Goal: Task Accomplishment & Management: Use online tool/utility

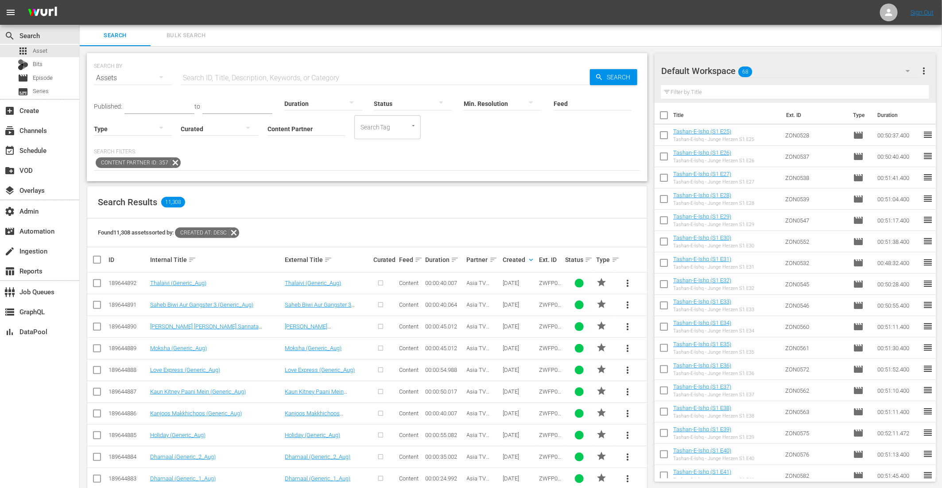
click at [233, 233] on icon at bounding box center [234, 233] width 12 height 12
click at [889, 12] on icon at bounding box center [889, 12] width 11 height 11
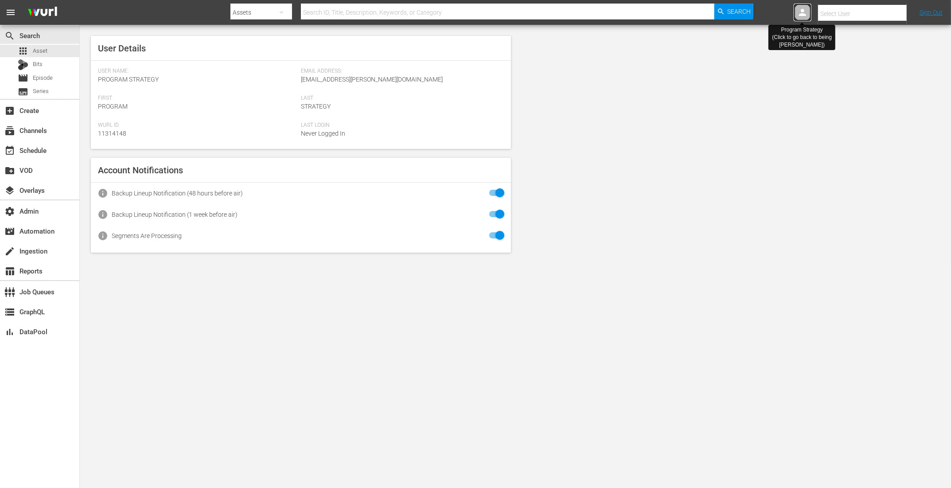
click at [801, 15] on icon at bounding box center [802, 12] width 7 height 7
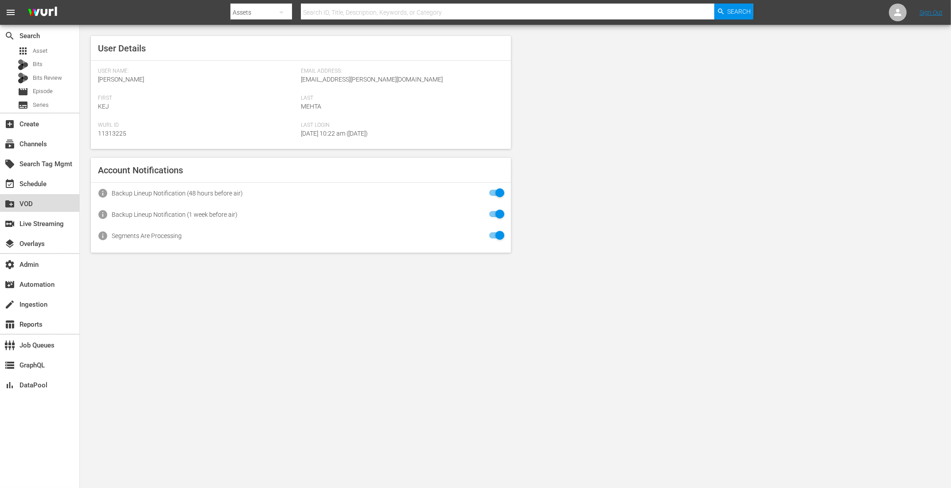
click at [37, 199] on div "create_new_folder VOD" at bounding box center [25, 202] width 50 height 8
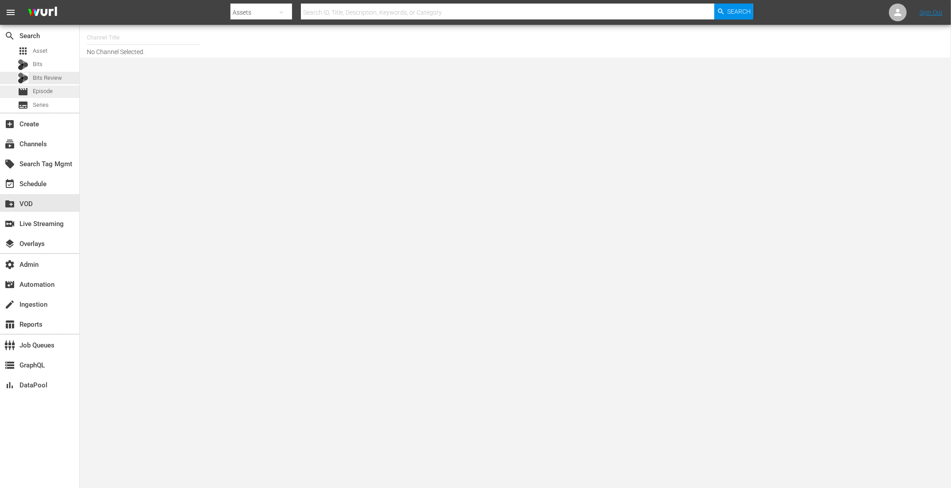
click at [40, 86] on div "movie Episode" at bounding box center [35, 91] width 35 height 12
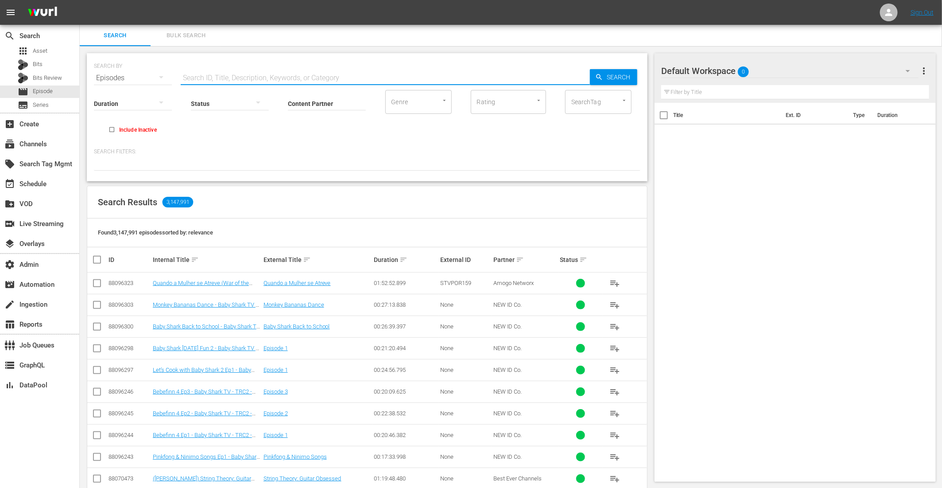
click at [200, 79] on input "text" at bounding box center [385, 77] width 409 height 21
paste input "BIG DREAMS, SMALL SPACES - S03"
click at [183, 78] on input "BIG DREAMS, SMALL SPACES - S03" at bounding box center [385, 77] width 409 height 21
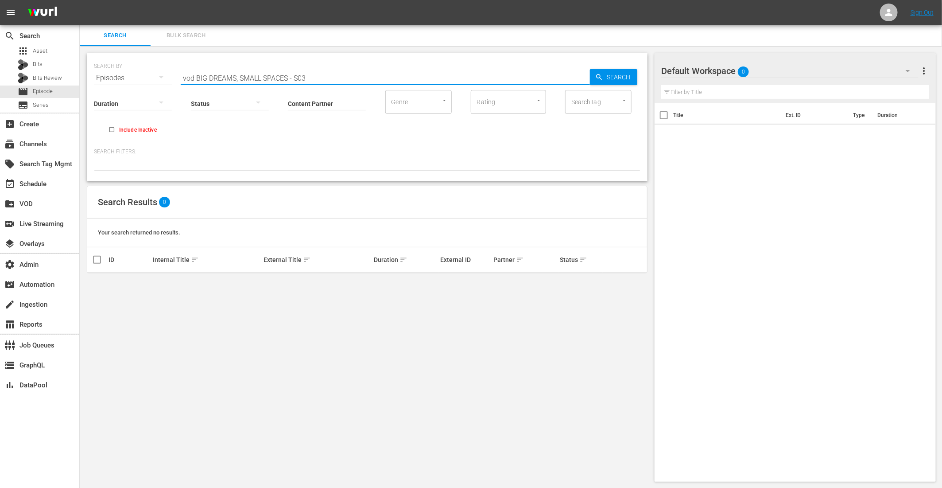
drag, startPoint x: 333, startPoint y: 75, endPoint x: 289, endPoint y: 76, distance: 44.3
click at [289, 76] on input "vod BIG DREAMS, SMALL SPACES - S03" at bounding box center [385, 77] width 409 height 21
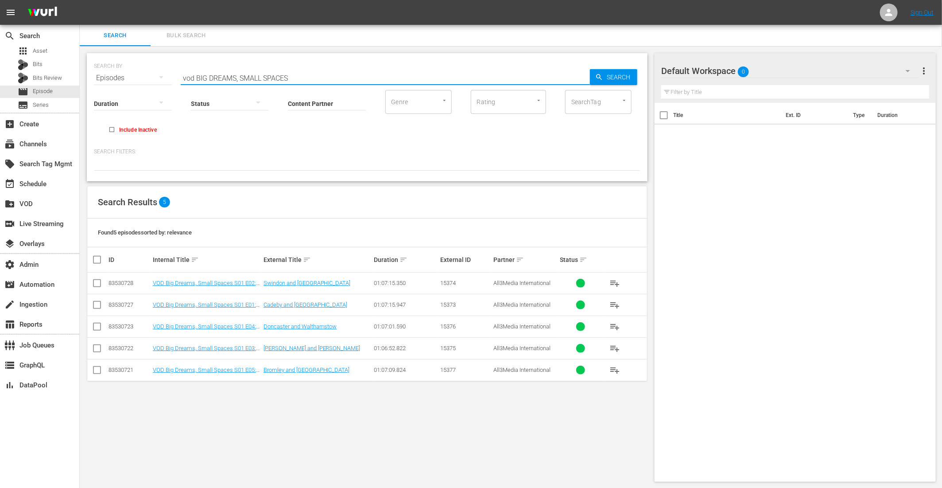
drag, startPoint x: 197, startPoint y: 78, endPoint x: 119, endPoint y: 70, distance: 78.9
click at [128, 71] on div "SEARCH BY Search By Episodes Search ID, Title, Description, Keywords, or Catego…" at bounding box center [367, 73] width 547 height 32
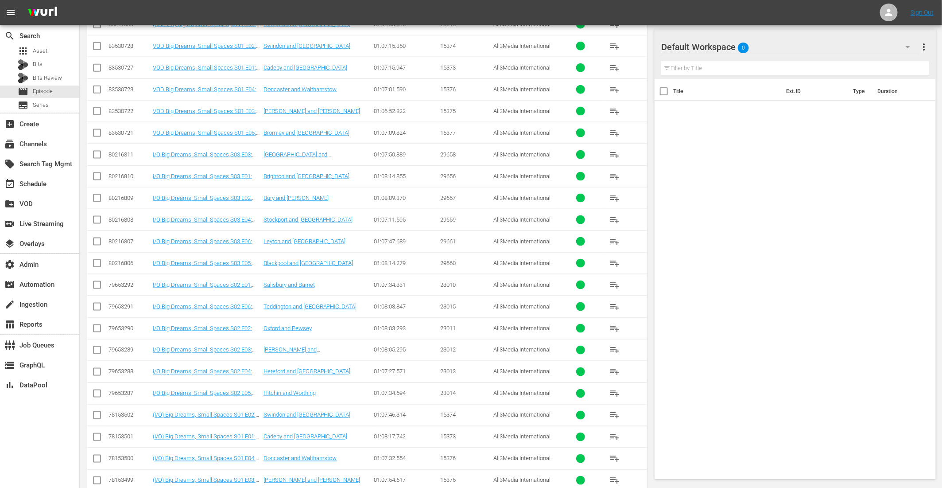
scroll to position [613, 0]
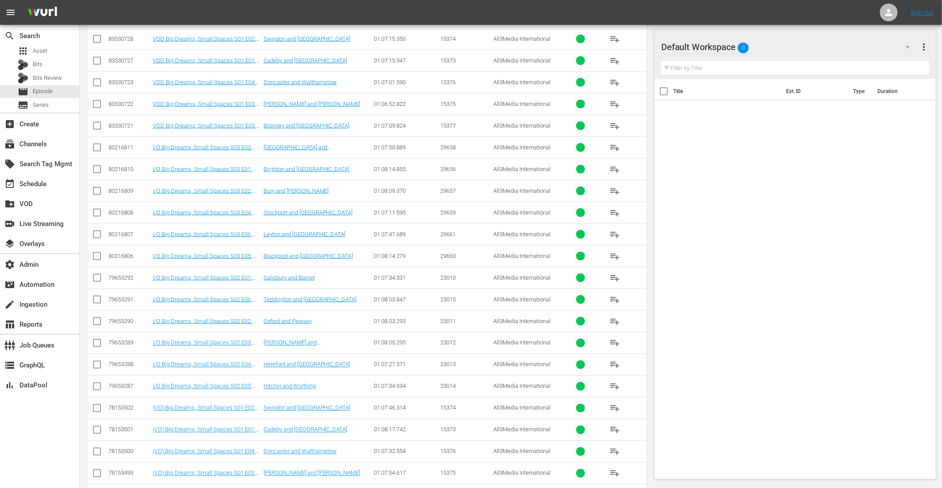
type input "BIG DREAMS, SMALL SPACES"
click at [100, 144] on input "checkbox" at bounding box center [97, 149] width 11 height 11
checkbox input "true"
click at [96, 166] on input "checkbox" at bounding box center [97, 171] width 11 height 11
checkbox input "true"
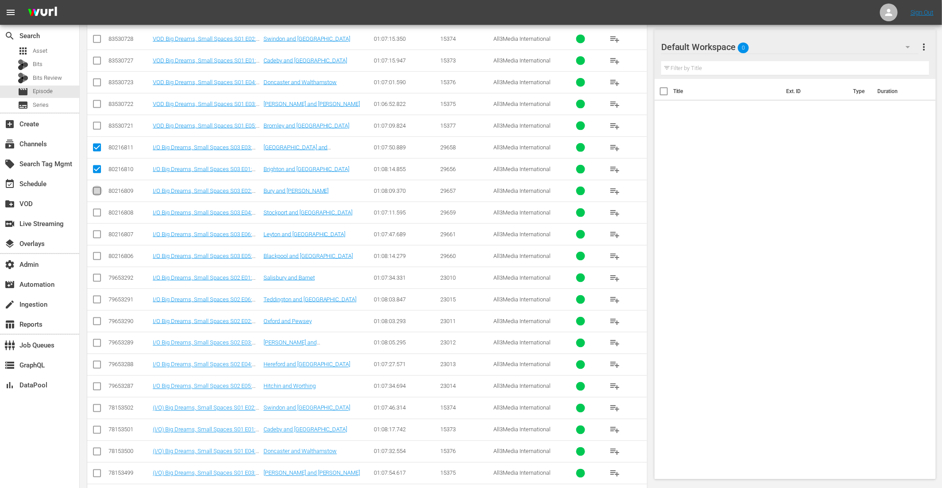
click at [100, 189] on input "checkbox" at bounding box center [97, 192] width 11 height 11
checkbox input "true"
click at [96, 209] on input "checkbox" at bounding box center [97, 214] width 11 height 11
checkbox input "true"
click at [99, 233] on input "checkbox" at bounding box center [97, 236] width 11 height 11
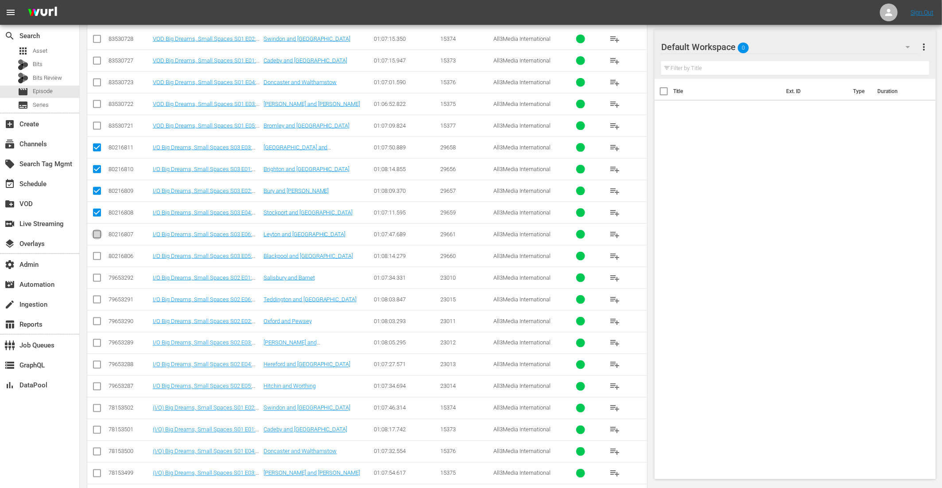
checkbox input "true"
click at [97, 253] on input "checkbox" at bounding box center [97, 258] width 11 height 11
checkbox input "true"
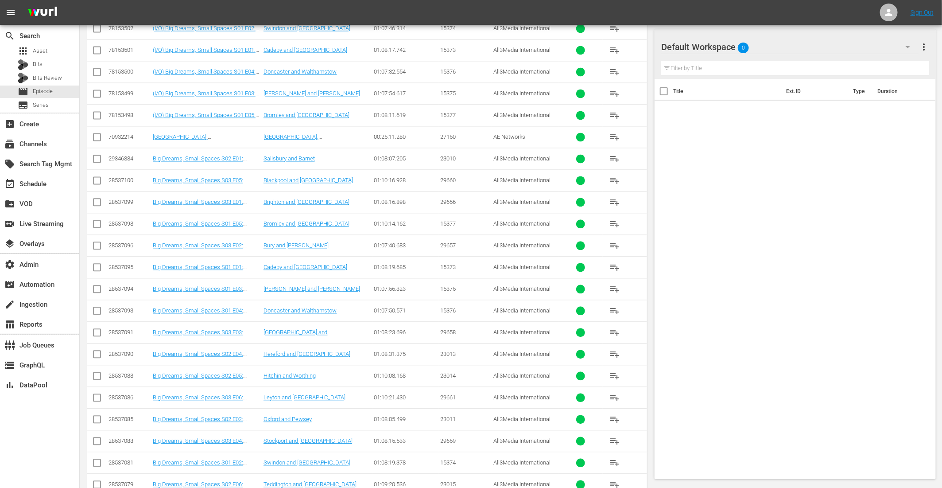
scroll to position [1028, 0]
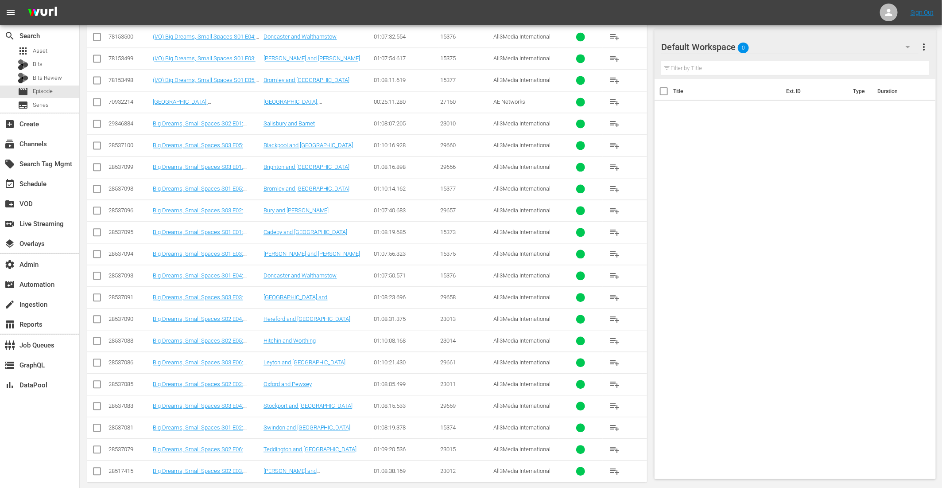
click at [97, 294] on input "checkbox" at bounding box center [97, 299] width 11 height 11
click at [101, 294] on input "checkbox" at bounding box center [97, 299] width 11 height 11
checkbox input "false"
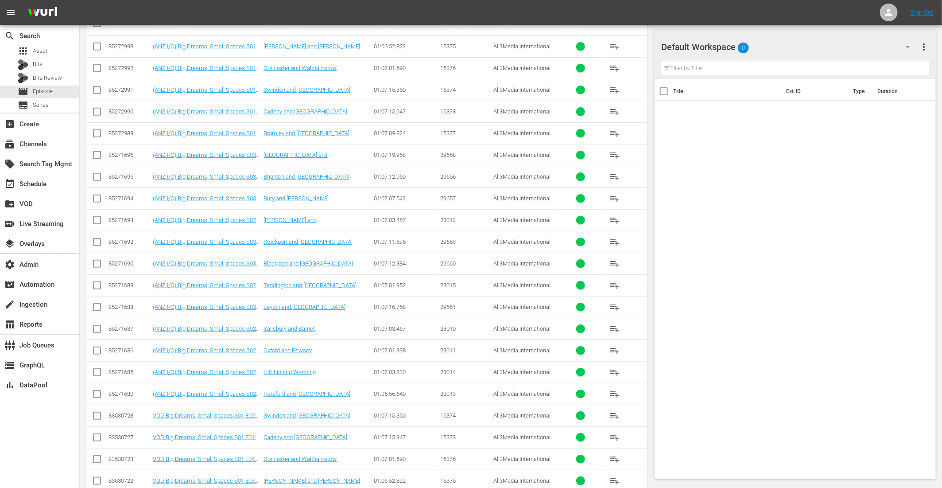
scroll to position [0, 0]
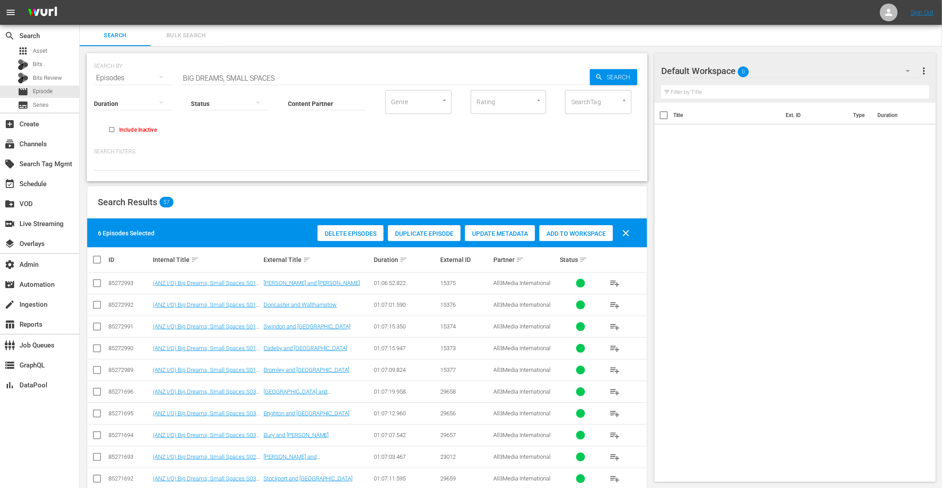
click at [436, 236] on span "Duplicate Episode" at bounding box center [424, 233] width 73 height 7
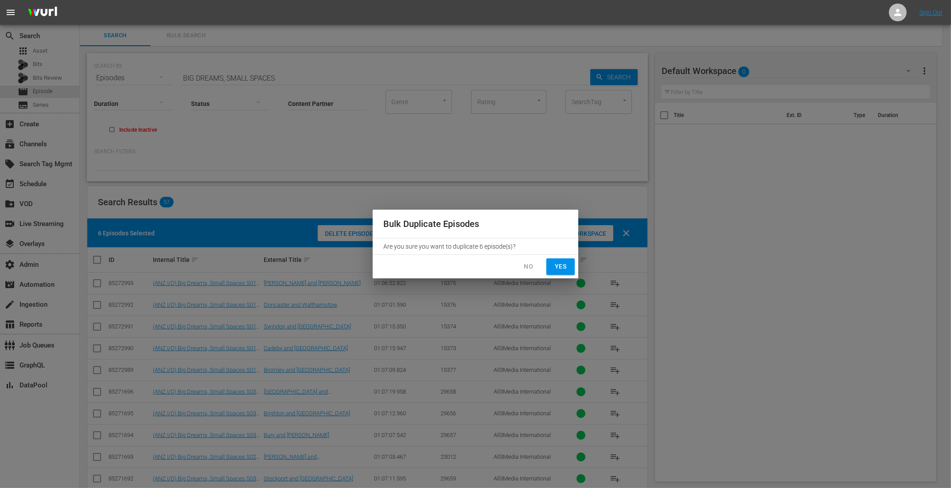
click at [559, 268] on span "Yes" at bounding box center [560, 266] width 14 height 11
checkbox input "false"
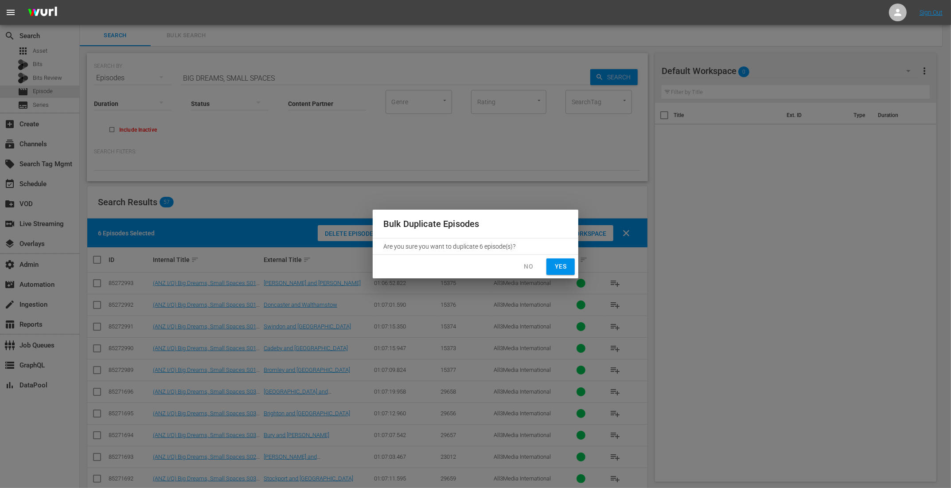
checkbox input "false"
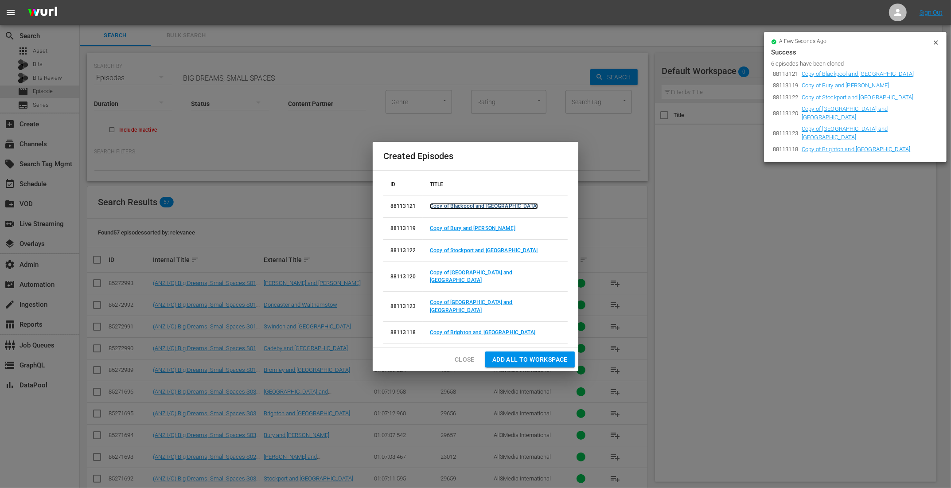
click at [479, 209] on link "Copy of Blackpool and Bristol" at bounding box center [484, 206] width 108 height 6
click at [475, 231] on link "Copy of Bury and Hackney" at bounding box center [472, 228] width 85 height 6
click at [472, 253] on link "Copy of Stockport and Tufnell Park" at bounding box center [484, 250] width 108 height 6
click at [470, 280] on link "Copy of Essex and Ipswich" at bounding box center [471, 276] width 83 height 14
click at [471, 300] on link "Copy of Leyton and Bath" at bounding box center [471, 306] width 83 height 14
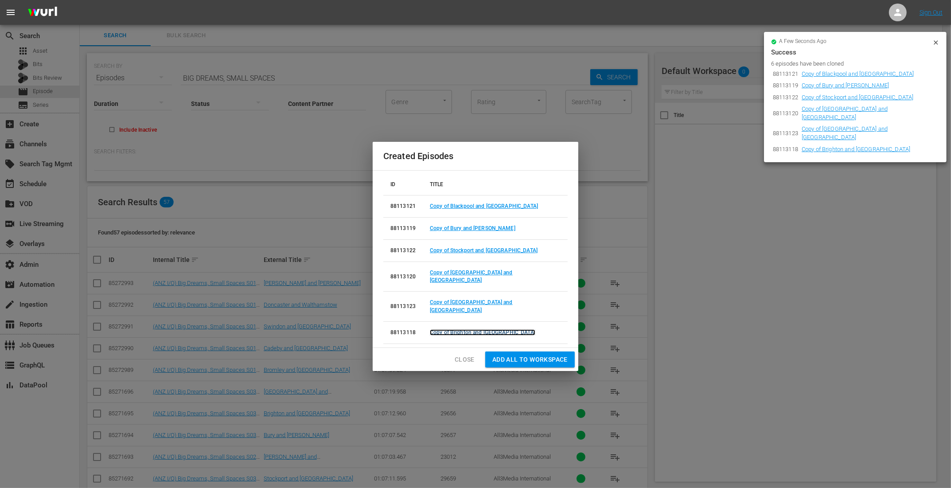
click at [468, 329] on link "Copy of Brighton and High Wycombe" at bounding box center [482, 332] width 105 height 6
click at [462, 354] on span "Close" at bounding box center [465, 359] width 20 height 11
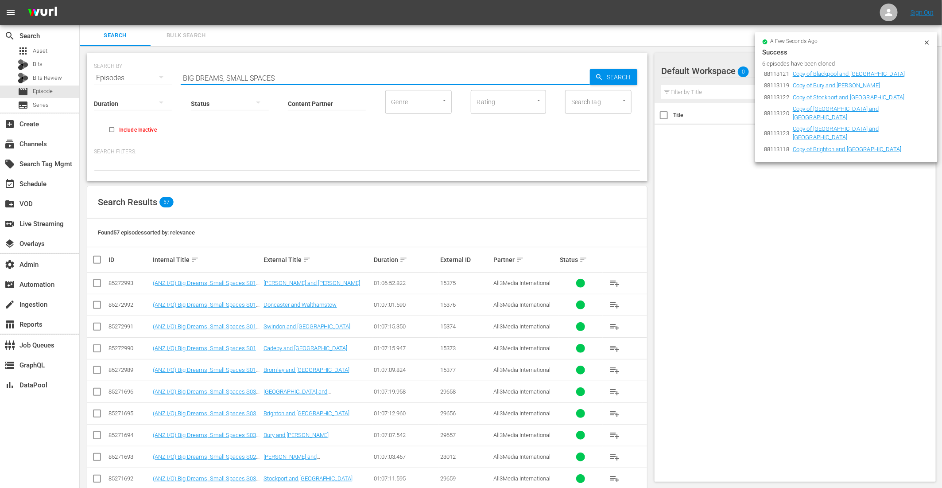
click at [183, 78] on input "BIG DREAMS, SMALL SPACES" at bounding box center [385, 77] width 409 height 21
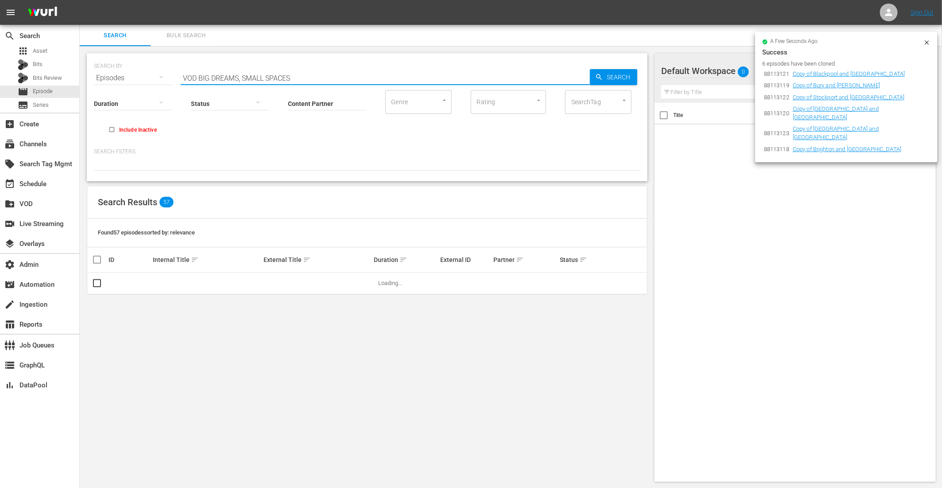
type input "VOD BIG DREAMS, SMALL SPACES"
click at [929, 42] on icon at bounding box center [927, 42] width 7 height 7
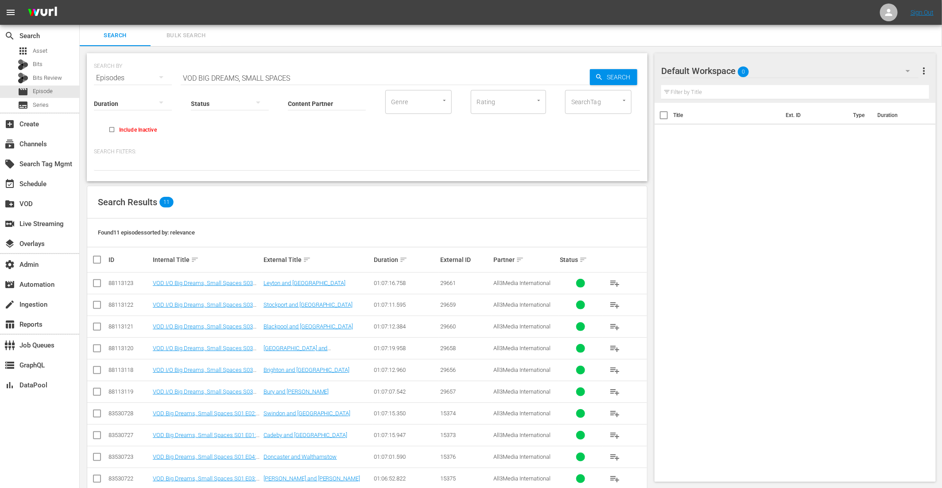
scroll to position [37, 0]
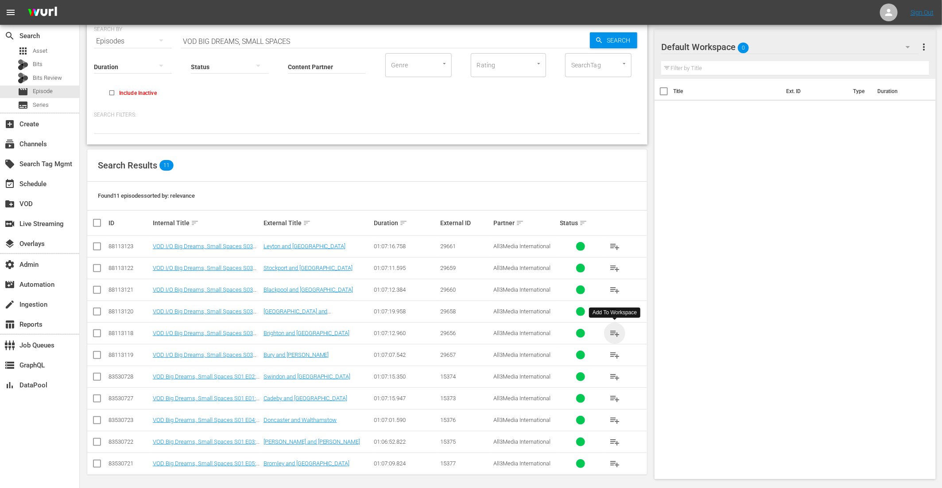
click at [613, 331] on span "playlist_add" at bounding box center [615, 333] width 11 height 11
click at [612, 353] on span "playlist_add" at bounding box center [615, 355] width 11 height 11
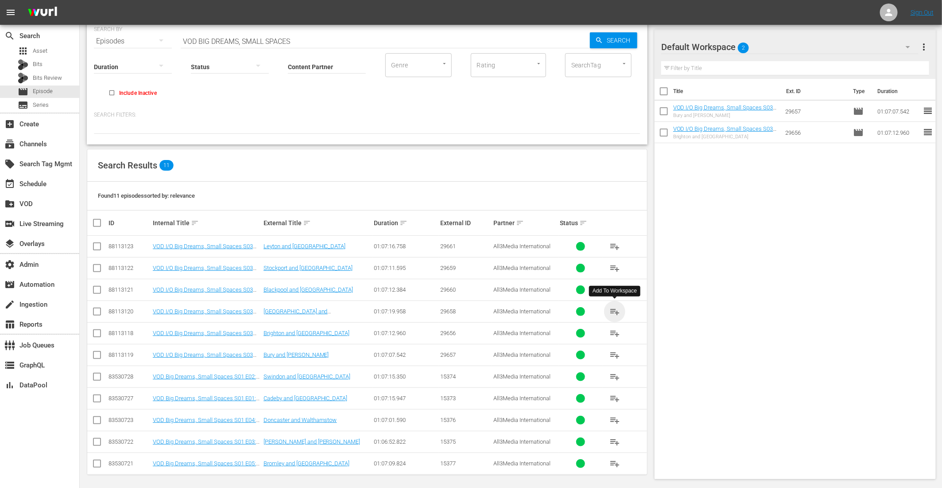
click at [614, 309] on span "playlist_add" at bounding box center [615, 311] width 11 height 11
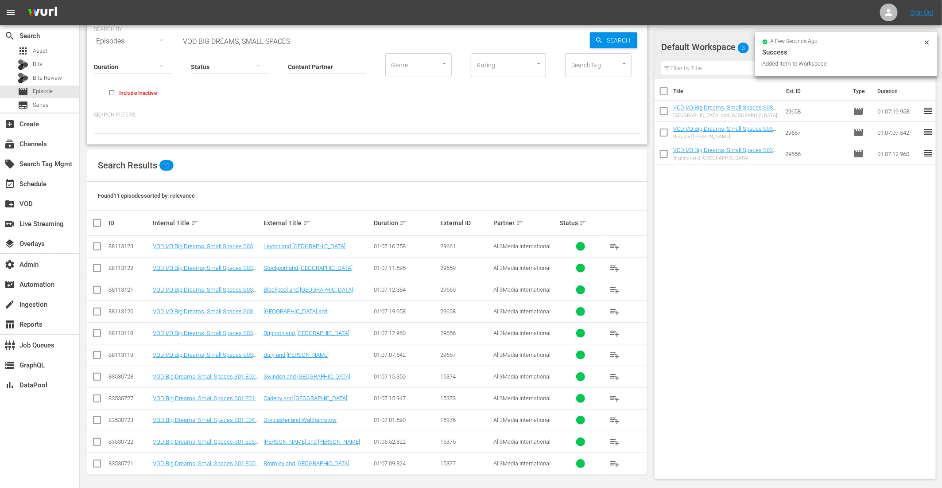
click at [610, 264] on span "playlist_add" at bounding box center [615, 268] width 11 height 11
click at [611, 289] on span "playlist_add" at bounding box center [615, 289] width 11 height 11
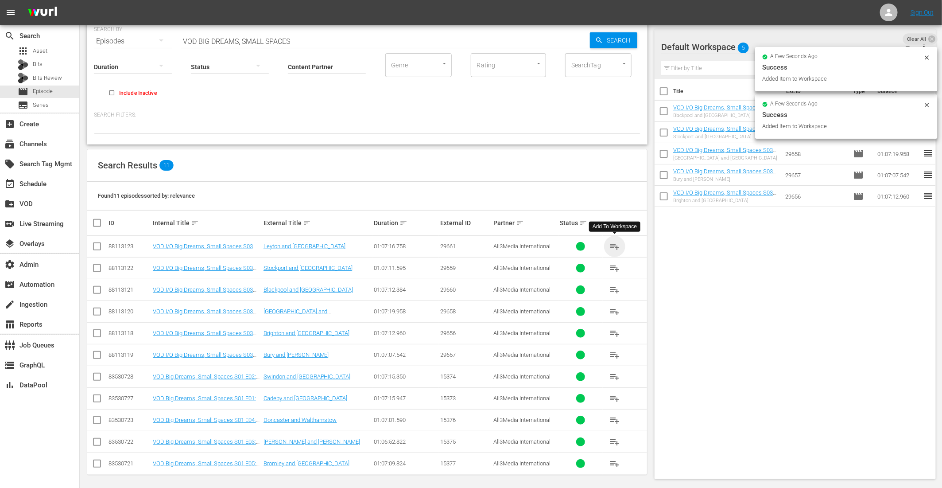
click at [616, 244] on span "playlist_add" at bounding box center [615, 246] width 11 height 11
click at [932, 35] on icon at bounding box center [932, 38] width 7 height 7
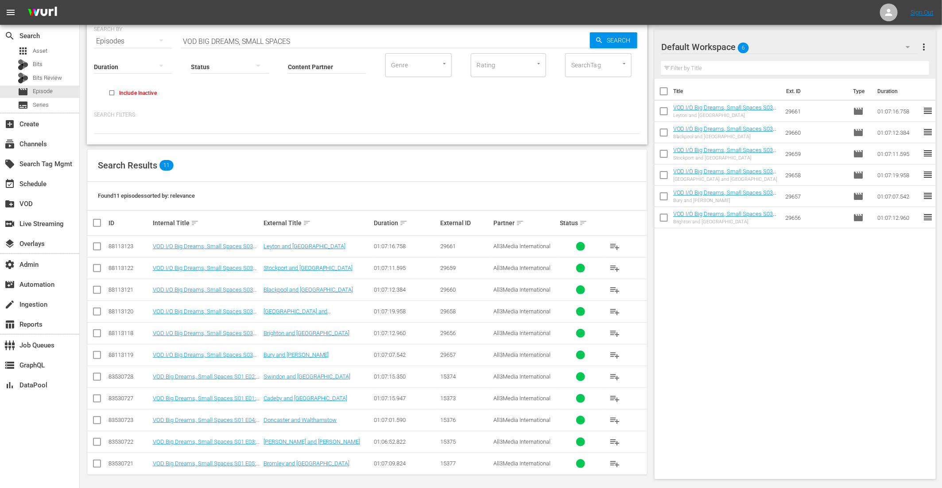
click at [923, 45] on span "more_vert" at bounding box center [924, 47] width 11 height 11
click at [843, 98] on div "Bulk Edit Episodes" at bounding box center [867, 96] width 104 height 16
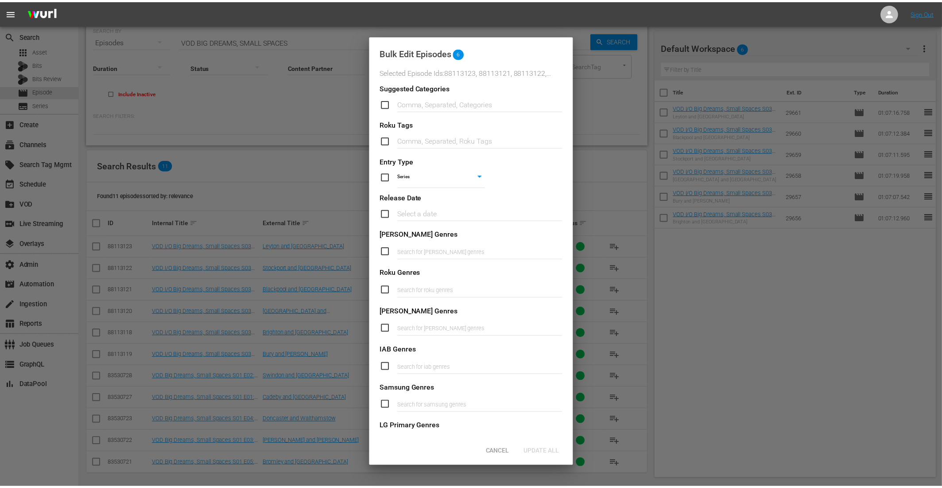
scroll to position [213, 0]
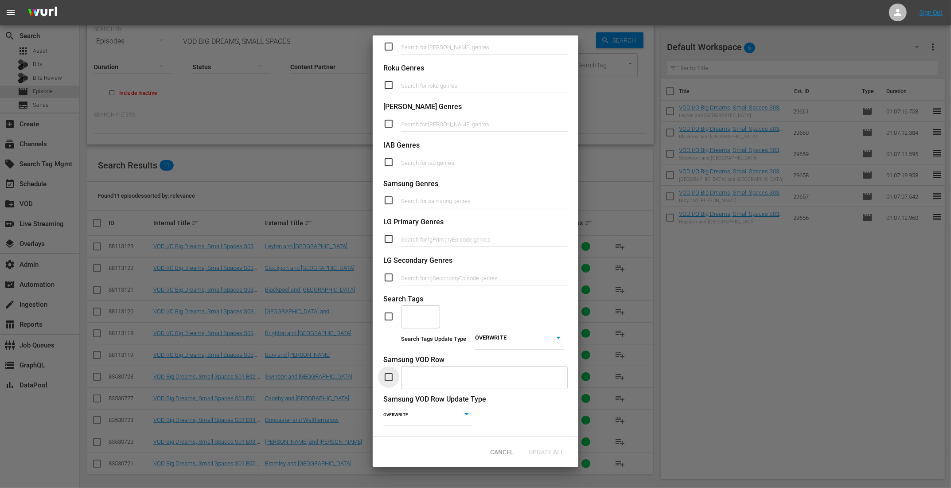
click at [391, 372] on input "checkbox" at bounding box center [392, 377] width 18 height 11
checkbox input "true"
click at [418, 369] on input "text" at bounding box center [477, 377] width 145 height 17
type input "BIG DRE"
click at [452, 394] on span "Big Dreams small spaces S1 I/O" at bounding box center [452, 394] width 88 height 9
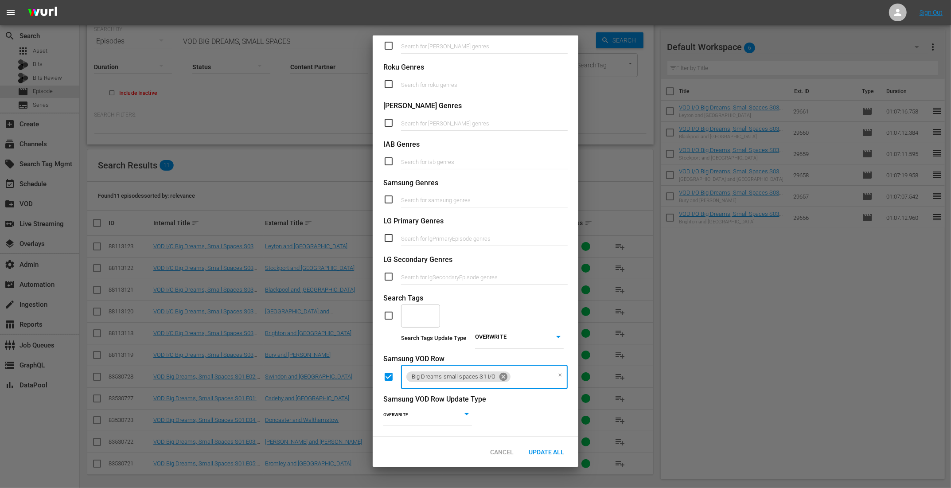
click at [502, 373] on icon at bounding box center [503, 377] width 8 height 8
type input "Big Dreams small spaces S3 1/0"
click at [501, 398] on span "Add "Big Dreams small spaces S3 1/0"" at bounding box center [460, 394] width 105 height 9
click at [547, 451] on span "Update All" at bounding box center [546, 451] width 50 height 7
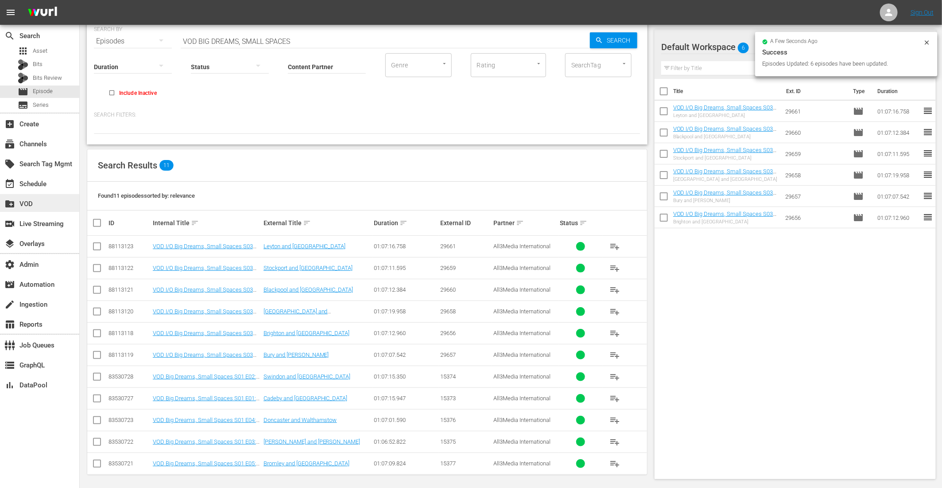
click at [39, 201] on div "create_new_folder VOD" at bounding box center [25, 202] width 50 height 8
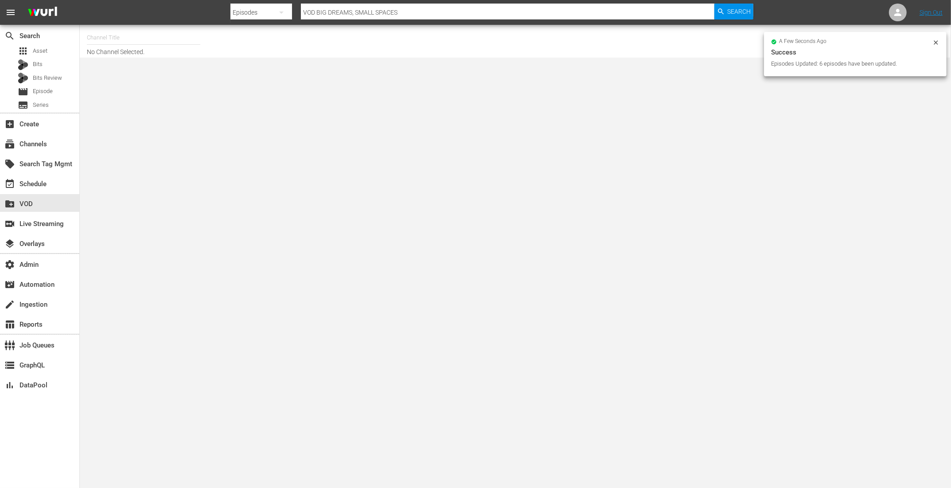
click at [142, 36] on input "text" at bounding box center [143, 37] width 113 height 21
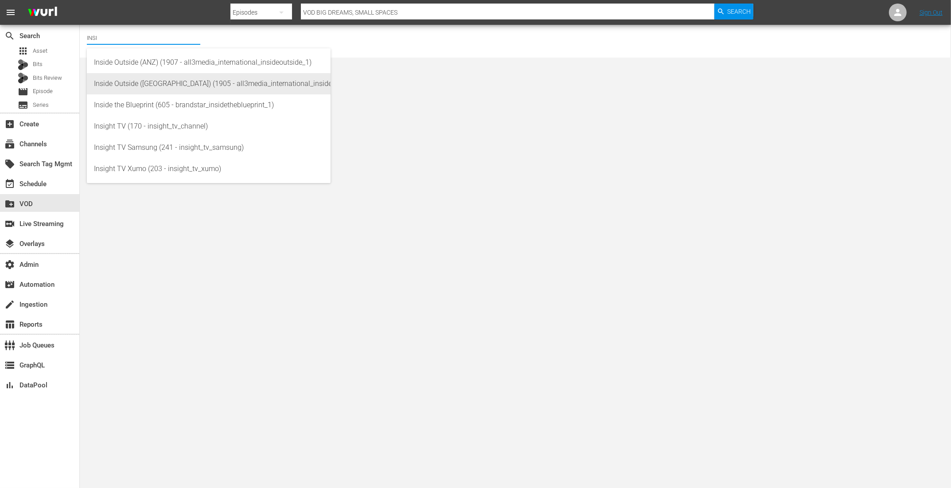
click at [141, 83] on div "Inside Outside (UK) (1905 - all3media_international_insideoutside_2)" at bounding box center [208, 83] width 229 height 21
type input "Inside Outside (UK) (1905 - all3media_international_insideoutside_2)"
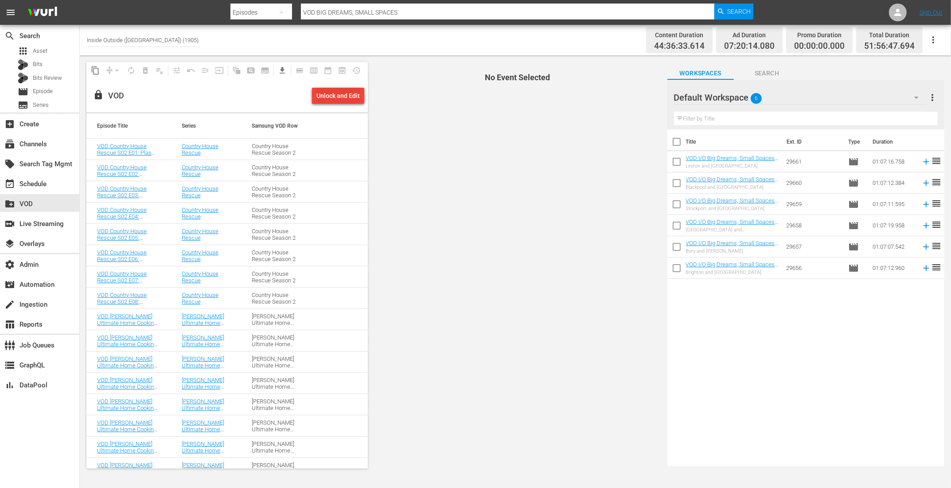
click at [342, 94] on div "Unlock and Edit" at bounding box center [337, 96] width 43 height 16
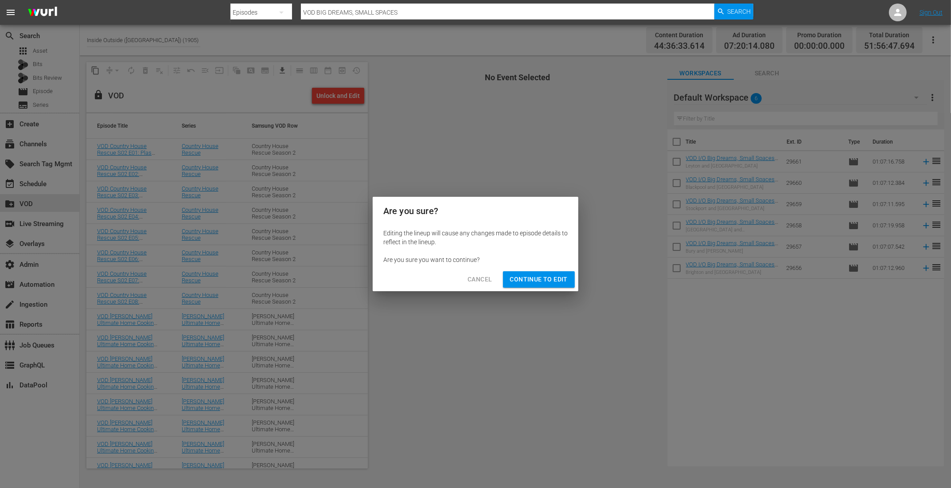
click at [546, 276] on span "Continue to Edit" at bounding box center [539, 279] width 58 height 11
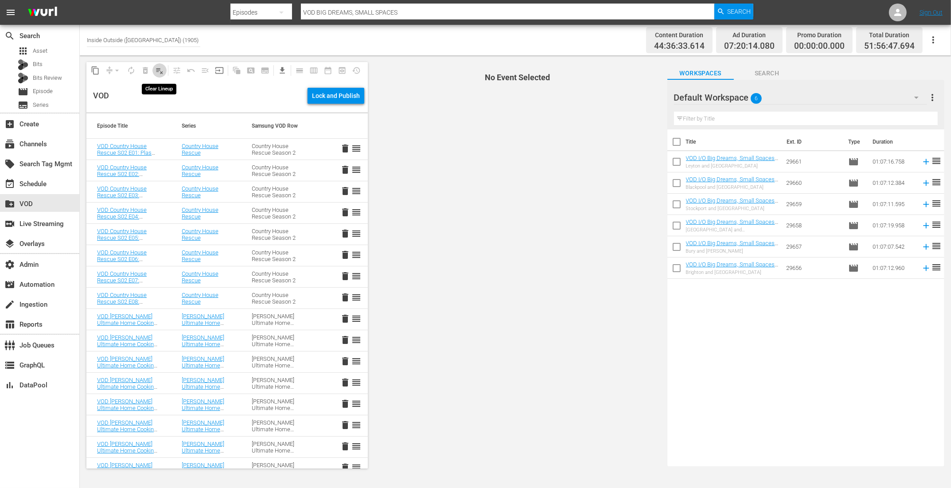
click at [159, 70] on span "playlist_remove_outlined" at bounding box center [159, 70] width 9 height 9
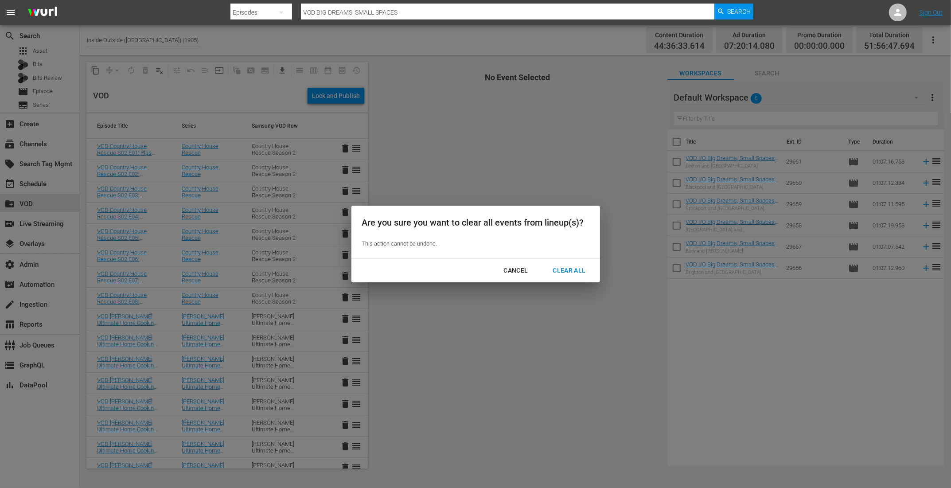
click at [570, 268] on div "Clear All" at bounding box center [568, 270] width 47 height 11
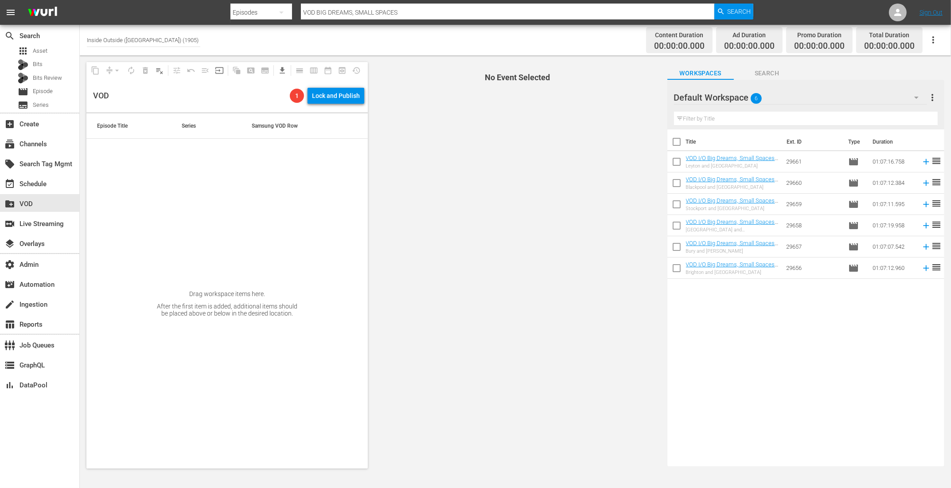
click at [677, 139] on input "checkbox" at bounding box center [676, 143] width 19 height 19
checkbox input "true"
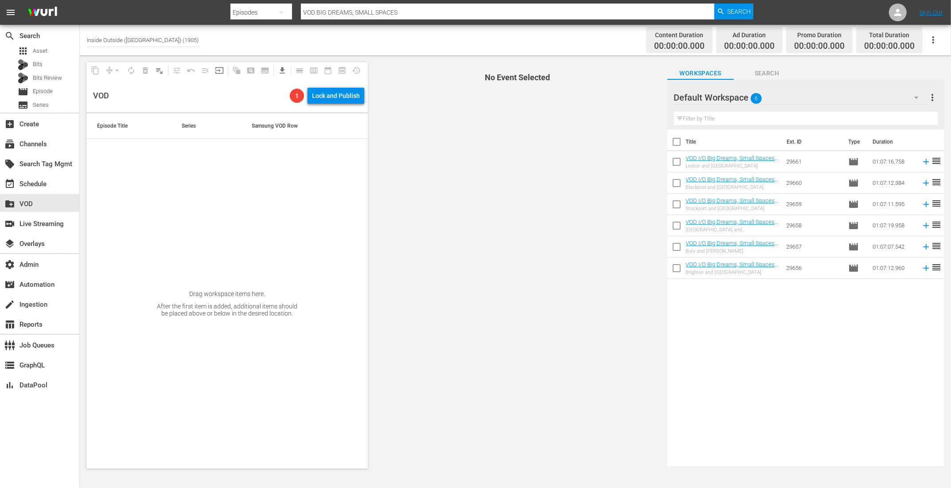
checkbox input "true"
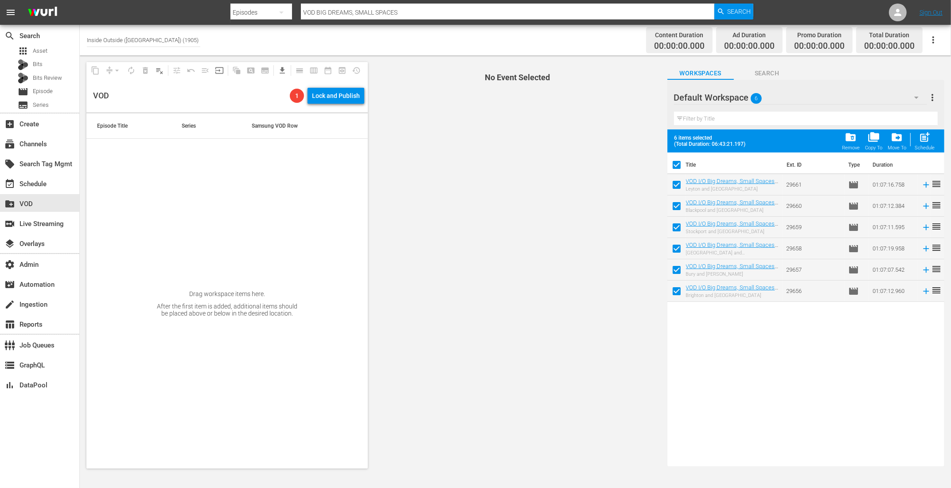
click at [928, 137] on span "post_add" at bounding box center [924, 137] width 12 height 12
checkbox input "false"
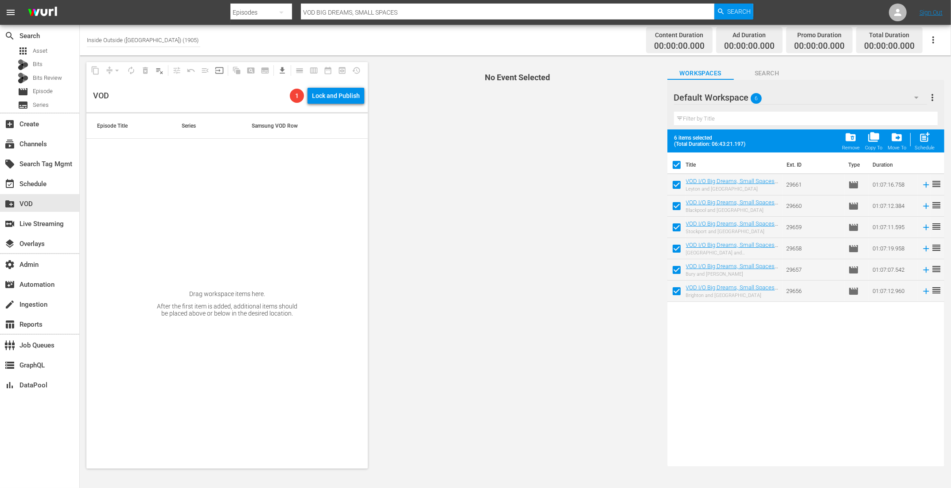
checkbox input "false"
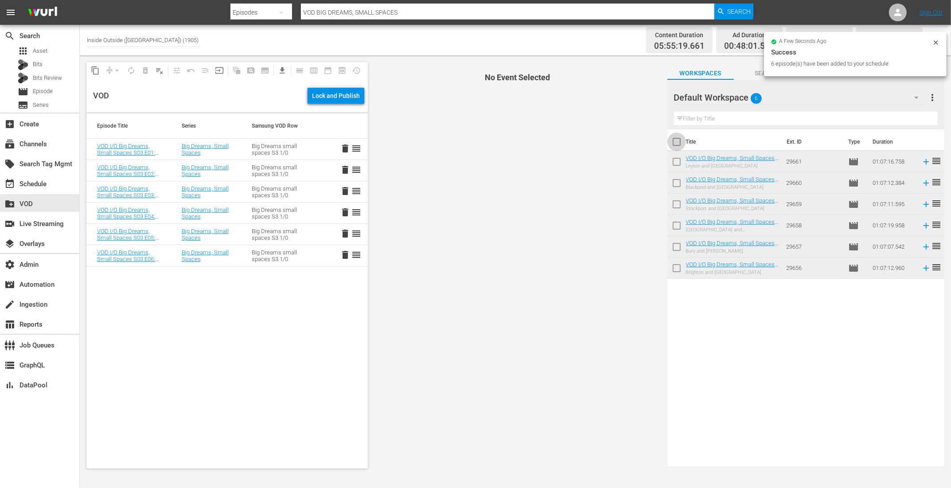
click at [673, 138] on input "checkbox" at bounding box center [676, 143] width 19 height 19
checkbox input "true"
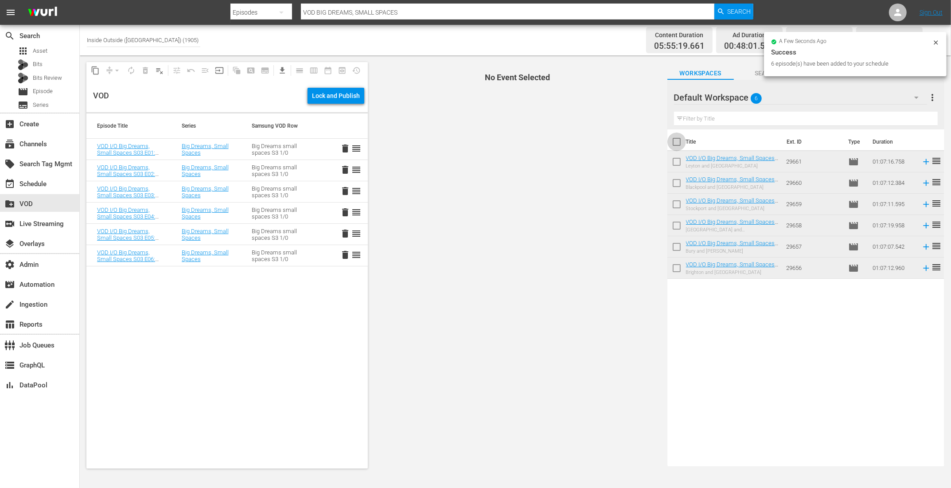
checkbox input "true"
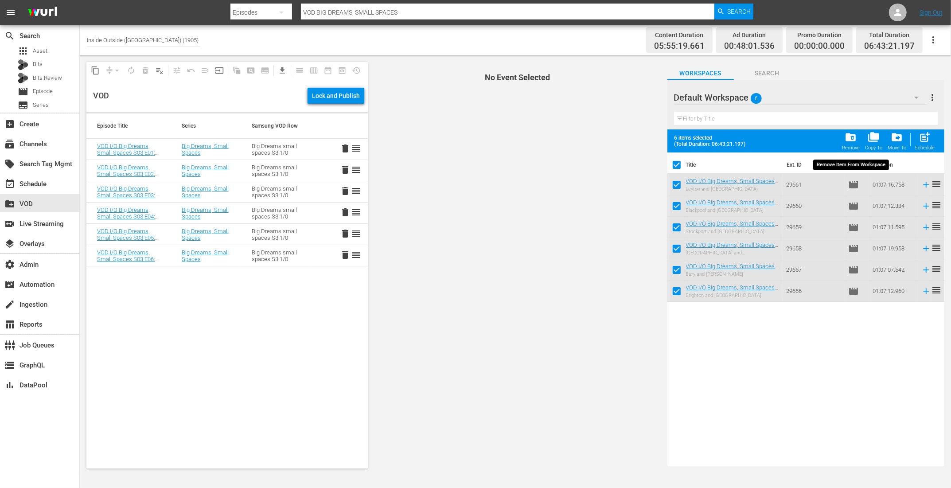
click at [850, 137] on span "folder_delete" at bounding box center [850, 137] width 12 height 12
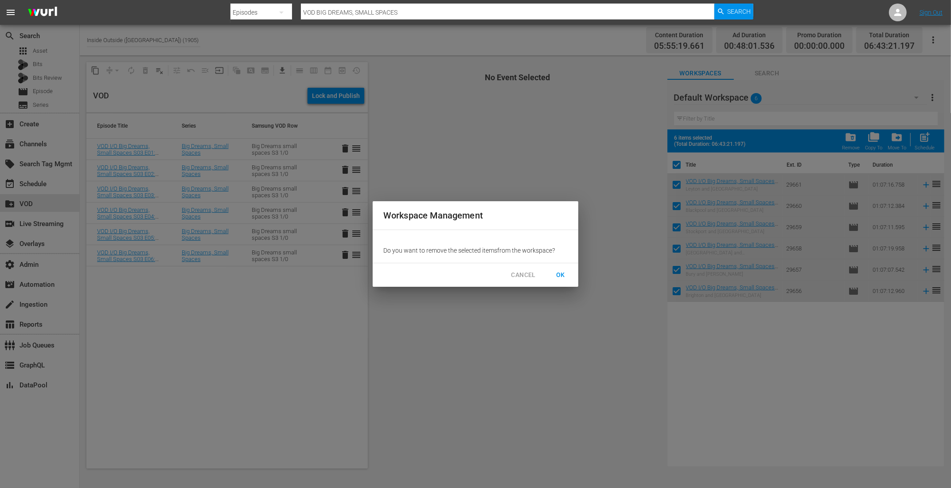
click at [564, 274] on span "OK" at bounding box center [560, 274] width 14 height 11
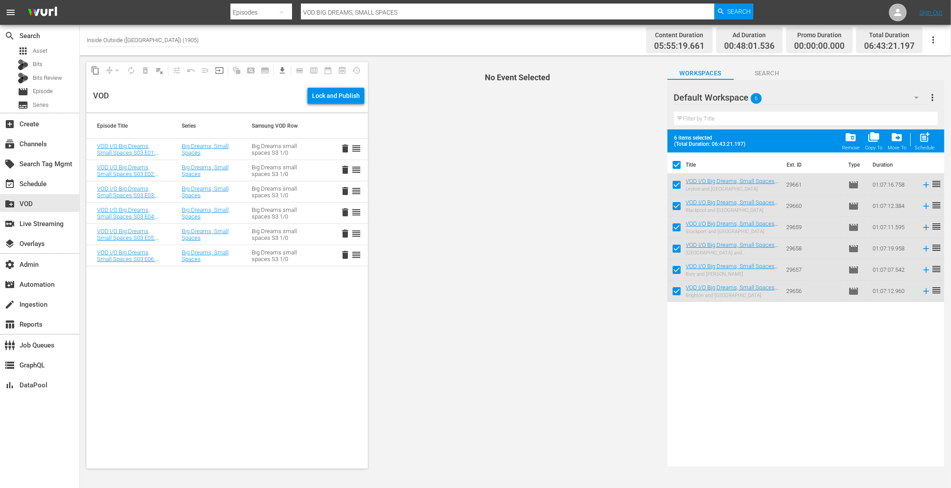
checkbox input "false"
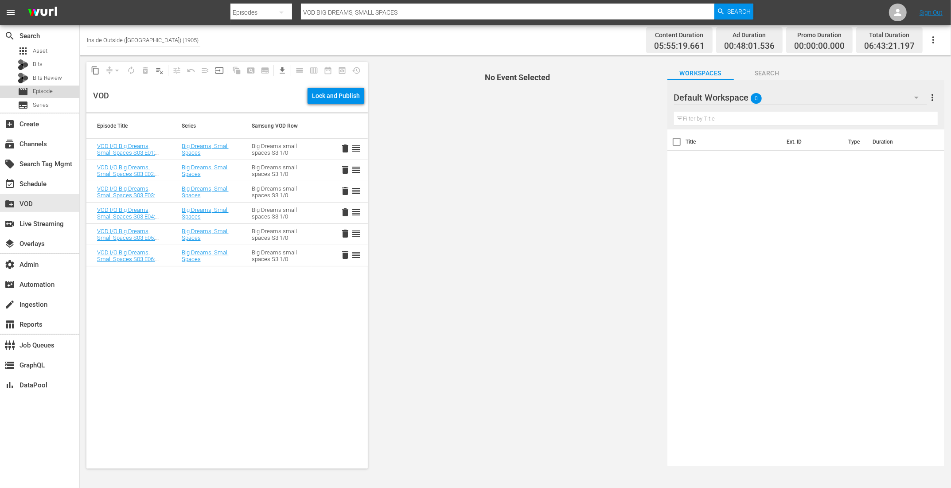
click at [44, 89] on span "Episode" at bounding box center [43, 91] width 20 height 9
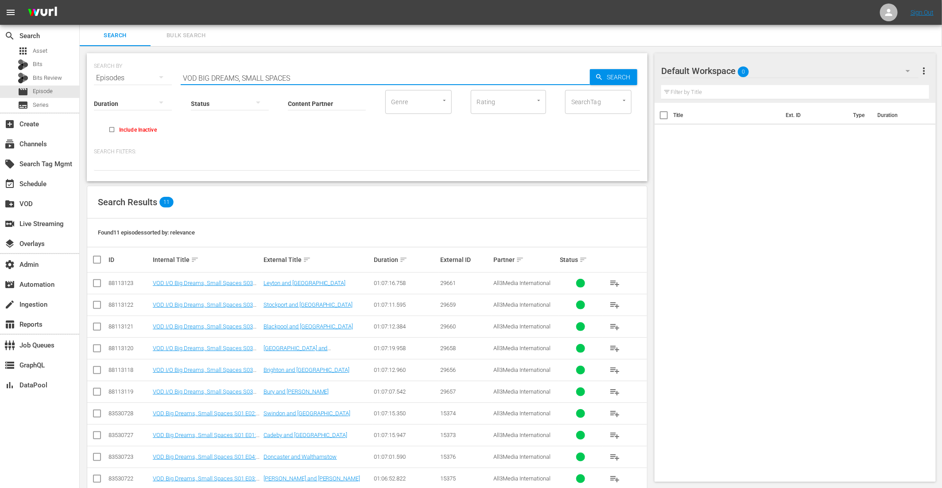
drag, startPoint x: 302, startPoint y: 80, endPoint x: 197, endPoint y: 79, distance: 104.5
click at [197, 79] on input "VOD BIG DREAMS, SMALL SPACES" at bounding box center [385, 77] width 409 height 21
paste input "Hoarders, Get Your House in Order"
click at [198, 75] on input "VODHoarders, Get Your House in Order" at bounding box center [385, 77] width 409 height 21
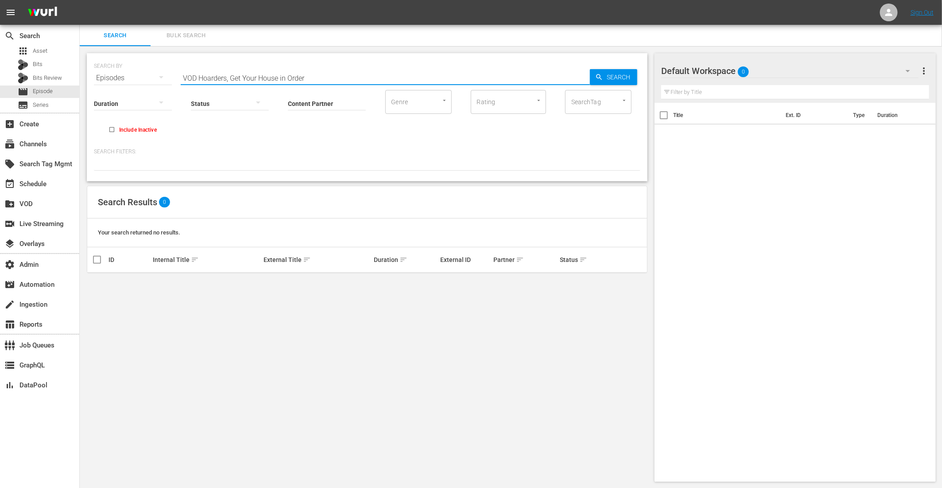
drag, startPoint x: 257, startPoint y: 77, endPoint x: 200, endPoint y: 78, distance: 57.6
click at [200, 78] on input "VOD Hoarders, Get Your House in Order" at bounding box center [385, 77] width 409 height 21
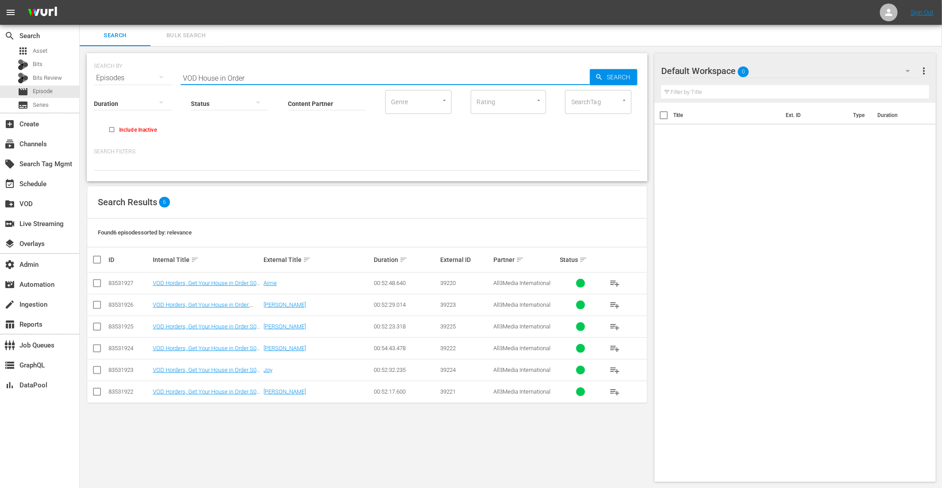
type input "VOD House in Order"
click at [619, 282] on span "playlist_add" at bounding box center [615, 283] width 11 height 11
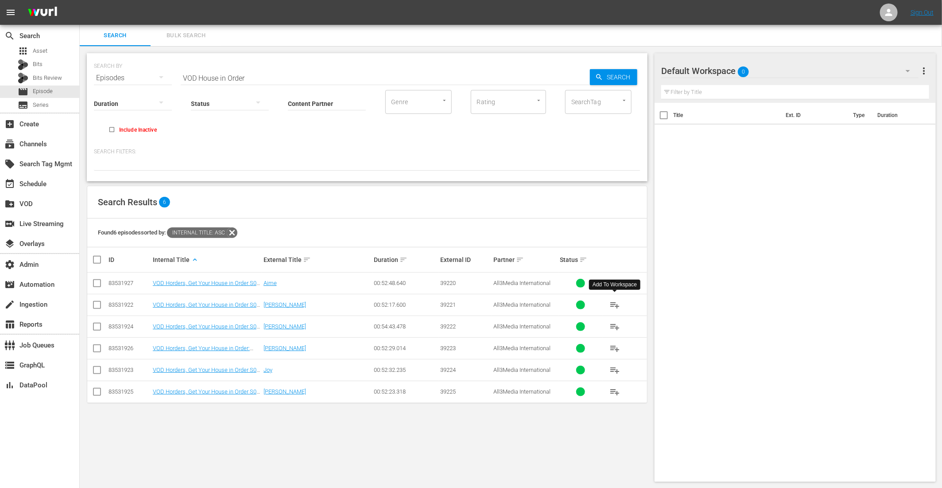
click at [616, 302] on span "playlist_add" at bounding box center [615, 304] width 11 height 11
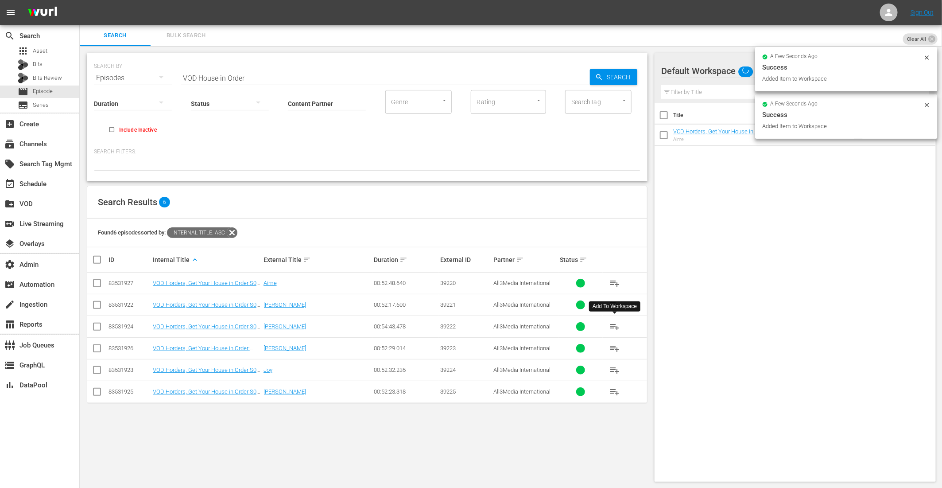
click at [615, 325] on span "playlist_add" at bounding box center [615, 326] width 11 height 11
click at [618, 348] on span "playlist_add" at bounding box center [615, 348] width 11 height 11
click at [616, 365] on span "playlist_add" at bounding box center [615, 370] width 11 height 11
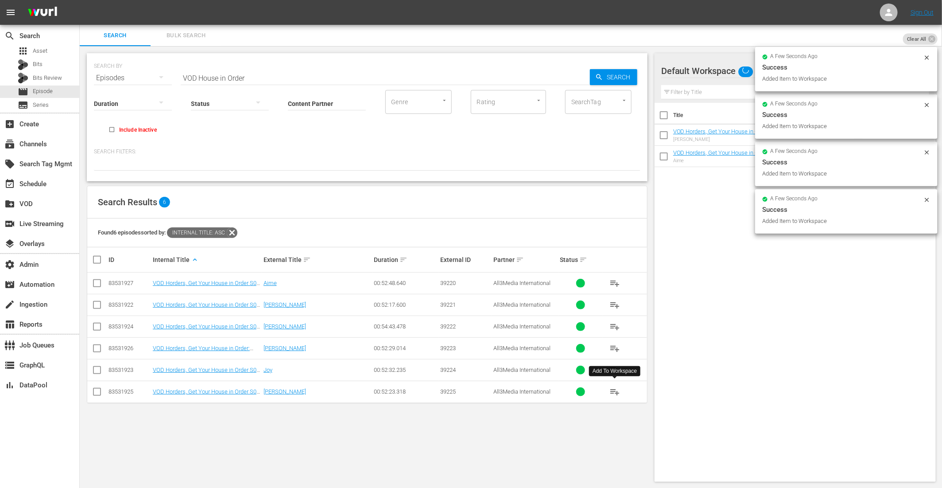
click at [616, 393] on span "playlist_add" at bounding box center [615, 391] width 11 height 11
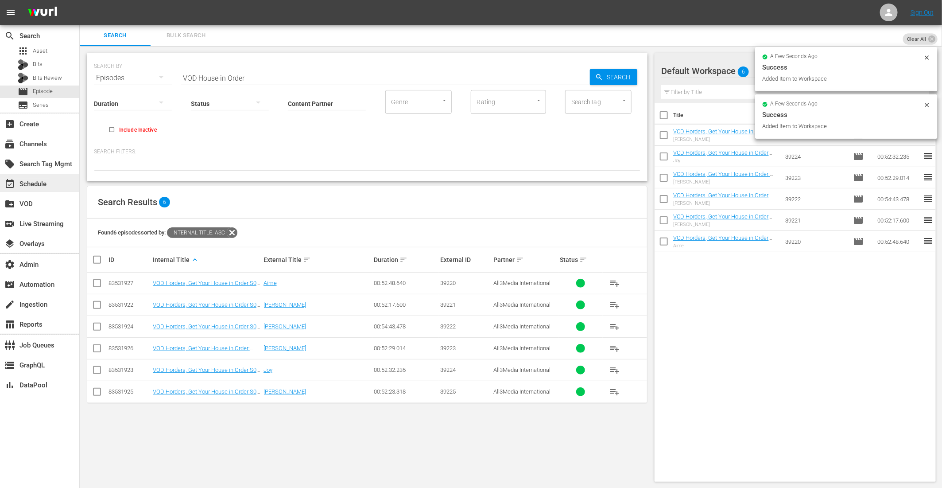
click at [47, 183] on div "event_available Schedule" at bounding box center [25, 183] width 50 height 8
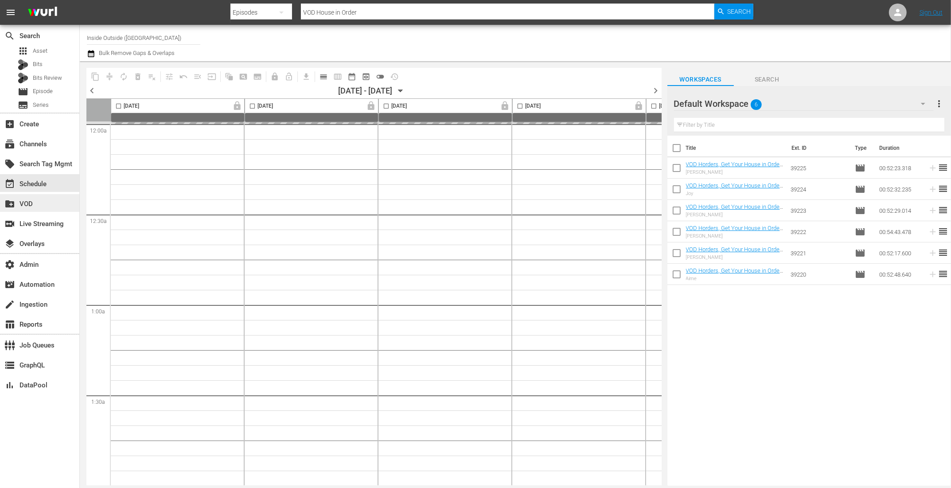
click at [47, 210] on div "create_new_folder VOD" at bounding box center [39, 203] width 79 height 18
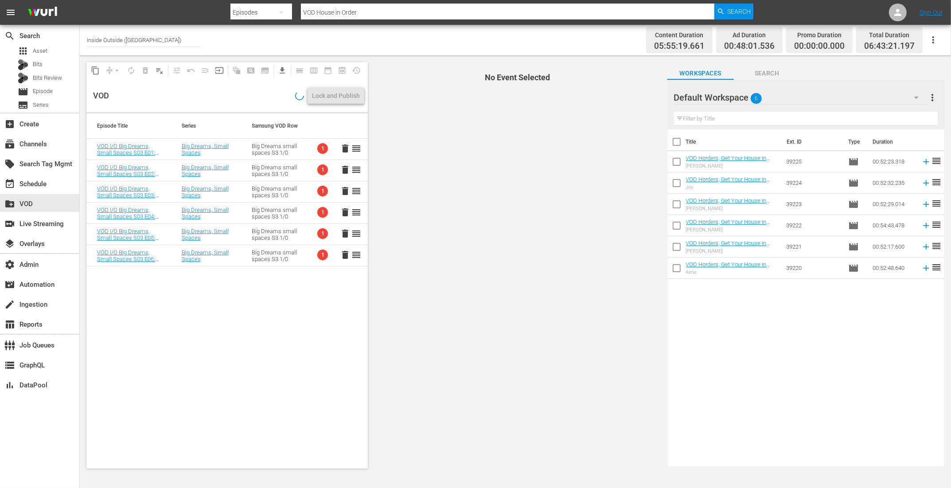
click at [679, 140] on input "checkbox" at bounding box center [676, 143] width 19 height 19
checkbox input "true"
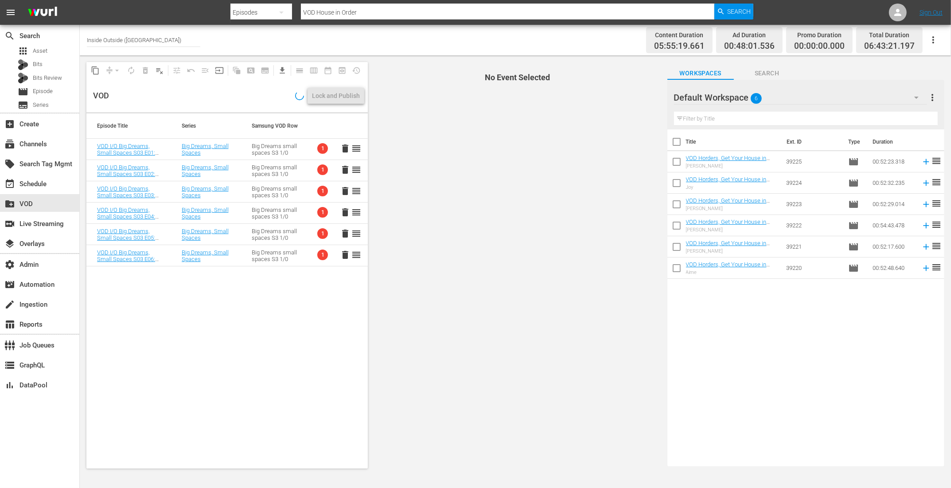
checkbox input "true"
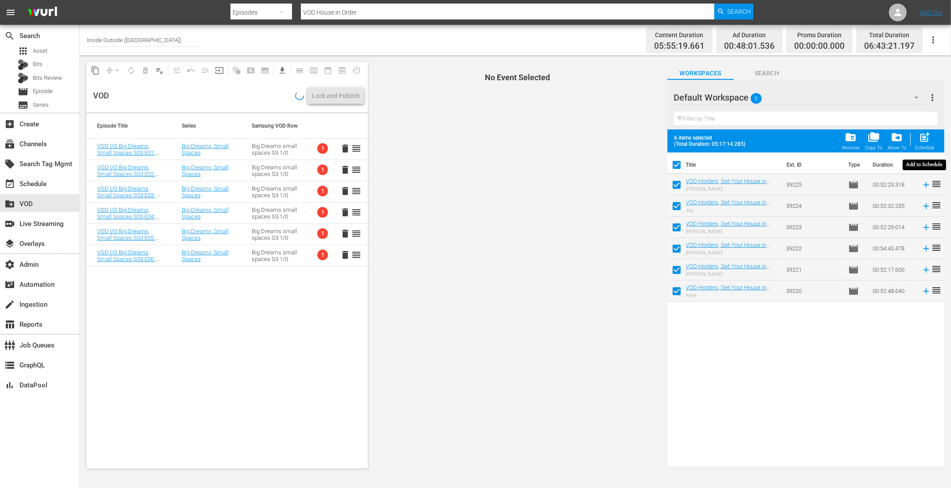
click at [929, 138] on span "post_add" at bounding box center [924, 137] width 12 height 12
checkbox input "false"
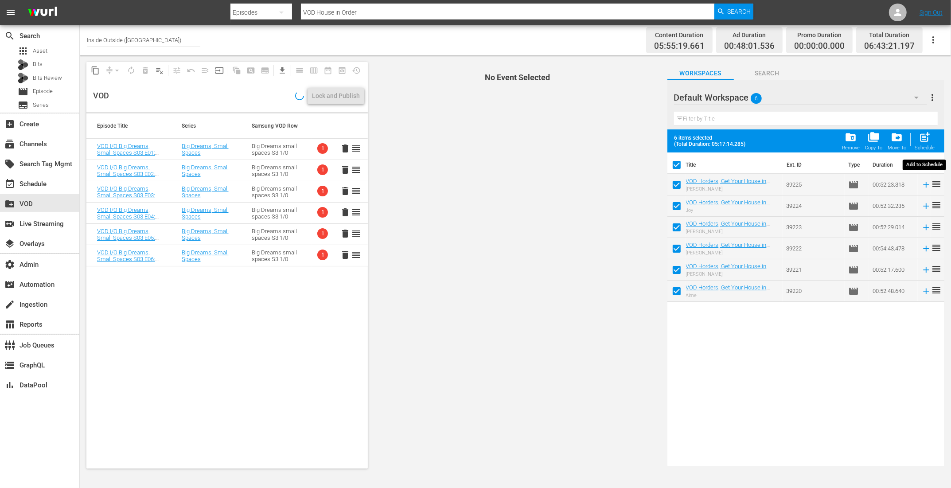
checkbox input "false"
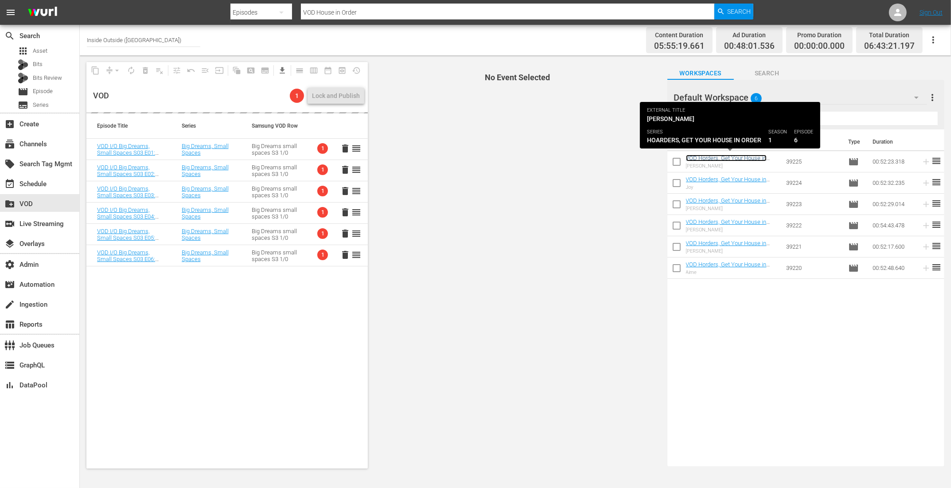
click at [713, 158] on link "VOD Horders, Get Your House in Order S01 E06: Barry" at bounding box center [726, 161] width 81 height 13
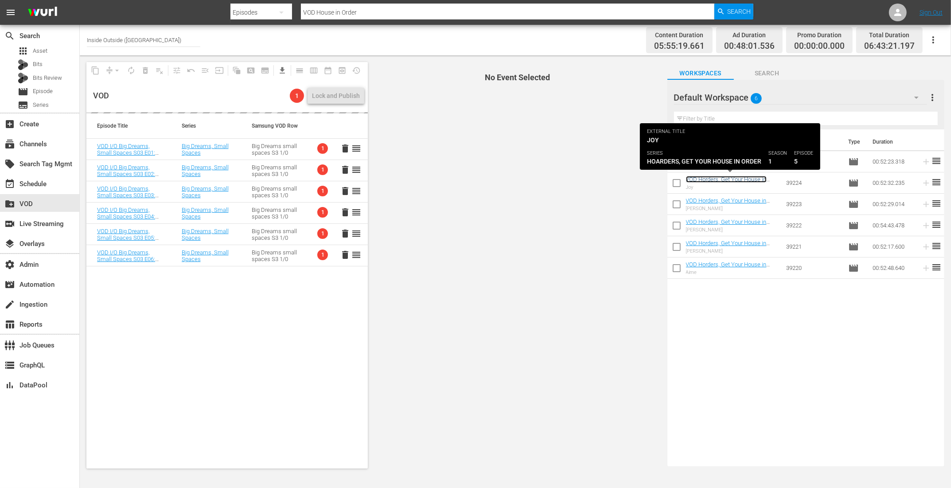
click at [713, 180] on link "VOD Horders, Get Your House in Order S01 E05: Joy" at bounding box center [726, 182] width 81 height 13
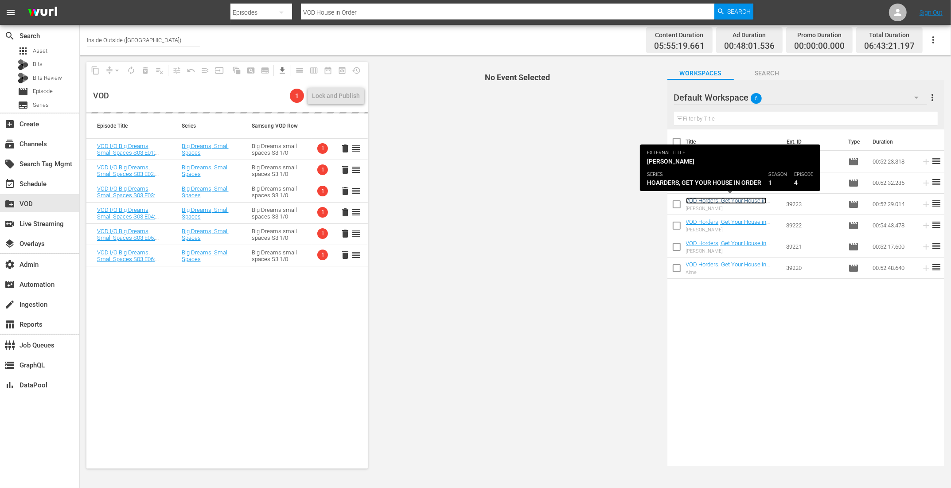
click at [712, 200] on link "VOD Horders, Get Your House in Order: S01 E04: Ray" at bounding box center [727, 203] width 82 height 13
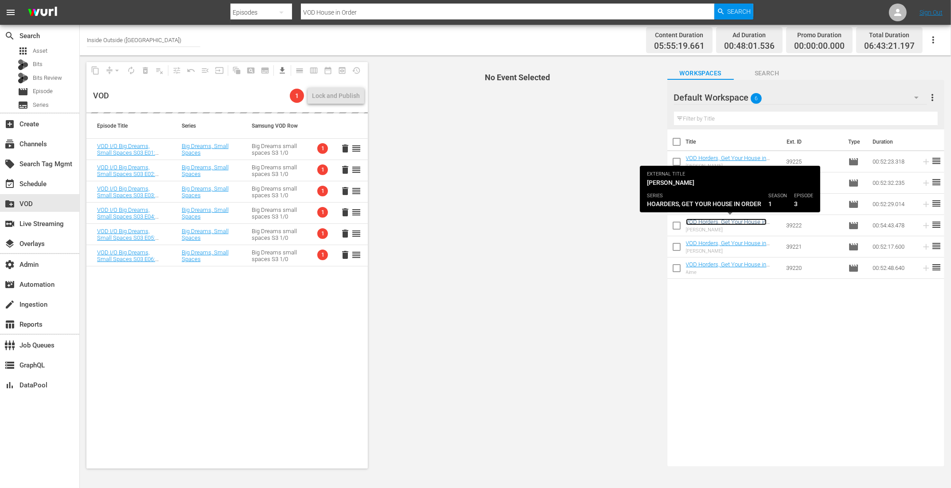
click at [711, 219] on link "VOD Horders, Get Your House in Order S01 E03: Stuart" at bounding box center [726, 224] width 81 height 13
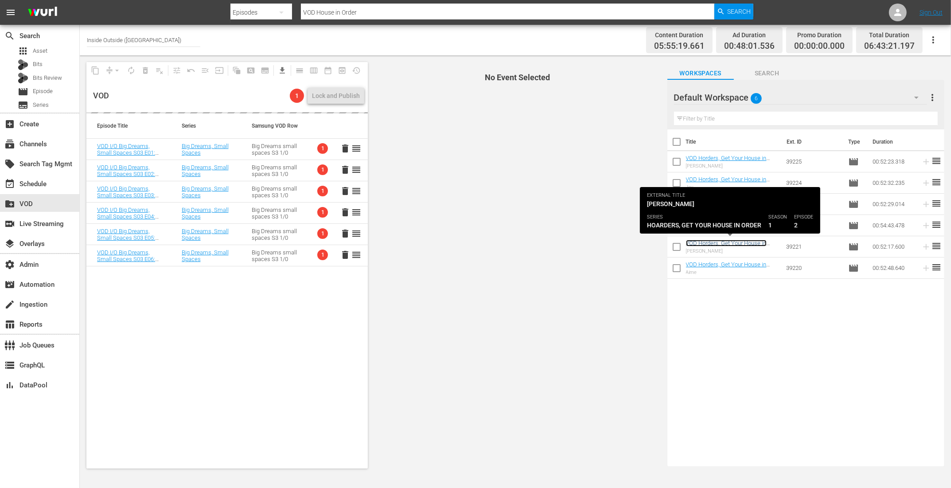
click at [713, 242] on link "VOD Horders, Get Your House in Order S01 E02: Sylvia" at bounding box center [726, 246] width 81 height 13
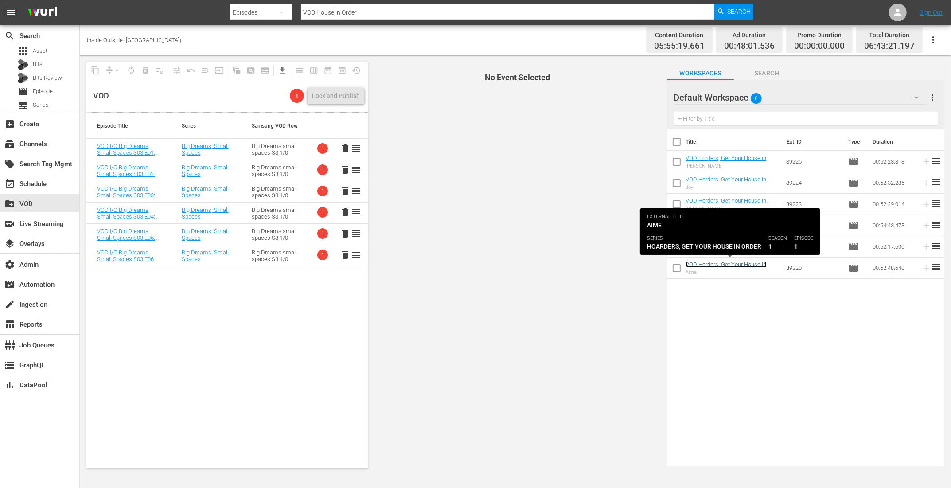
click at [711, 263] on link "VOD Horders, Get Your House in Order S01 E01: Aime" at bounding box center [726, 267] width 81 height 13
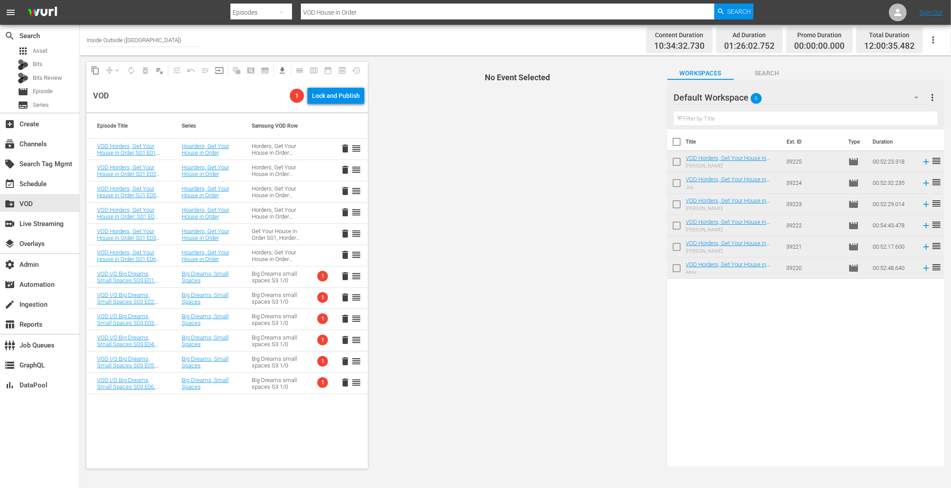
click at [680, 139] on input "checkbox" at bounding box center [676, 143] width 19 height 19
checkbox input "true"
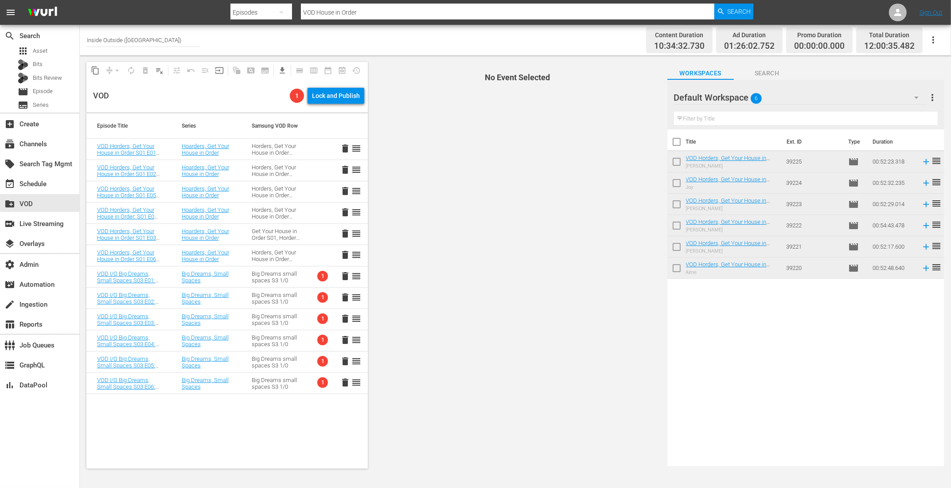
checkbox input "true"
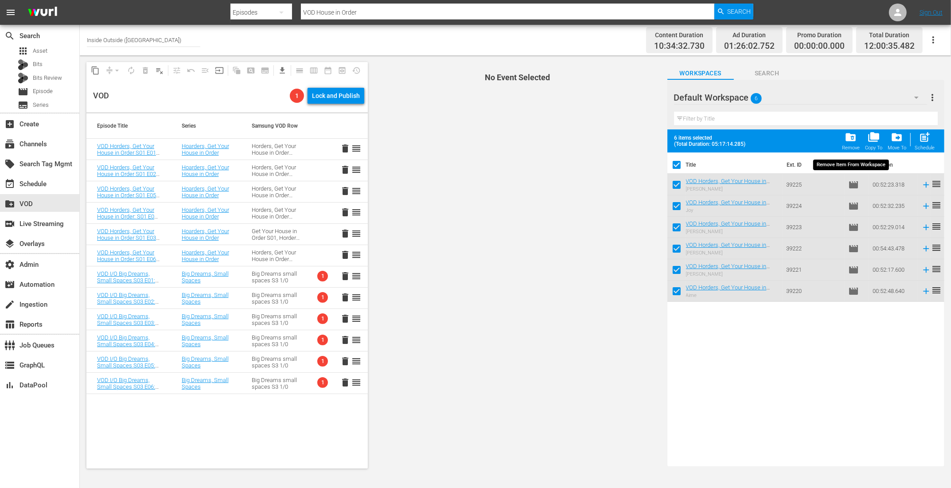
click at [858, 138] on div "folder_delete Remove" at bounding box center [851, 140] width 18 height 19
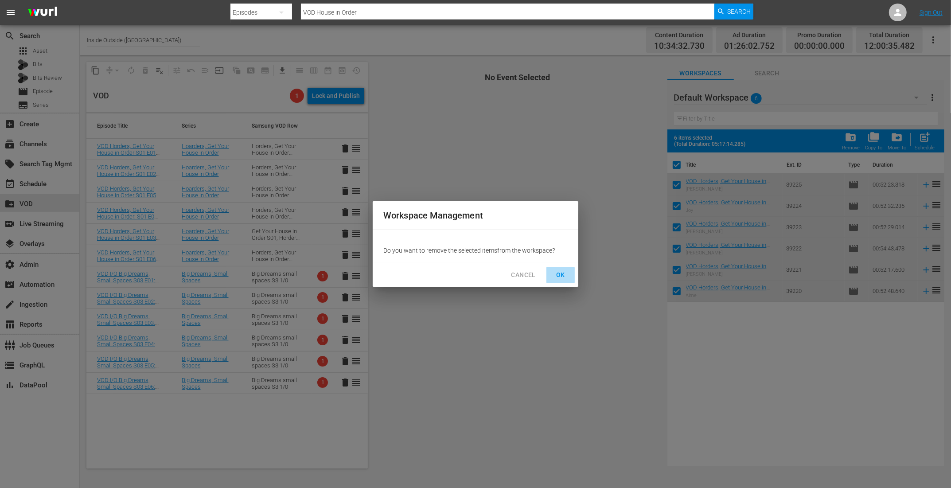
click at [561, 276] on span "OK" at bounding box center [560, 274] width 14 height 11
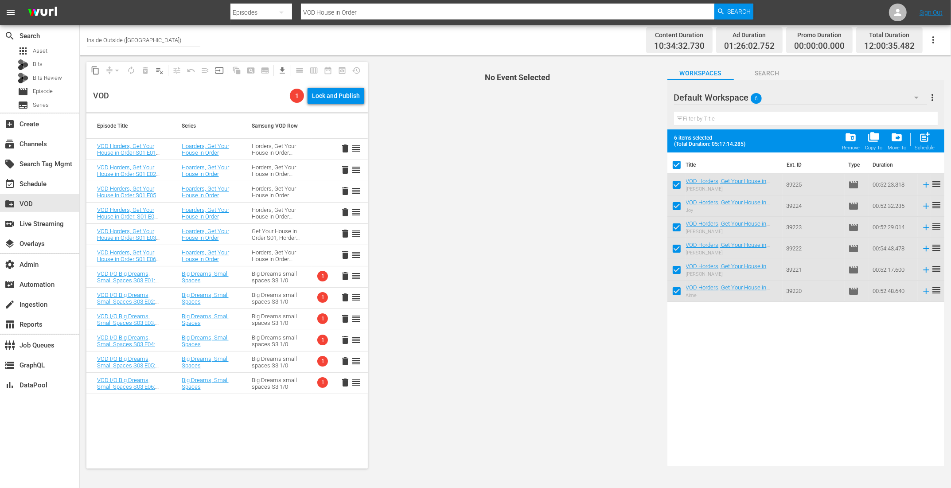
checkbox input "false"
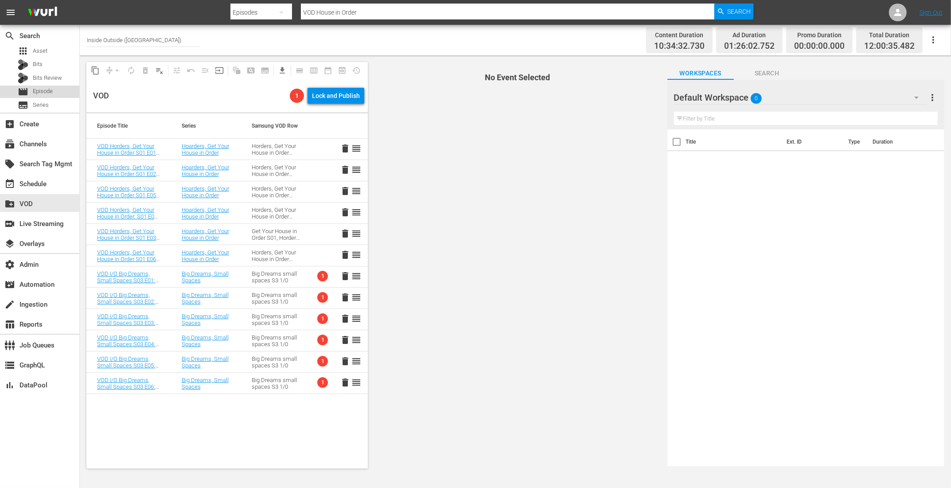
click at [35, 91] on span "Episode" at bounding box center [43, 91] width 20 height 9
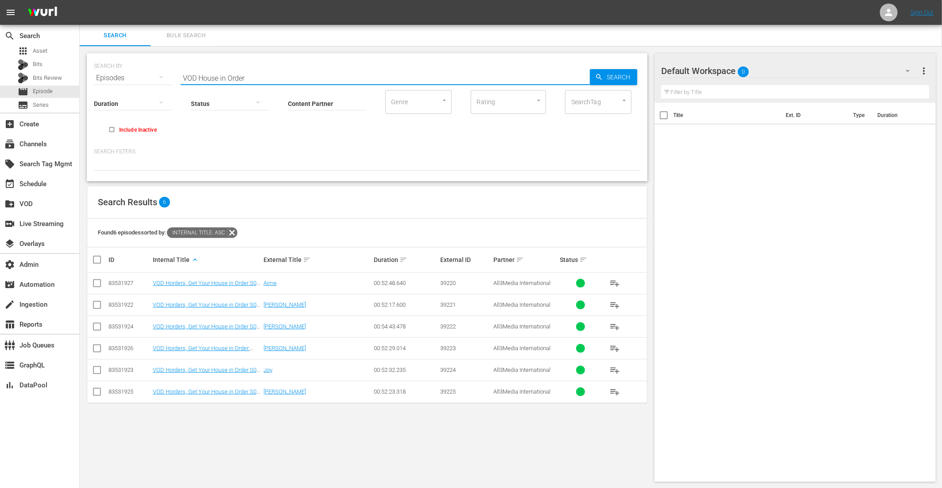
drag, startPoint x: 248, startPoint y: 78, endPoint x: 200, endPoint y: 78, distance: 48.3
click at [200, 78] on input "VOD House in Order" at bounding box center [385, 77] width 409 height 21
paste input "BRITAIN'S BEST BACK GARDENS"
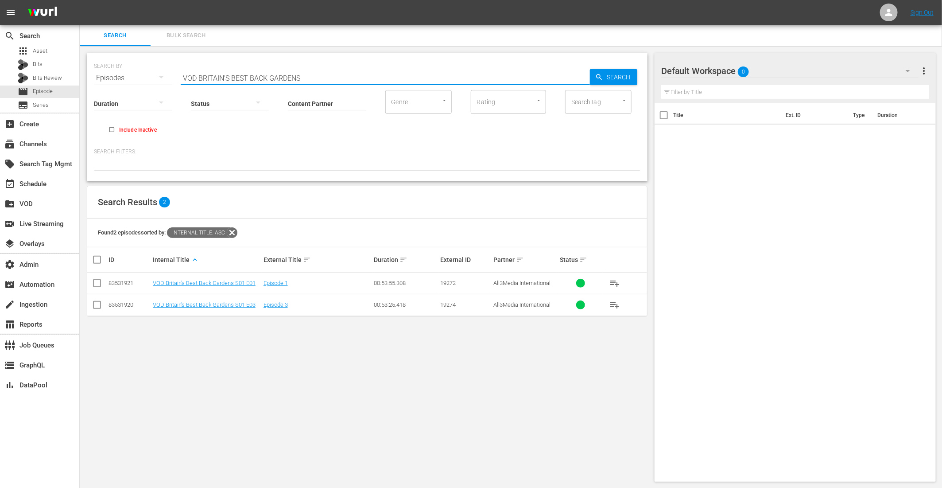
type input "VOD BRITAIN'S BEST BACK GARDENS"
click at [617, 282] on span "playlist_add" at bounding box center [615, 283] width 11 height 11
click at [615, 304] on span "playlist_add" at bounding box center [615, 304] width 11 height 11
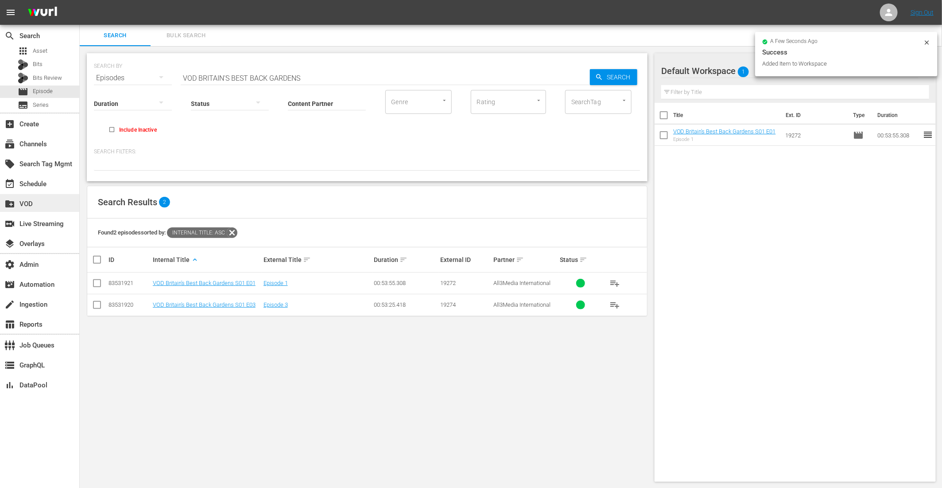
click at [35, 205] on div "create_new_folder VOD" at bounding box center [25, 202] width 50 height 8
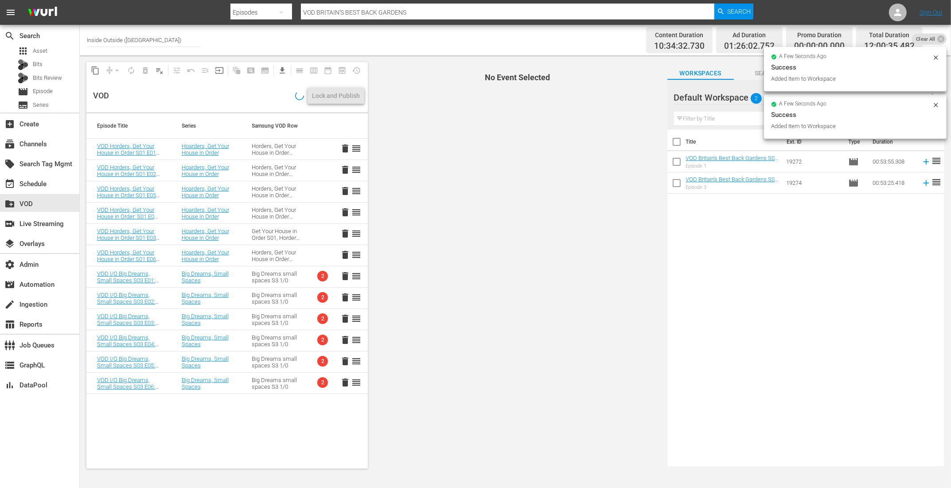
click at [678, 137] on input "checkbox" at bounding box center [676, 143] width 19 height 19
checkbox input "true"
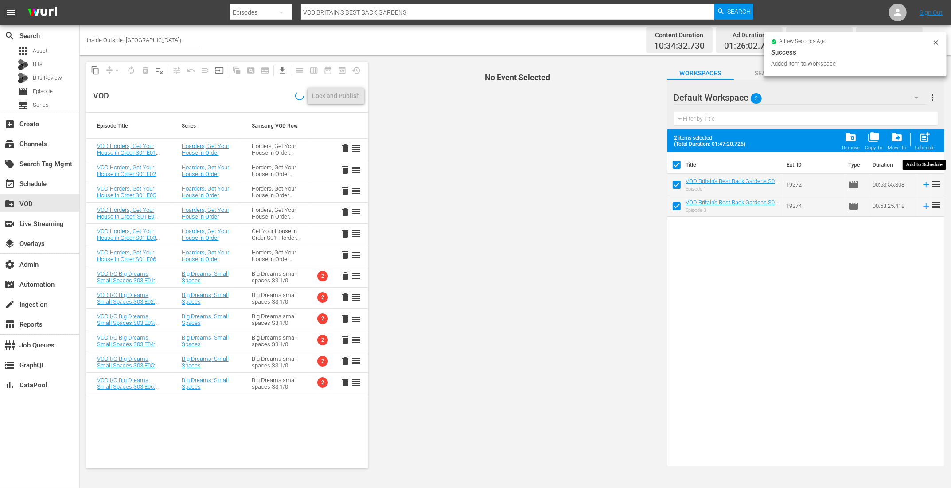
click at [921, 143] on span "post_add" at bounding box center [924, 137] width 12 height 12
checkbox input "false"
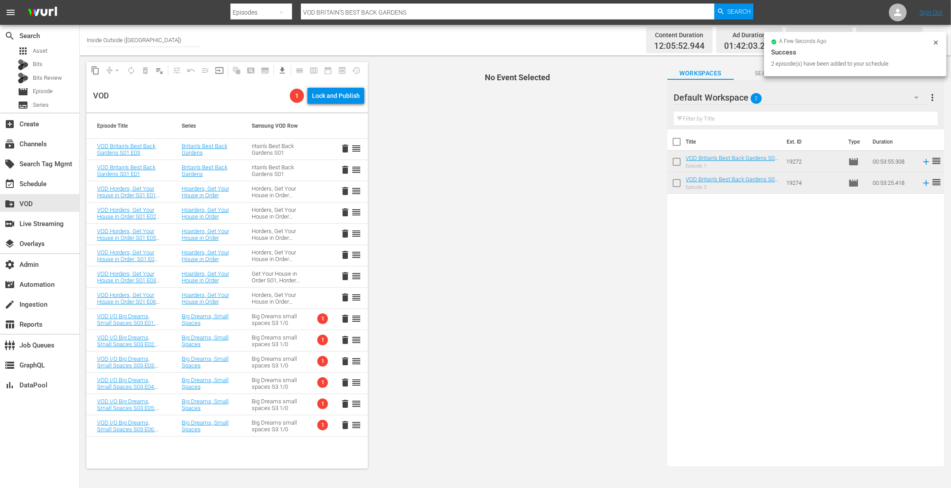
click at [675, 140] on input "checkbox" at bounding box center [676, 143] width 19 height 19
checkbox input "true"
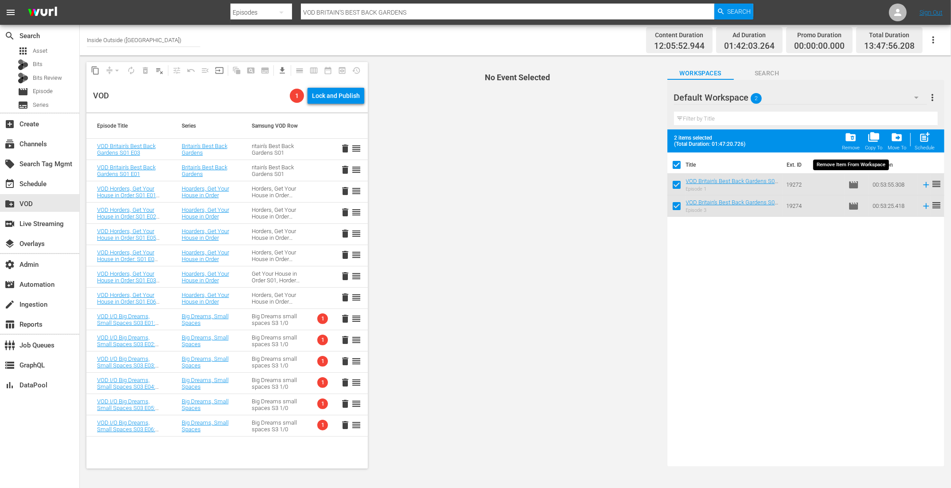
click at [855, 137] on span "folder_delete" at bounding box center [850, 137] width 12 height 12
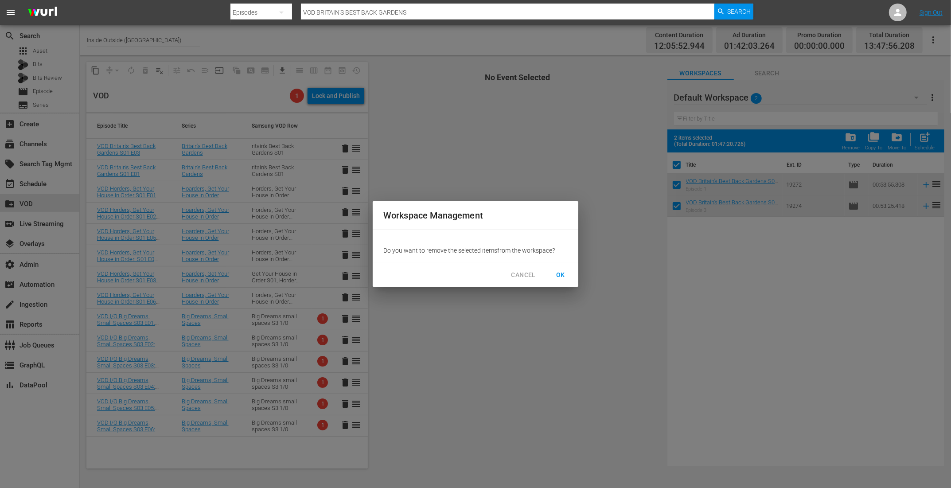
click at [566, 276] on span "OK" at bounding box center [560, 274] width 14 height 11
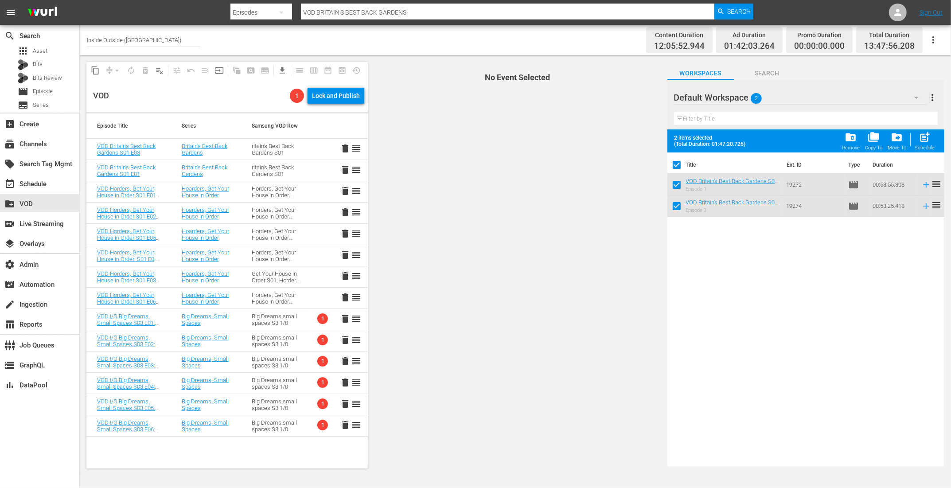
checkbox input "false"
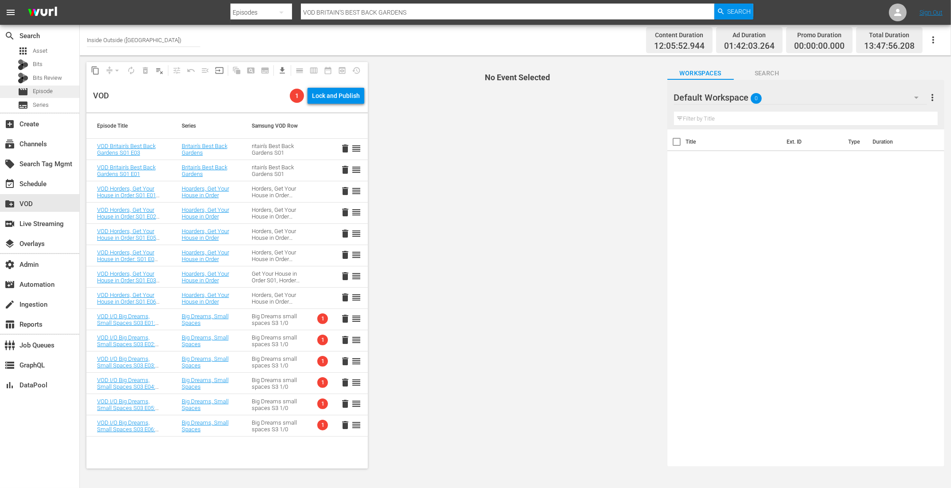
click at [49, 95] on span "Episode" at bounding box center [43, 91] width 20 height 9
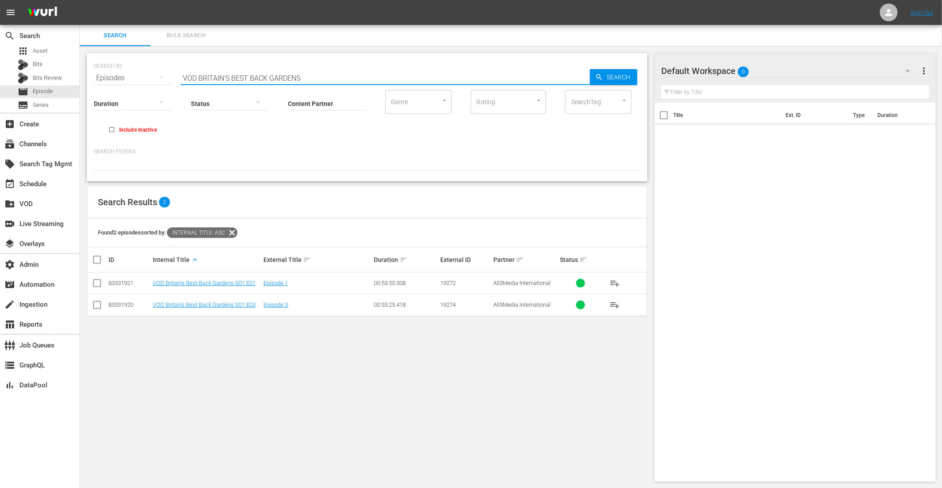
drag, startPoint x: 310, startPoint y: 77, endPoint x: 198, endPoint y: 79, distance: 111.7
click at [198, 79] on input "VOD BRITAIN'S BEST BACK GARDENS" at bounding box center [385, 77] width 409 height 21
paste input "LOVE YOUR GARDEN - S01"
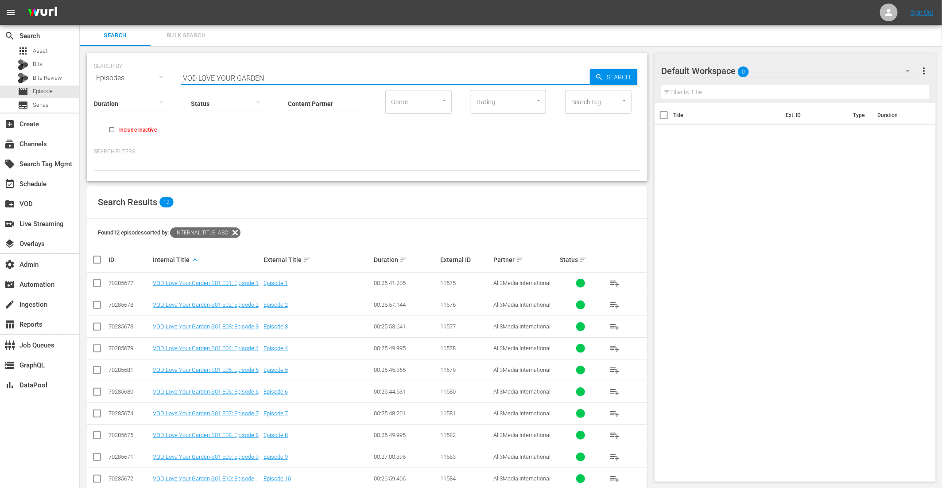
scroll to position [58, 0]
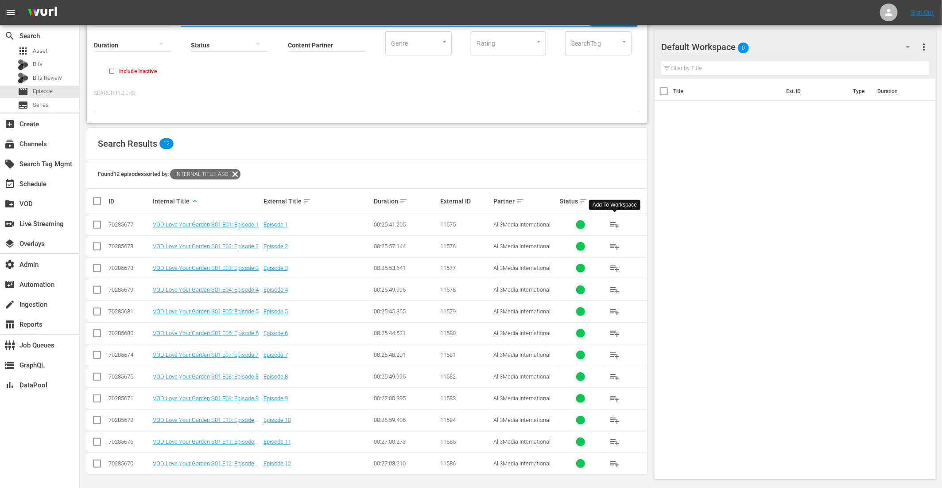
type input "VOD LOVE YOUR GARDEN"
click at [613, 222] on span "playlist_add" at bounding box center [615, 224] width 11 height 11
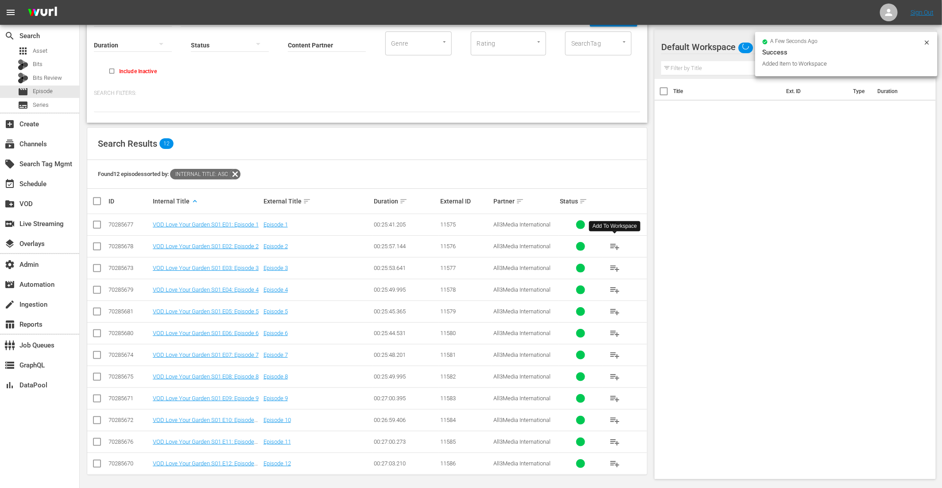
click at [612, 245] on span "playlist_add" at bounding box center [615, 246] width 11 height 11
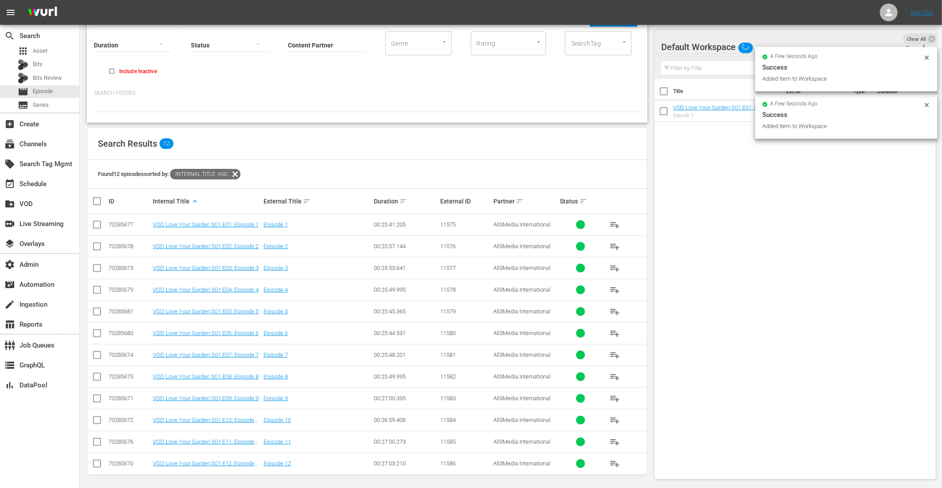
click at [614, 267] on span "playlist_add" at bounding box center [615, 268] width 11 height 11
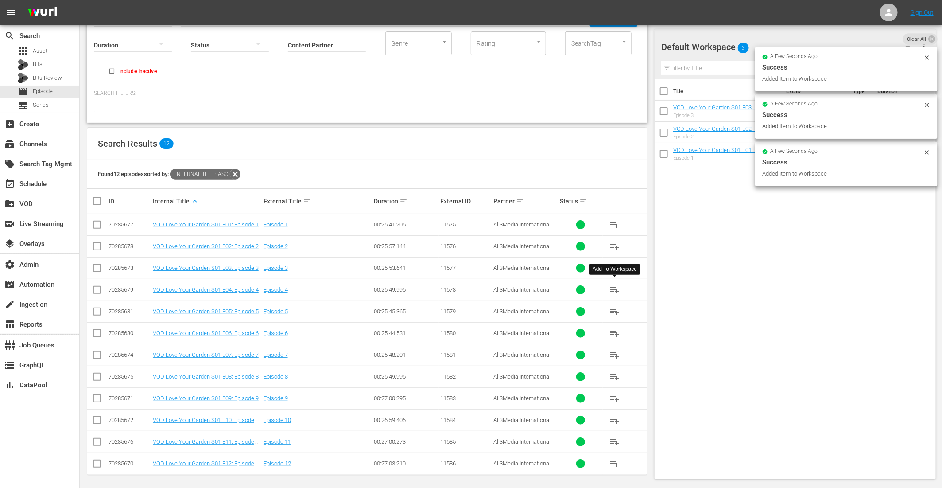
click at [614, 286] on span "playlist_add" at bounding box center [615, 289] width 11 height 11
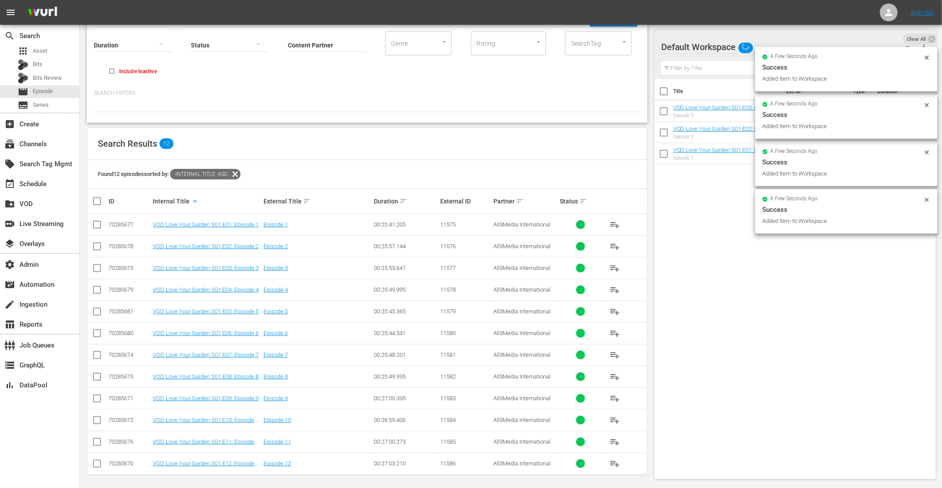
click at [614, 308] on span "playlist_add" at bounding box center [615, 311] width 11 height 11
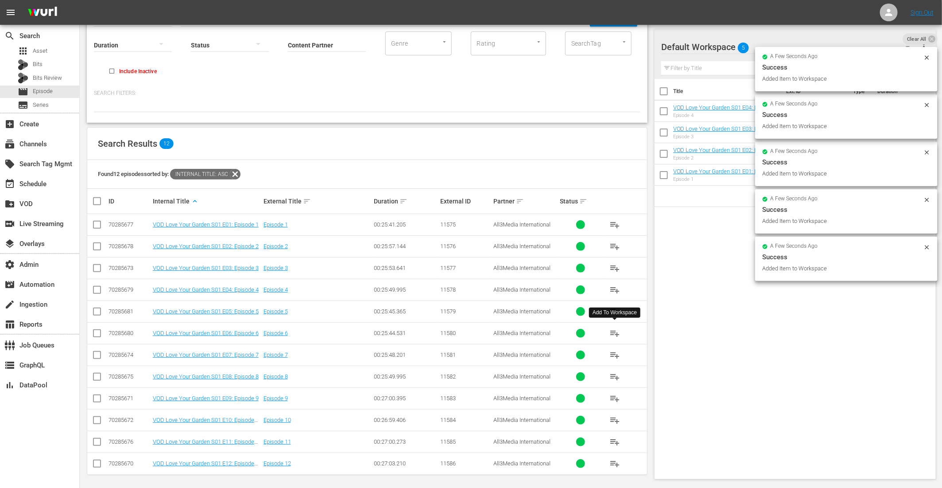
click at [613, 329] on span "playlist_add" at bounding box center [615, 333] width 11 height 11
click at [616, 353] on span "playlist_add" at bounding box center [615, 355] width 11 height 11
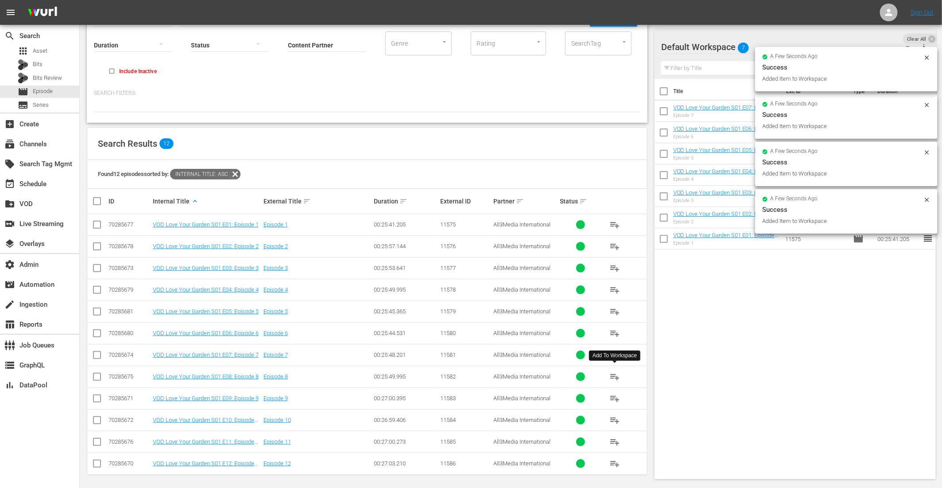
click at [617, 374] on span "playlist_add" at bounding box center [615, 376] width 11 height 11
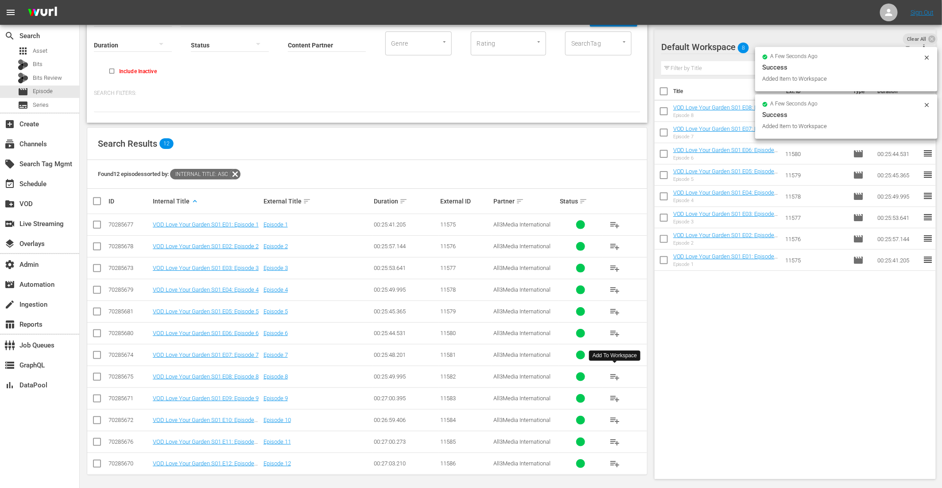
click at [615, 374] on span "playlist_add" at bounding box center [615, 376] width 11 height 11
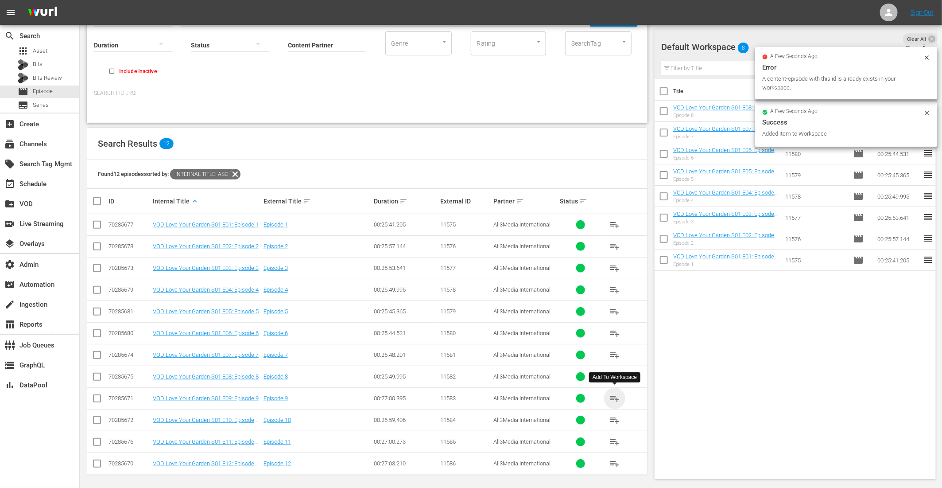
click at [614, 395] on span "playlist_add" at bounding box center [615, 398] width 11 height 11
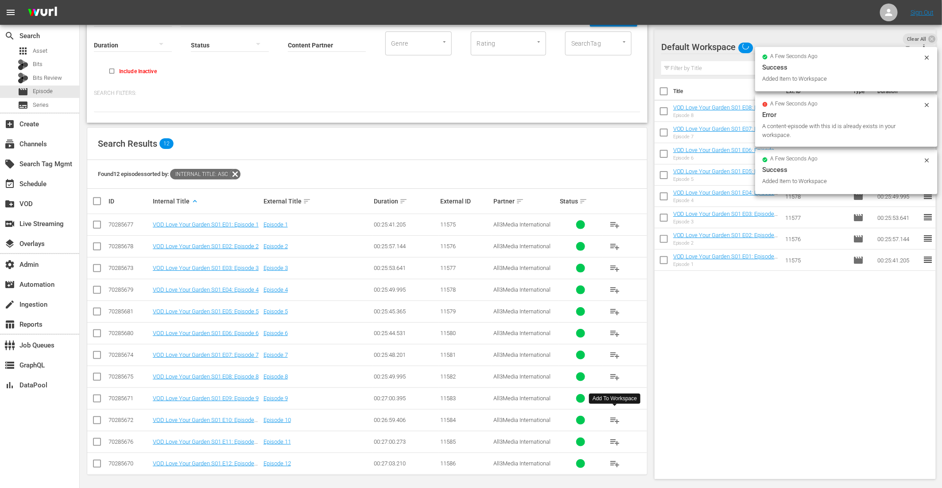
click at [614, 419] on span "playlist_add" at bounding box center [615, 420] width 11 height 11
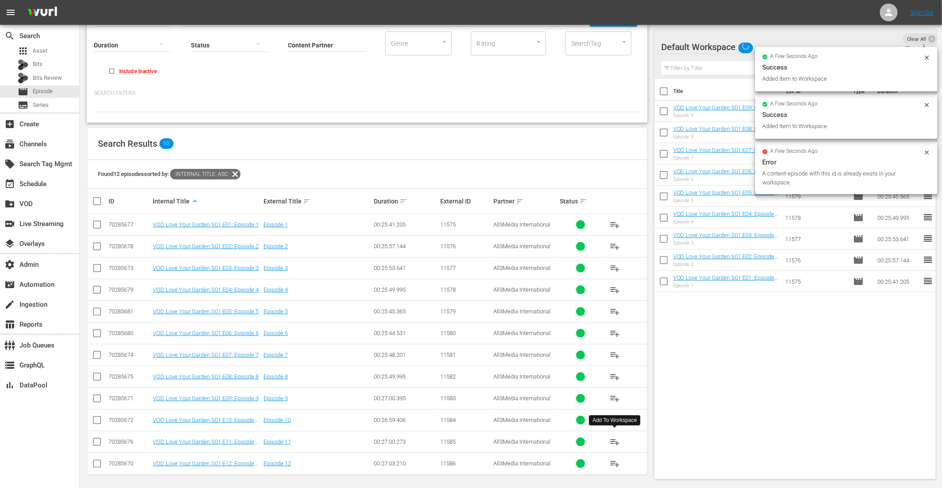
click at [616, 439] on span "playlist_add" at bounding box center [615, 441] width 11 height 11
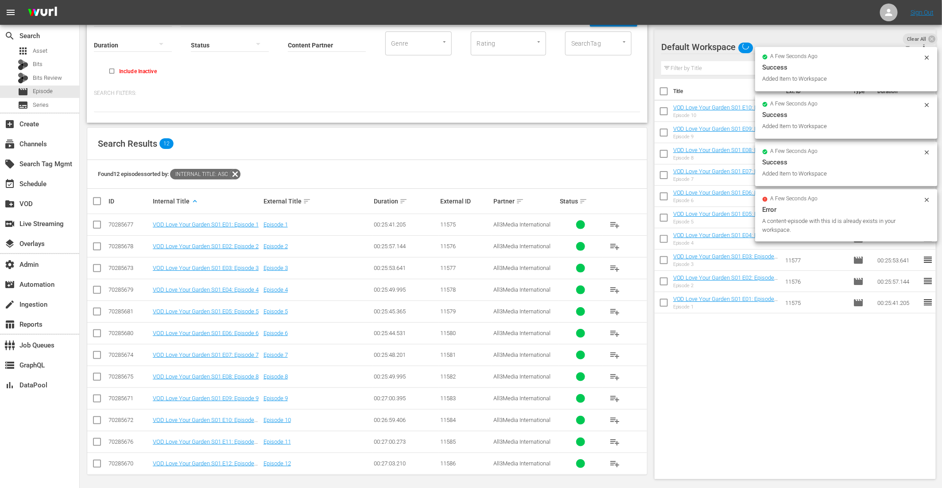
click at [614, 463] on span "playlist_add" at bounding box center [615, 463] width 11 height 11
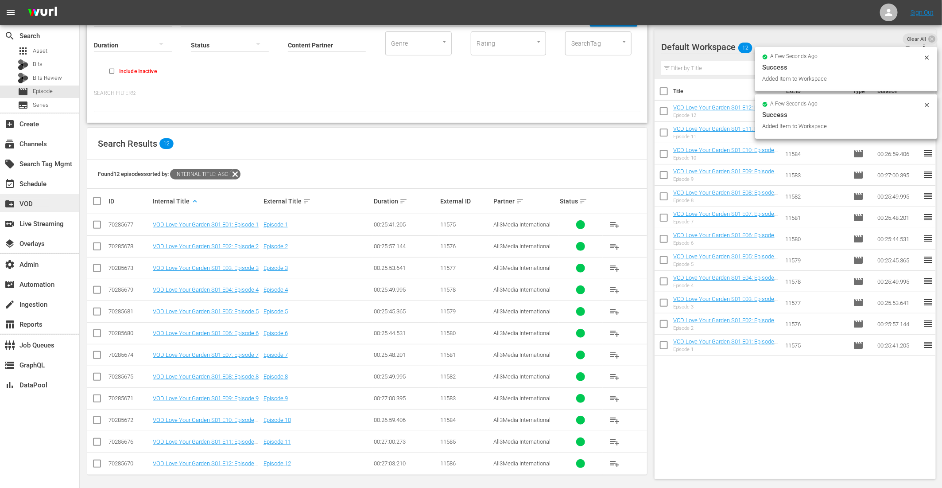
click at [35, 206] on div "create_new_folder VOD" at bounding box center [25, 202] width 50 height 8
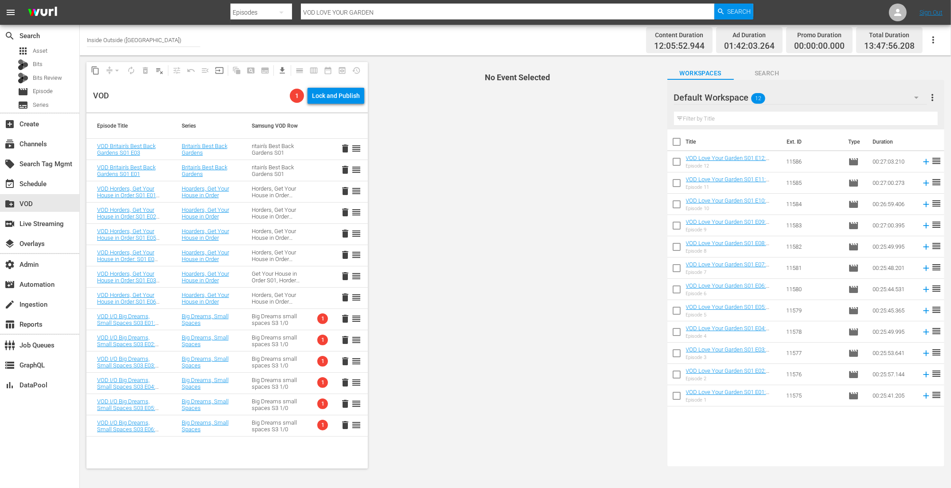
click at [680, 138] on input "checkbox" at bounding box center [676, 143] width 19 height 19
checkbox input "true"
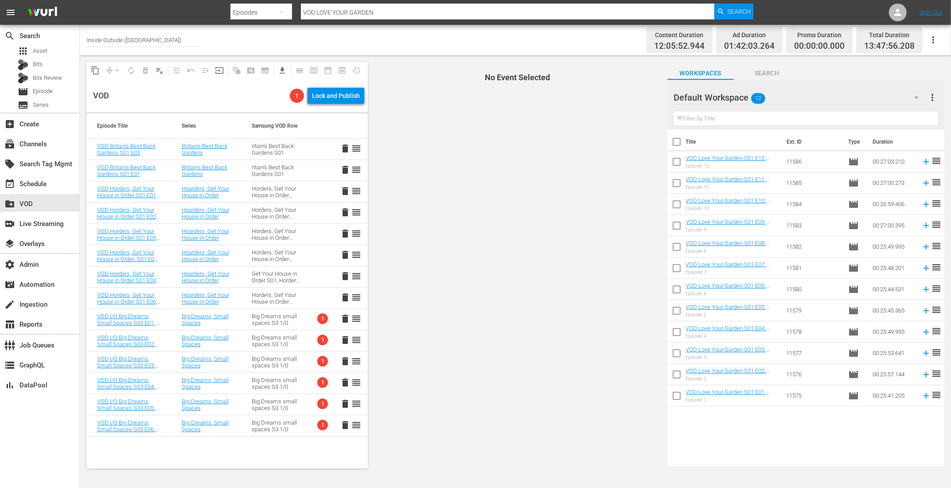
checkbox input "true"
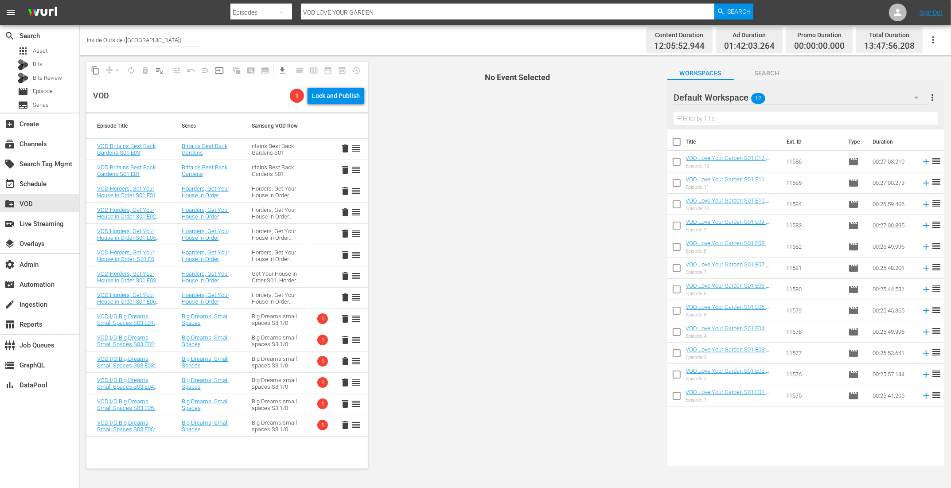
checkbox input "true"
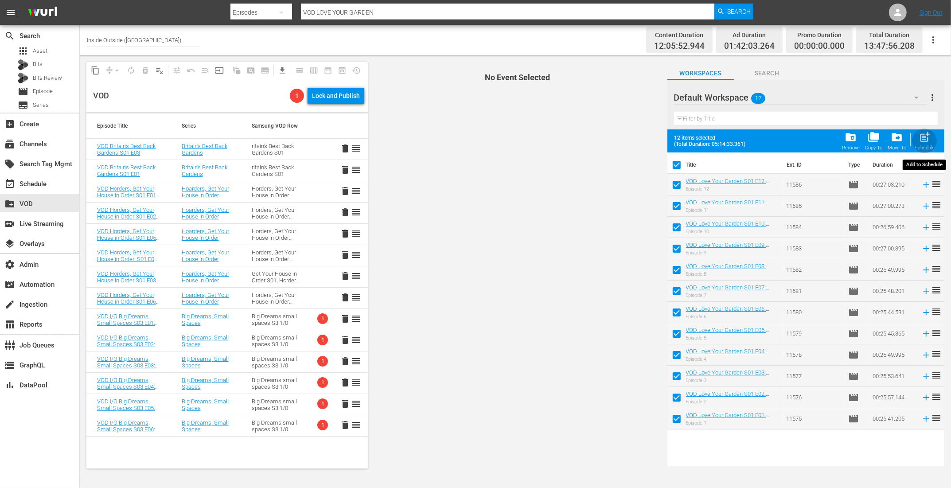
click at [923, 139] on span "post_add" at bounding box center [924, 137] width 12 height 12
checkbox input "false"
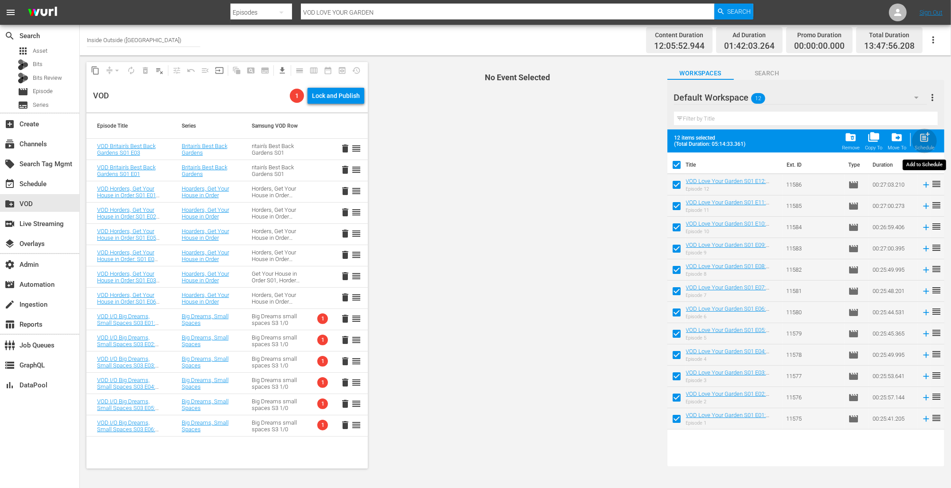
checkbox input "false"
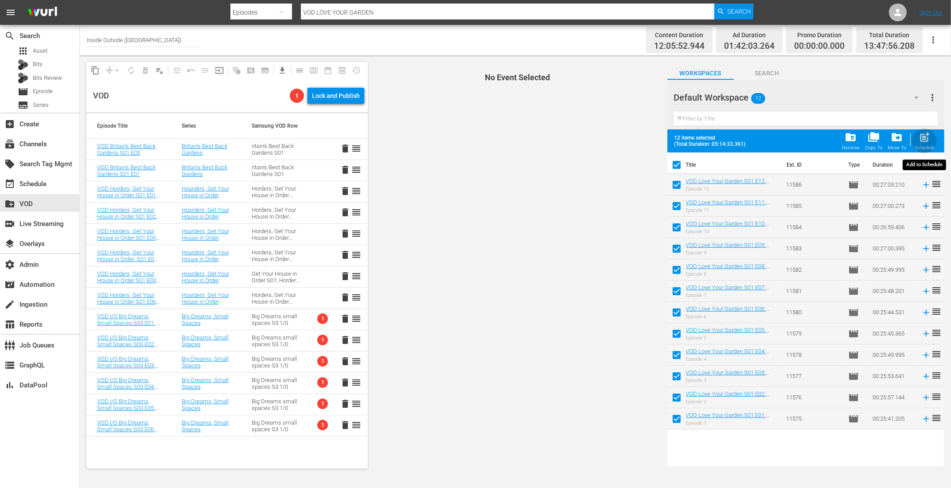
checkbox input "false"
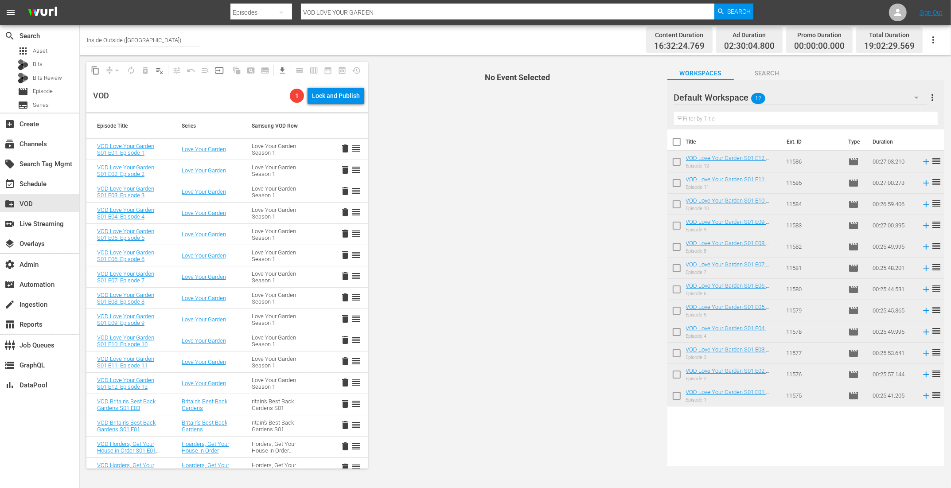
click at [674, 140] on input "checkbox" at bounding box center [676, 143] width 19 height 19
checkbox input "true"
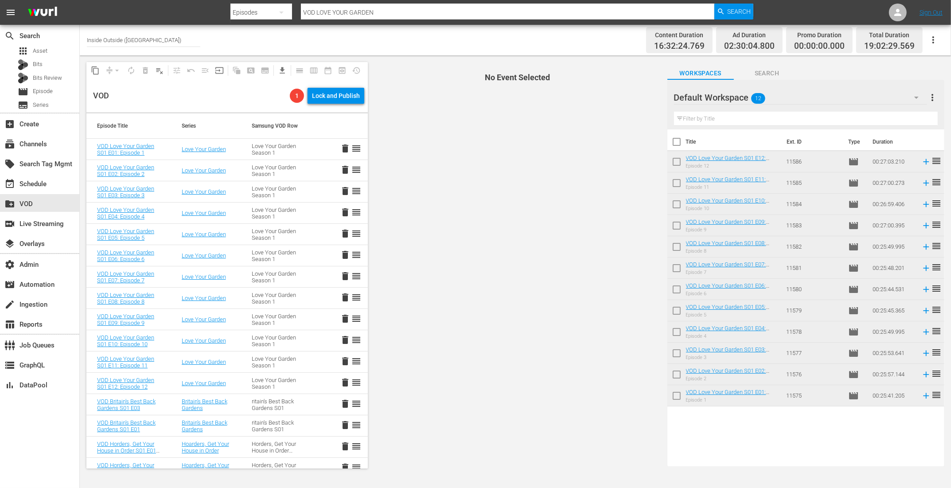
checkbox input "true"
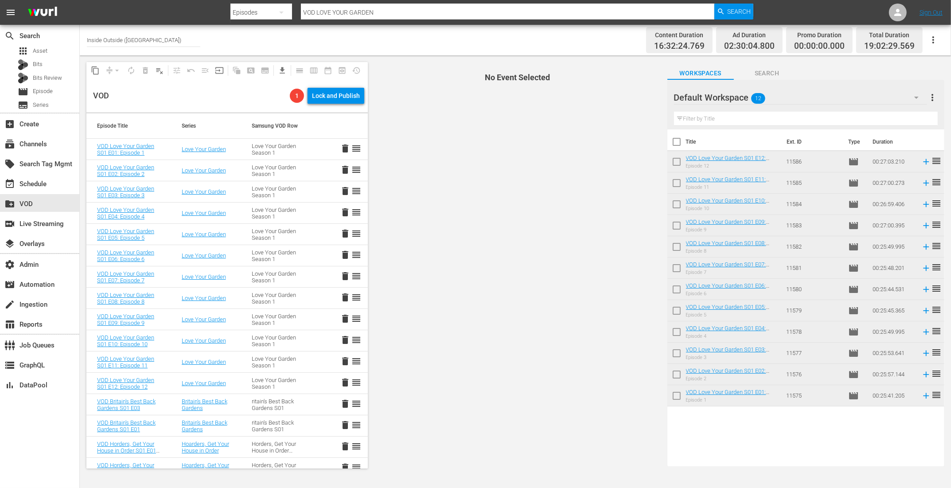
checkbox input "true"
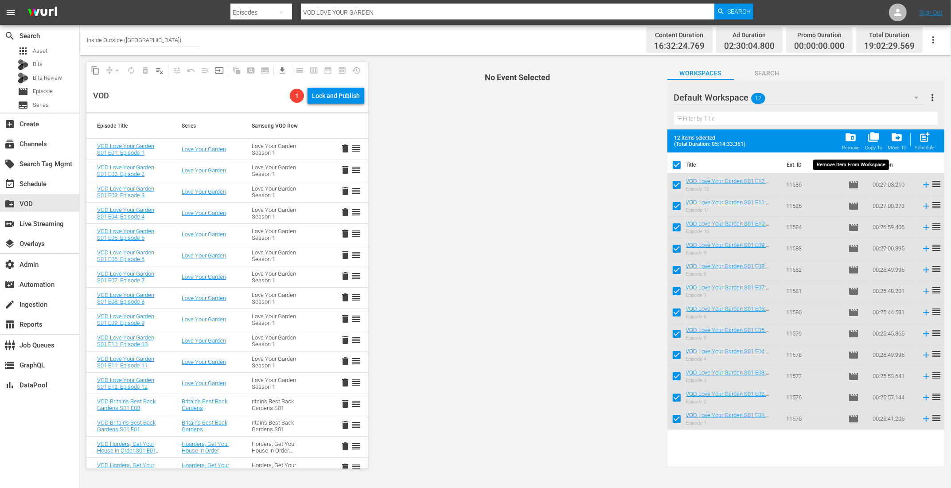
click at [855, 134] on span "folder_delete" at bounding box center [850, 137] width 12 height 12
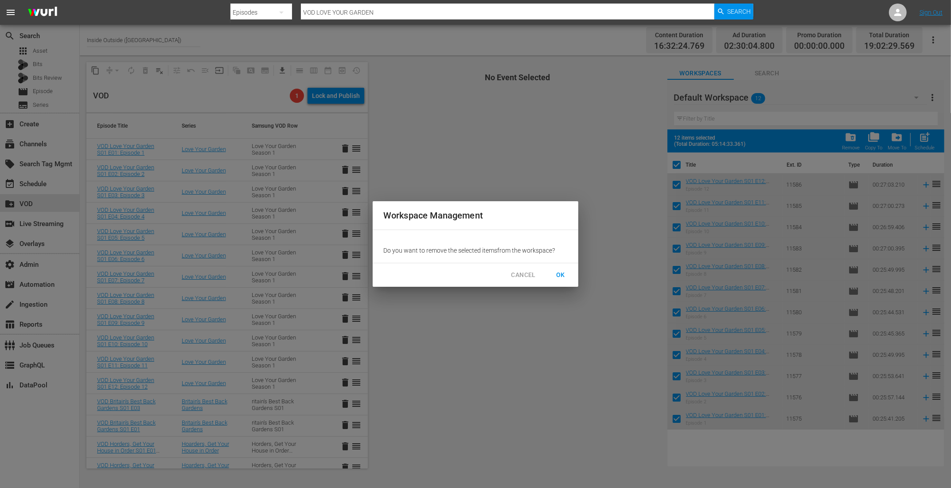
click at [563, 276] on span "OK" at bounding box center [560, 274] width 14 height 11
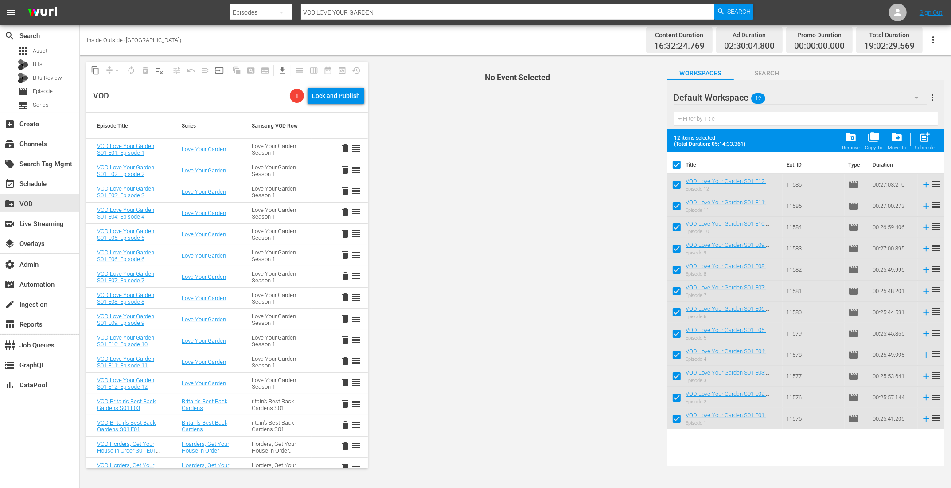
checkbox input "false"
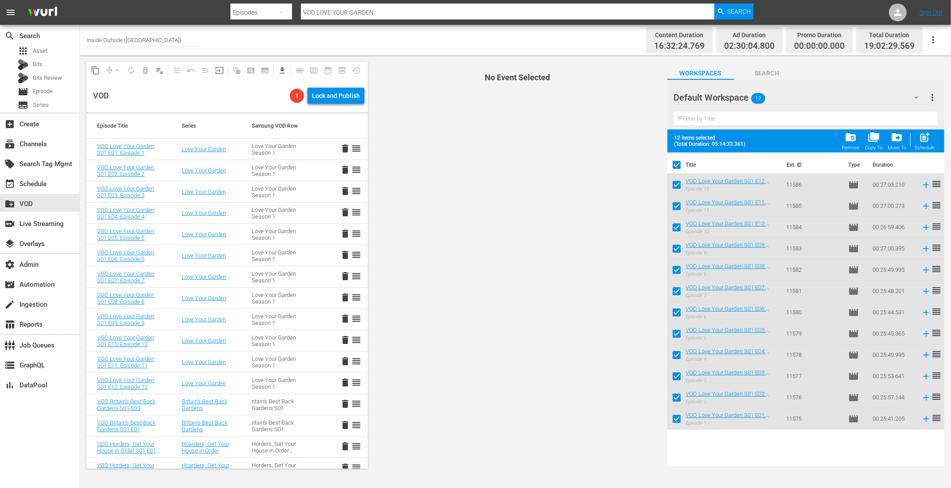
checkbox input "false"
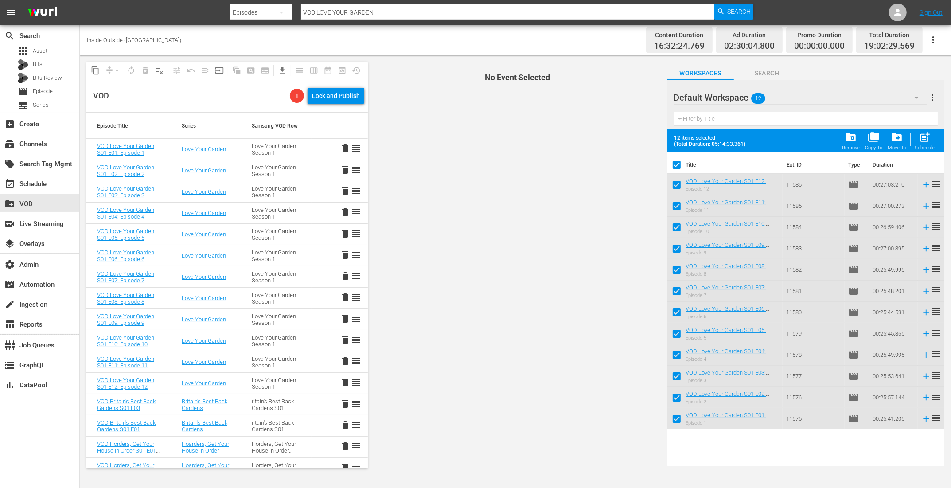
checkbox input "false"
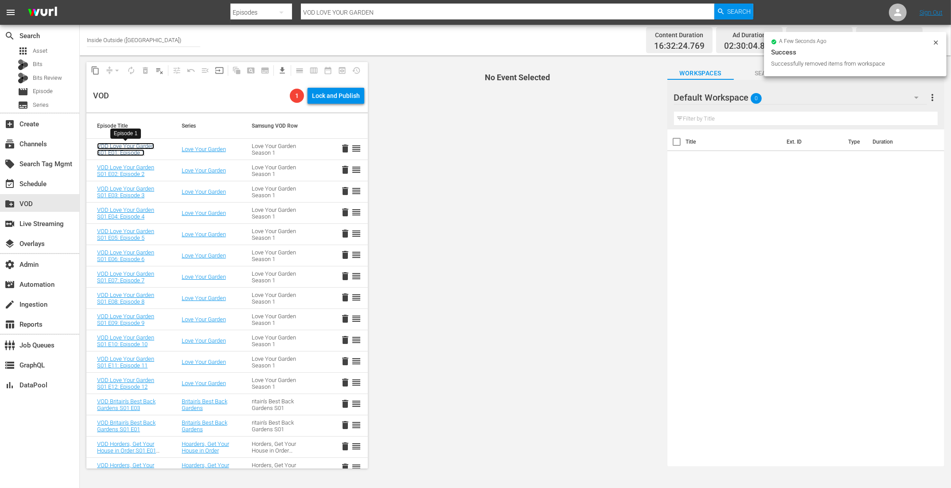
click at [130, 150] on link "VOD Love Your Garden S01 E01: Episode 1" at bounding box center [125, 149] width 57 height 13
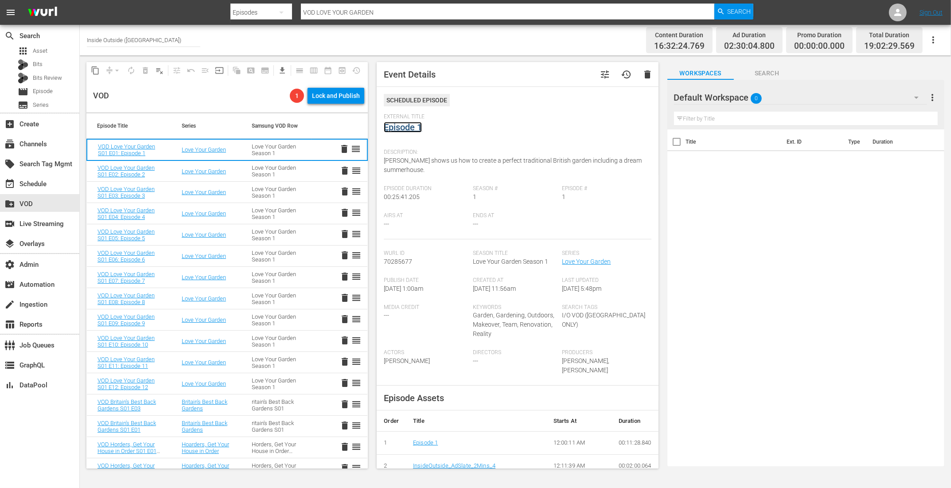
click at [420, 129] on link "Episode 1" at bounding box center [403, 127] width 38 height 11
click at [47, 88] on span "Episode" at bounding box center [43, 91] width 20 height 9
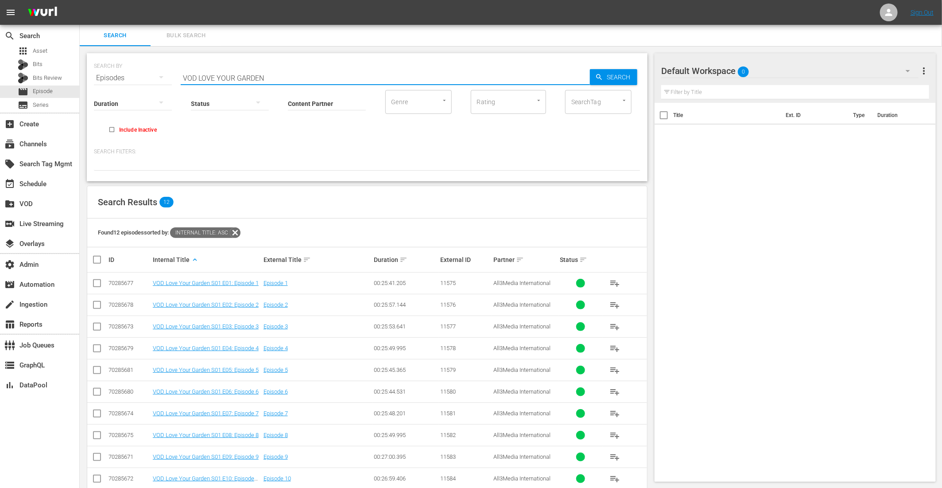
drag, startPoint x: 255, startPoint y: 81, endPoint x: 201, endPoint y: 78, distance: 54.1
click at [199, 76] on input "VOD LOVE YOUR GARDEN" at bounding box center [385, 77] width 409 height 21
paste input "PAUL HOLLYWOOD'S PIES AND PUDS"
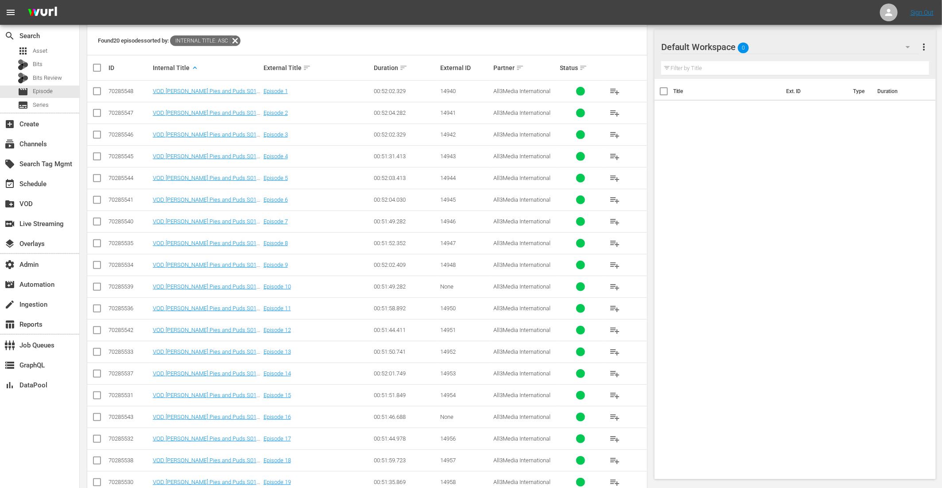
scroll to position [231, 0]
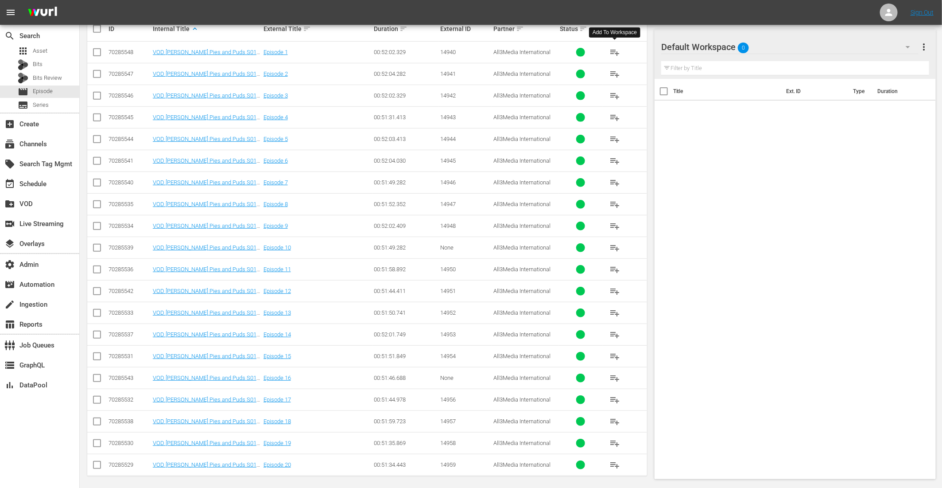
type input "VOD PAUL HOLLYWOOD'S PIES AND PUDS"
click at [612, 49] on span "playlist_add" at bounding box center [615, 52] width 11 height 11
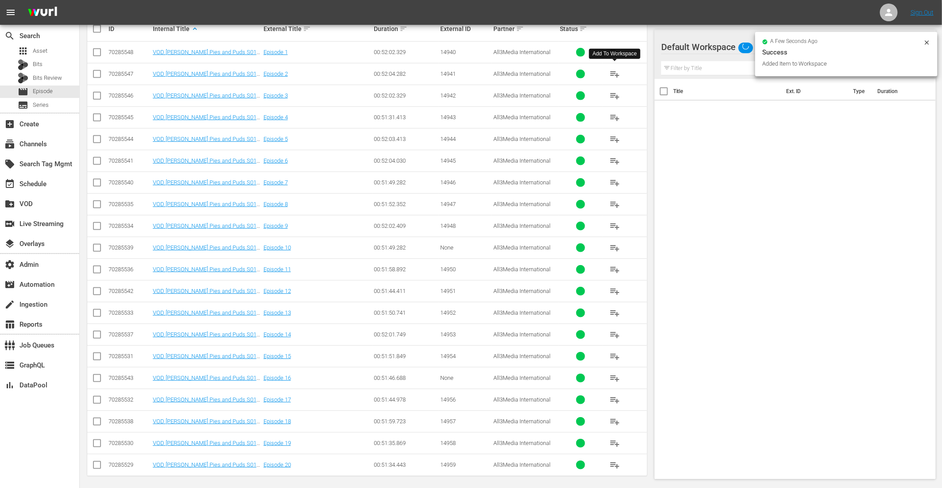
click at [616, 71] on span "playlist_add" at bounding box center [615, 74] width 11 height 11
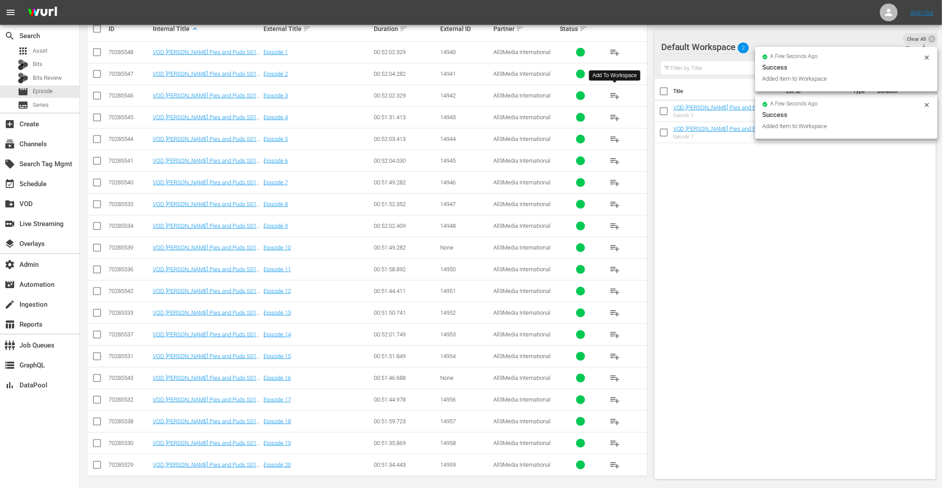
click at [614, 92] on span "playlist_add" at bounding box center [615, 95] width 11 height 11
click at [614, 115] on span "playlist_add" at bounding box center [615, 117] width 11 height 11
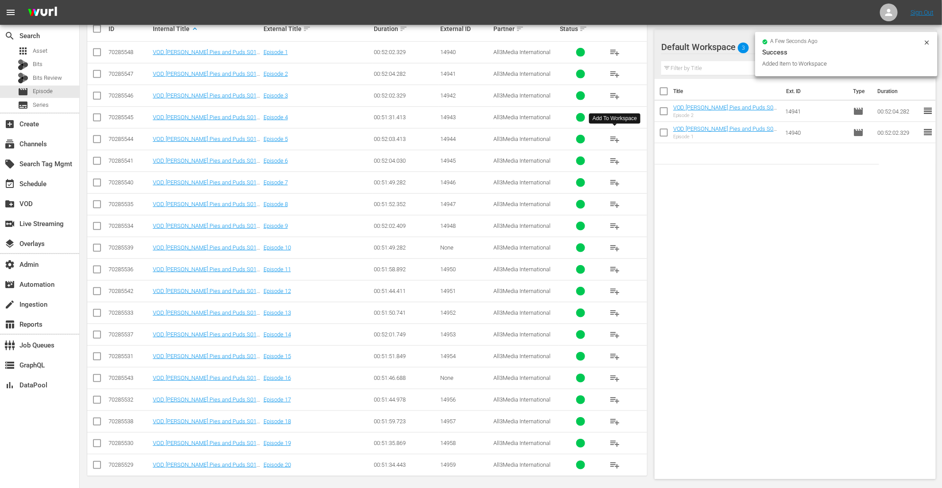
click at [615, 136] on span "playlist_add" at bounding box center [615, 139] width 11 height 11
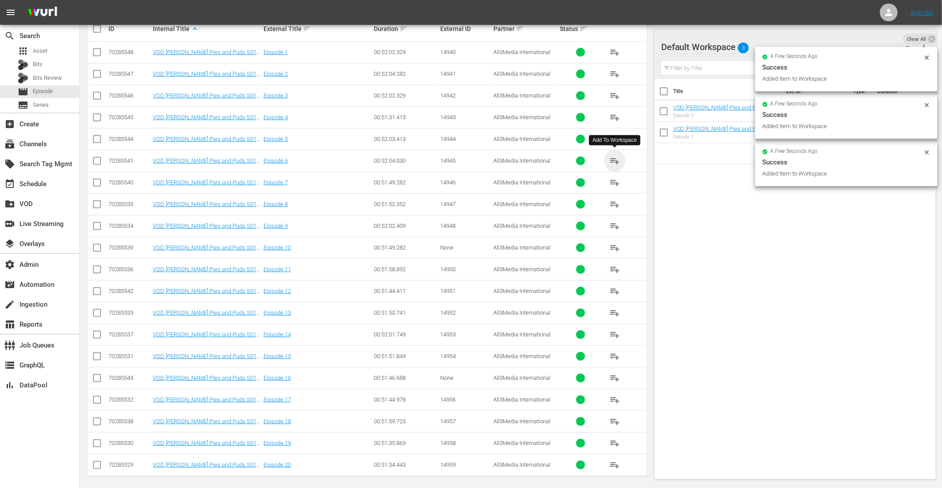
click at [614, 157] on span "playlist_add" at bounding box center [615, 160] width 11 height 11
click at [614, 180] on span "playlist_add" at bounding box center [615, 182] width 11 height 11
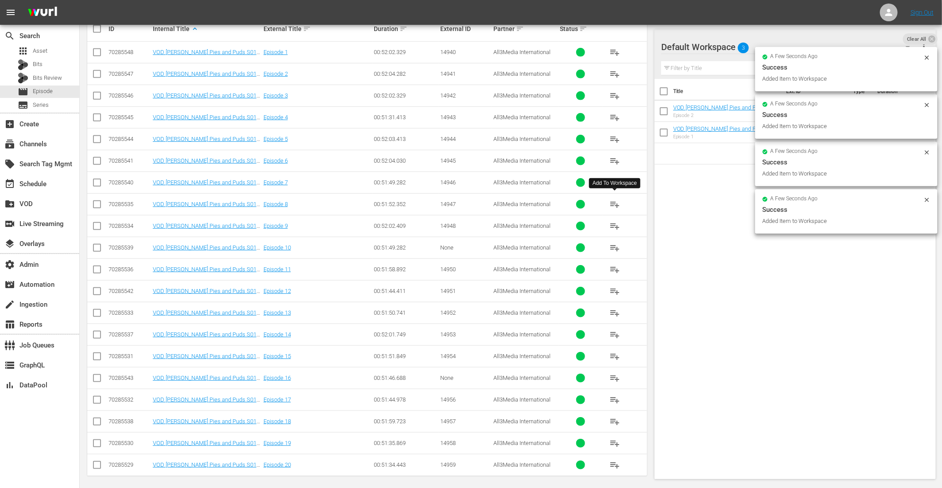
click at [614, 202] on span "playlist_add" at bounding box center [615, 204] width 11 height 11
click at [615, 224] on span "playlist_add" at bounding box center [615, 226] width 11 height 11
click at [615, 244] on span "playlist_add" at bounding box center [615, 247] width 11 height 11
click at [617, 266] on span "playlist_add" at bounding box center [615, 269] width 11 height 11
click at [616, 287] on span "playlist_add" at bounding box center [615, 291] width 11 height 11
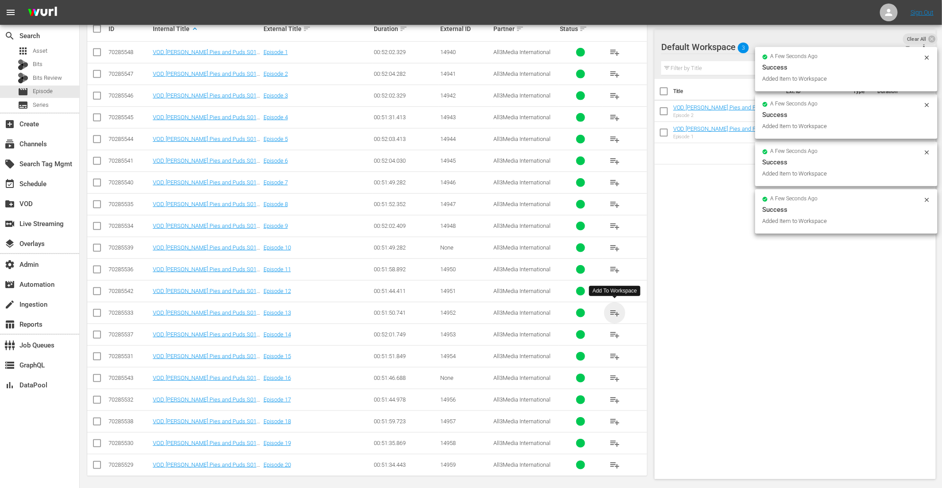
click at [613, 307] on span "playlist_add" at bounding box center [615, 312] width 11 height 11
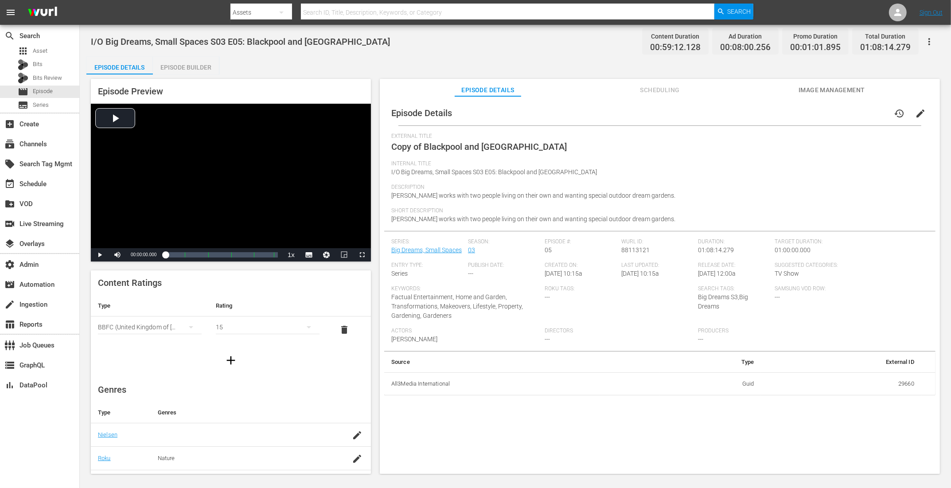
click at [760, 113] on span "edit" at bounding box center [920, 113] width 11 height 11
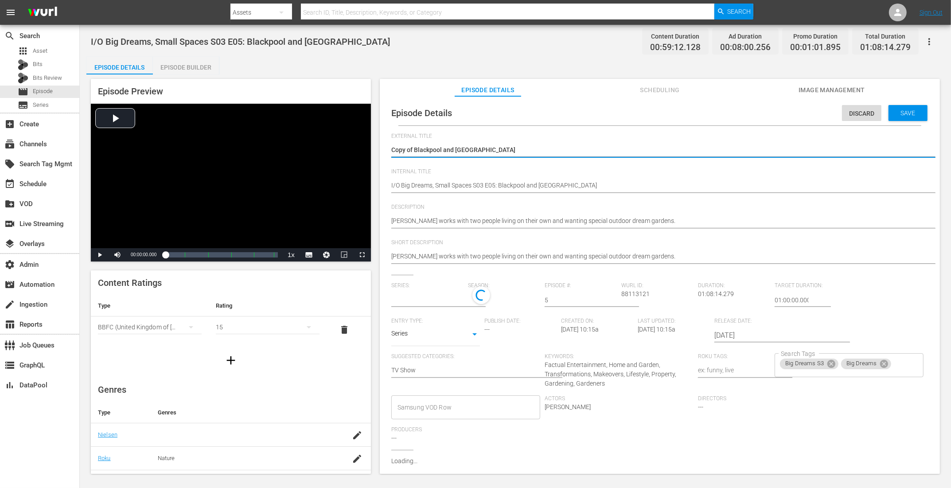
type input "Big Dreams, Small Spaces"
drag, startPoint x: 415, startPoint y: 149, endPoint x: 343, endPoint y: 141, distance: 72.2
click at [361, 144] on div "Episode Preview Video Player is loading. Play Video Play Mute Current Time 00:0…" at bounding box center [515, 277] width 858 height 406
type textarea "Blackpool and Bristol"
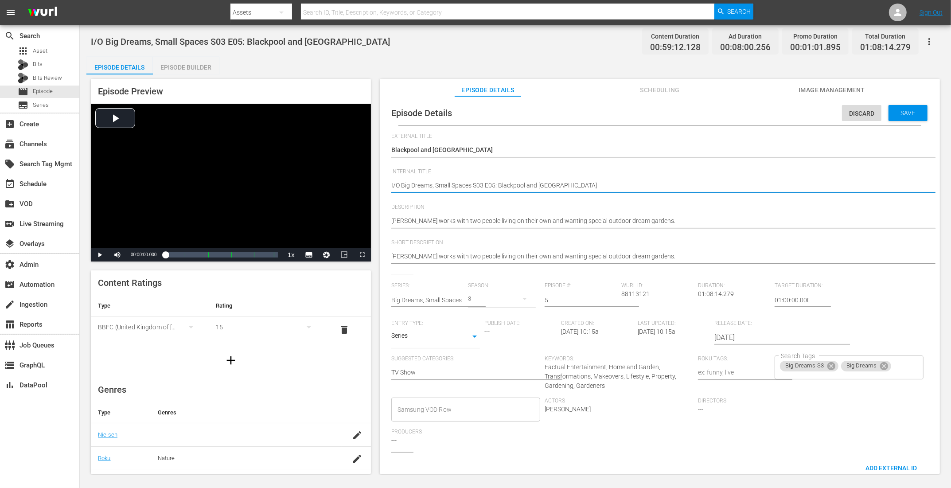
type textarea "VI/O Big Dreams, Small Spaces S03 E05: Blackpool and Bristol"
type textarea "VOI/O Big Dreams, Small Spaces S03 E05: Blackpool and Bristol"
type textarea "VODI/O Big Dreams, Small Spaces S03 E05: Blackpool and Bristol"
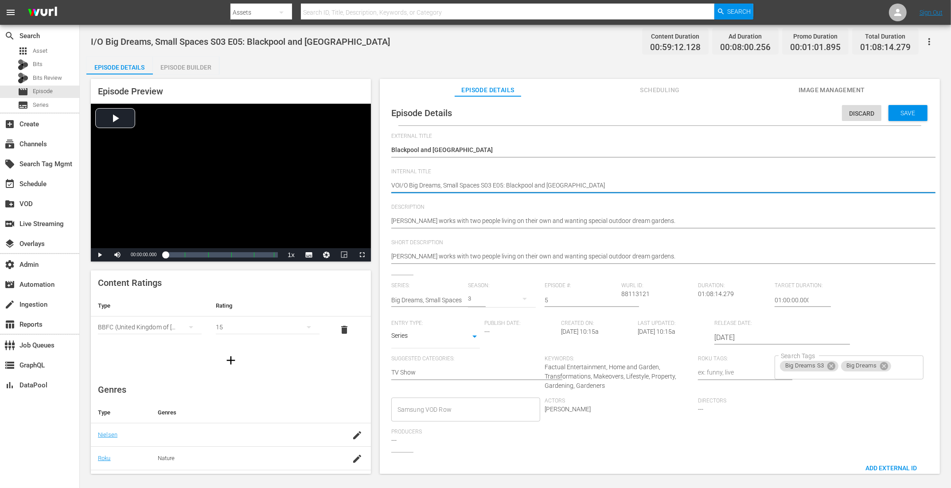
type textarea "VODI/O Big Dreams, Small Spaces S03 E05: Blackpool and Bristol"
type textarea "VOD I/O Big Dreams, Small Spaces S03 E05: Blackpool and [GEOGRAPHIC_DATA]"
drag, startPoint x: 405, startPoint y: 185, endPoint x: 359, endPoint y: 183, distance: 46.1
click at [360, 183] on div "Episode Preview Video Player is loading. Play Video Play Mute Current Time 00:0…" at bounding box center [515, 277] width 858 height 406
type textarea "VOD I/O Big Dreams, Small Spaces S03 E05: Blackpool and [GEOGRAPHIC_DATA]"
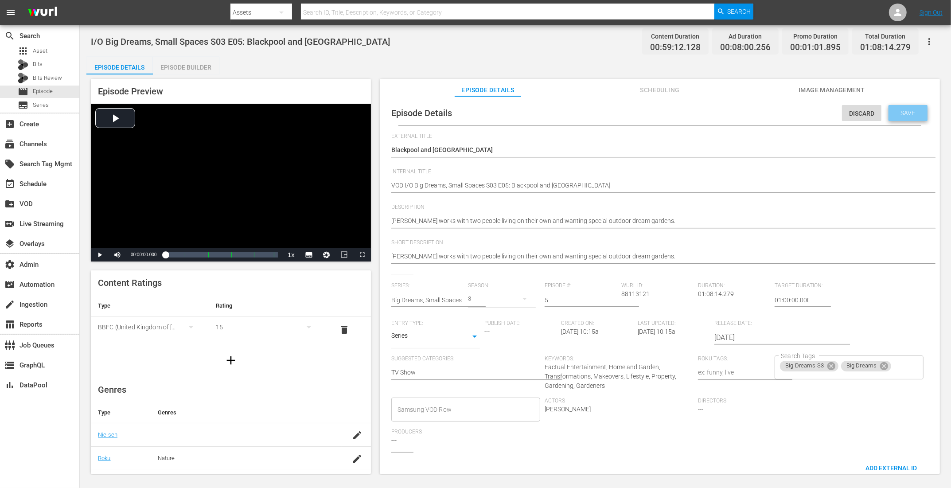
click at [760, 108] on div "Save" at bounding box center [907, 113] width 39 height 16
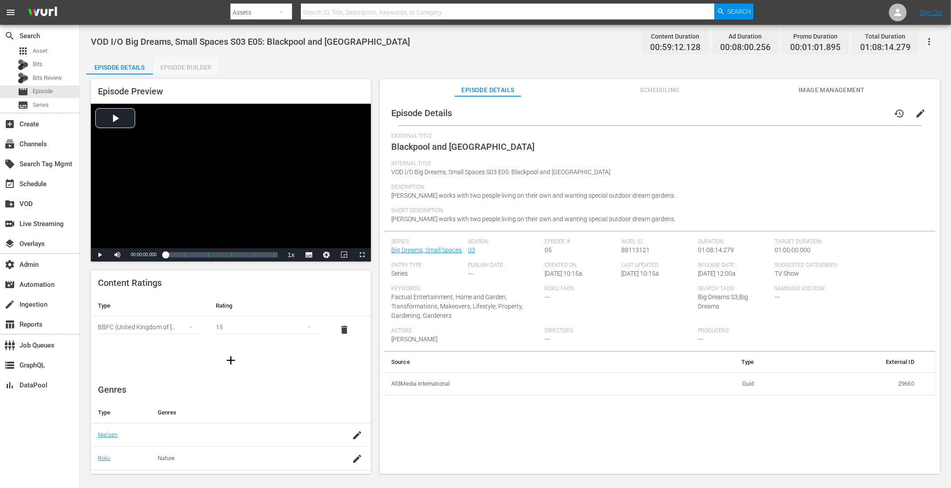
click at [203, 71] on div "Episode Builder" at bounding box center [186, 67] width 66 height 21
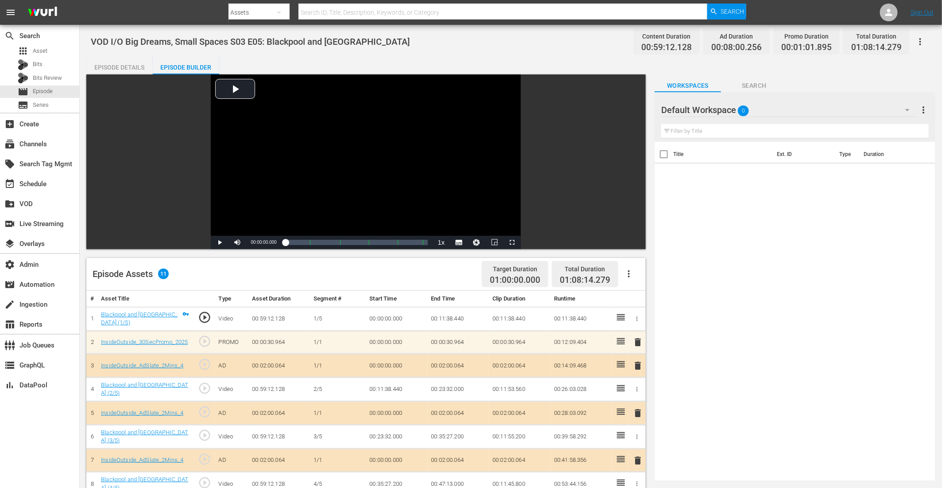
click at [641, 341] on span "delete" at bounding box center [638, 342] width 11 height 11
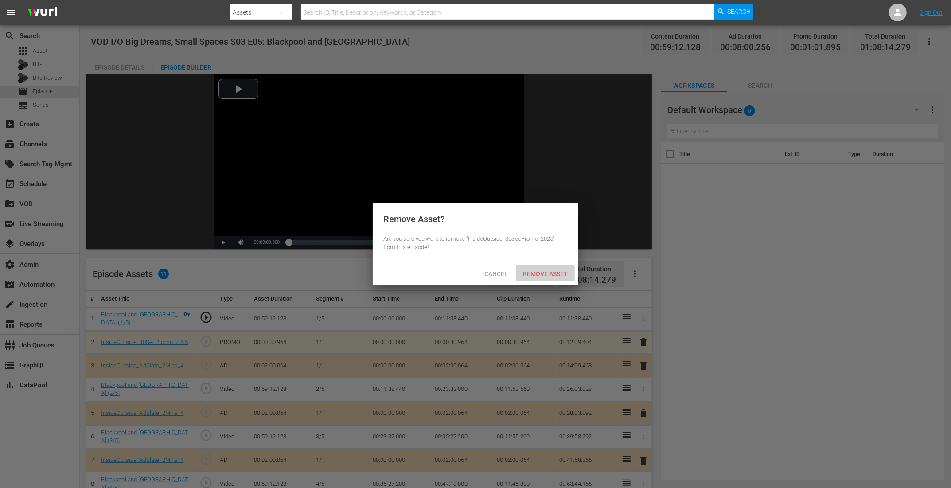
click at [560, 274] on span "Remove Asset" at bounding box center [545, 273] width 59 height 7
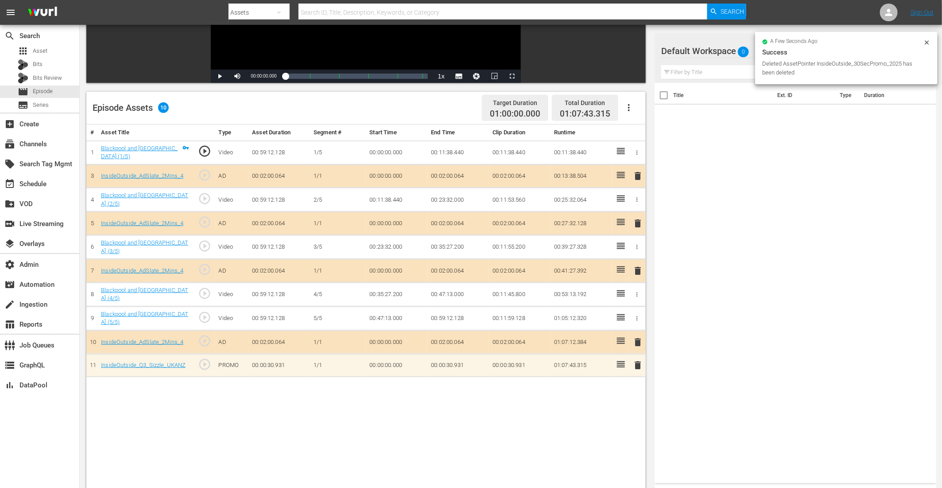
scroll to position [227, 0]
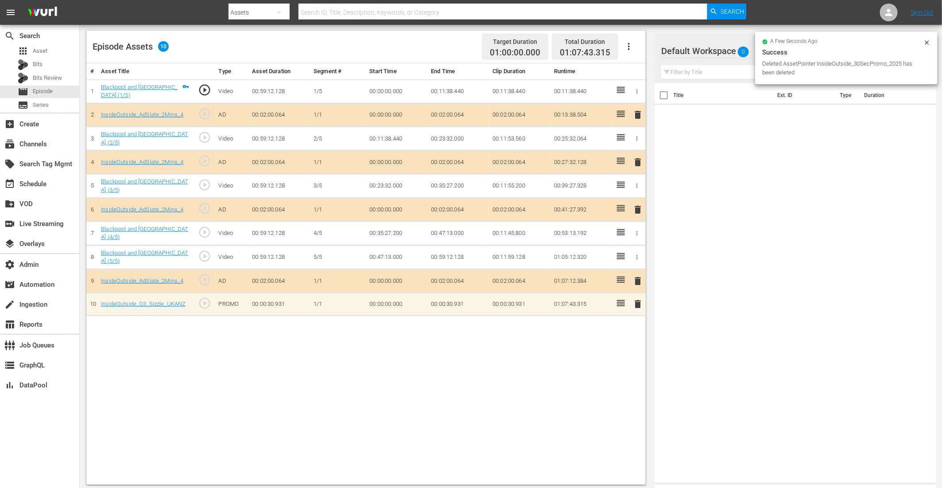
click at [640, 299] on span "delete" at bounding box center [638, 304] width 11 height 11
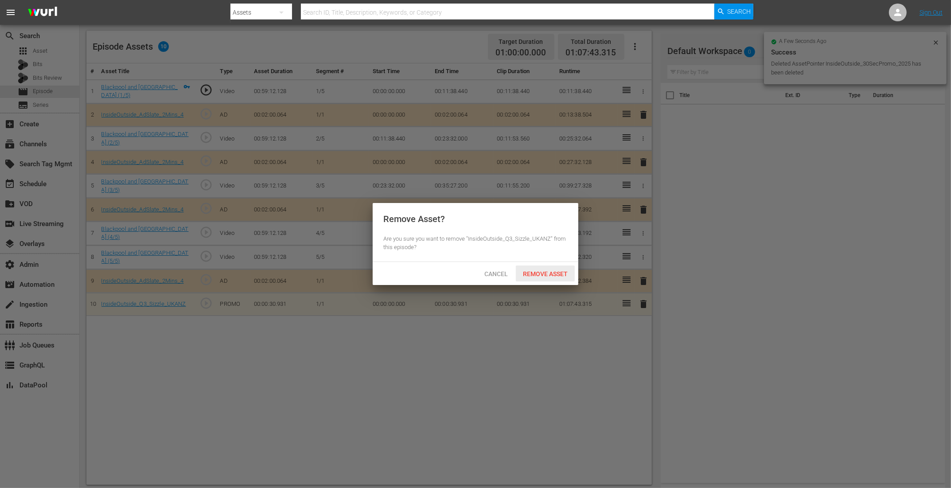
click at [537, 273] on span "Remove Asset" at bounding box center [545, 273] width 59 height 7
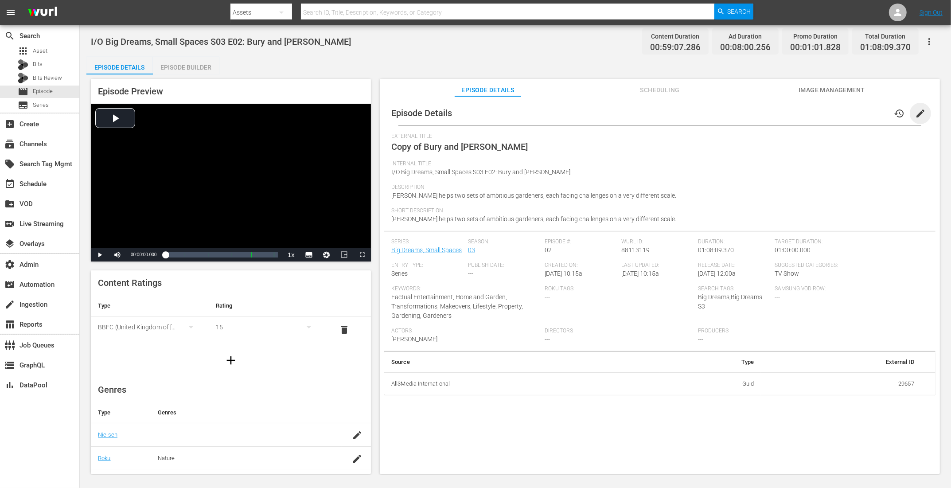
click at [760, 115] on span "edit" at bounding box center [920, 113] width 11 height 11
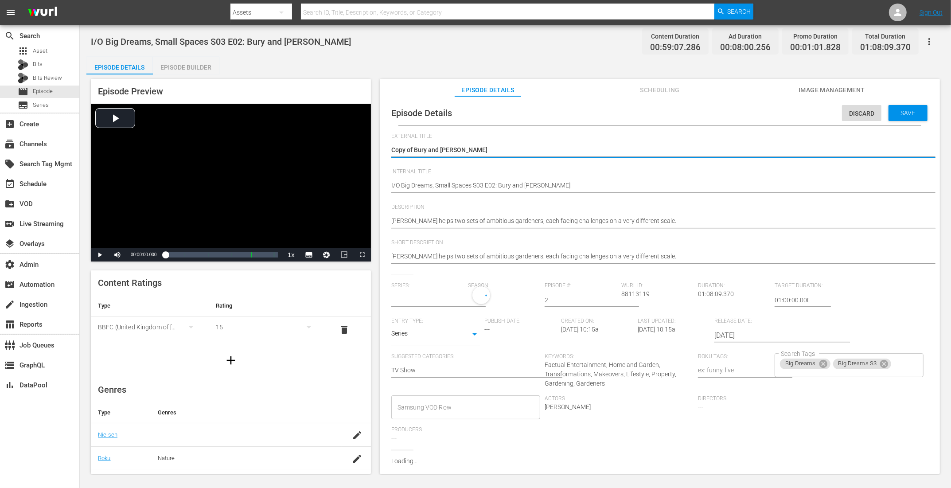
type input "Big Dreams, Small Spaces"
drag, startPoint x: 415, startPoint y: 151, endPoint x: 327, endPoint y: 136, distance: 89.3
click at [335, 138] on div "Episode Preview Video Player is loading. Play Video Play Mute Current Time 00:0…" at bounding box center [515, 277] width 858 height 406
type textarea "Bury and [PERSON_NAME]"
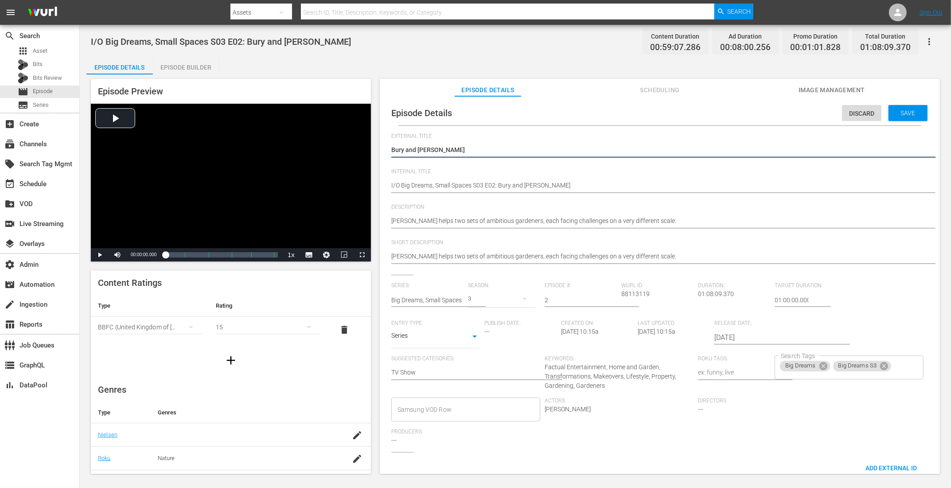
click at [390, 190] on div "Episode Details Discard Save External Title Copy of Bury and Hackney Copy of Bu…" at bounding box center [659, 314] width 551 height 426
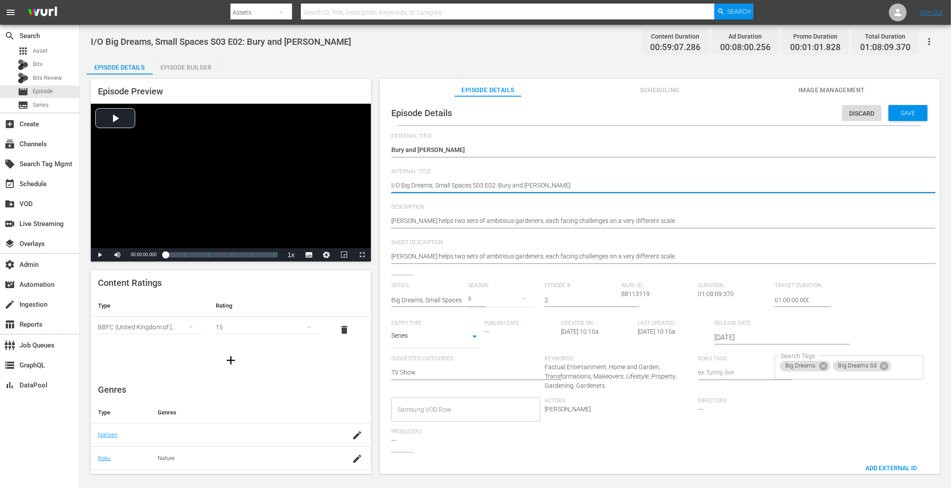
paste textarea "VOD"
type textarea "VOD I/O Big Dreams, Small Spaces S03 E02: Bury and [PERSON_NAME]"
click at [760, 366] on icon at bounding box center [823, 366] width 10 height 10
click at [760, 367] on span "Big Dreams S3" at bounding box center [804, 367] width 49 height 8
type textarea "VOD I/O Big Dreams, Small Spaces S03 E02: Bury and Hackney"
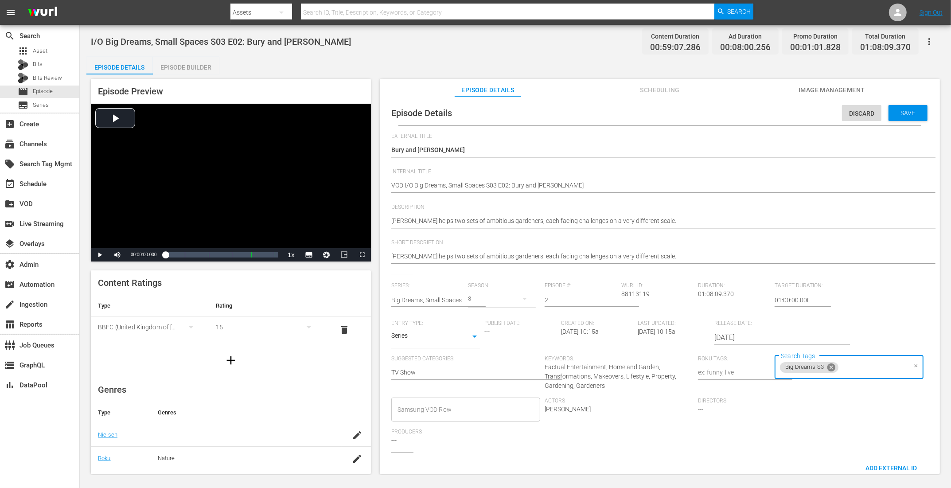
click at [760, 366] on icon at bounding box center [831, 367] width 8 height 8
click at [760, 114] on span "Save" at bounding box center [908, 112] width 29 height 7
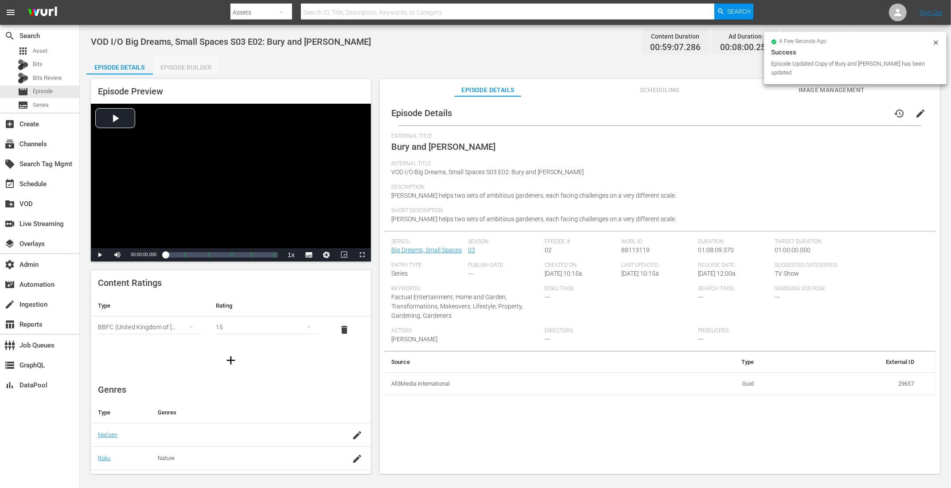
click at [186, 67] on div "Episode Builder" at bounding box center [186, 67] width 66 height 21
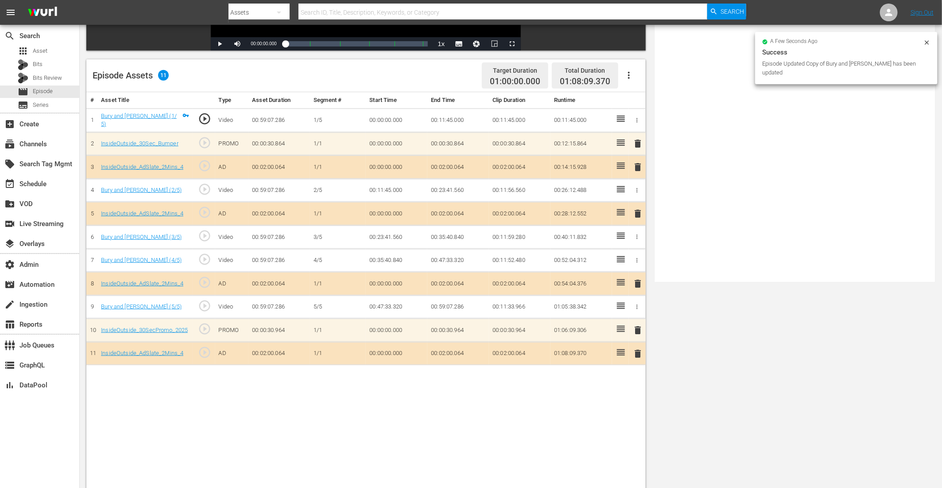
scroll to position [230, 0]
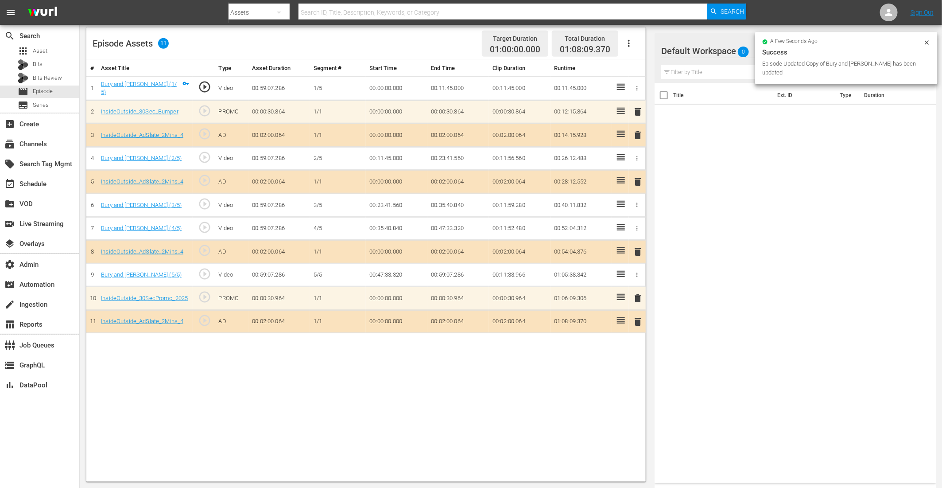
click at [635, 109] on span "delete" at bounding box center [638, 111] width 11 height 11
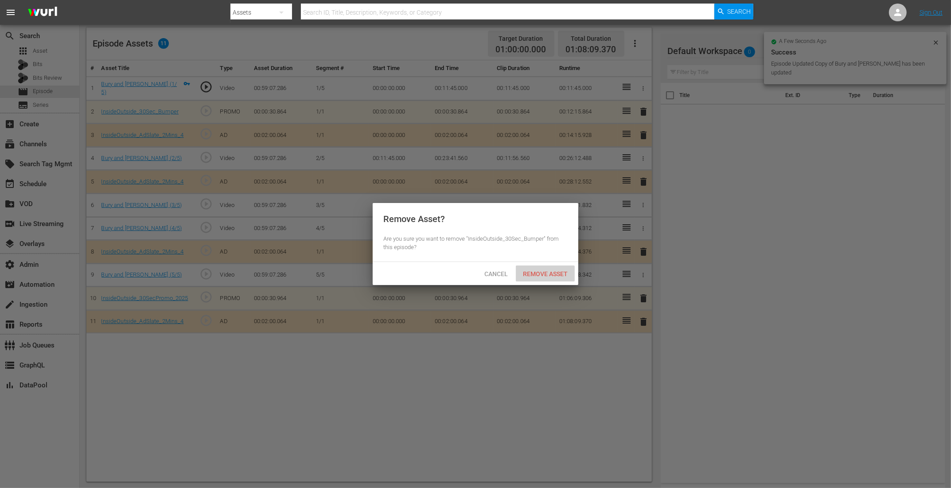
click at [544, 273] on span "Remove Asset" at bounding box center [545, 273] width 59 height 7
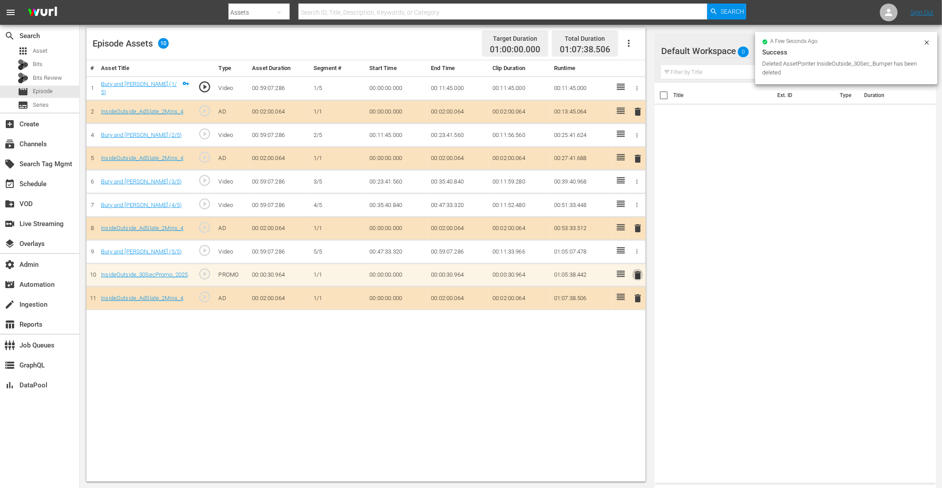
click at [637, 271] on span "delete" at bounding box center [638, 275] width 11 height 11
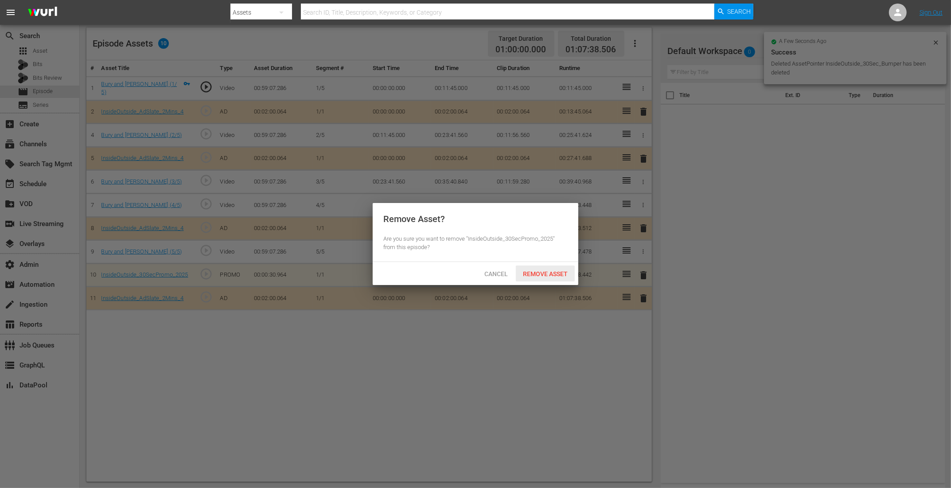
click at [525, 275] on span "Remove Asset" at bounding box center [545, 273] width 59 height 7
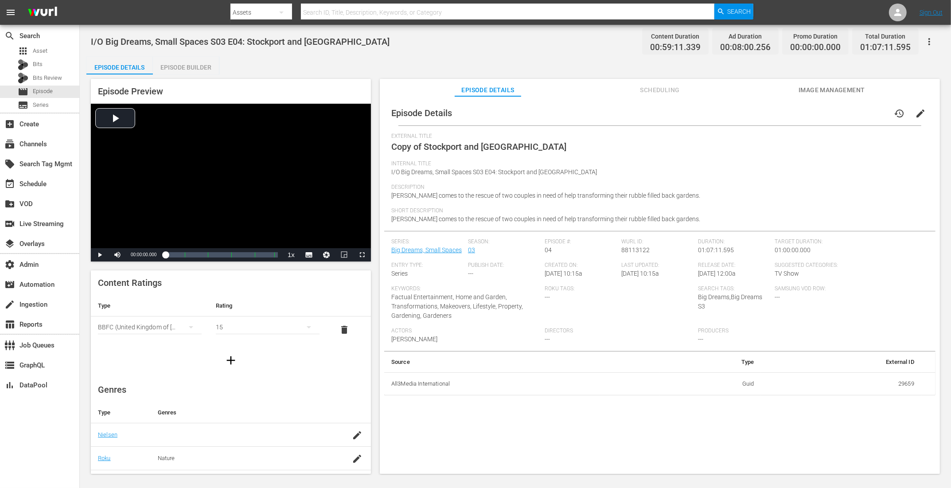
click at [760, 111] on span "edit" at bounding box center [920, 113] width 11 height 11
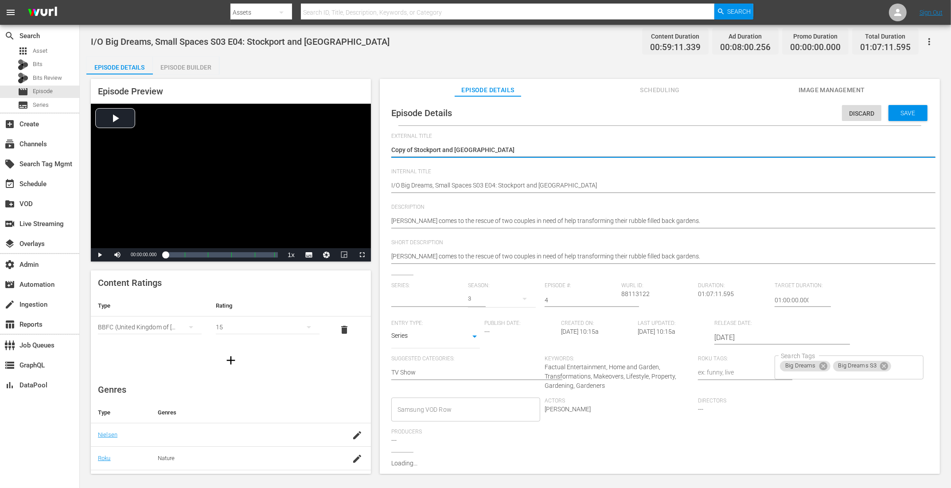
type input "Big Dreams, Small Spaces"
drag, startPoint x: 413, startPoint y: 150, endPoint x: 284, endPoint y: 117, distance: 133.3
click at [346, 135] on div "Episode Preview Video Player is loading. Play Video Play Mute Current Time 00:0…" at bounding box center [515, 277] width 858 height 406
type textarea "Stockport and [GEOGRAPHIC_DATA]"
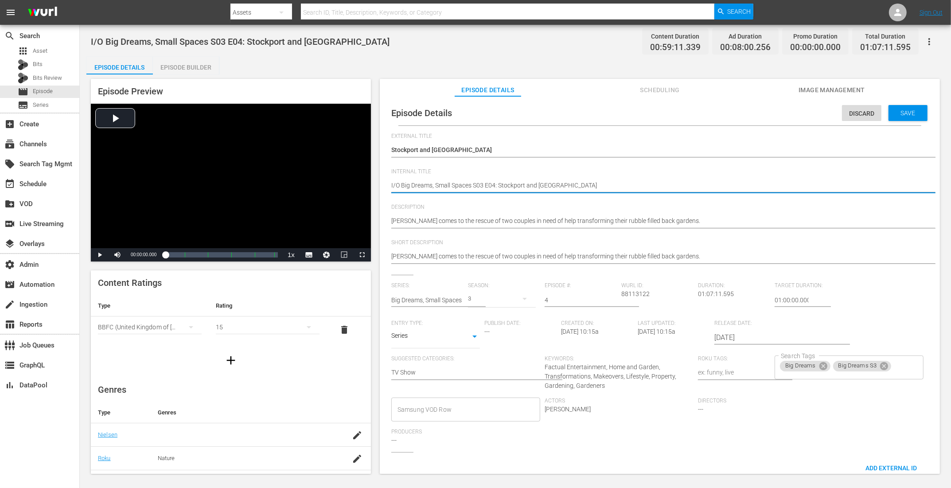
paste textarea "VOD"
type textarea "VOD I/O Big Dreams, Small Spaces S03 E04: Stockport and [GEOGRAPHIC_DATA]"
click at [760, 365] on icon at bounding box center [823, 366] width 8 height 8
click at [760, 367] on icon at bounding box center [831, 367] width 10 height 10
type textarea "VOD I/O Big Dreams, Small Spaces S03 E04: Stockport and [GEOGRAPHIC_DATA]"
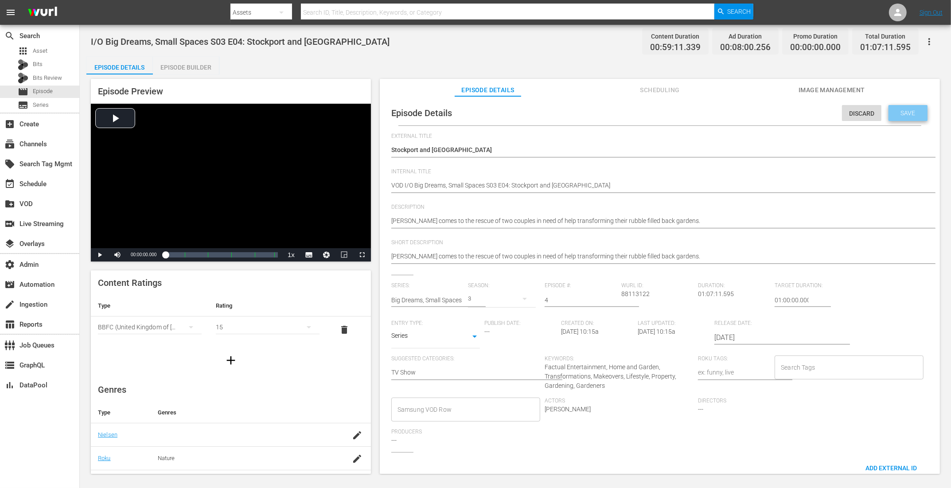
click at [760, 108] on div "Save" at bounding box center [907, 113] width 39 height 16
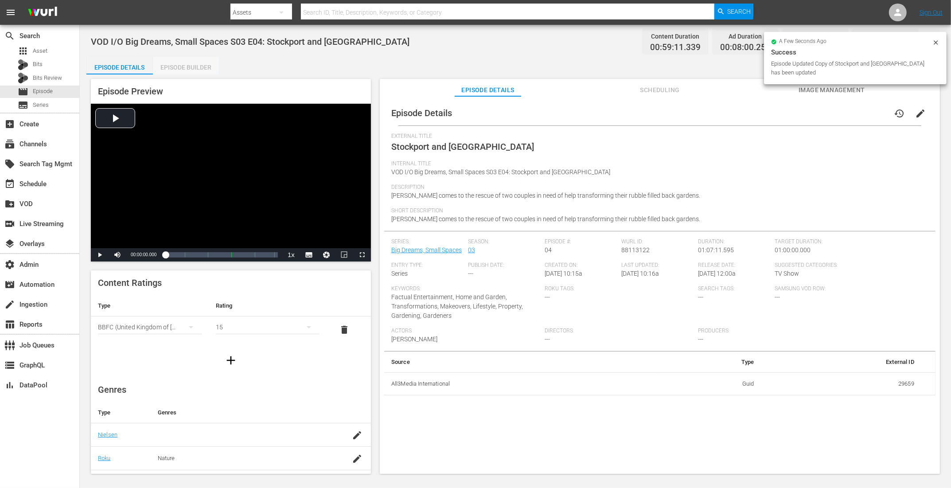
click at [198, 67] on div "Episode Builder" at bounding box center [186, 67] width 66 height 21
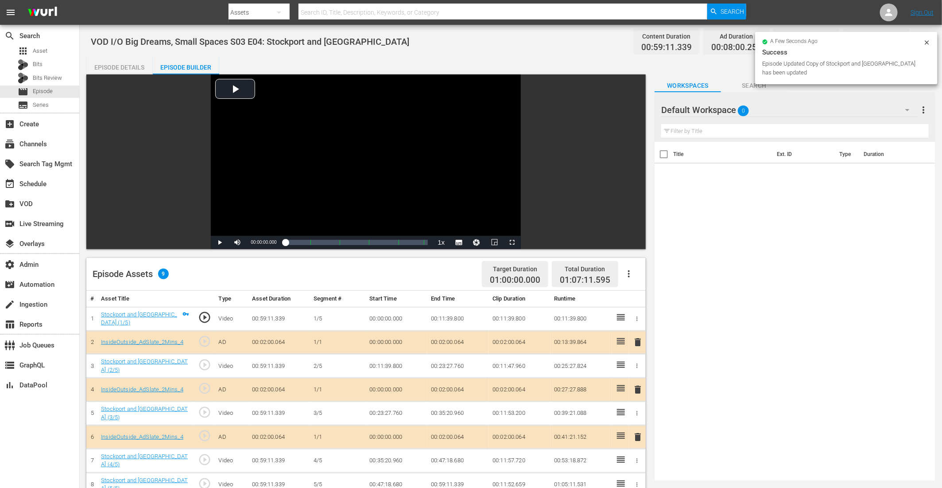
scroll to position [145, 0]
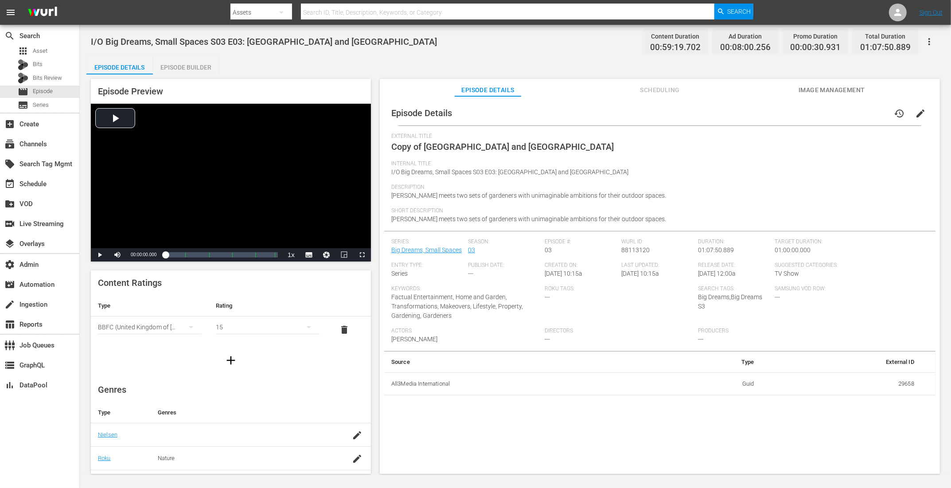
click at [760, 109] on span "edit" at bounding box center [920, 113] width 11 height 11
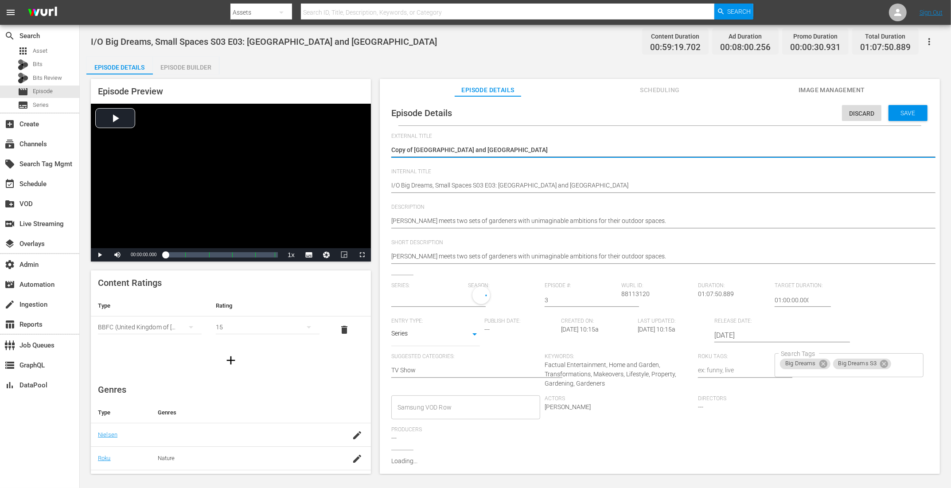
type input "Big Dreams, Small Spaces"
drag, startPoint x: 414, startPoint y: 150, endPoint x: 288, endPoint y: 120, distance: 129.5
click at [364, 138] on div "Episode Preview Video Player is loading. Play Video Play Mute Current Time 00:0…" at bounding box center [515, 277] width 858 height 406
type textarea "[GEOGRAPHIC_DATA] and [GEOGRAPHIC_DATA]"
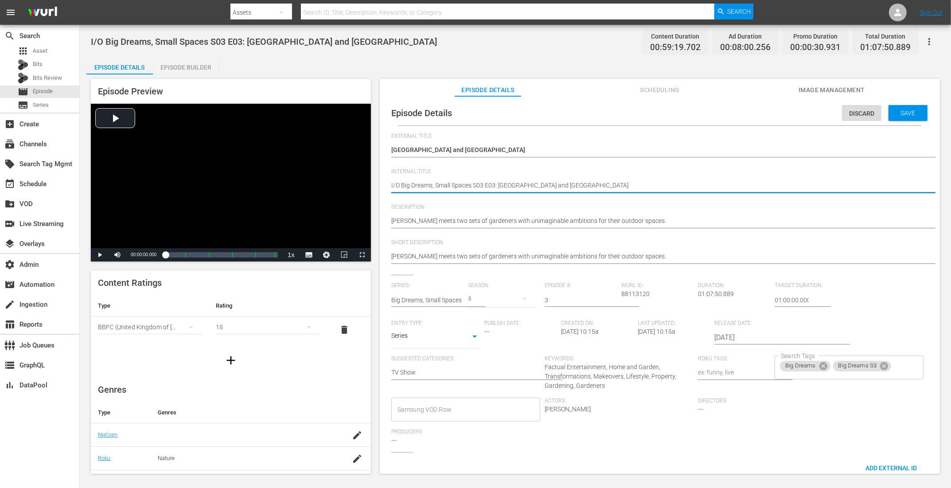
paste textarea "VOD"
type textarea "VOD I/O Big Dreams, Small Spaces S03 E03: [GEOGRAPHIC_DATA] and [GEOGRAPHIC_DAT…"
click at [760, 367] on icon at bounding box center [823, 366] width 8 height 8
click at [760, 369] on icon at bounding box center [831, 367] width 8 height 8
type textarea "VOD I/O Big Dreams, Small Spaces S03 E03: [GEOGRAPHIC_DATA] and [GEOGRAPHIC_DAT…"
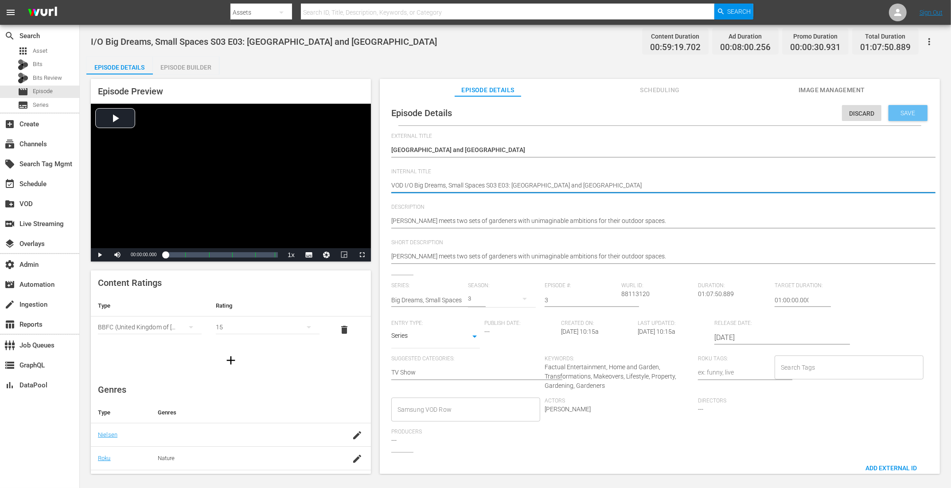
click at [760, 117] on div "Save" at bounding box center [907, 113] width 39 height 16
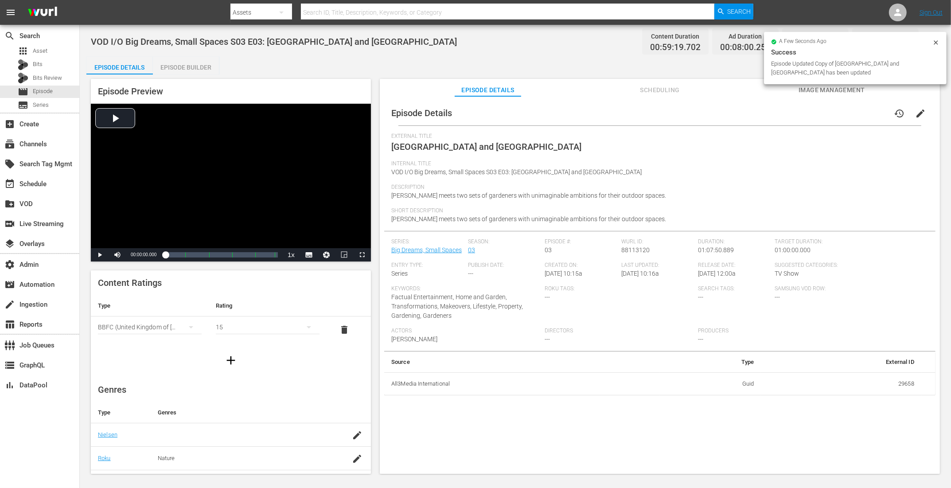
click at [183, 68] on div "Episode Builder" at bounding box center [186, 67] width 66 height 21
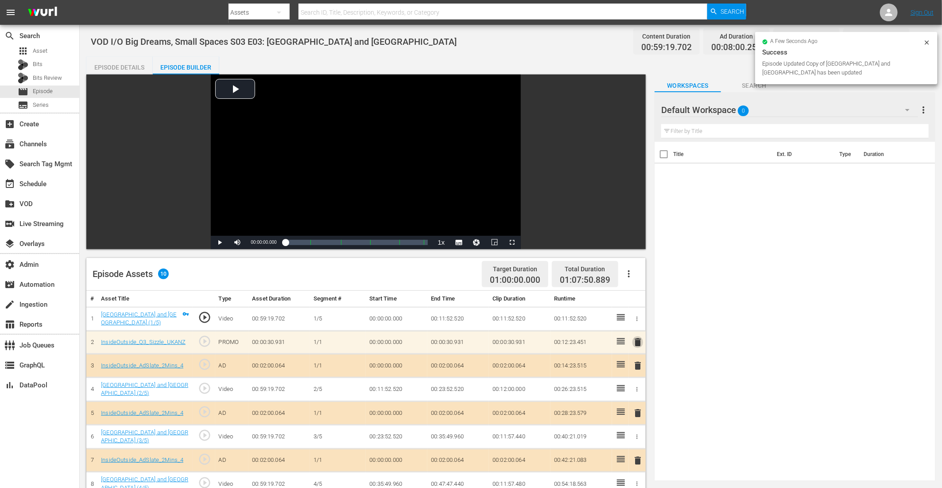
click at [640, 342] on span "delete" at bounding box center [638, 342] width 11 height 11
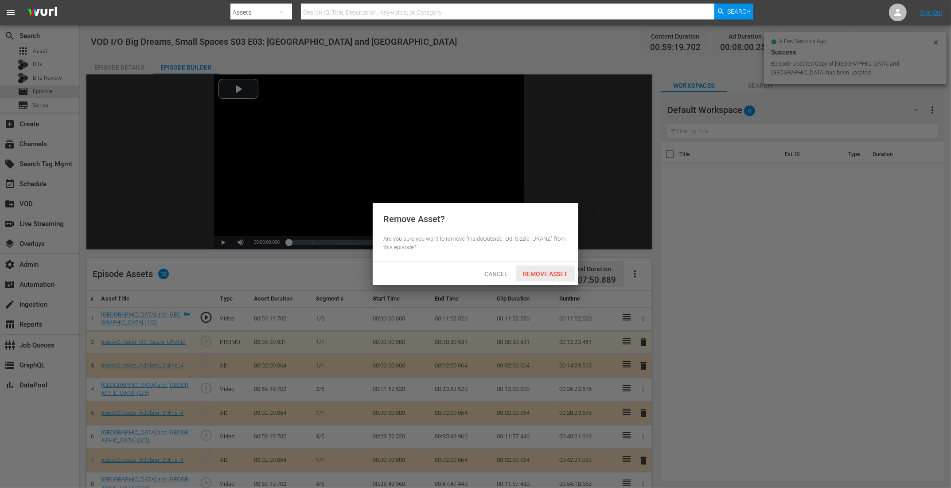
click at [564, 278] on div "Remove Asset" at bounding box center [545, 273] width 59 height 16
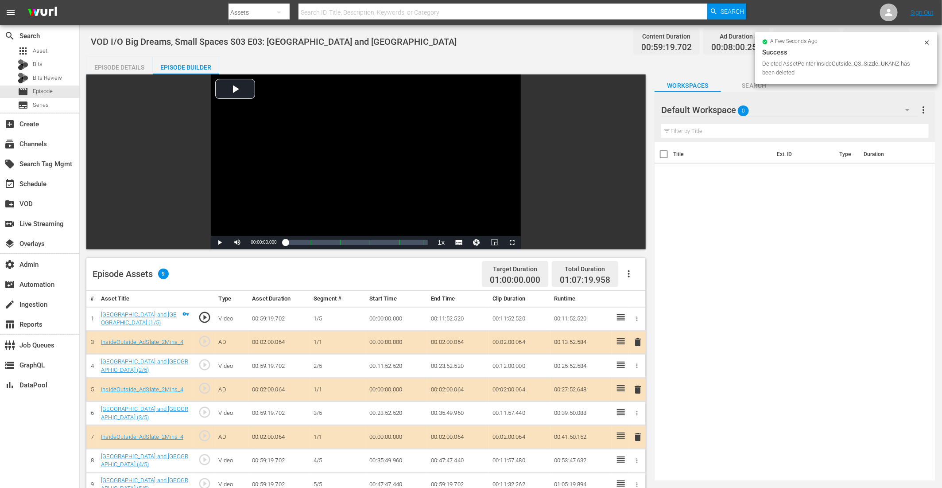
scroll to position [187, 0]
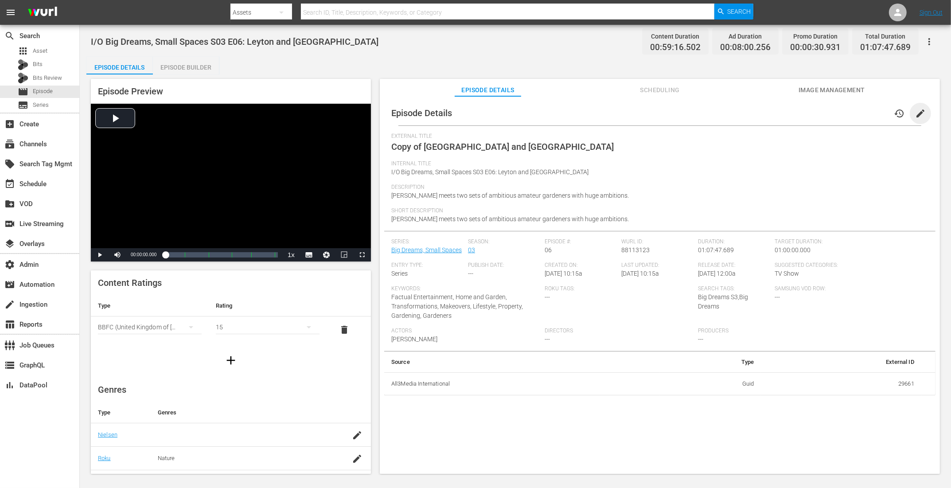
click at [760, 112] on span "edit" at bounding box center [920, 113] width 11 height 11
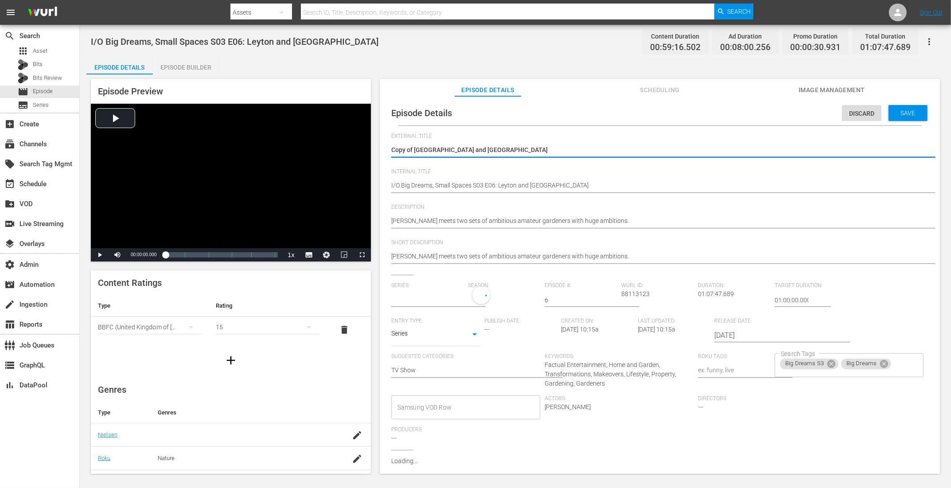
type input "Big Dreams, Small Spaces"
drag, startPoint x: 415, startPoint y: 151, endPoint x: 362, endPoint y: 139, distance: 54.6
click at [367, 140] on div "Episode Preview Video Player is loading. Play Video Play Mute Current Time 00:0…" at bounding box center [515, 277] width 858 height 406
type textarea "Leyton and Bath"
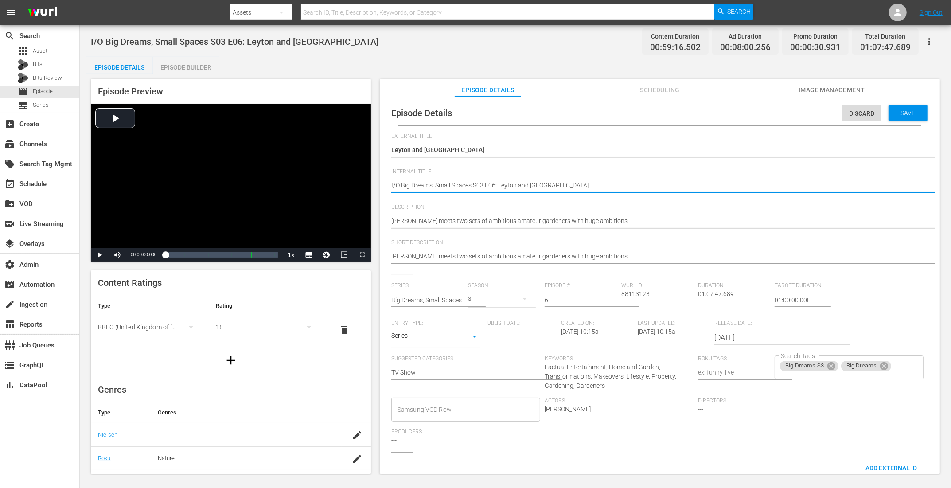
paste textarea "VOD"
type textarea "VOD I/O Big Dreams, Small Spaces S03 E06: Leyton and Bath"
click at [760, 365] on icon at bounding box center [831, 366] width 8 height 8
click at [760, 367] on icon at bounding box center [823, 367] width 8 height 8
type textarea "VOD I/O Big Dreams, Small Spaces S03 E06: Leyton and Bath"
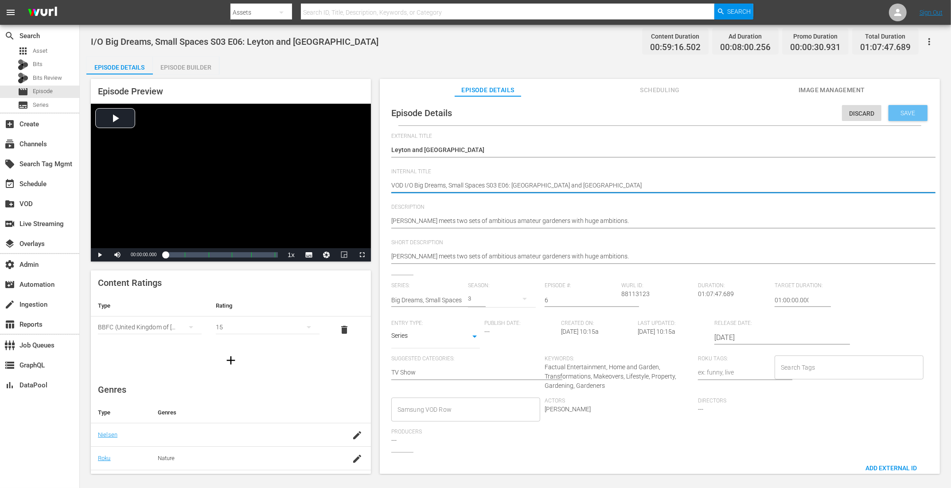
click at [760, 112] on div "Save" at bounding box center [907, 113] width 39 height 16
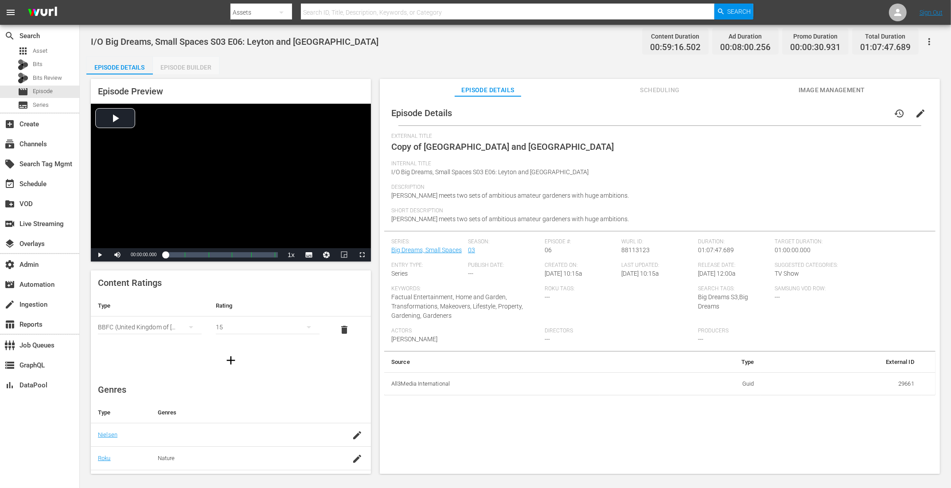
click at [199, 67] on div "Episode Builder" at bounding box center [186, 67] width 66 height 21
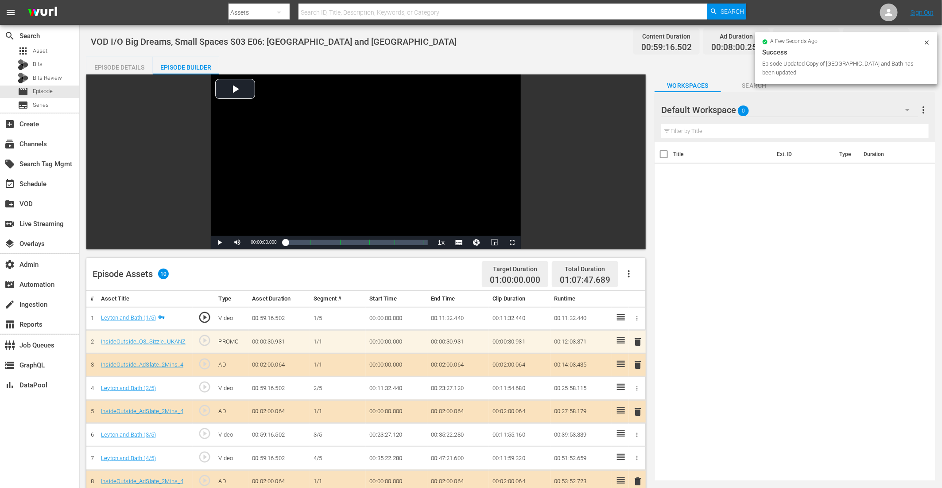
click at [643, 339] on td "delete" at bounding box center [637, 341] width 17 height 23
click at [634, 339] on span "delete" at bounding box center [638, 341] width 11 height 11
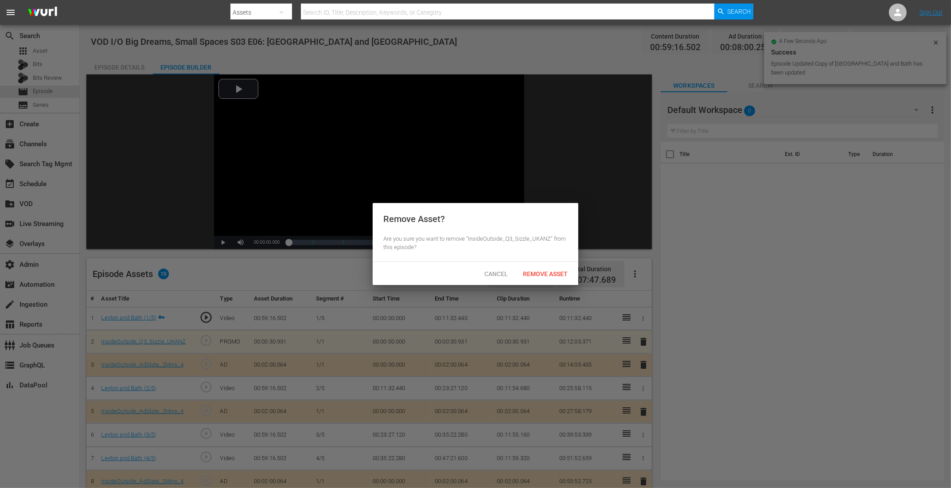
click at [545, 271] on span "Remove Asset" at bounding box center [545, 273] width 59 height 7
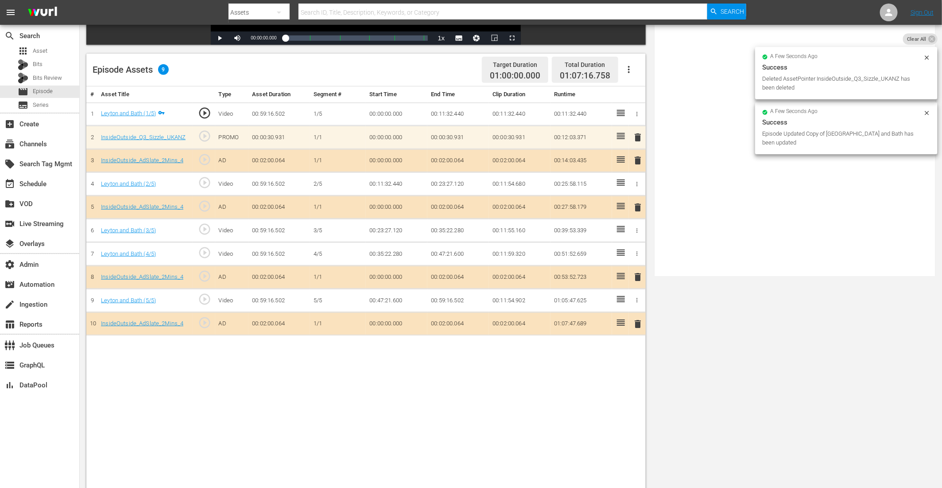
scroll to position [230, 0]
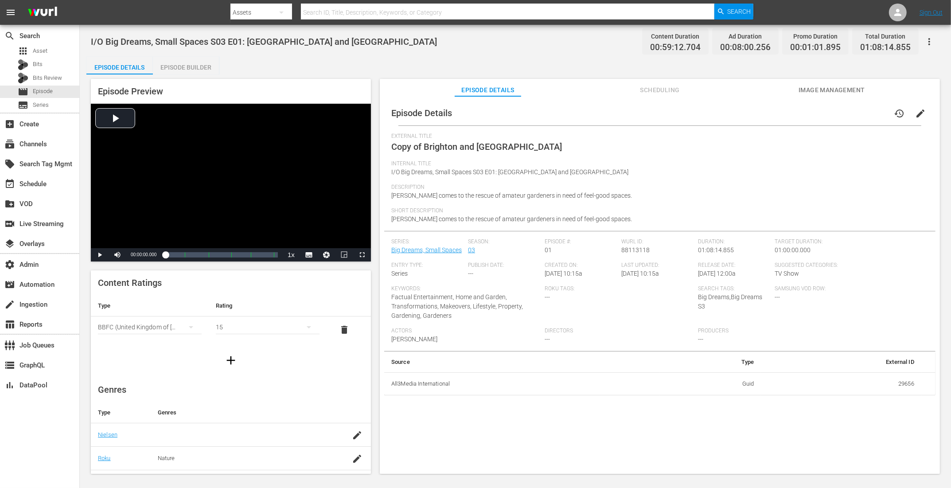
click at [760, 105] on button "edit" at bounding box center [919, 113] width 21 height 21
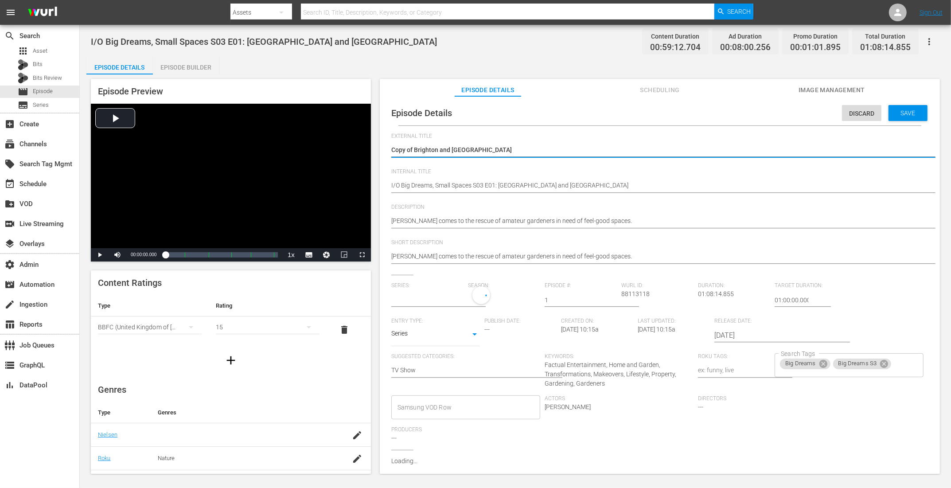
type input "Big Dreams, Small Spaces"
drag, startPoint x: 414, startPoint y: 149, endPoint x: 318, endPoint y: 132, distance: 97.6
click at [350, 139] on div "Episode Preview Video Player is loading. Play Video Play Mute Current Time 00:0…" at bounding box center [515, 277] width 858 height 406
type textarea "Brighton and [GEOGRAPHIC_DATA]"
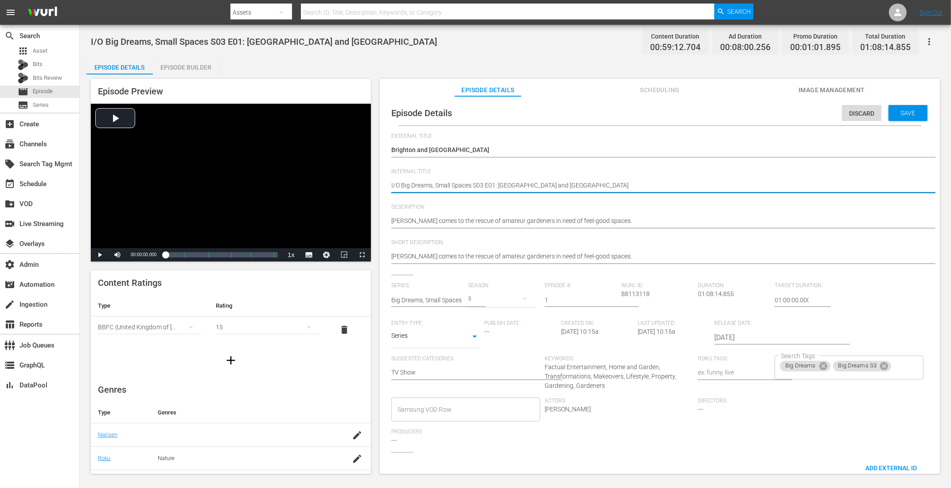
paste textarea "VOD"
type textarea "VOD I/O Big Dreams, Small Spaces S03 E01: [GEOGRAPHIC_DATA]"
click at [760, 361] on icon at bounding box center [823, 366] width 10 height 10
click at [760, 365] on div "Big Dreams S3" at bounding box center [809, 367] width 58 height 11
type textarea "VOD I/O Big Dreams, Small Spaces S03 E01: [GEOGRAPHIC_DATA]"
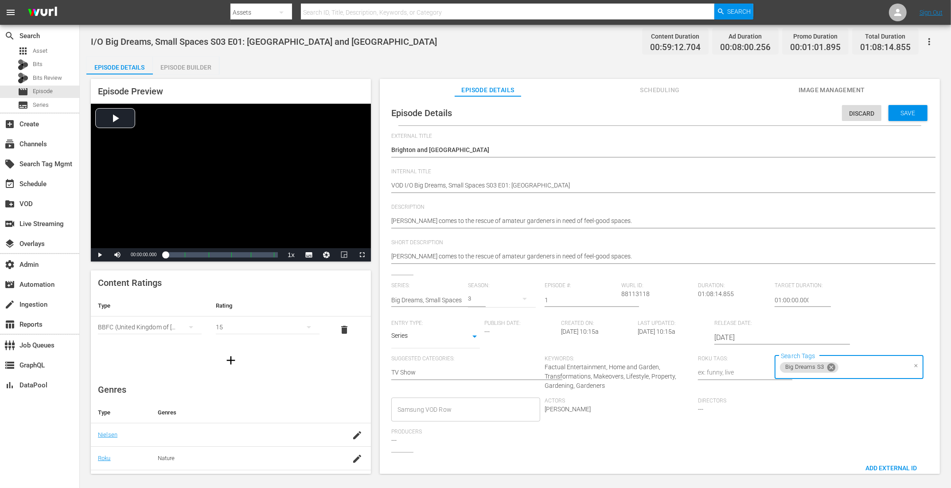
click at [760, 370] on icon at bounding box center [831, 367] width 8 height 8
click at [760, 117] on div "Save" at bounding box center [907, 113] width 39 height 16
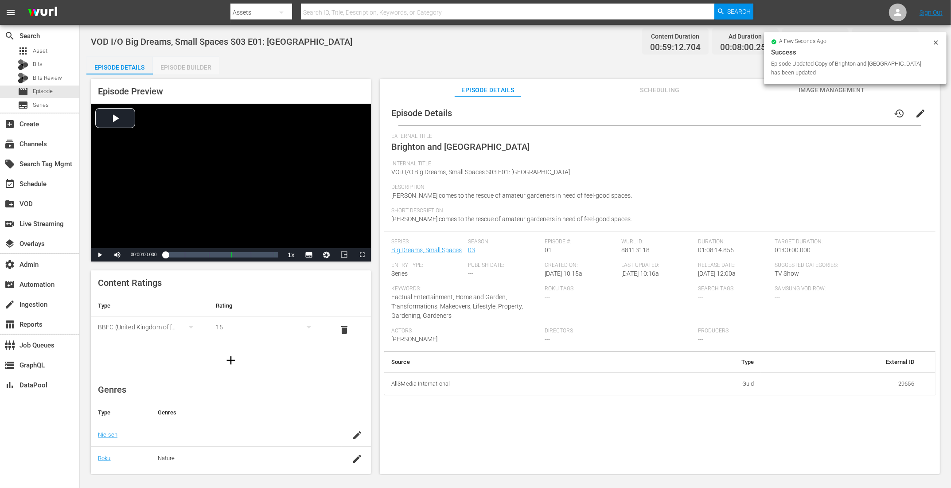
click at [176, 66] on div "Episode Builder" at bounding box center [186, 67] width 66 height 21
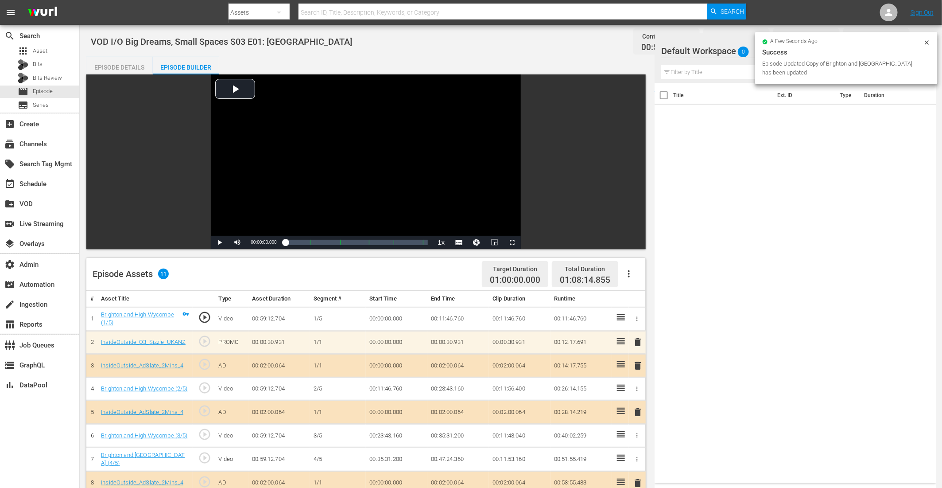
scroll to position [230, 0]
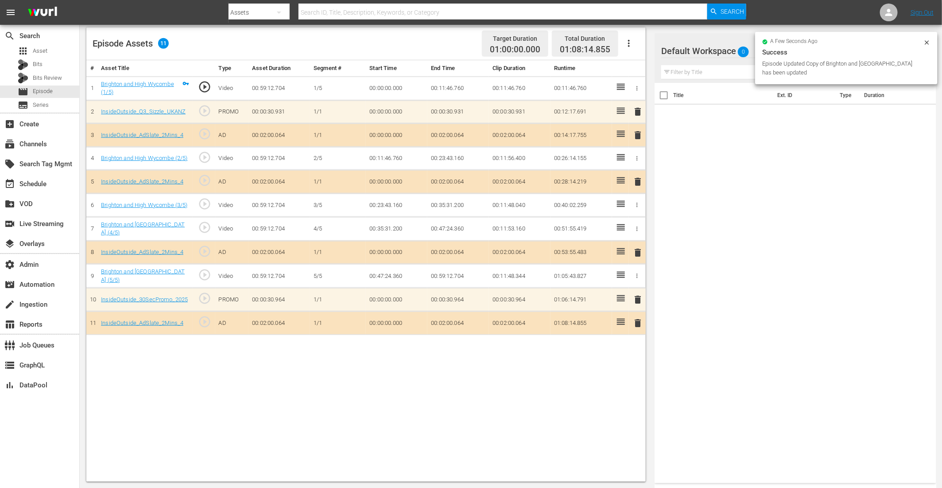
click at [637, 111] on span "delete" at bounding box center [638, 111] width 11 height 11
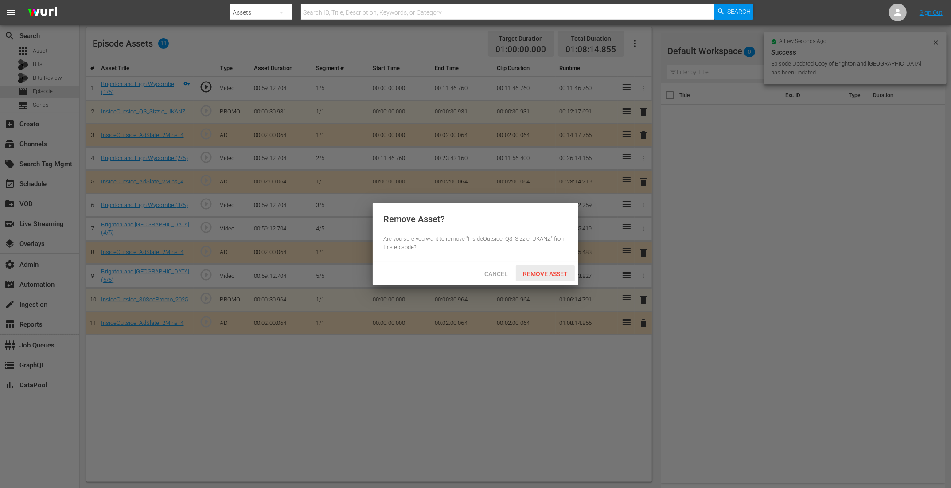
click at [545, 273] on span "Remove Asset" at bounding box center [545, 273] width 59 height 7
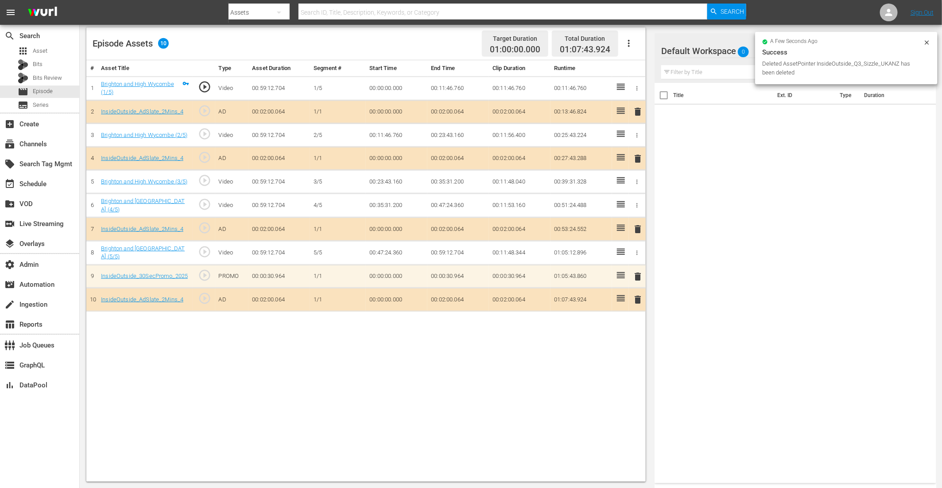
click at [636, 273] on span "delete" at bounding box center [638, 276] width 11 height 11
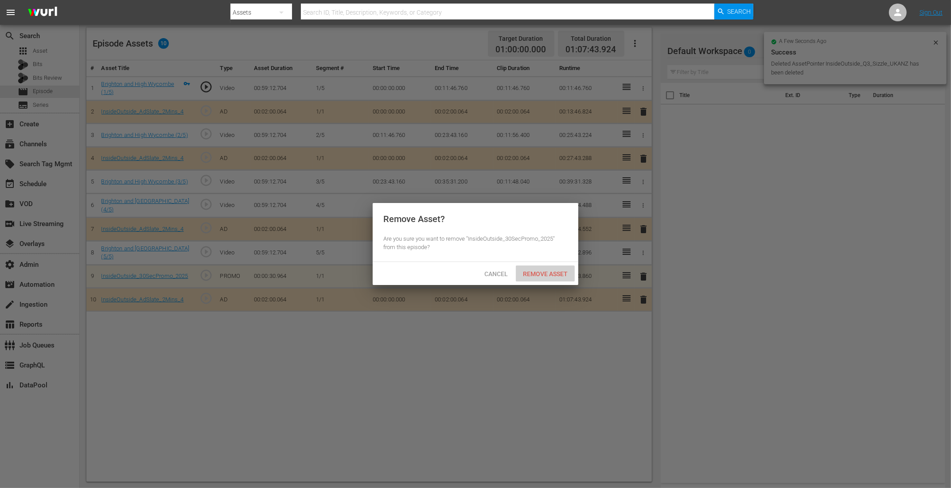
click at [538, 272] on span "Remove Asset" at bounding box center [545, 273] width 59 height 7
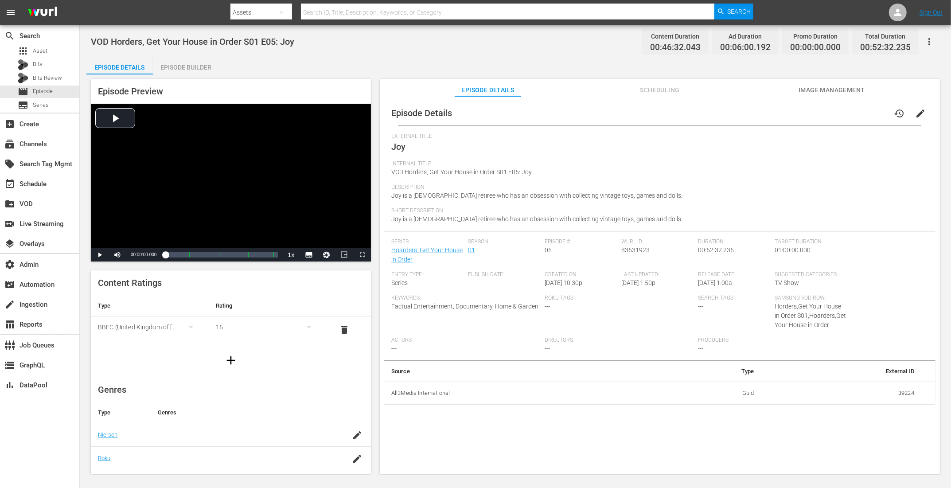
drag, startPoint x: 191, startPoint y: 72, endPoint x: 191, endPoint y: 67, distance: 4.9
click at [191, 72] on div "Episode Builder" at bounding box center [186, 67] width 66 height 21
click at [173, 63] on div "Episode Builder" at bounding box center [186, 67] width 66 height 21
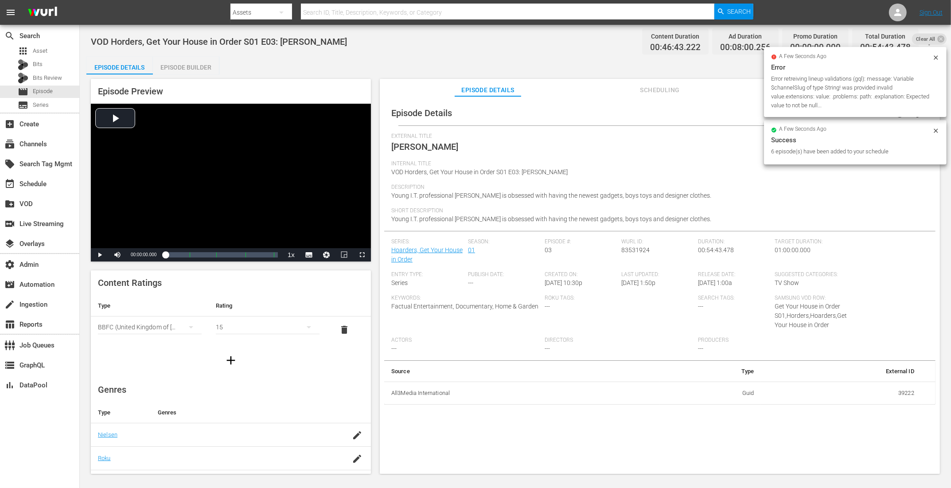
click at [200, 66] on div "Episode Builder" at bounding box center [186, 67] width 66 height 21
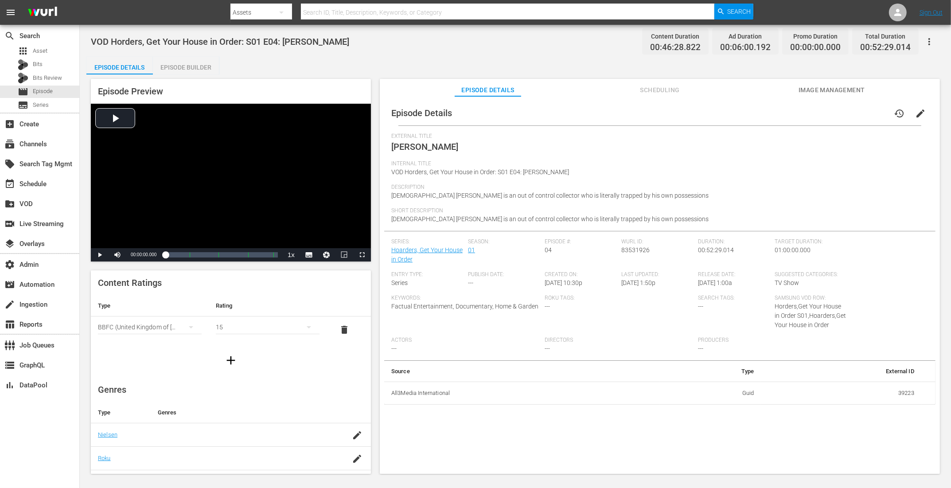
click at [204, 71] on div "Episode Builder" at bounding box center [186, 67] width 66 height 21
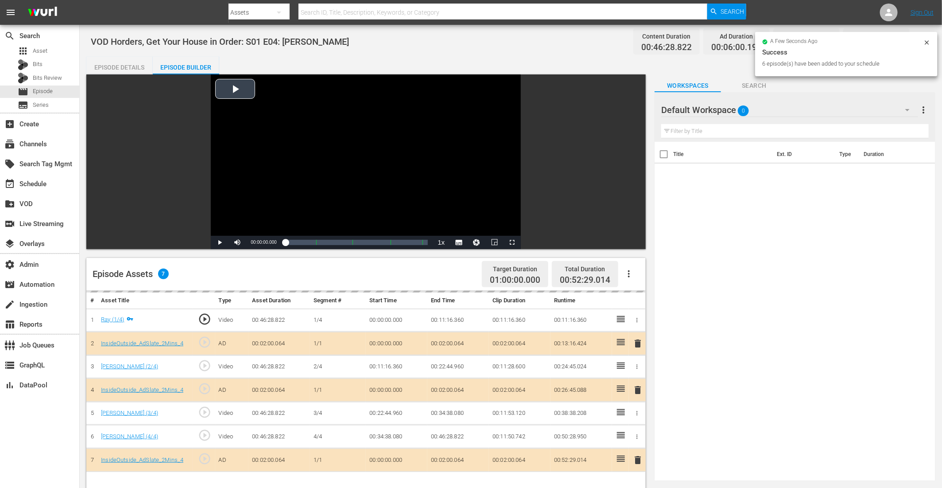
scroll to position [202, 0]
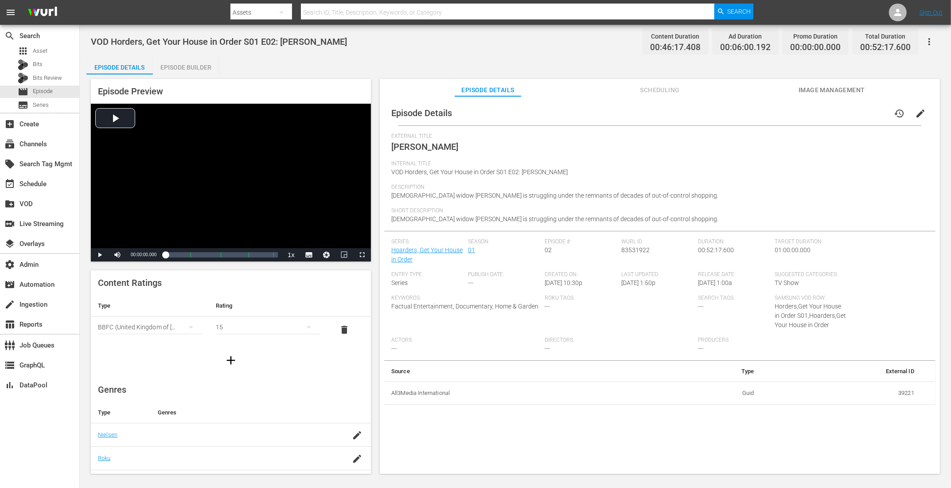
click at [200, 70] on div "Episode Builder" at bounding box center [186, 67] width 66 height 21
click at [198, 62] on div "Episode Builder" at bounding box center [186, 67] width 66 height 21
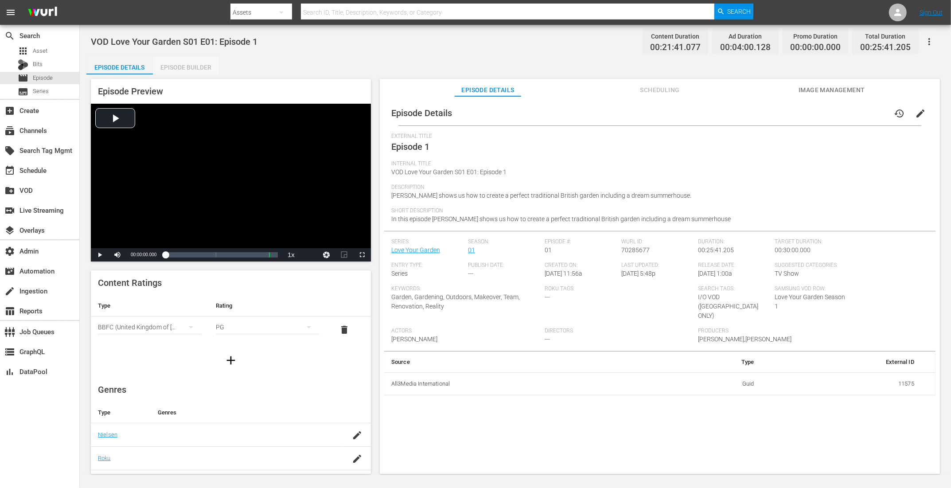
click at [200, 65] on div "Episode Builder" at bounding box center [186, 67] width 66 height 21
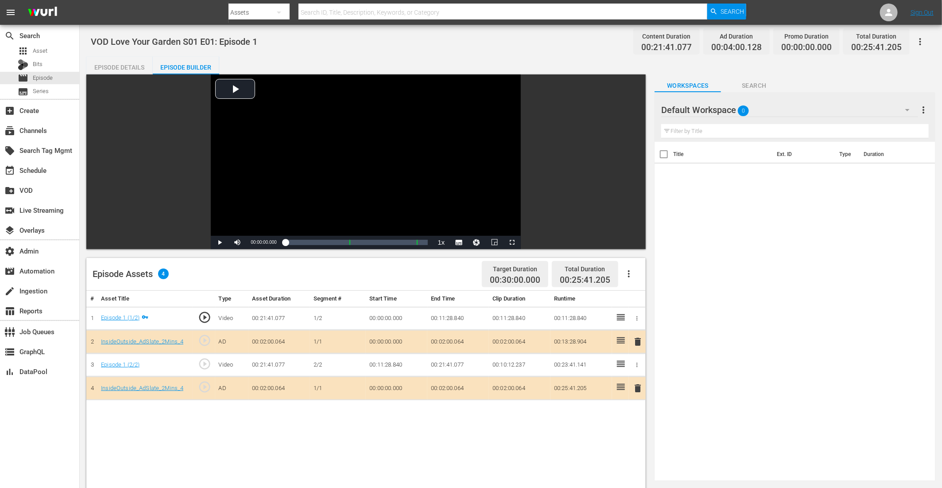
click at [122, 70] on div "Episode Details" at bounding box center [119, 67] width 66 height 21
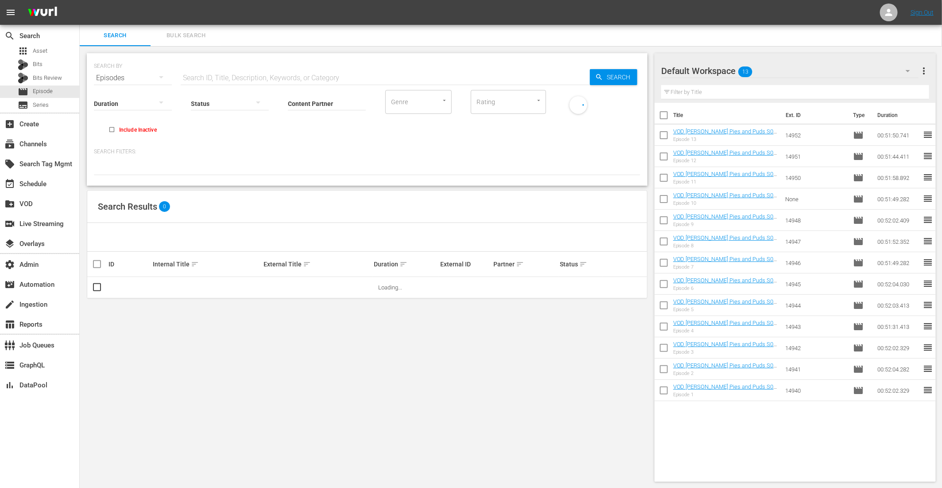
click at [190, 33] on span "Bulk Search" at bounding box center [186, 36] width 60 height 10
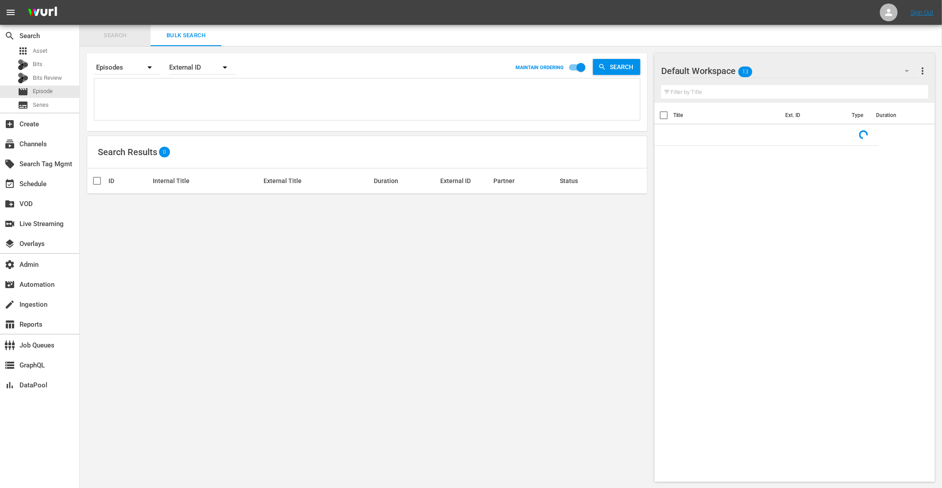
click at [125, 28] on button "Search" at bounding box center [115, 35] width 71 height 21
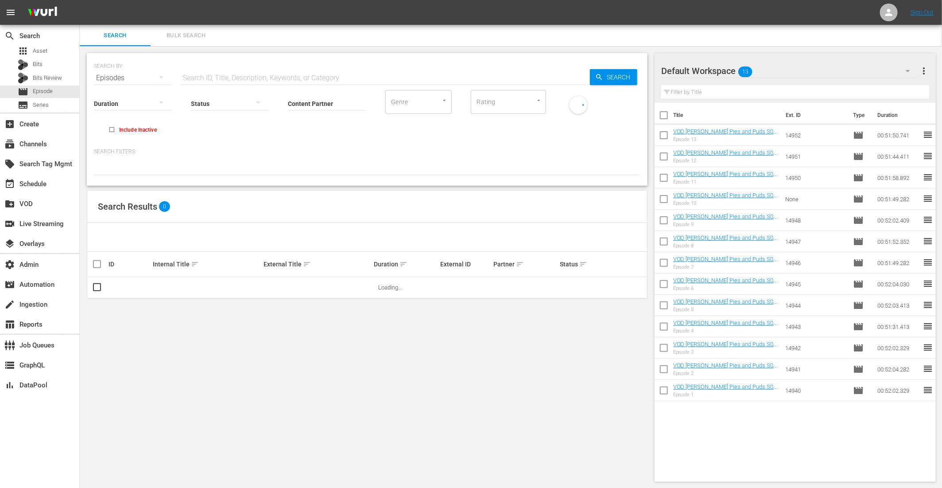
click at [237, 69] on input "text" at bounding box center [385, 77] width 409 height 21
paste input "[PERSON_NAME] PIES AND PUDS"
click at [184, 78] on input "[PERSON_NAME] PIES AND PUDS" at bounding box center [385, 77] width 409 height 21
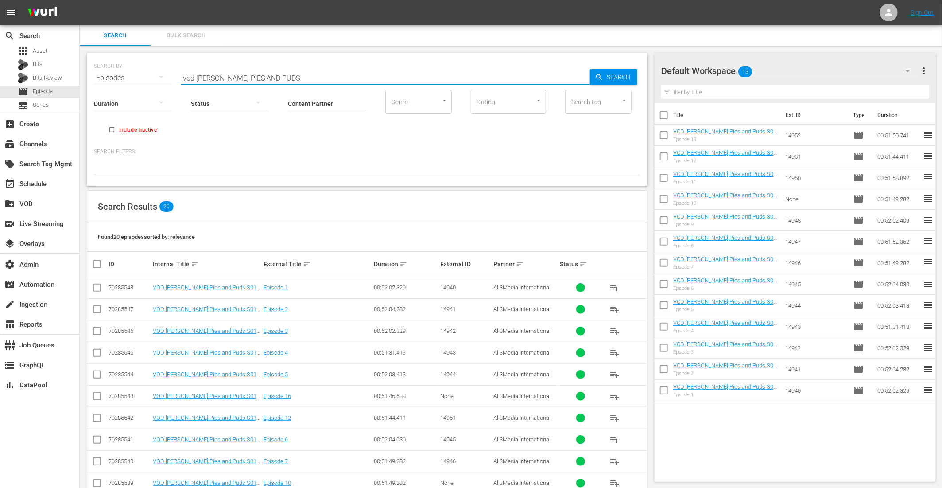
scroll to position [206, 0]
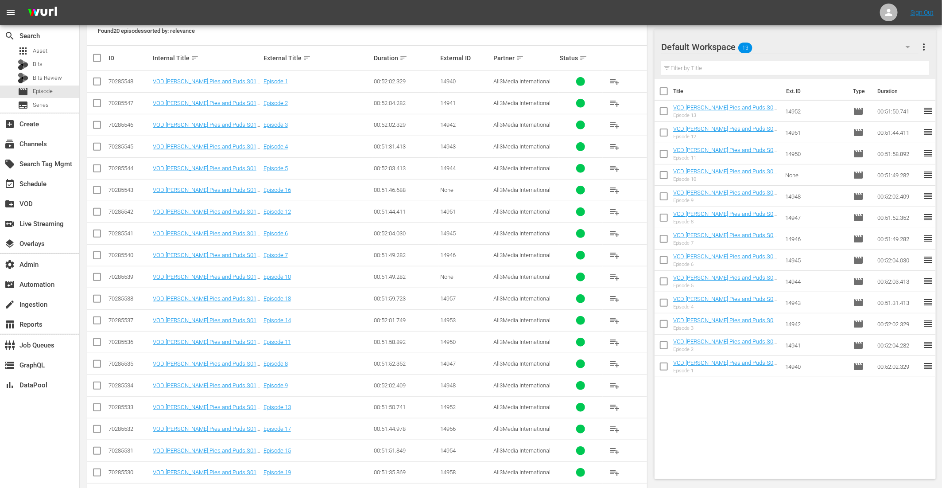
type input "vod PAUL HOLLYWOOD'S PIES AND PUDS"
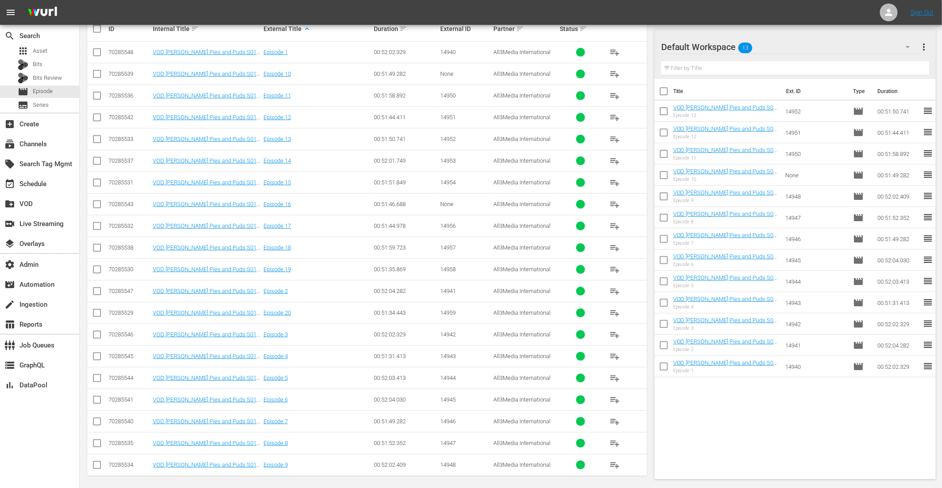
scroll to position [98, 0]
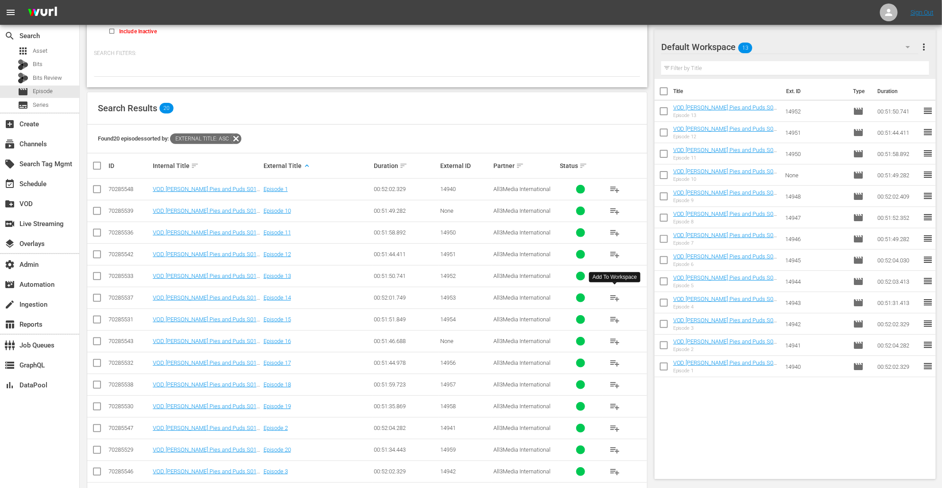
click at [614, 296] on span "playlist_add" at bounding box center [615, 297] width 11 height 11
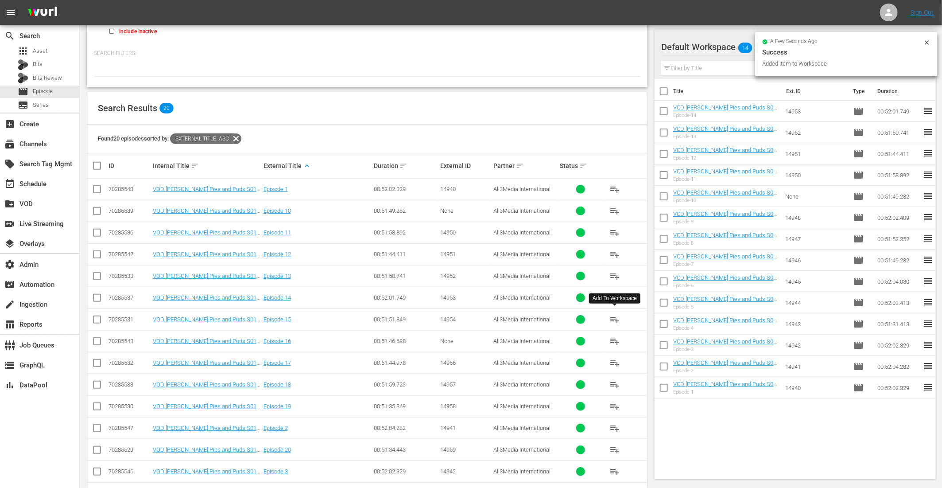
click at [615, 318] on span "playlist_add" at bounding box center [615, 319] width 11 height 11
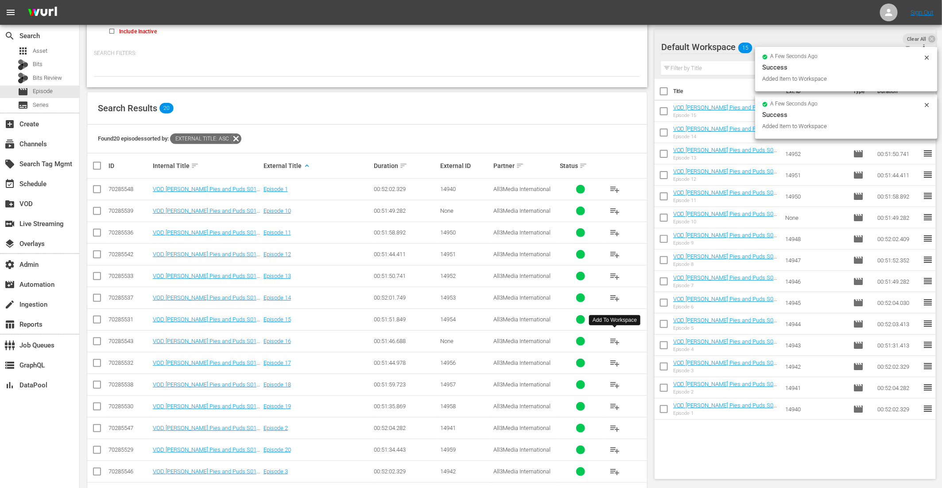
click at [613, 338] on span "playlist_add" at bounding box center [615, 341] width 11 height 11
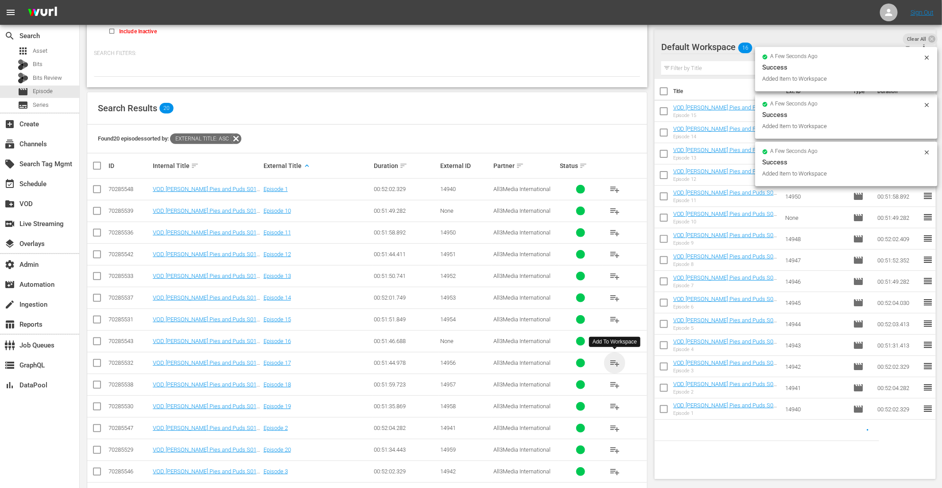
click at [613, 359] on span "playlist_add" at bounding box center [615, 362] width 11 height 11
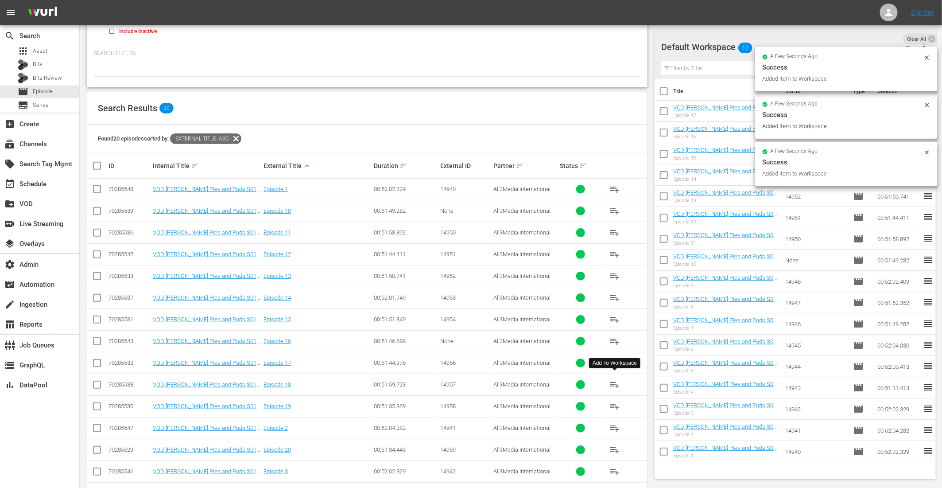
click at [616, 382] on span "playlist_add" at bounding box center [615, 384] width 11 height 11
click at [615, 404] on span "playlist_add" at bounding box center [615, 406] width 11 height 11
click at [610, 447] on span "playlist_add" at bounding box center [615, 449] width 11 height 11
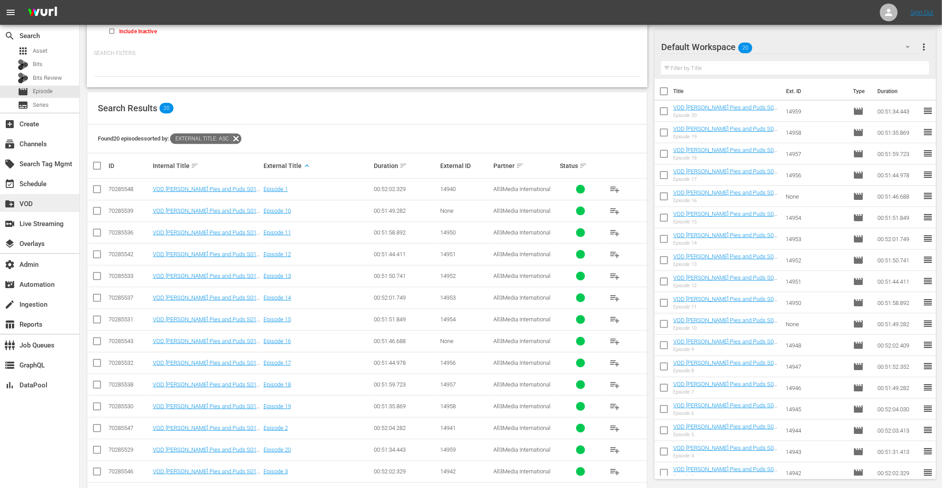
click at [44, 209] on div "create_new_folder VOD" at bounding box center [39, 203] width 79 height 18
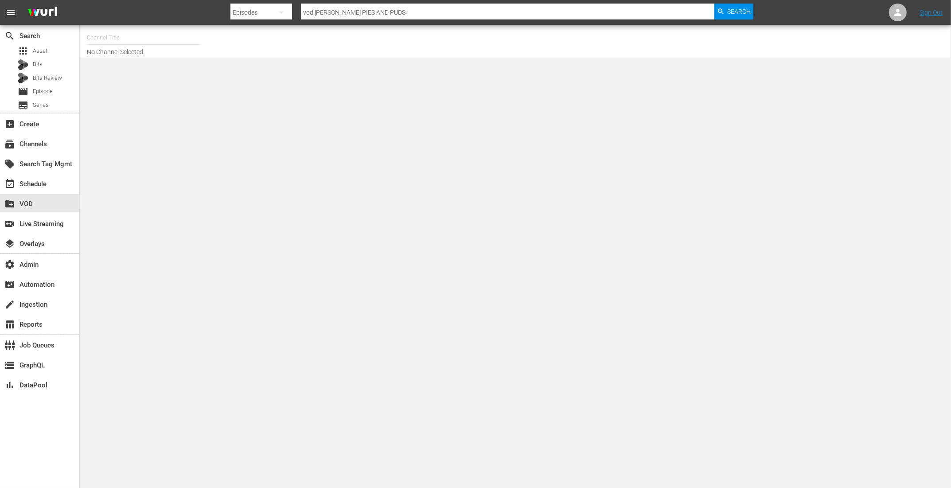
click at [127, 35] on input "text" at bounding box center [143, 37] width 113 height 21
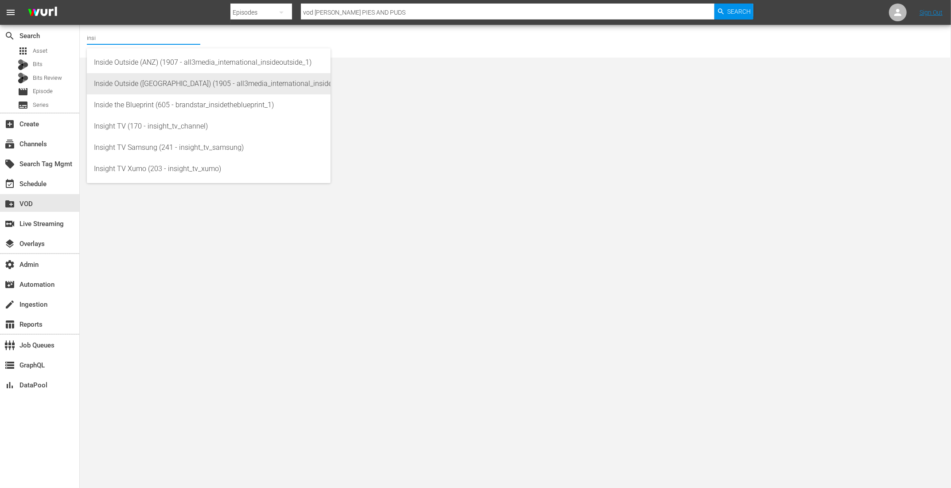
click at [144, 88] on div "Inside Outside (UK) (1905 - all3media_international_insideoutside_2)" at bounding box center [208, 83] width 229 height 21
type input "Inside Outside (UK) (1905 - all3media_international_insideoutside_2)"
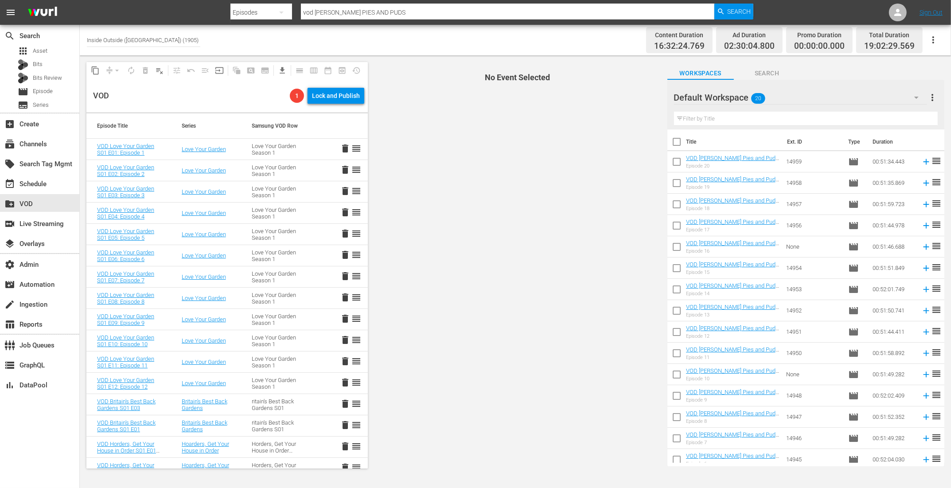
click at [672, 139] on input "checkbox" at bounding box center [676, 143] width 19 height 19
checkbox input "true"
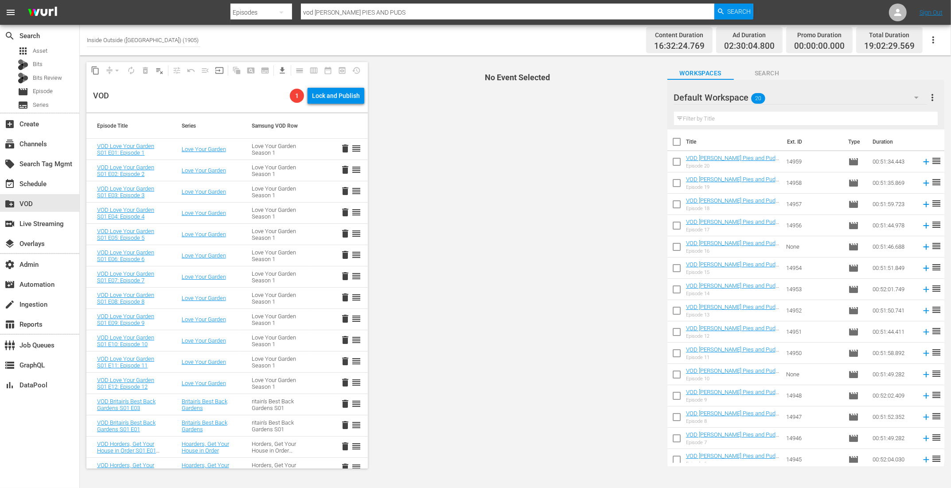
checkbox input "true"
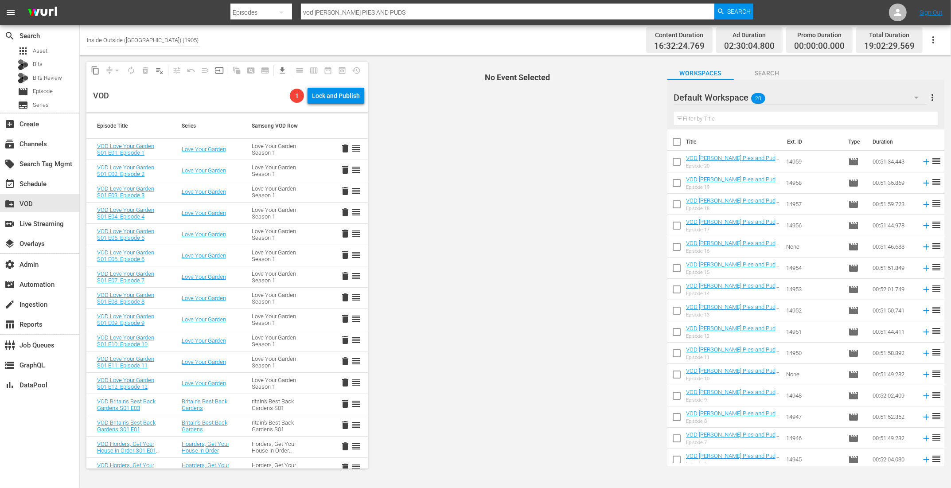
checkbox input "true"
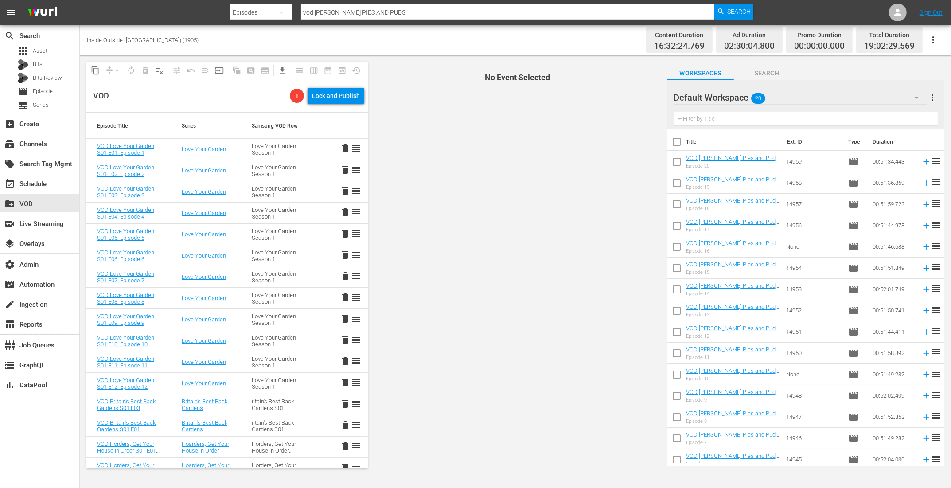
checkbox input "true"
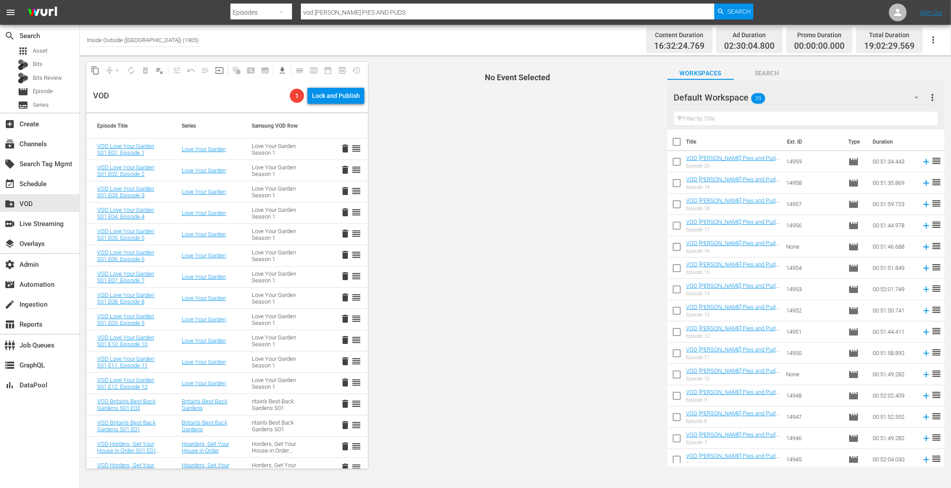
checkbox input "true"
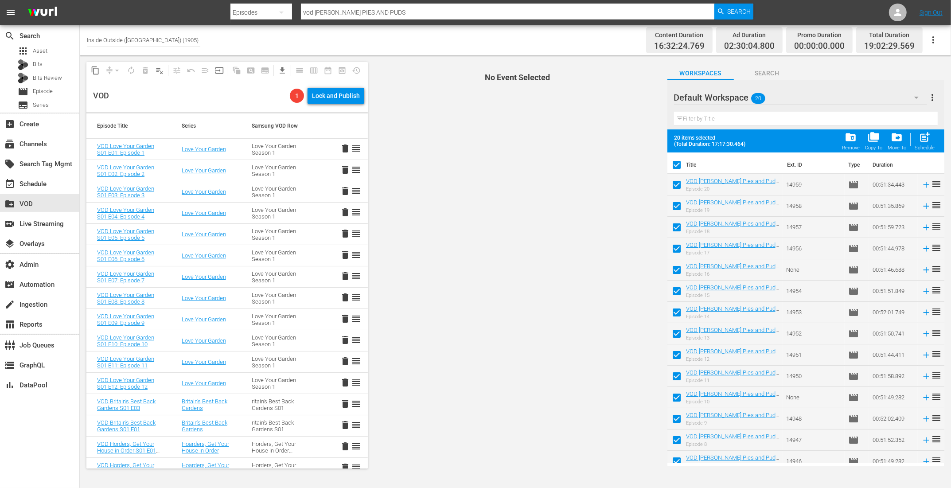
scroll to position [136, 0]
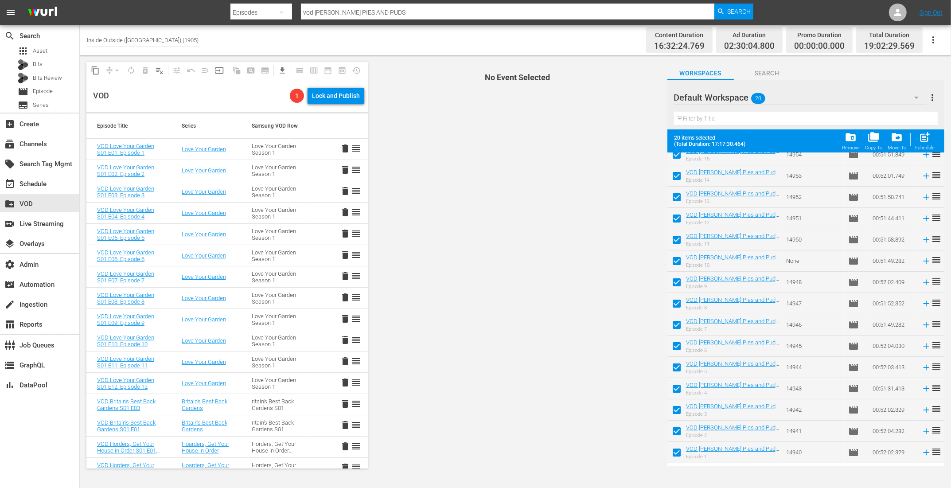
click at [924, 139] on span "post_add" at bounding box center [924, 137] width 12 height 12
checkbox input "false"
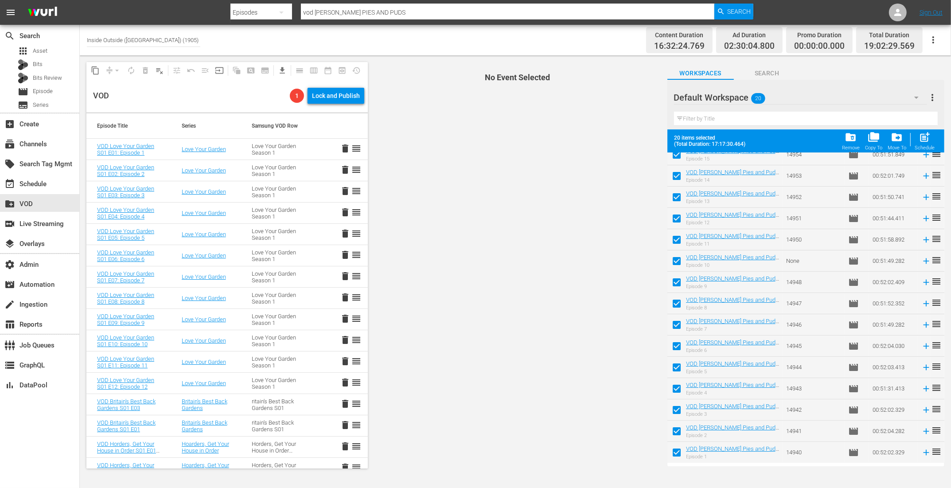
checkbox input "false"
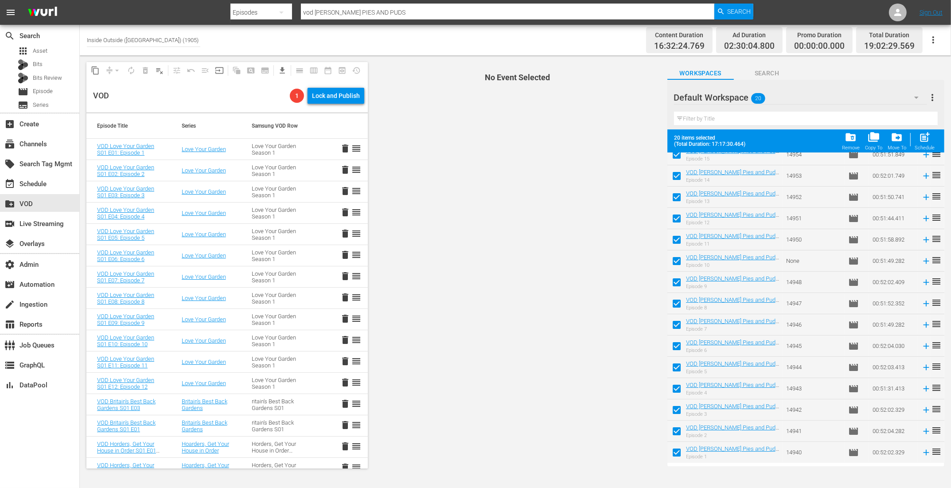
checkbox input "false"
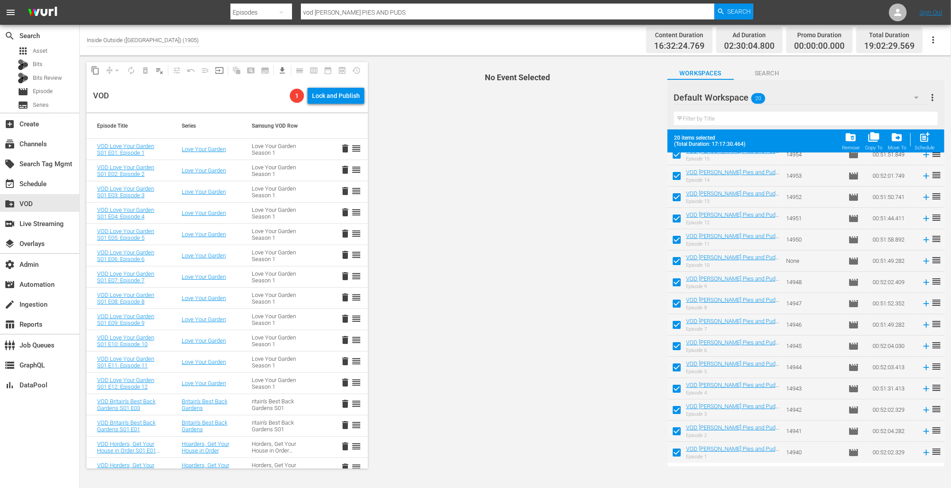
checkbox input "false"
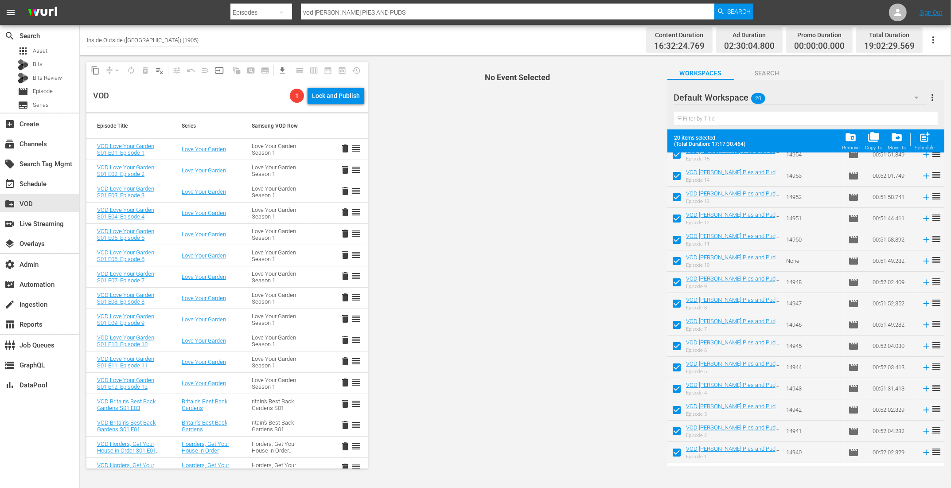
checkbox input "false"
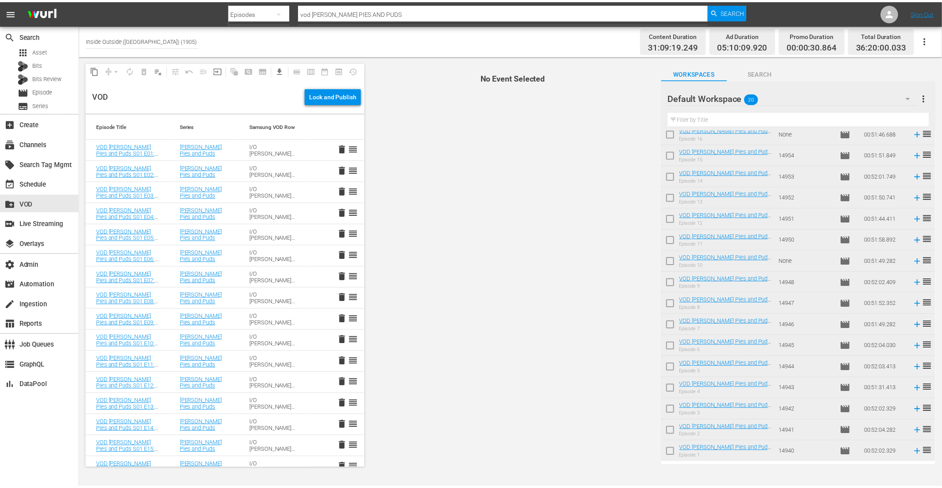
scroll to position [0, 0]
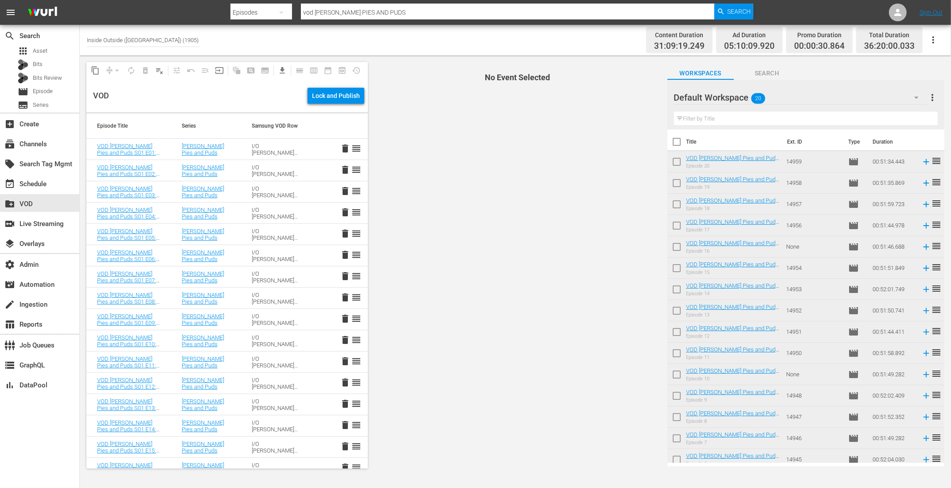
click at [676, 140] on input "checkbox" at bounding box center [676, 143] width 19 height 19
checkbox input "true"
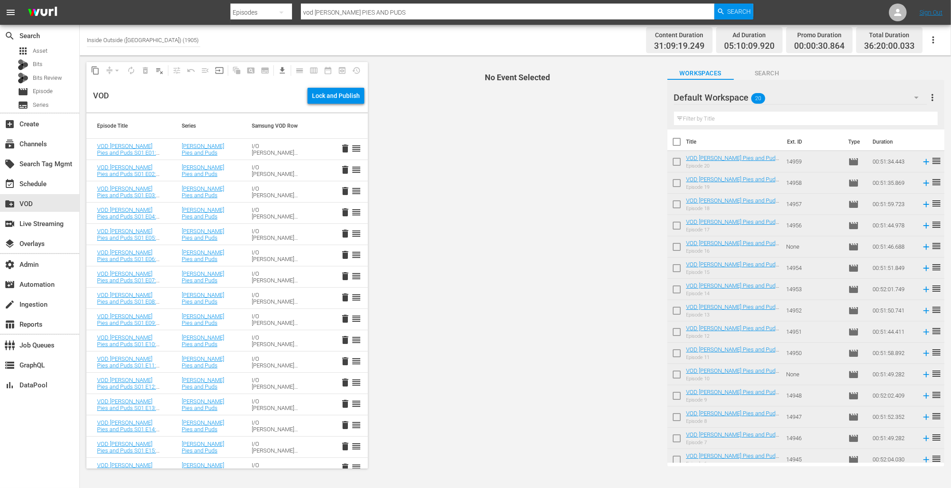
checkbox input "true"
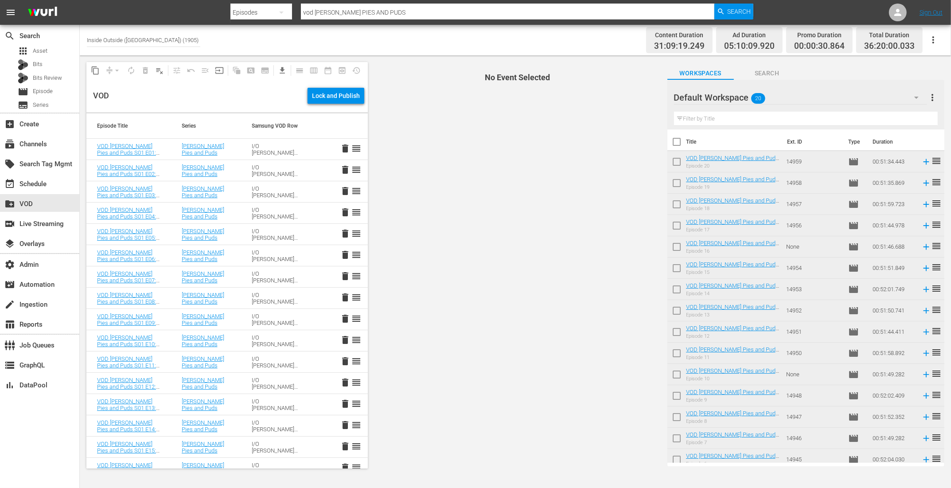
checkbox input "true"
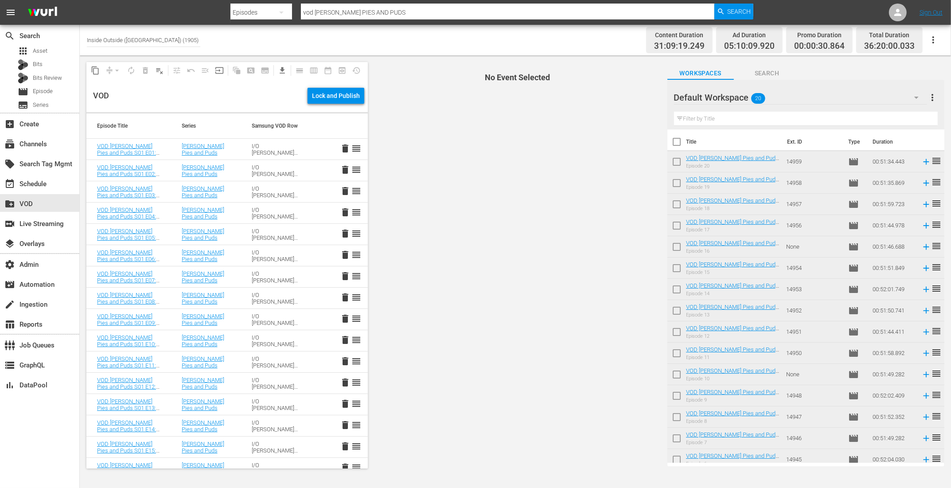
checkbox input "true"
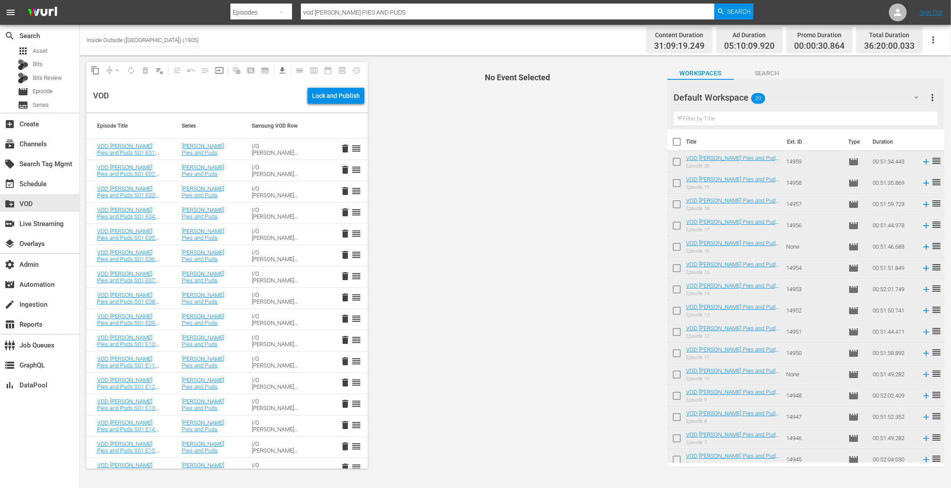
checkbox input "true"
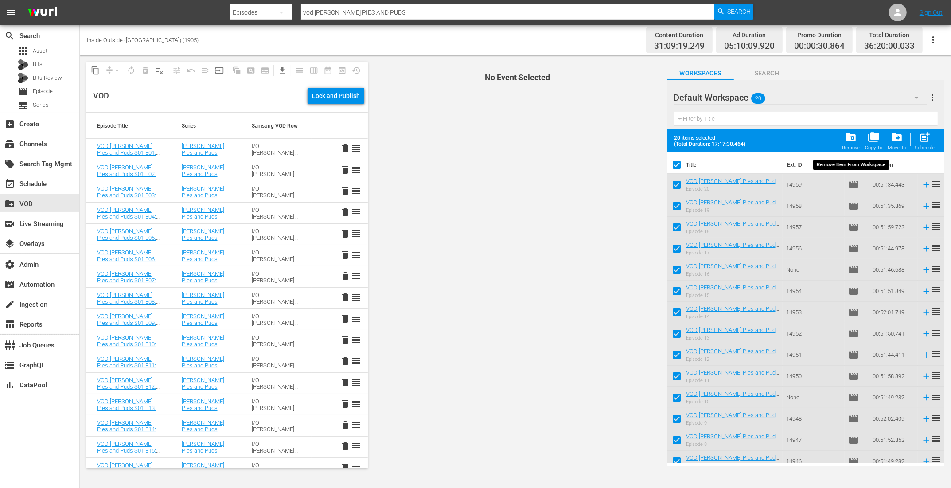
click at [856, 136] on span "folder_delete" at bounding box center [850, 137] width 12 height 12
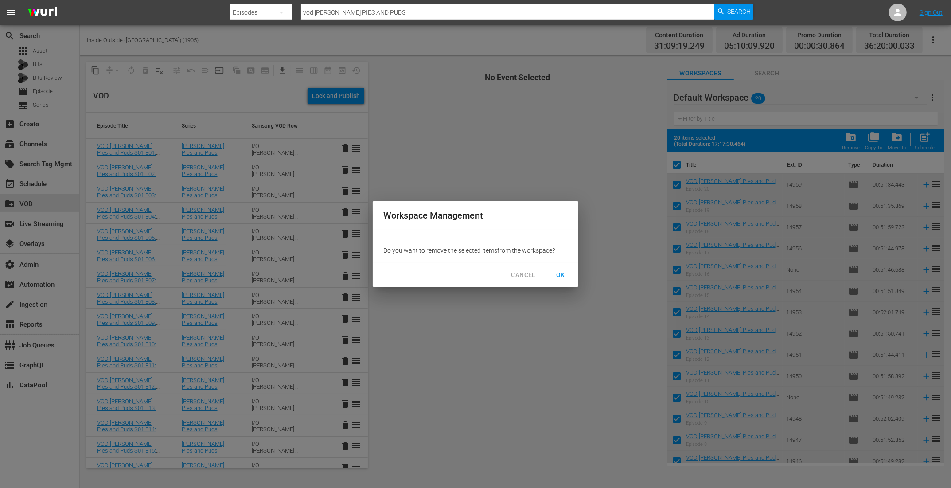
click at [565, 276] on span "OK" at bounding box center [560, 274] width 14 height 11
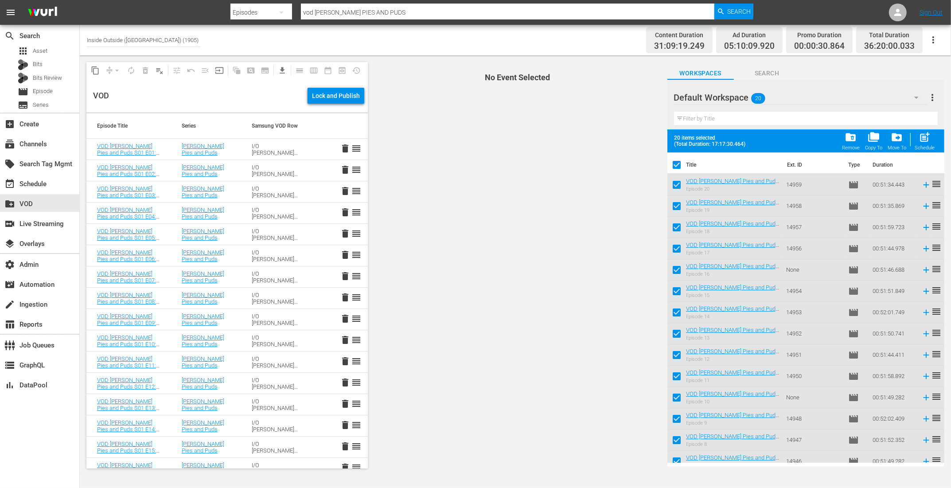
checkbox input "false"
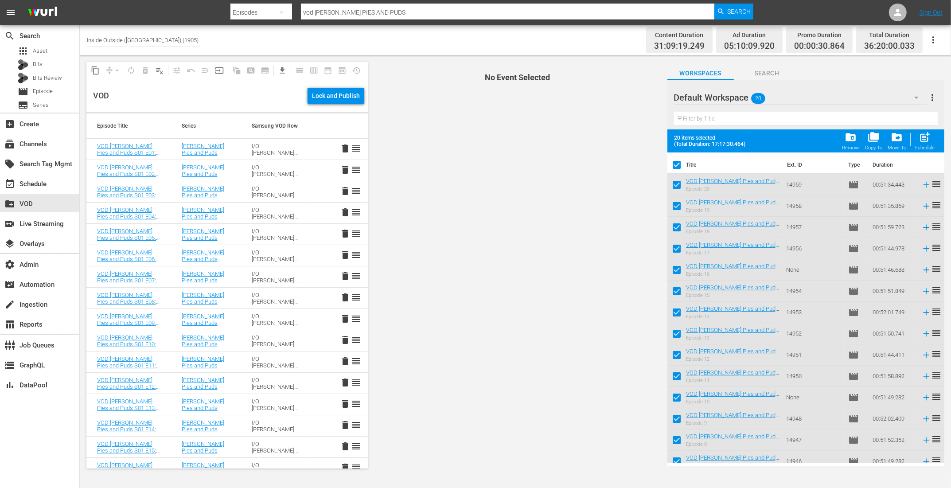
checkbox input "false"
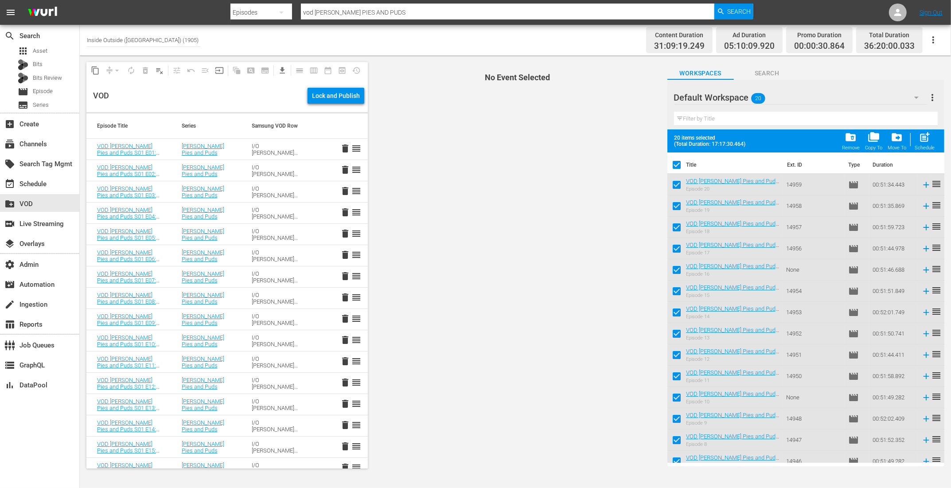
checkbox input "false"
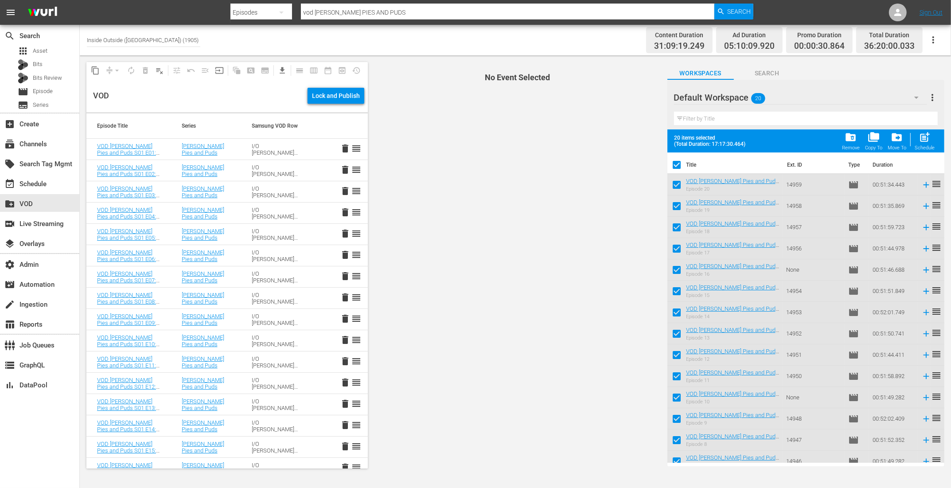
checkbox input "false"
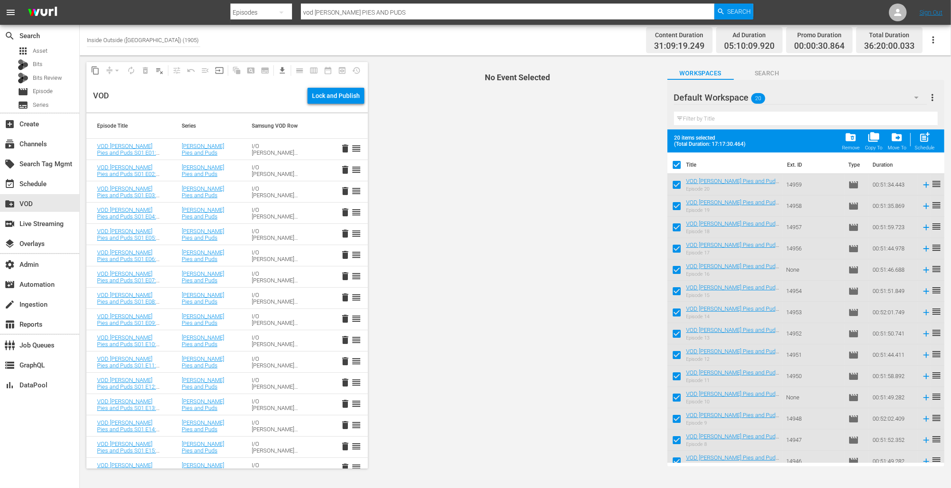
checkbox input "false"
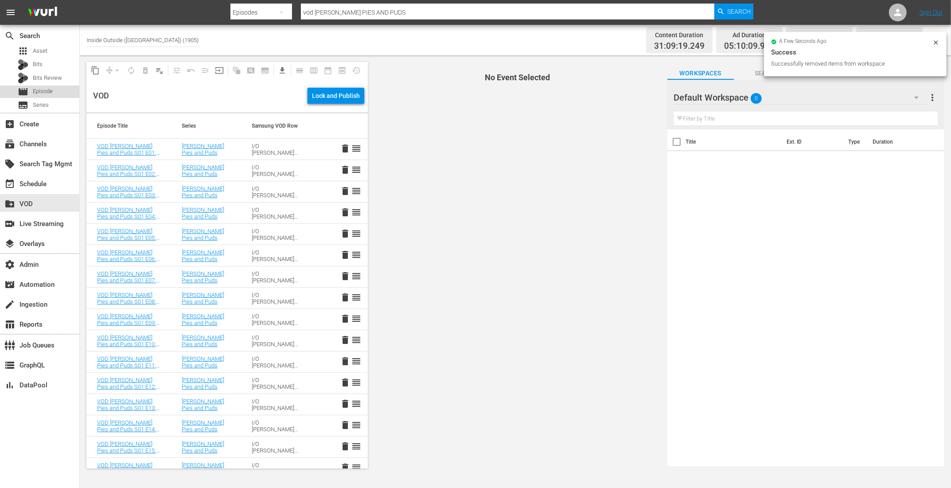
click at [37, 89] on span "Episode" at bounding box center [43, 91] width 20 height 9
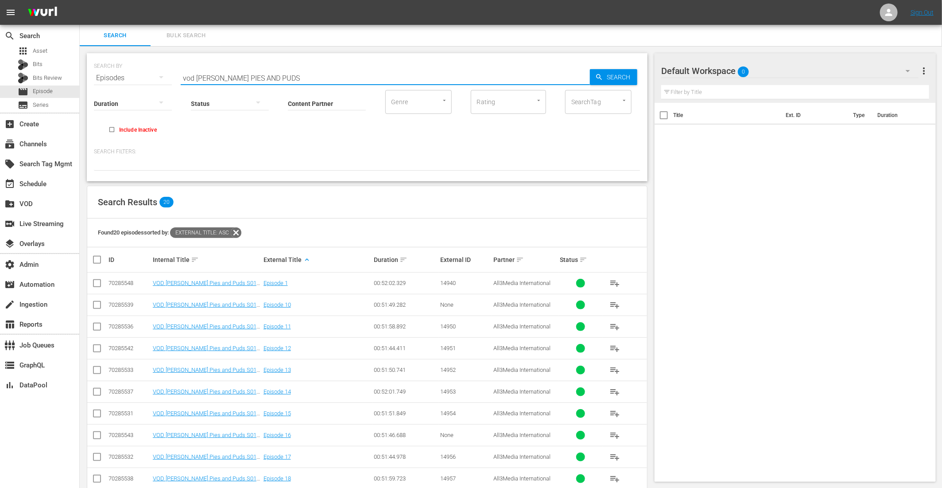
drag, startPoint x: 323, startPoint y: 78, endPoint x: 195, endPoint y: 77, distance: 127.6
click at [195, 77] on input "vod PAUL HOLLYWOOD'S PIES AND PUDS" at bounding box center [385, 77] width 409 height 21
paste input "JIMMY DOHERTY'S ESCAPE TO THE WILD"
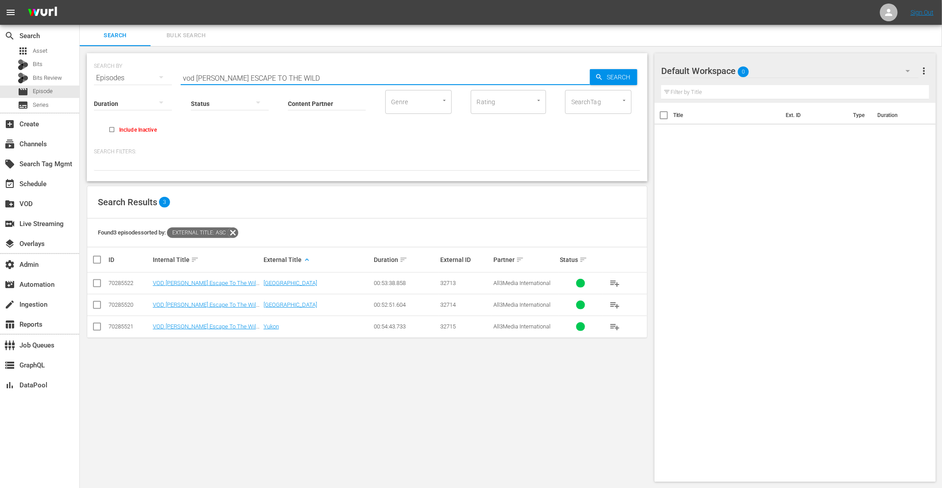
type input "vod JIMMY DOHERTY'S ESCAPE TO THE WILD"
click at [615, 284] on span "playlist_add" at bounding box center [615, 283] width 11 height 11
click at [616, 303] on span "playlist_add" at bounding box center [615, 304] width 11 height 11
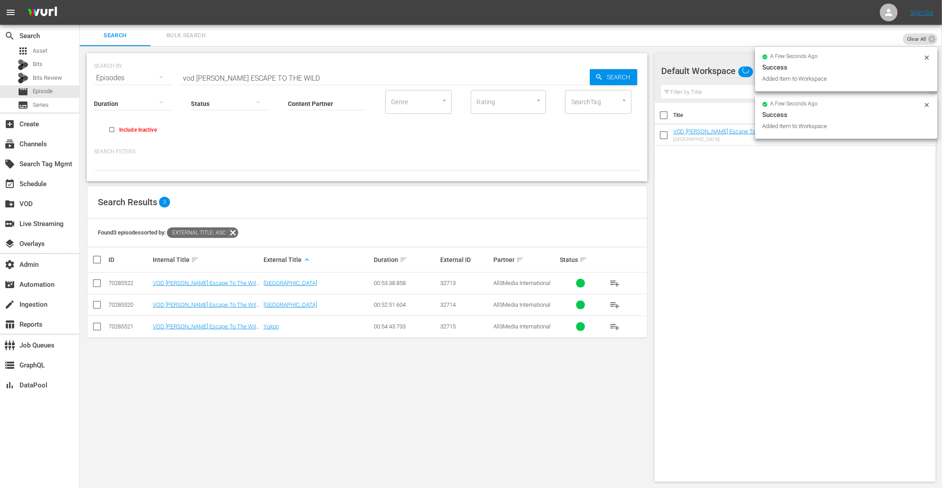
click at [613, 324] on span "playlist_add" at bounding box center [615, 326] width 11 height 11
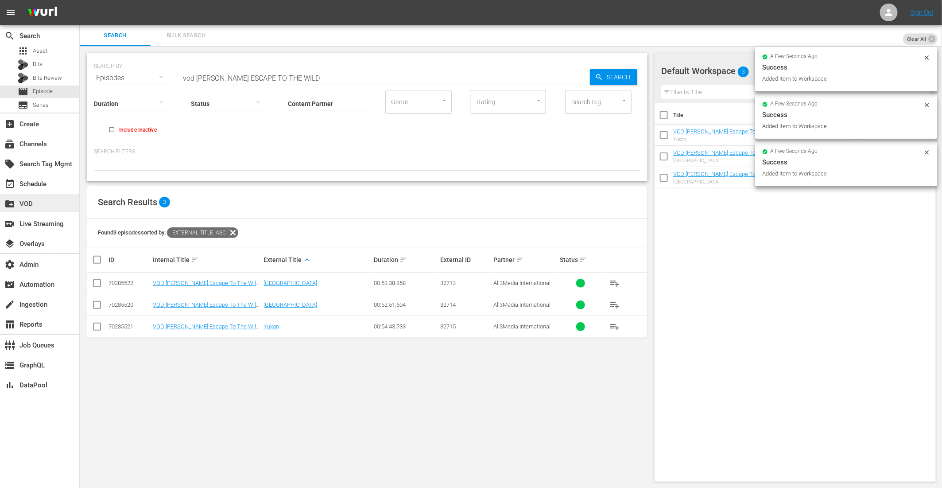
click at [33, 207] on div "create_new_folder VOD" at bounding box center [39, 203] width 79 height 18
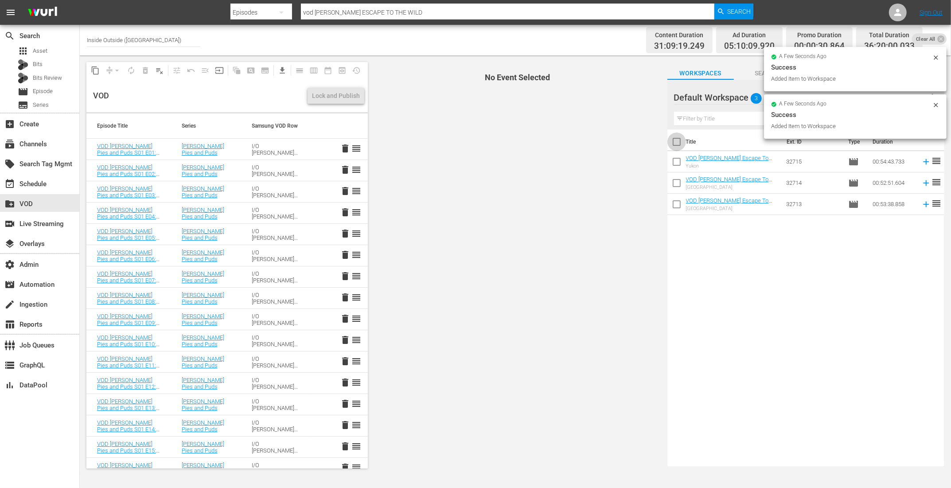
click at [680, 142] on input "checkbox" at bounding box center [676, 143] width 19 height 19
checkbox input "true"
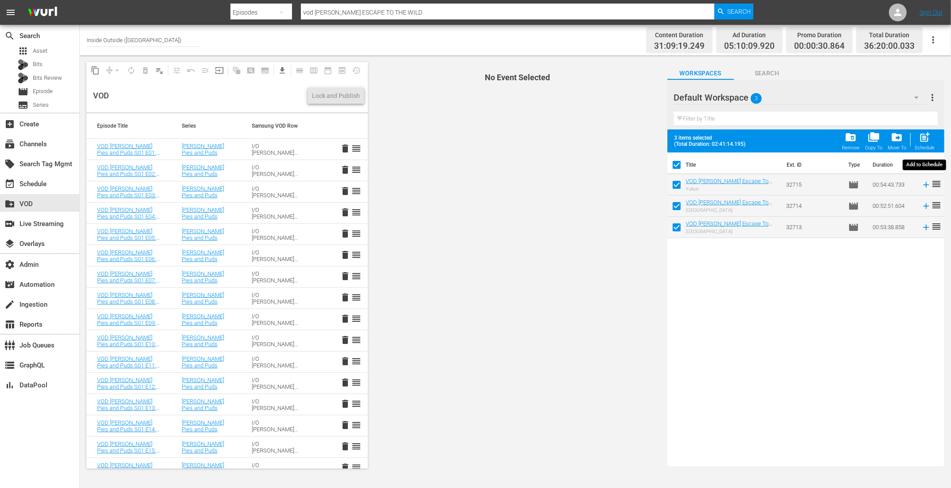
drag, startPoint x: 928, startPoint y: 136, endPoint x: 843, endPoint y: 138, distance: 85.5
click at [928, 136] on span "post_add" at bounding box center [924, 137] width 12 height 12
checkbox input "false"
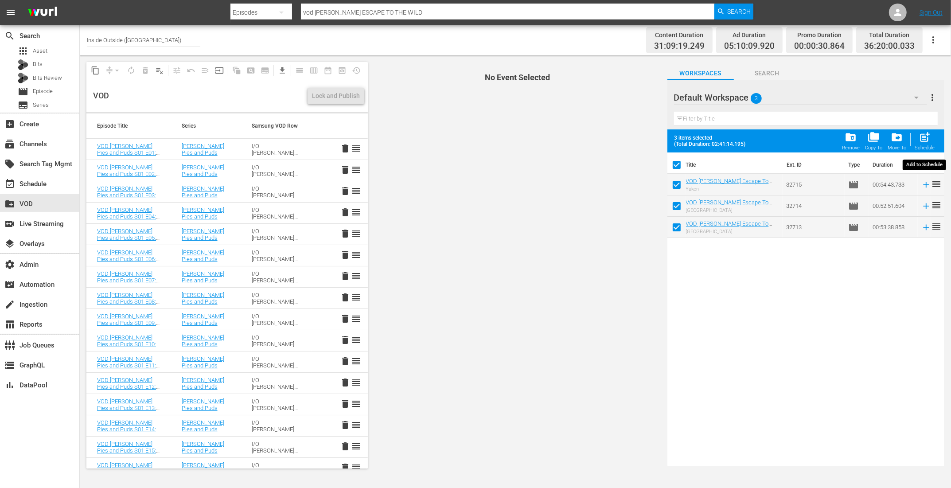
checkbox input "false"
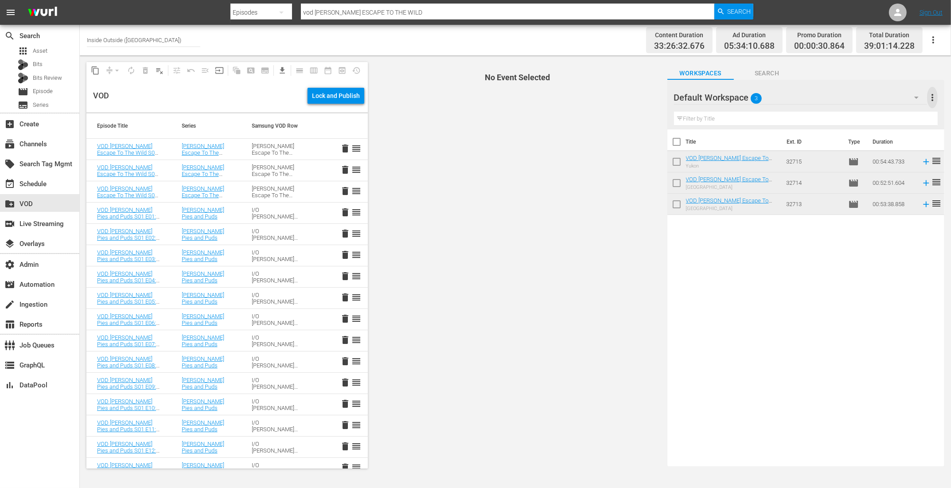
click at [930, 94] on span "more_vert" at bounding box center [932, 97] width 11 height 11
click at [844, 110] on div "Clear All Workspace Items" at bounding box center [875, 114] width 104 height 16
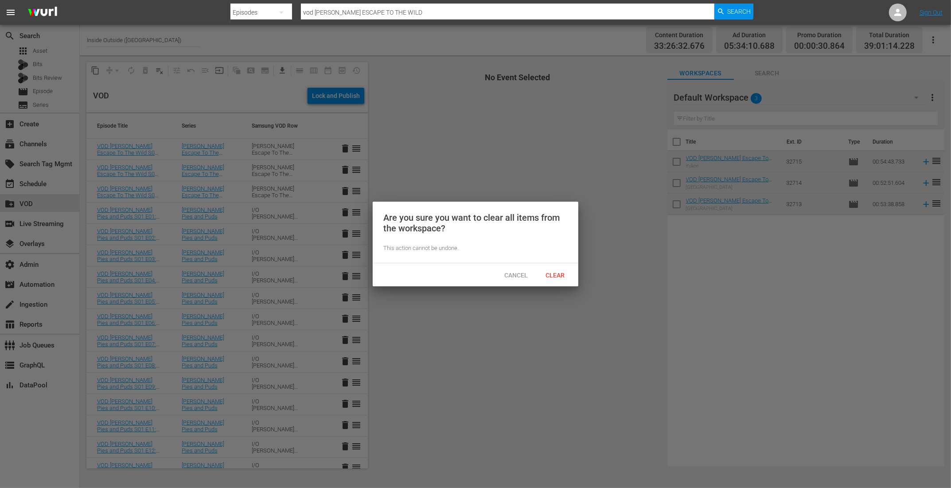
click at [555, 277] on span "Clear" at bounding box center [555, 275] width 33 height 7
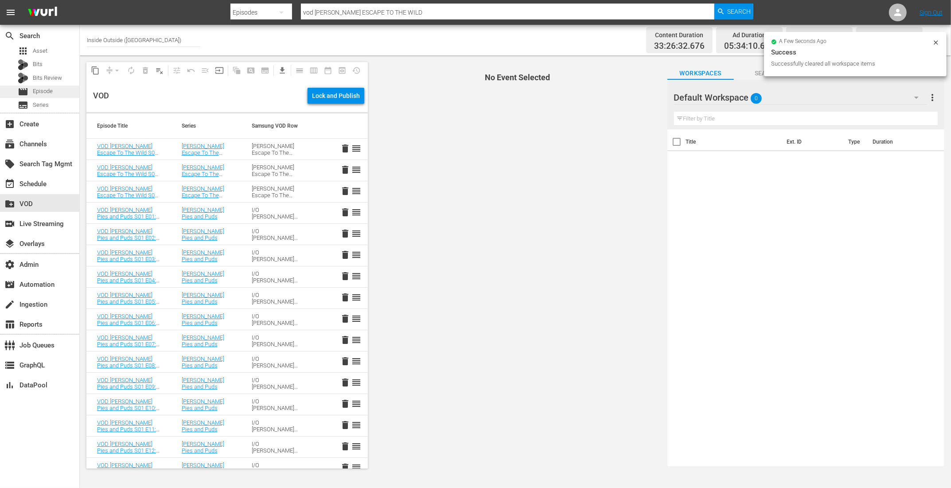
click at [30, 89] on div "movie Episode" at bounding box center [35, 91] width 35 height 12
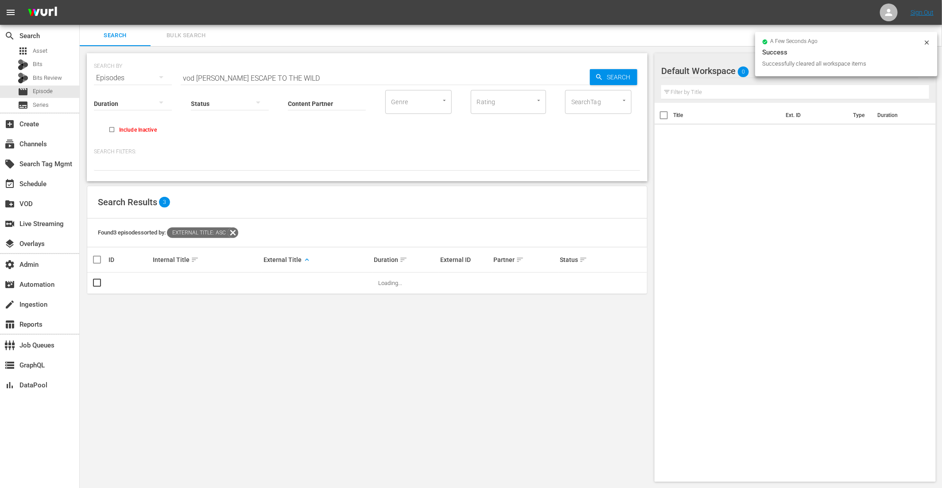
click at [253, 89] on div "Duration Status Content Partner Enter Search Term Genre Genre Rating Rating Sea…" at bounding box center [367, 114] width 547 height 51
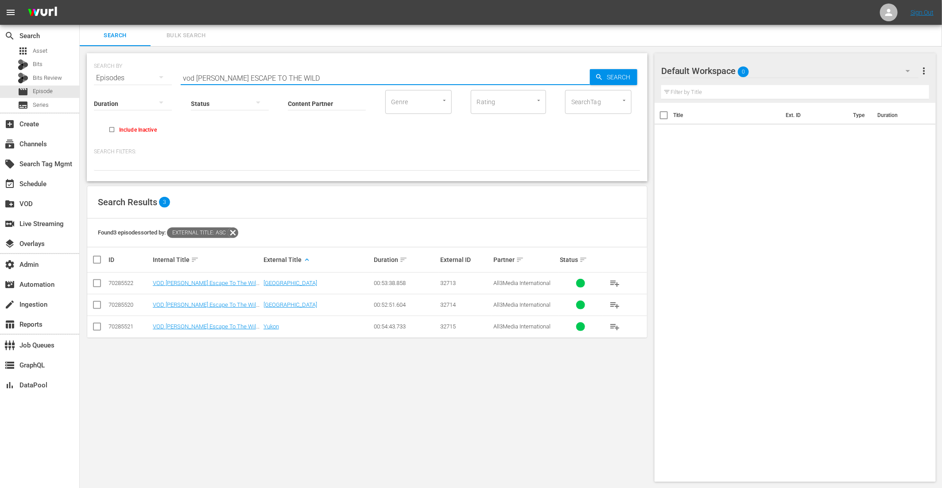
drag, startPoint x: 344, startPoint y: 75, endPoint x: 196, endPoint y: 77, distance: 147.5
click at [196, 77] on input "vod JIMMY DOHERTY'S ESCAPE TO THE WILD" at bounding box center [385, 77] width 409 height 21
drag, startPoint x: 196, startPoint y: 77, endPoint x: 353, endPoint y: 79, distance: 156.4
click at [353, 79] on input "vod JIMMY DOHERTY'S ESCAPE TO THE WILD" at bounding box center [385, 77] width 409 height 21
paste input "Heston's Feast - S02"
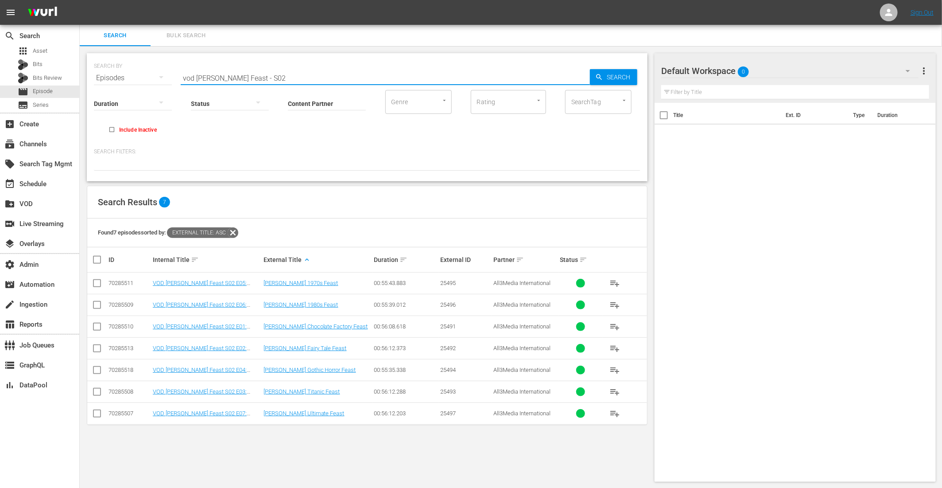
click at [248, 75] on input "vod Heston's Feast - S02" at bounding box center [385, 77] width 409 height 21
type input "vod Heston's Feast - S02"
click at [615, 322] on span "playlist_add" at bounding box center [615, 326] width 11 height 11
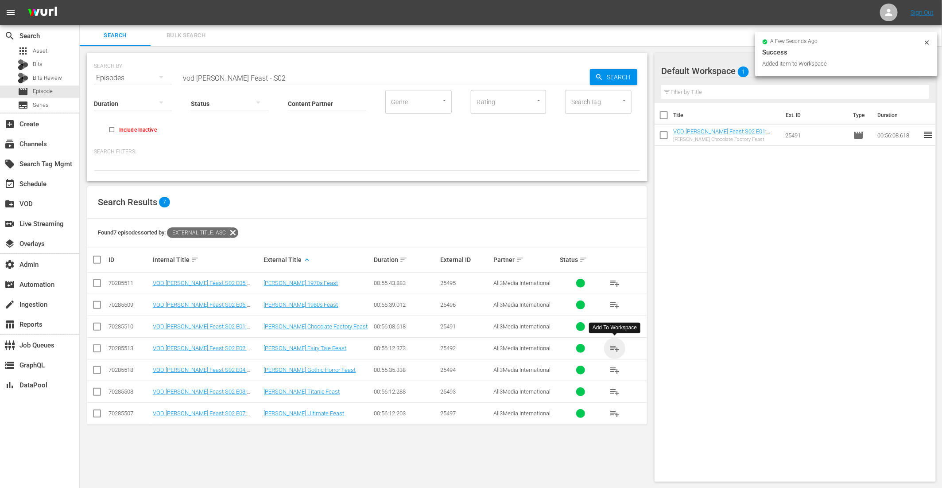
click at [615, 345] on span "playlist_add" at bounding box center [615, 348] width 11 height 11
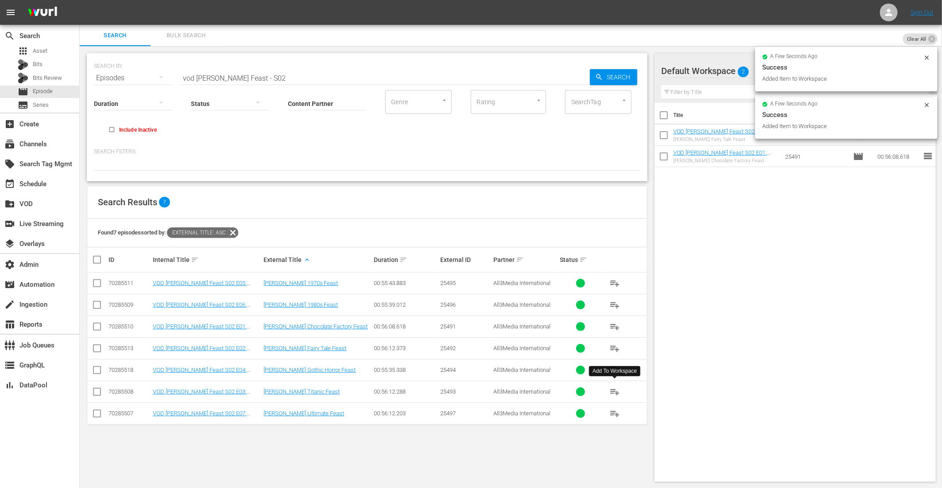
click at [615, 390] on span "playlist_add" at bounding box center [615, 391] width 11 height 11
click at [613, 367] on span "playlist_add" at bounding box center [615, 370] width 11 height 11
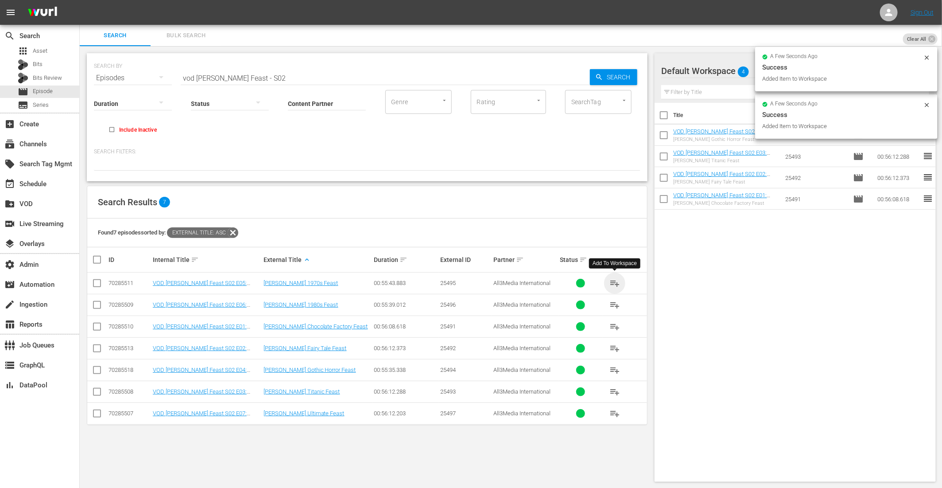
click at [619, 281] on span "playlist_add" at bounding box center [615, 283] width 11 height 11
click at [616, 303] on span "playlist_add" at bounding box center [615, 304] width 11 height 11
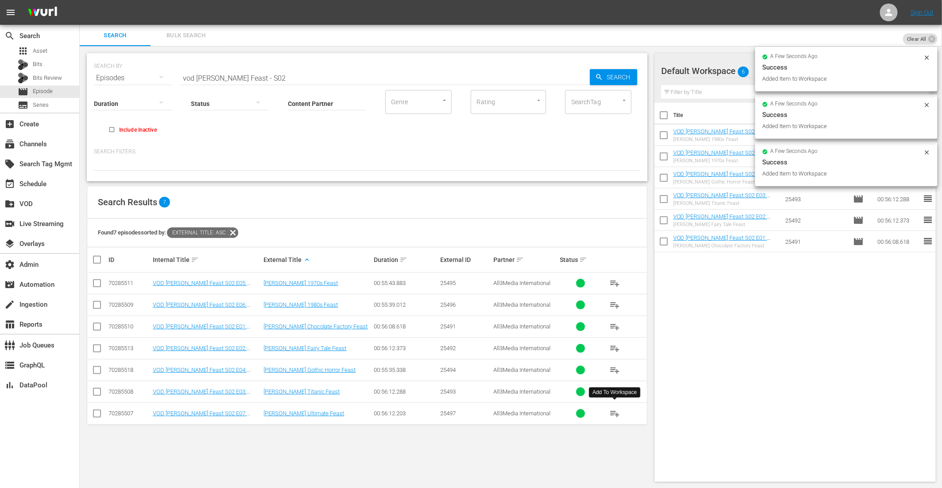
click at [614, 416] on span "playlist_add" at bounding box center [615, 413] width 11 height 11
click at [35, 203] on div "create_new_folder VOD" at bounding box center [25, 202] width 50 height 8
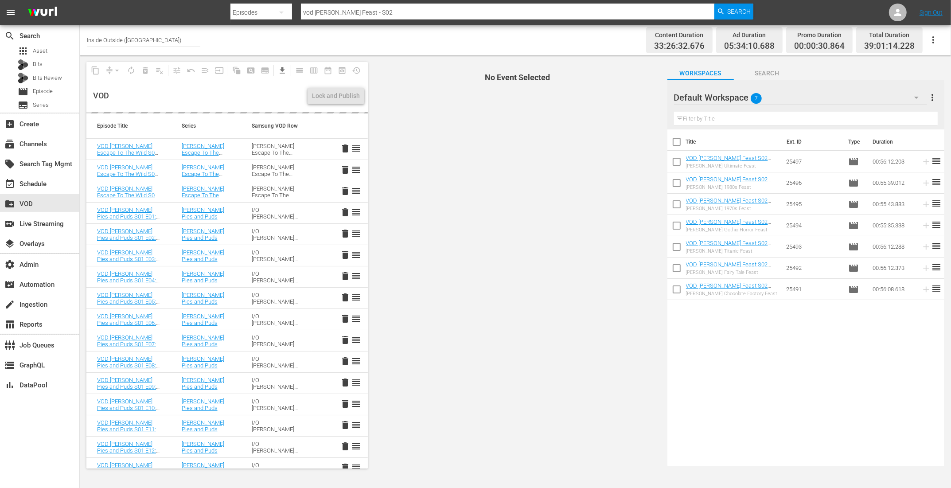
click at [678, 140] on input "checkbox" at bounding box center [676, 143] width 19 height 19
checkbox input "true"
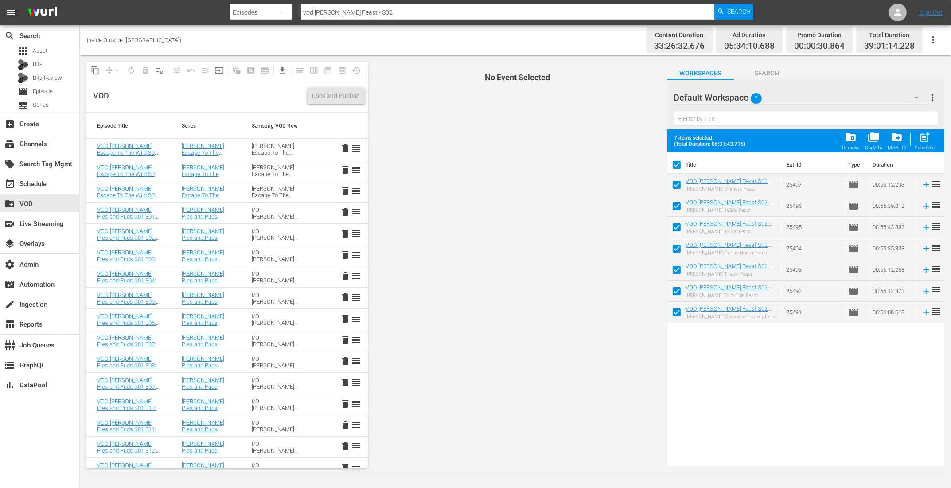
checkbox input "true"
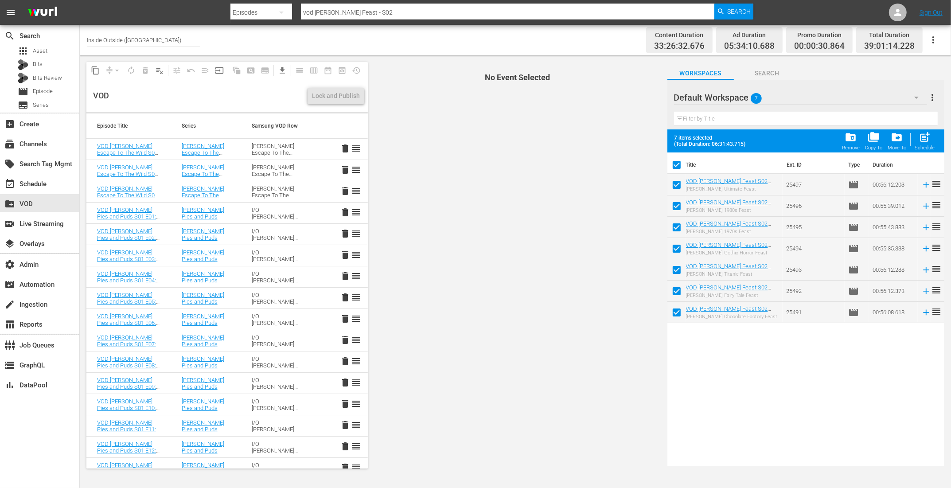
checkbox input "true"
click at [927, 141] on span "post_add" at bounding box center [924, 137] width 12 height 12
checkbox input "false"
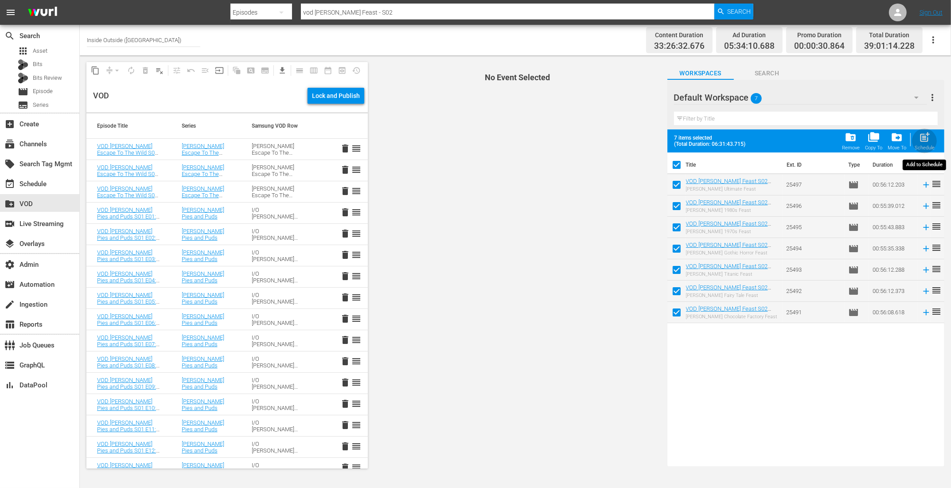
checkbox input "false"
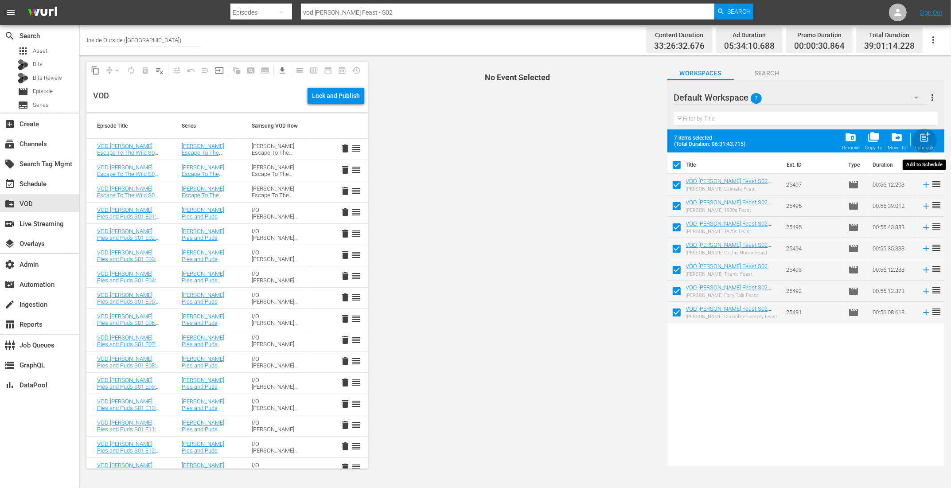
checkbox input "false"
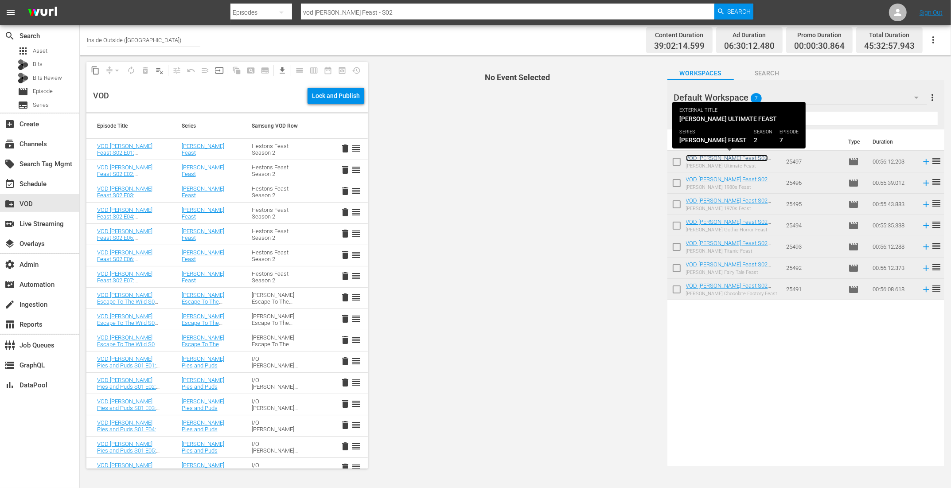
click at [721, 158] on link "VOD Heston's Feast S02 E07: Heston's Ultimate Feast" at bounding box center [732, 161] width 93 height 13
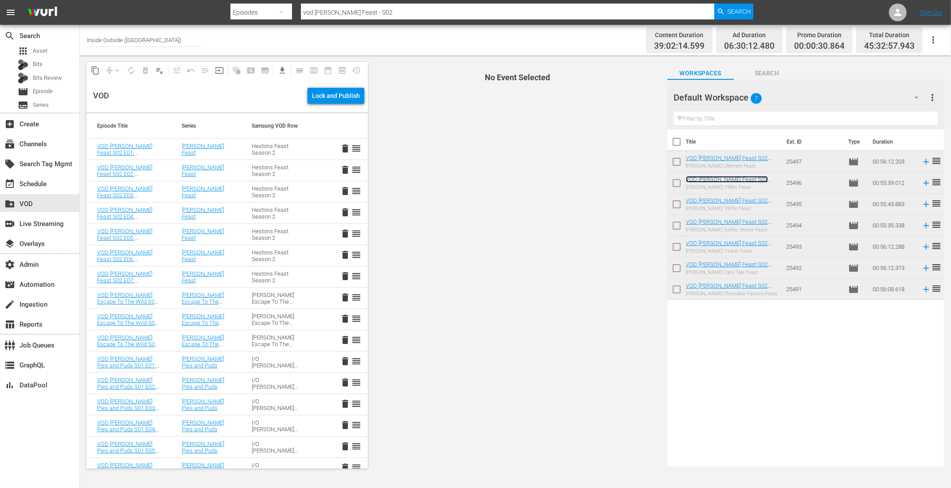
click at [722, 181] on link "VOD Heston's Feast S02 E06: Heston's 1980s Feast" at bounding box center [729, 182] width 87 height 13
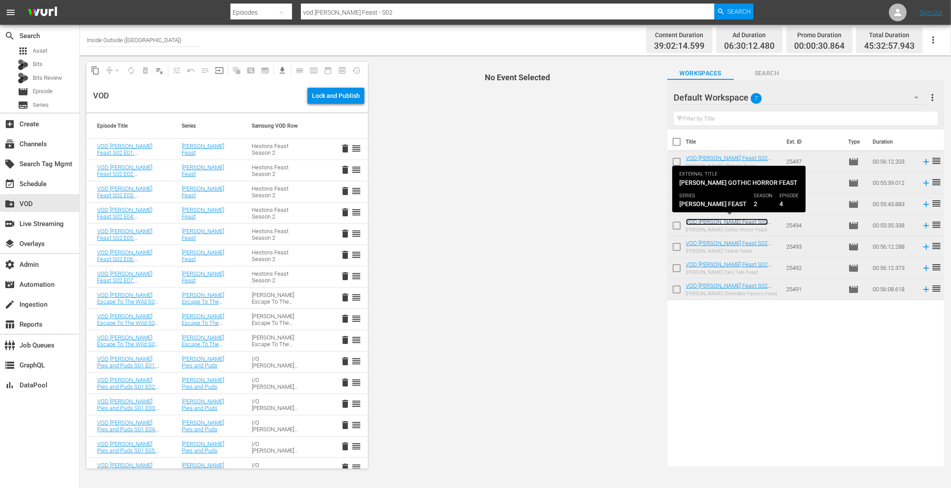
click at [699, 224] on link "VOD [PERSON_NAME] Feast S02 E04: [PERSON_NAME] Gothic Horror Feast" at bounding box center [730, 228] width 89 height 20
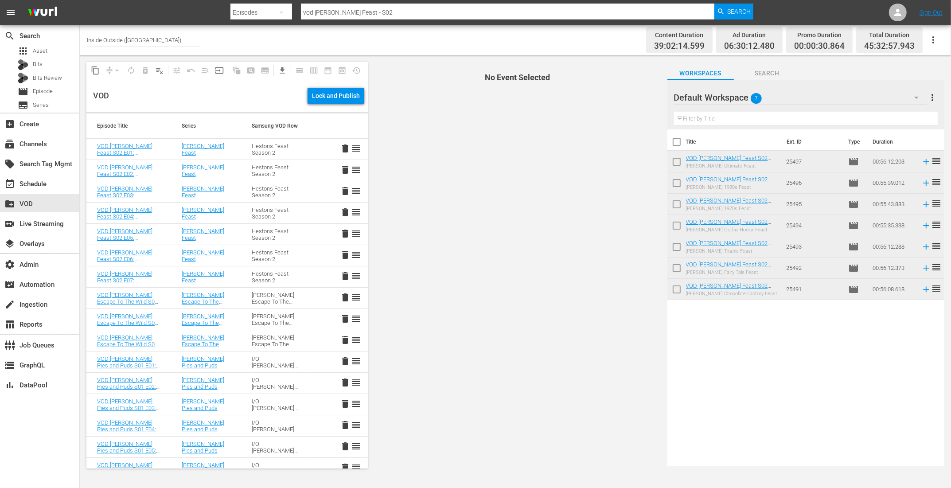
click at [678, 140] on input "checkbox" at bounding box center [676, 143] width 19 height 19
checkbox input "true"
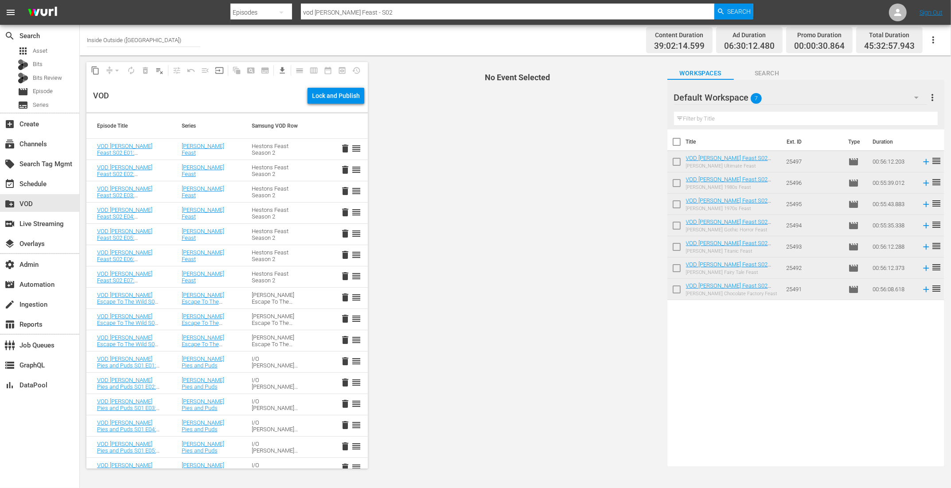
checkbox input "true"
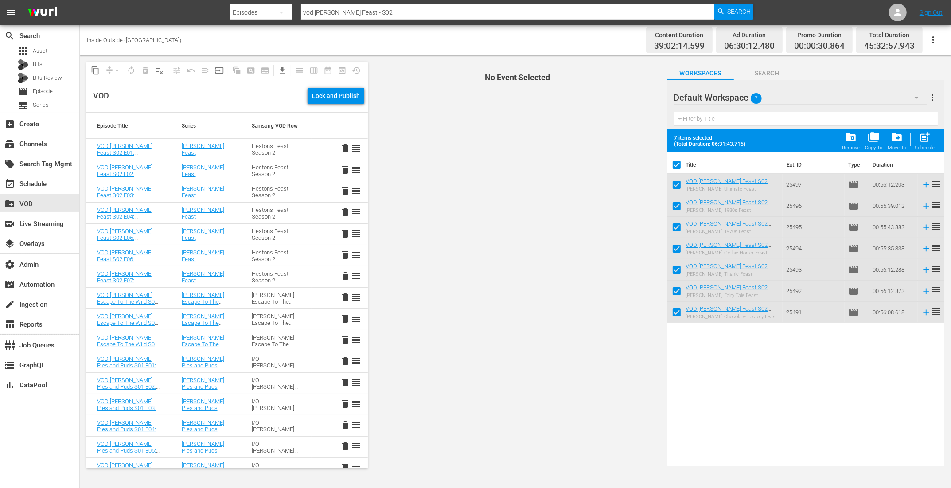
click at [853, 141] on span "folder_delete" at bounding box center [850, 137] width 12 height 12
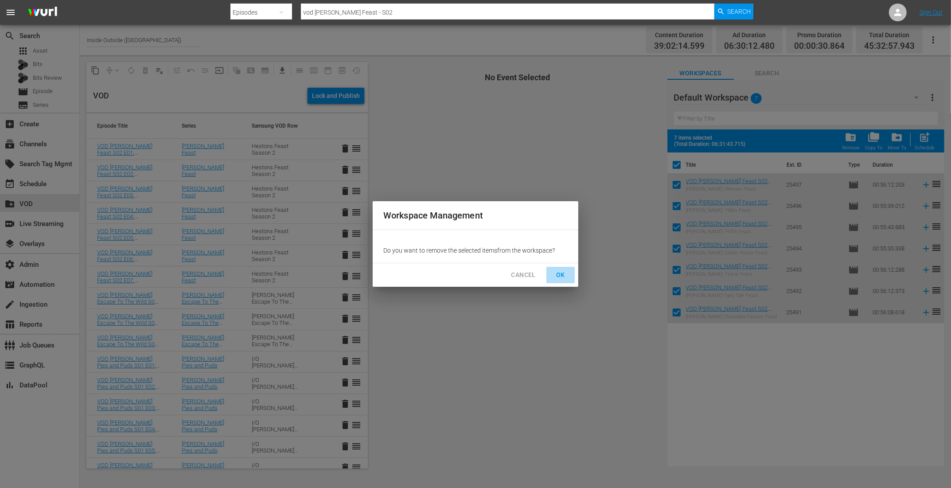
click at [559, 272] on span "OK" at bounding box center [560, 274] width 14 height 11
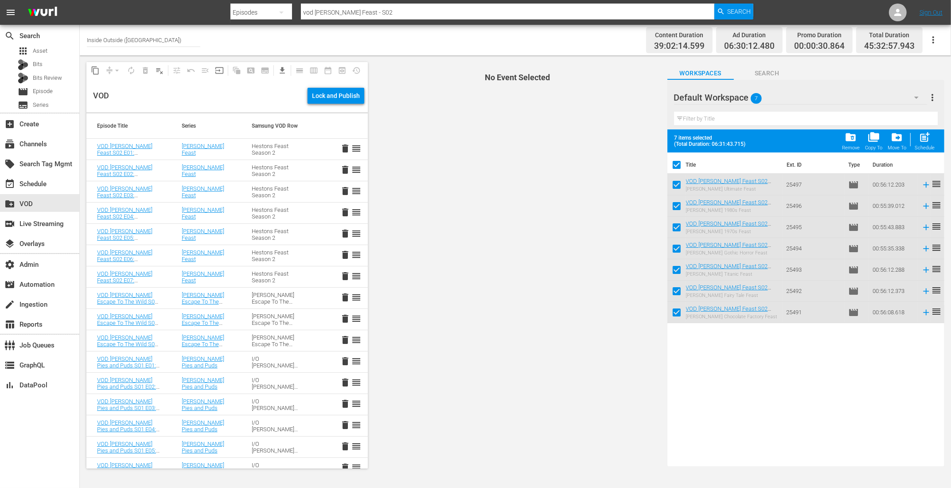
checkbox input "false"
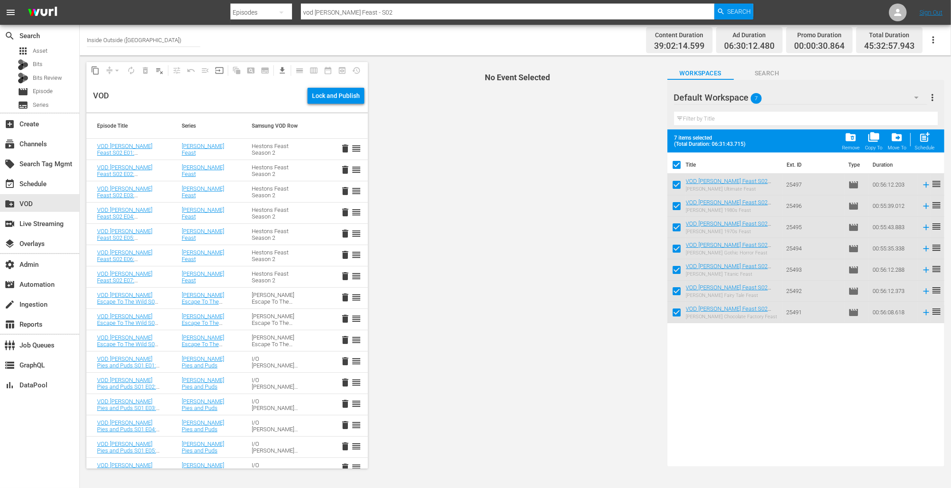
checkbox input "false"
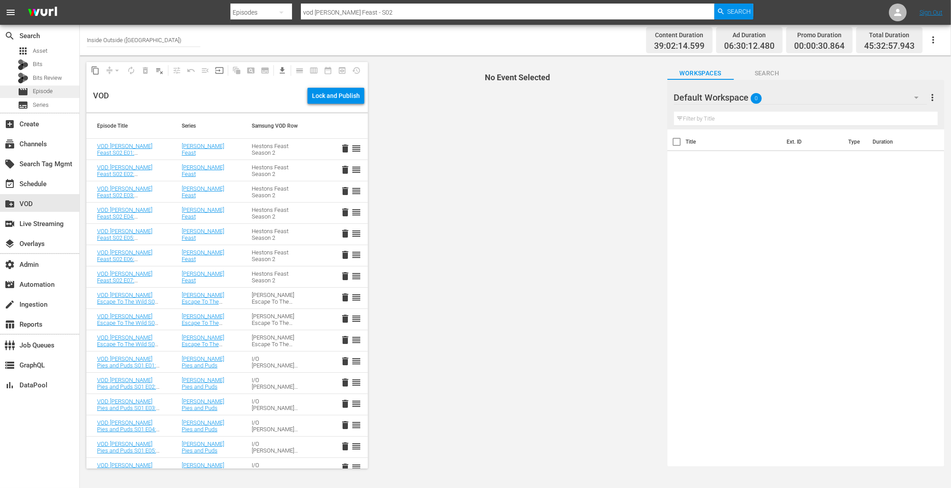
click at [46, 95] on span "Episode" at bounding box center [43, 91] width 20 height 9
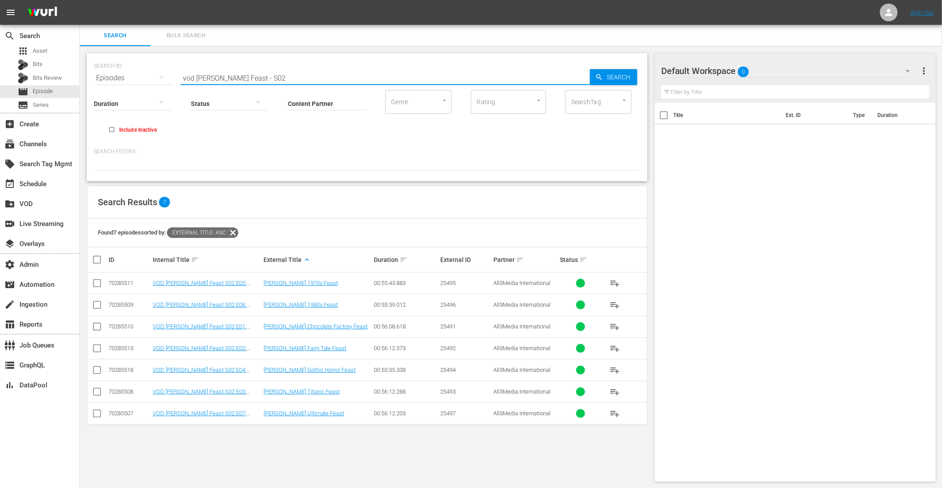
drag, startPoint x: 273, startPoint y: 77, endPoint x: 197, endPoint y: 76, distance: 76.6
click at [197, 76] on input "vod Heston's Feast - S02" at bounding box center [385, 77] width 409 height 21
paste input "COUNTRY HOUSE RESCUE - S01"
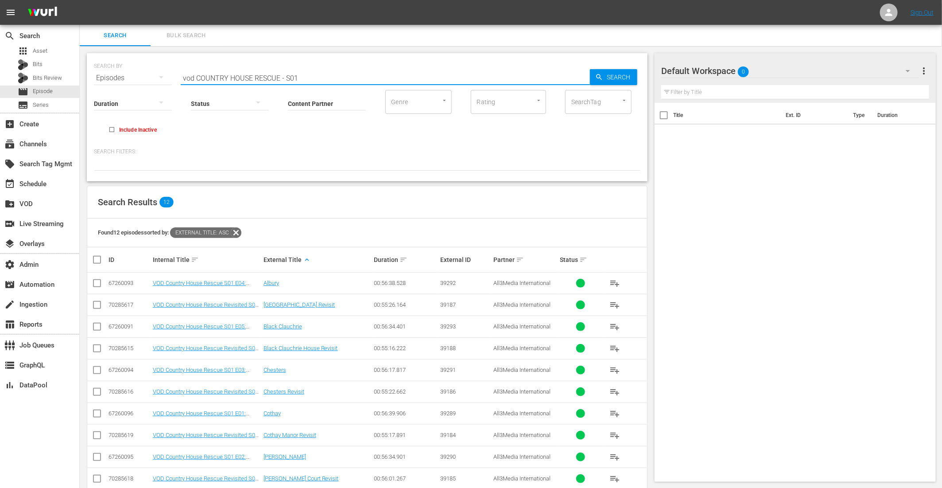
scroll to position [58, 0]
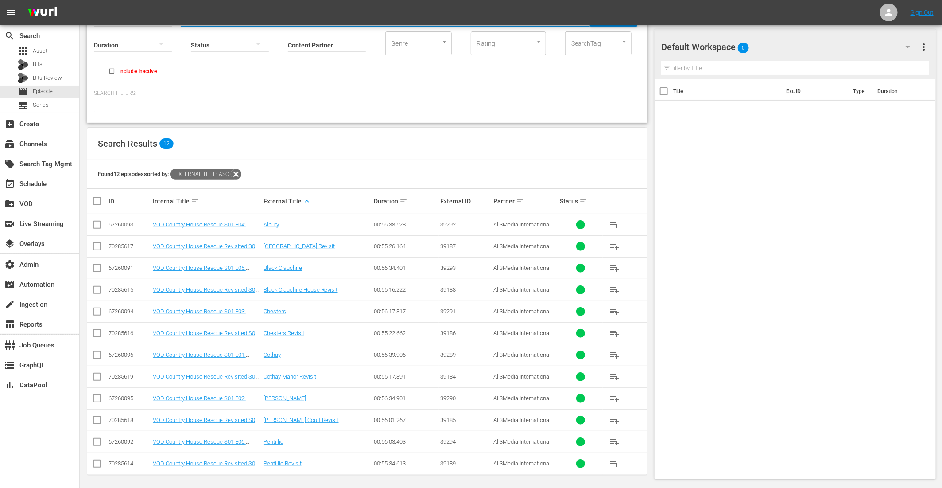
type input "vod COUNTRY HOUSE RESCUE - S01"
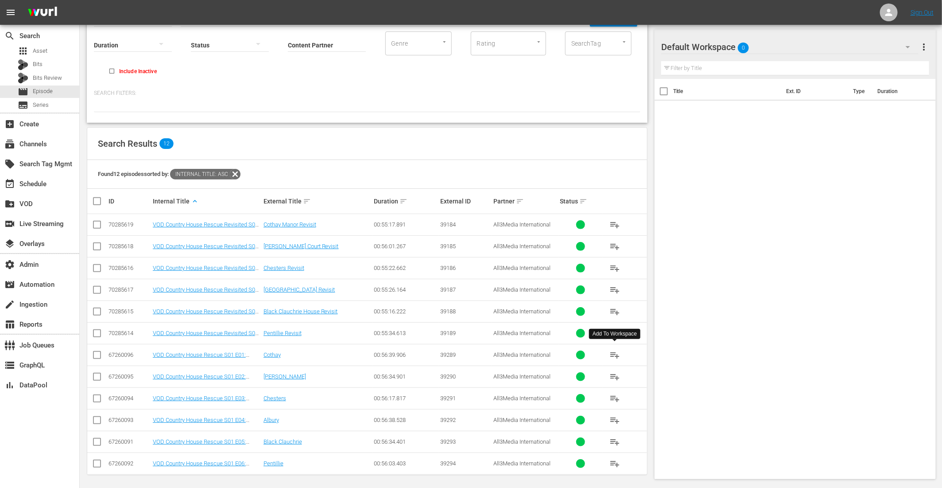
click at [614, 353] on span "playlist_add" at bounding box center [615, 355] width 11 height 11
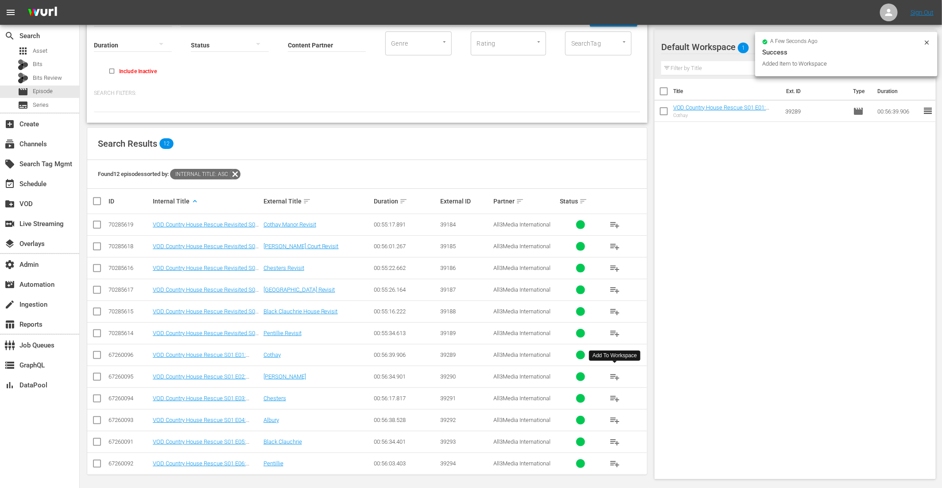
click at [617, 373] on span "playlist_add" at bounding box center [615, 376] width 11 height 11
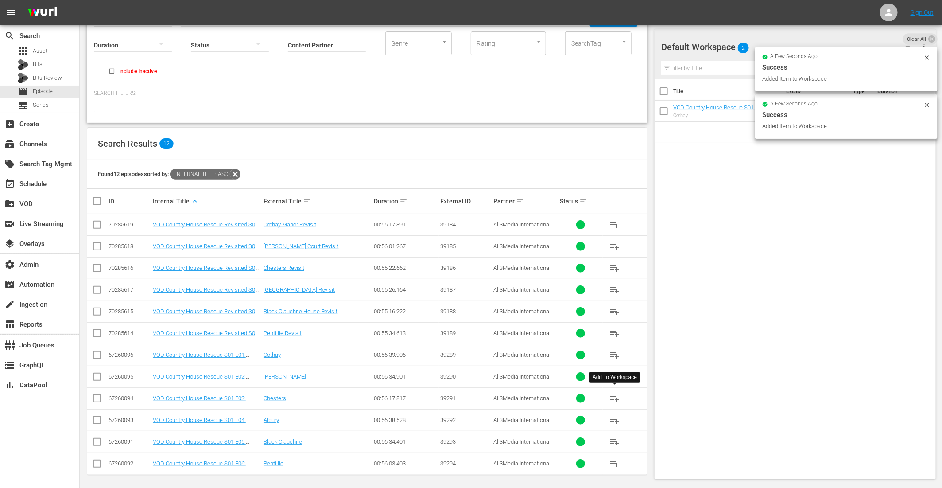
click at [616, 394] on span "playlist_add" at bounding box center [615, 398] width 11 height 11
click at [615, 418] on span "playlist_add" at bounding box center [615, 420] width 11 height 11
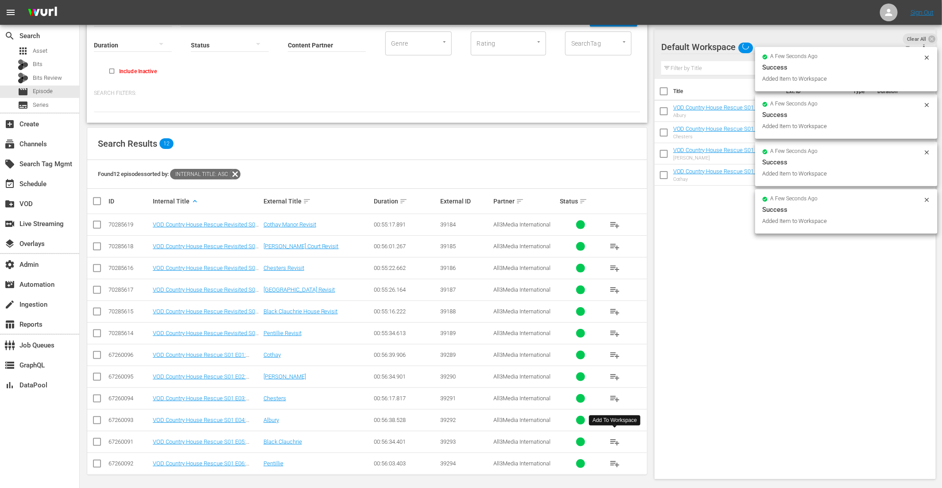
click at [615, 436] on span "playlist_add" at bounding box center [615, 441] width 11 height 11
click at [612, 460] on span "playlist_add" at bounding box center [615, 463] width 11 height 11
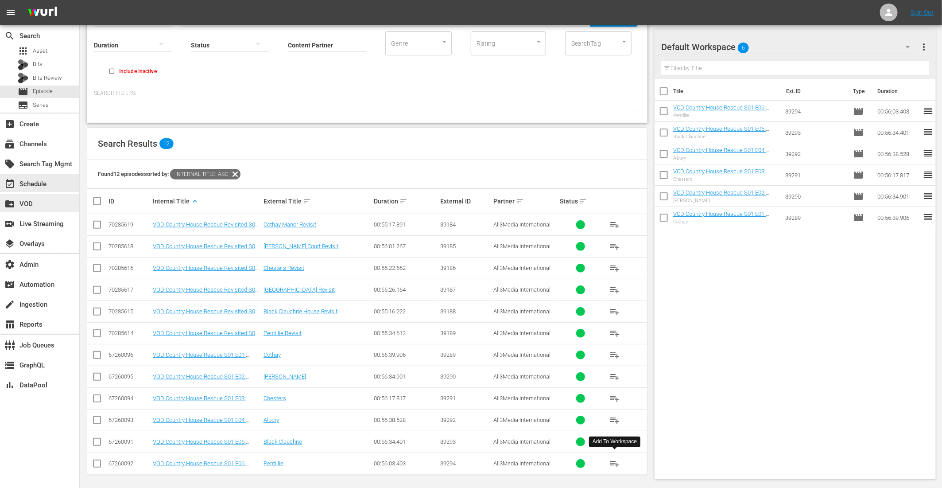
click at [27, 204] on div "create_new_folder VOD" at bounding box center [25, 202] width 50 height 8
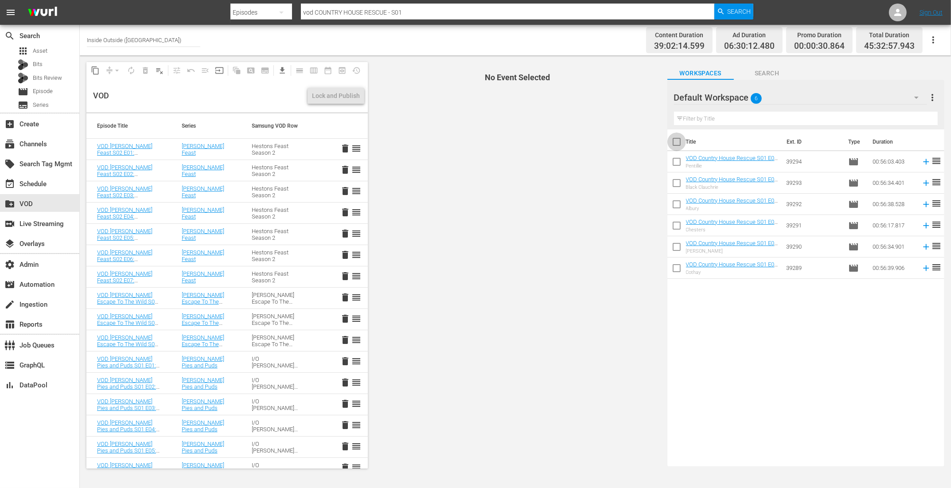
click at [677, 143] on input "checkbox" at bounding box center [676, 143] width 19 height 19
checkbox input "true"
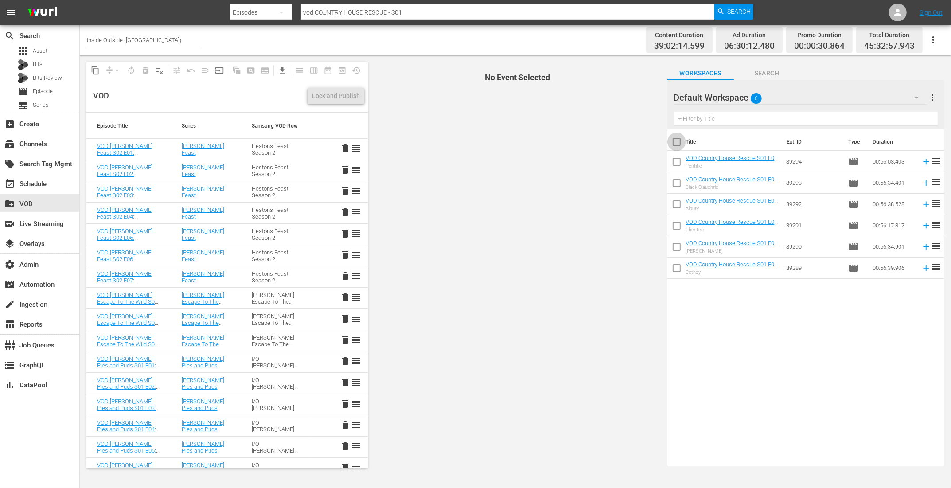
checkbox input "true"
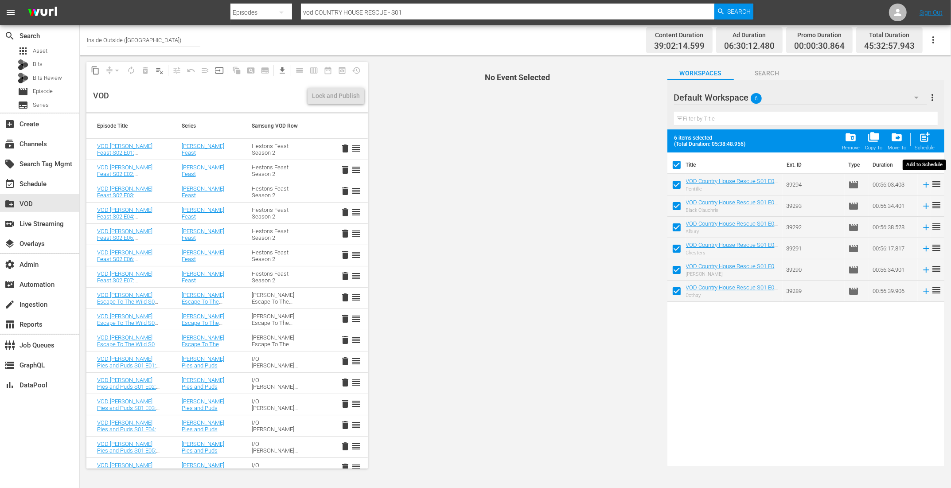
click at [927, 137] on span "post_add" at bounding box center [924, 137] width 12 height 12
checkbox input "false"
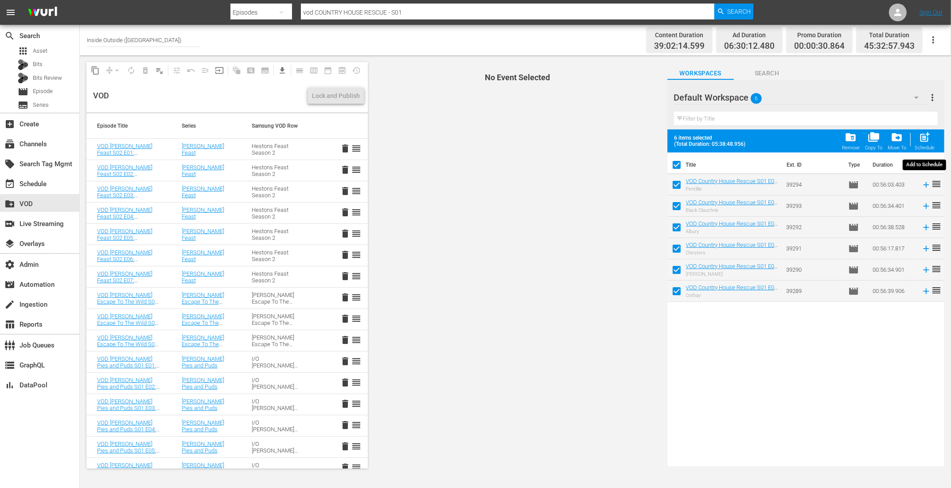
checkbox input "false"
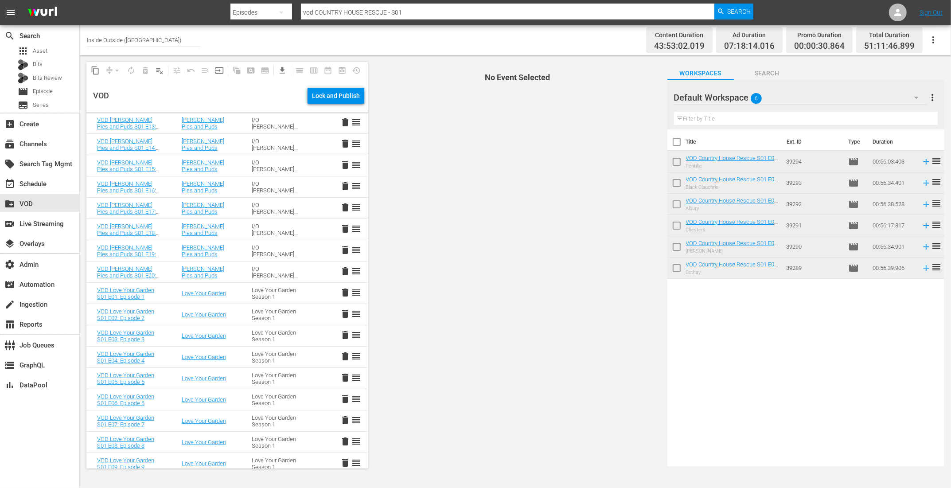
scroll to position [988, 0]
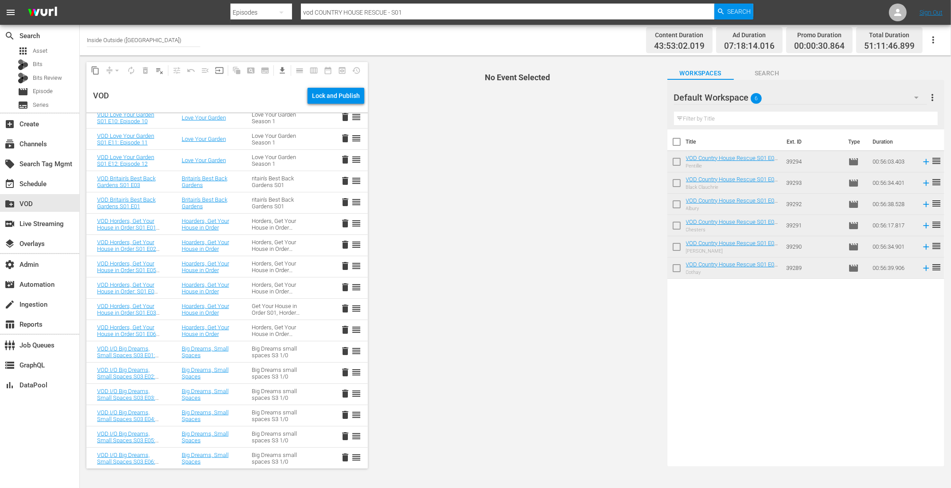
click at [674, 139] on input "checkbox" at bounding box center [676, 143] width 19 height 19
checkbox input "true"
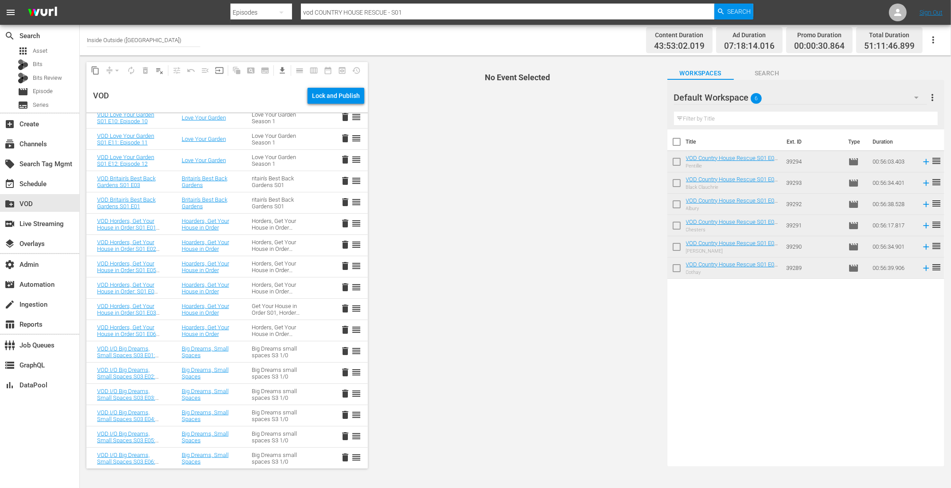
checkbox input "true"
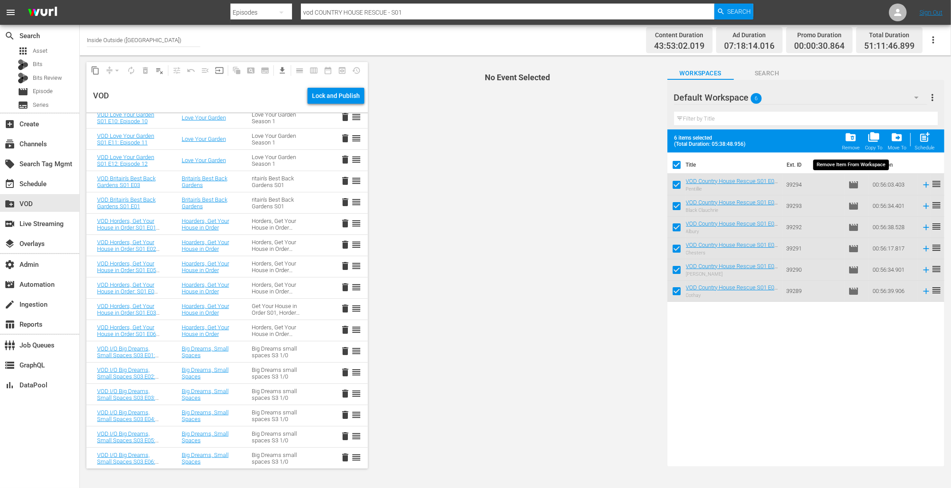
click at [853, 137] on span "folder_delete" at bounding box center [850, 137] width 12 height 12
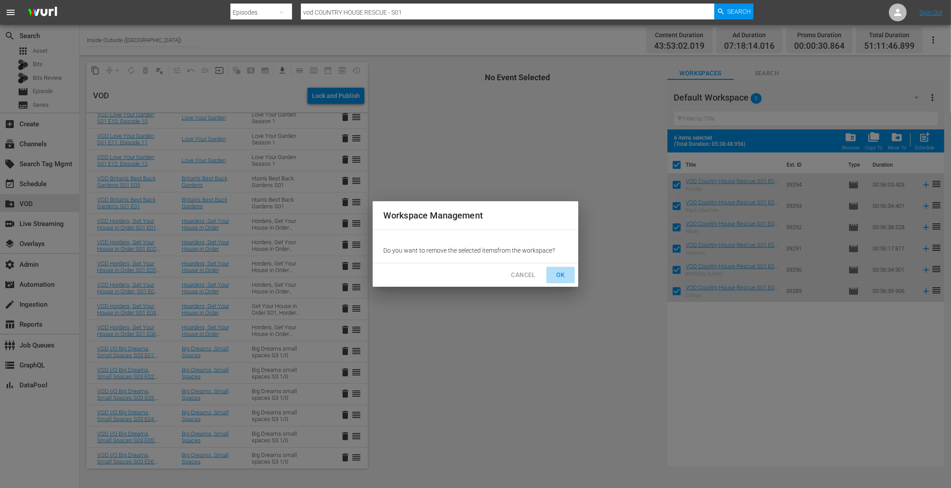
drag, startPoint x: 553, startPoint y: 276, endPoint x: 569, endPoint y: 260, distance: 22.2
click at [553, 276] on span "OK" at bounding box center [560, 274] width 14 height 11
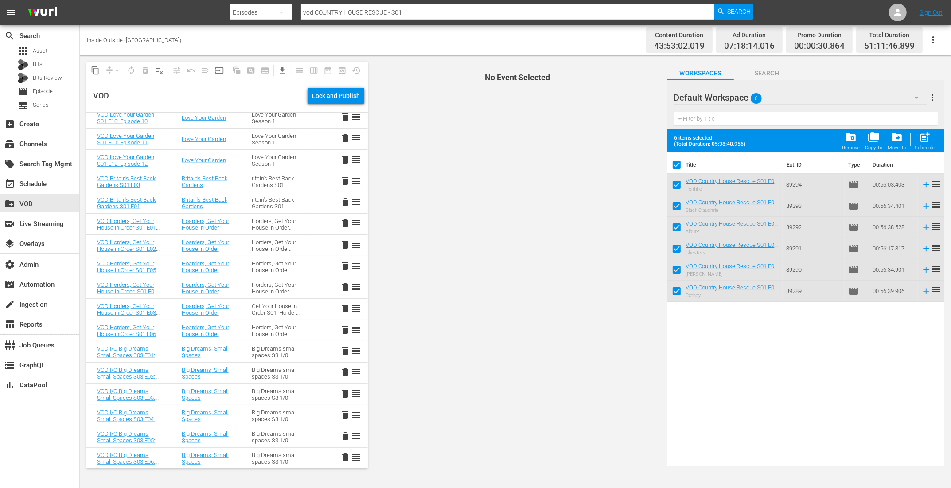
checkbox input "false"
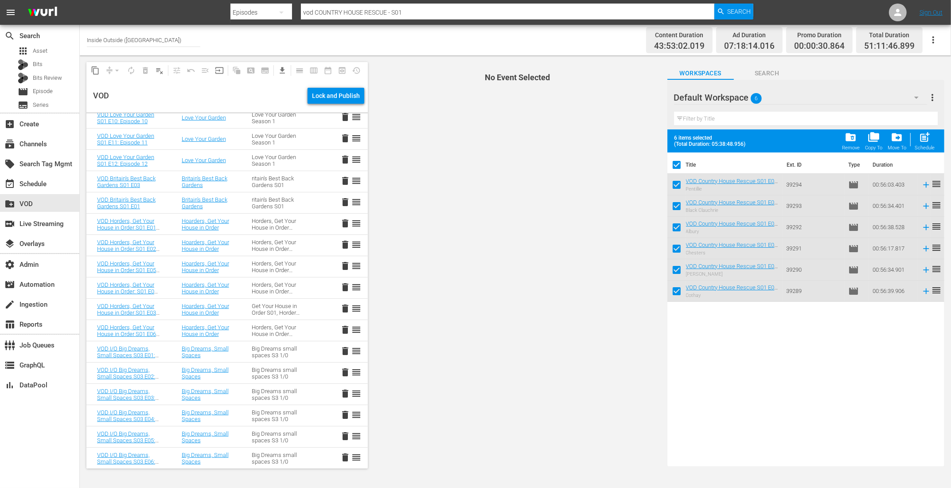
checkbox input "false"
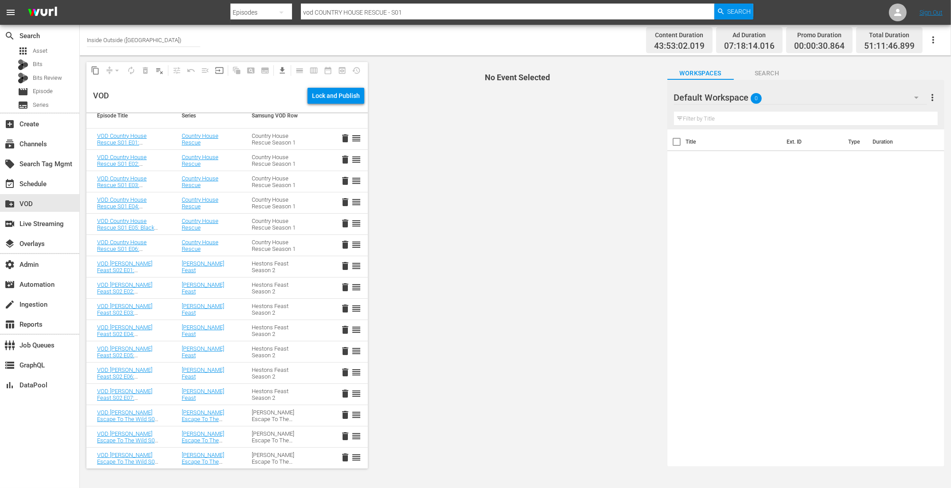
scroll to position [0, 0]
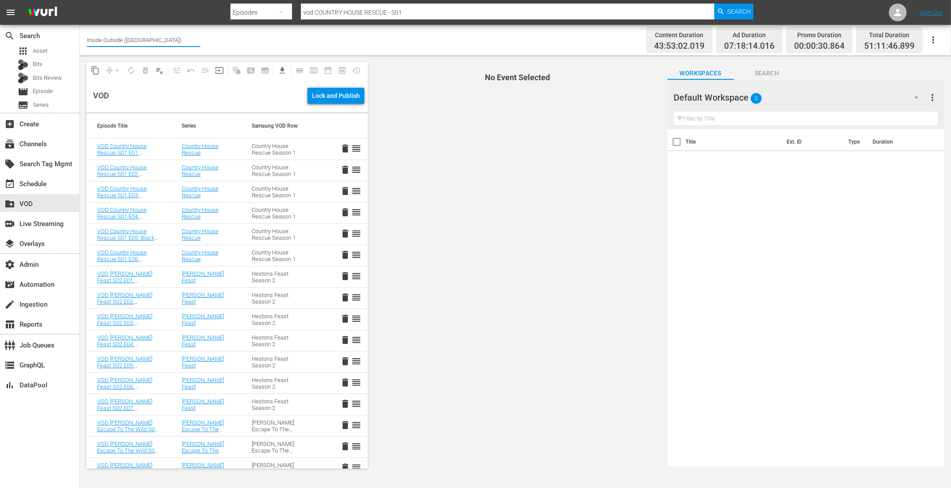
click at [144, 37] on input "Inside Outside (UK)" at bounding box center [143, 39] width 113 height 21
click at [97, 77] on button "content_copy" at bounding box center [95, 70] width 14 height 14
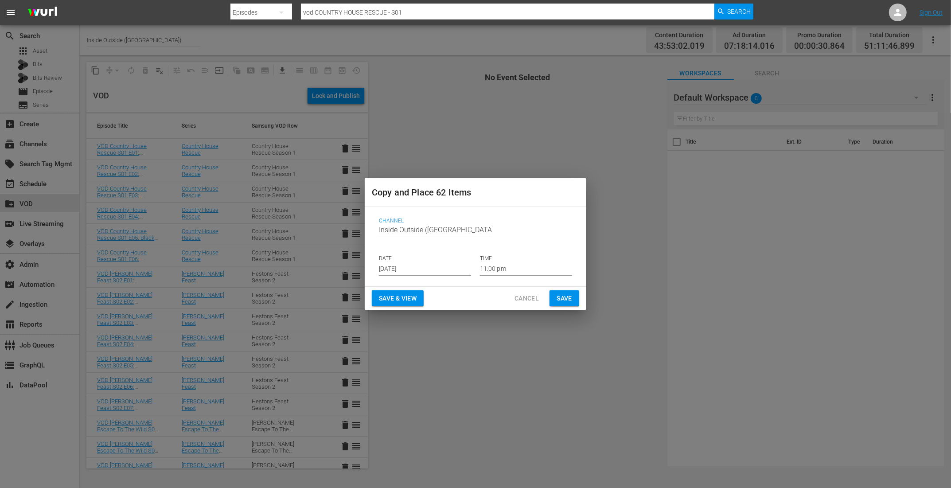
click at [441, 231] on input "Inside Outside (UK)" at bounding box center [435, 229] width 113 height 21
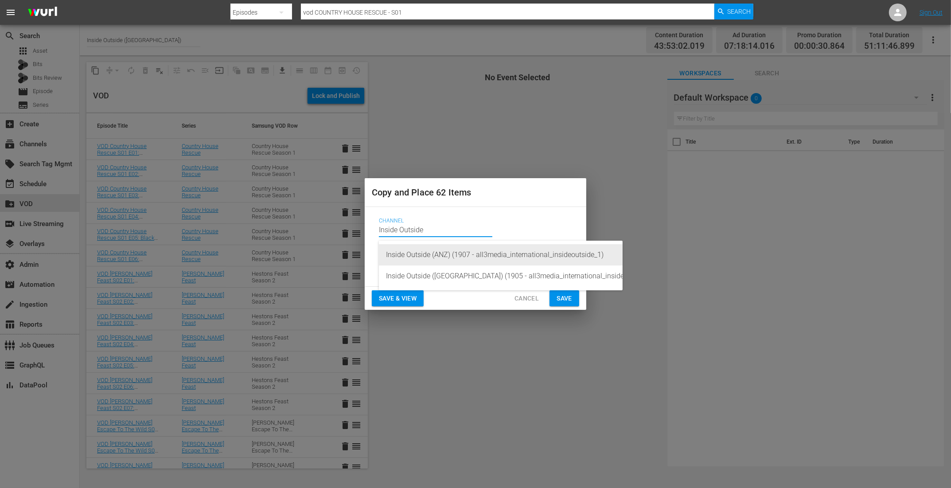
click at [446, 258] on div "Inside Outside (ANZ) (1907 - all3media_international_insideoutside_1)" at bounding box center [500, 254] width 229 height 21
type input "Inside Outside (ANZ) (1907 - all3media_international_insideoutside_1)"
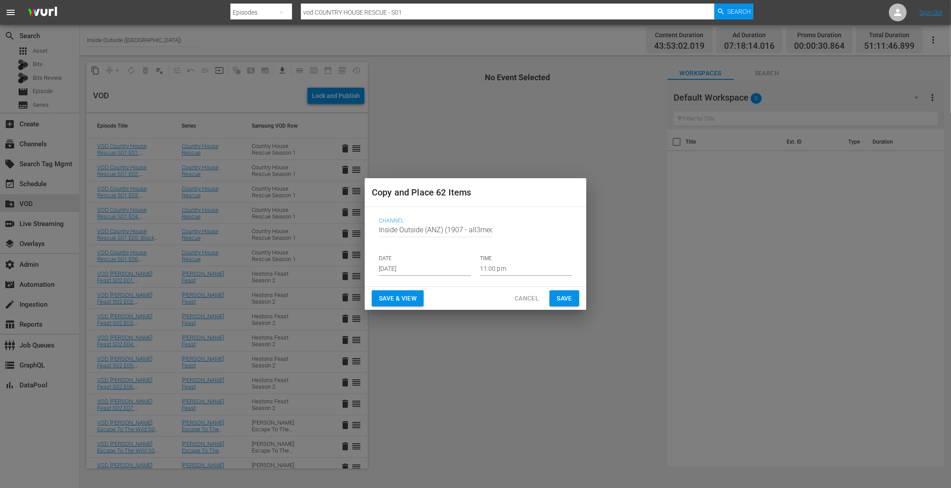
click at [521, 293] on span "Cancel" at bounding box center [526, 298] width 24 height 11
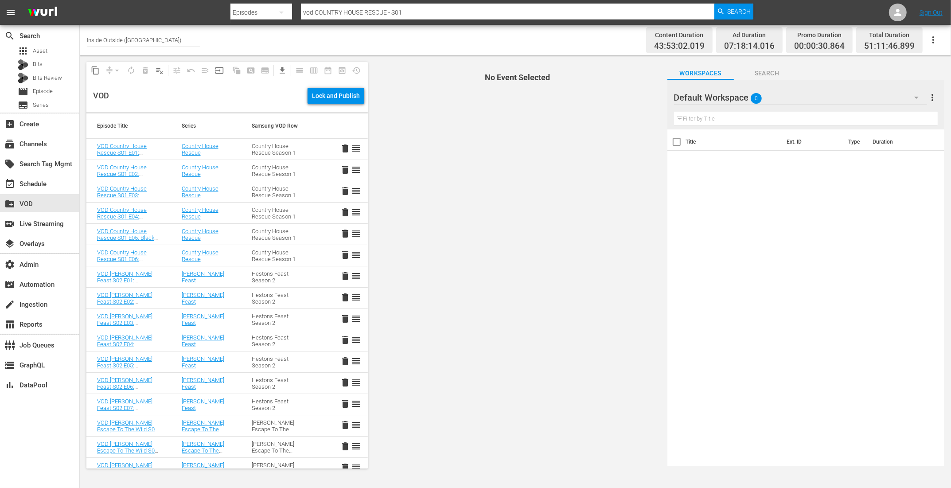
click at [142, 45] on input "Inside Outside (UK)" at bounding box center [143, 39] width 113 height 21
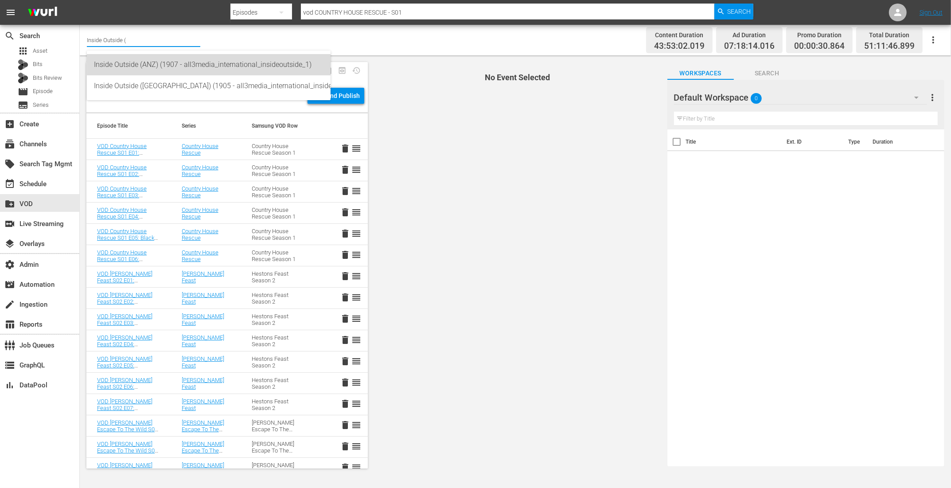
click at [142, 68] on div "Inside Outside (ANZ) (1907 - all3media_international_insideoutside_1)" at bounding box center [208, 64] width 229 height 21
type input "Inside Outside (ANZ) (1907 - all3media_international_insideoutside_1)"
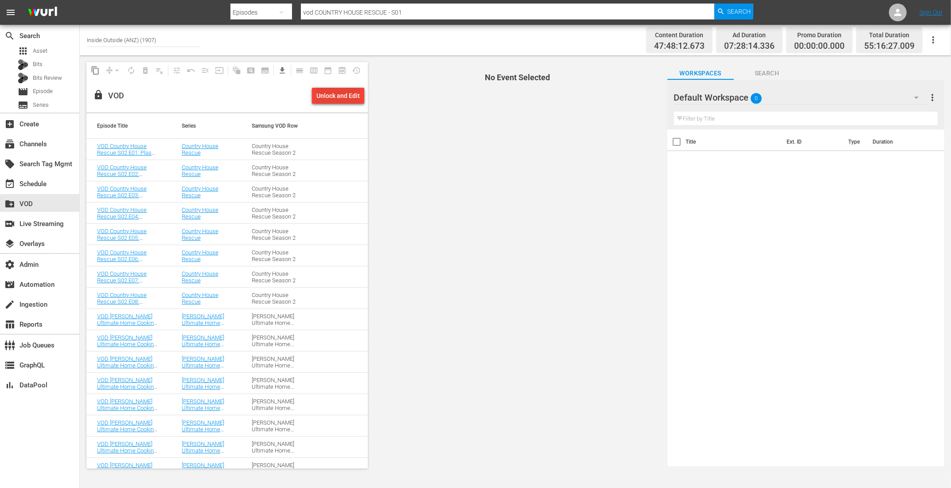
click at [332, 102] on div "Unlock and Edit" at bounding box center [337, 96] width 43 height 16
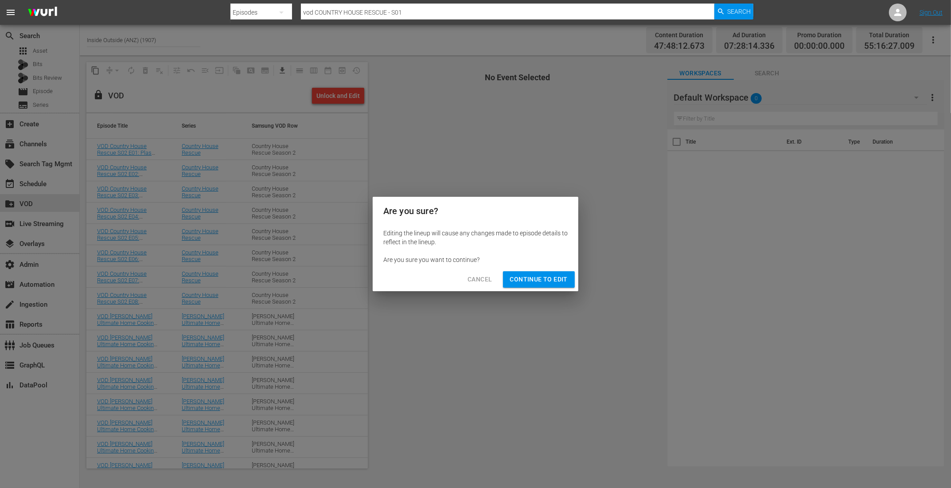
click at [528, 277] on span "Continue to Edit" at bounding box center [539, 279] width 58 height 11
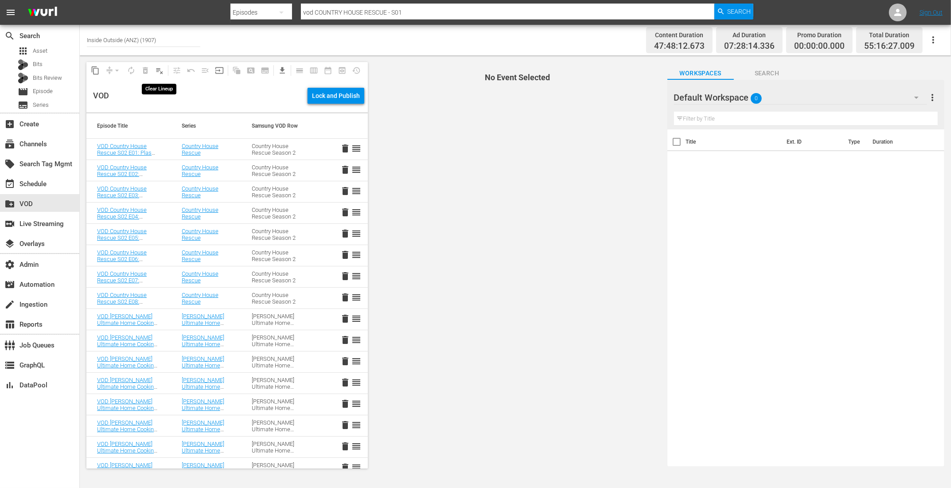
click at [160, 70] on span "playlist_remove_outlined" at bounding box center [159, 70] width 9 height 9
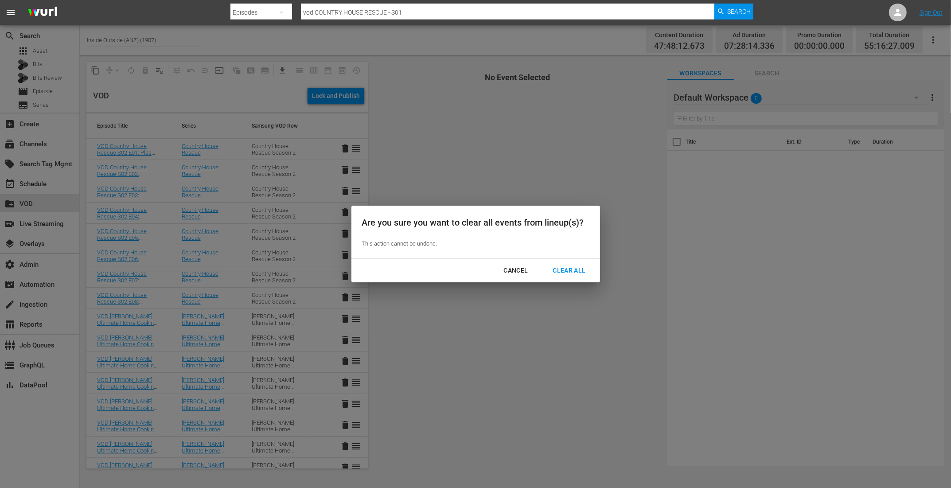
click at [567, 270] on div "Clear All" at bounding box center [568, 270] width 47 height 11
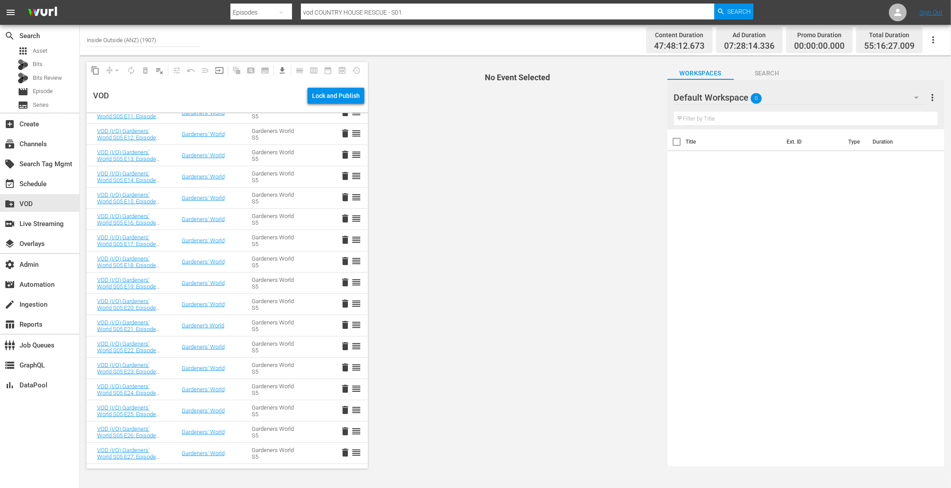
scroll to position [1457, 0]
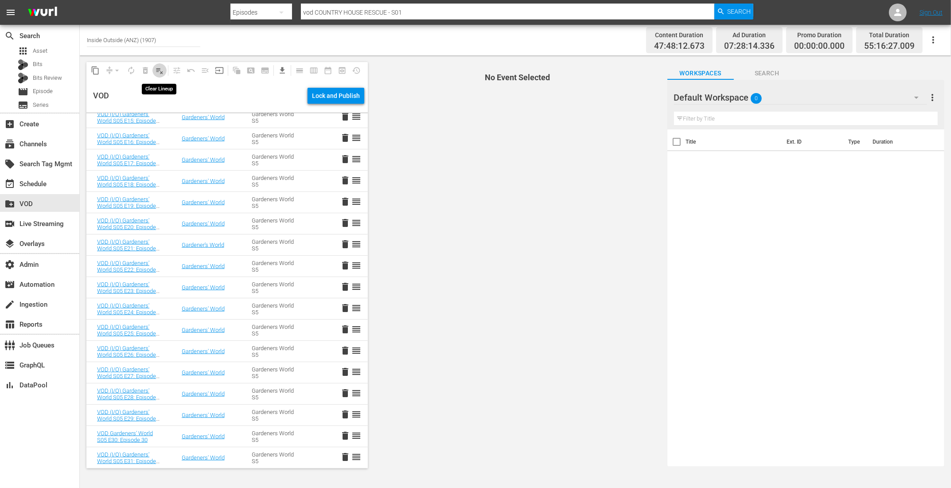
click at [163, 68] on span "playlist_remove_outlined" at bounding box center [159, 70] width 9 height 9
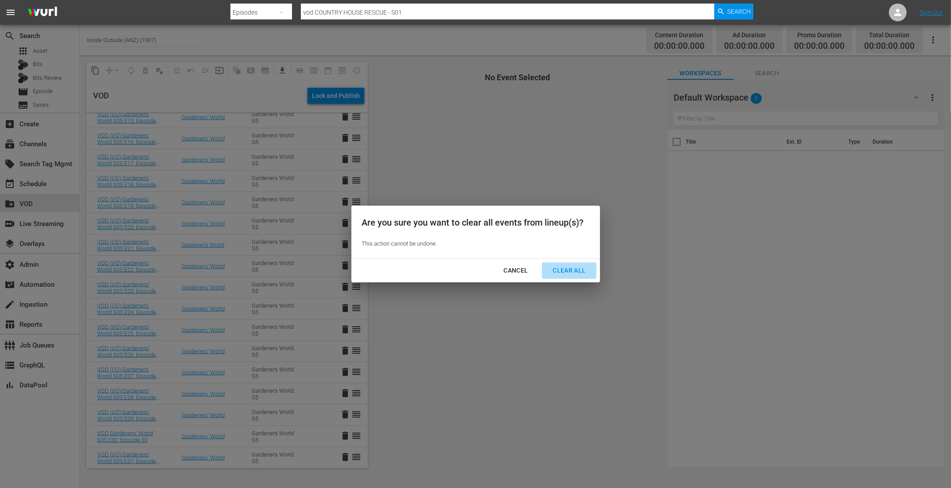
click at [558, 270] on div "Clear All" at bounding box center [568, 270] width 47 height 11
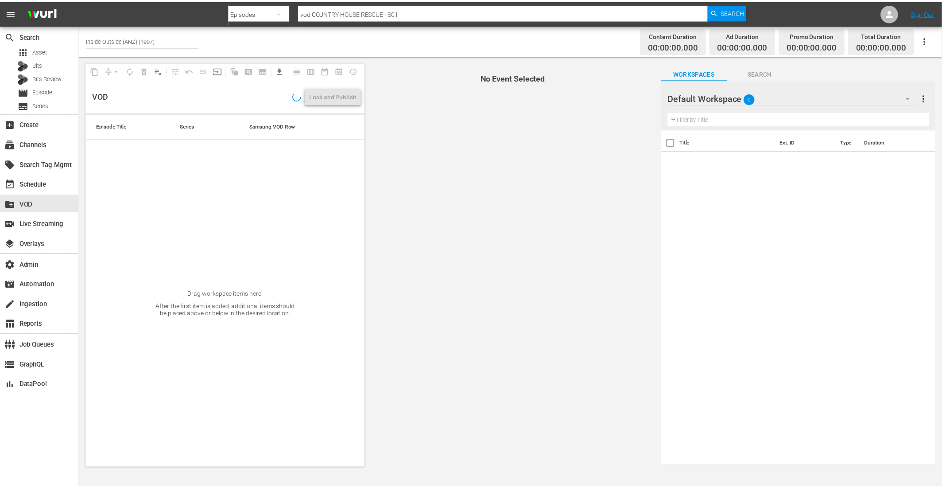
scroll to position [0, 0]
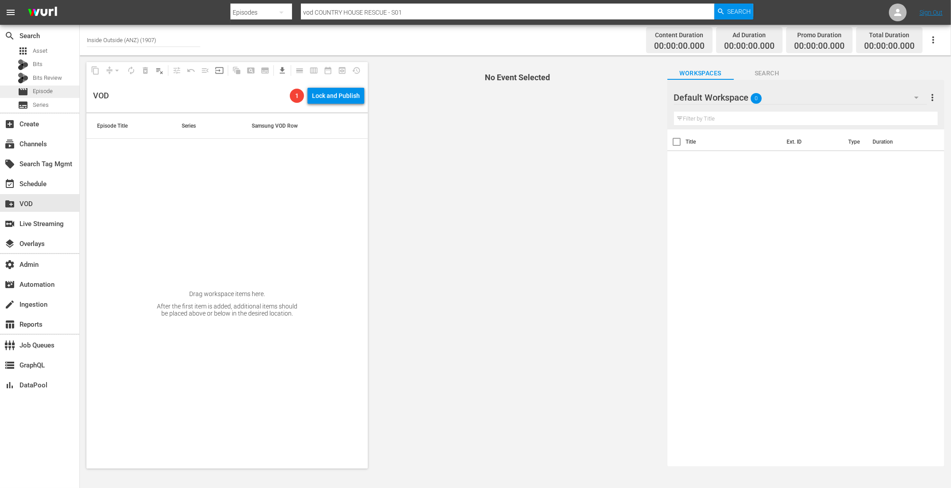
click at [56, 89] on div "movie Episode" at bounding box center [39, 91] width 79 height 12
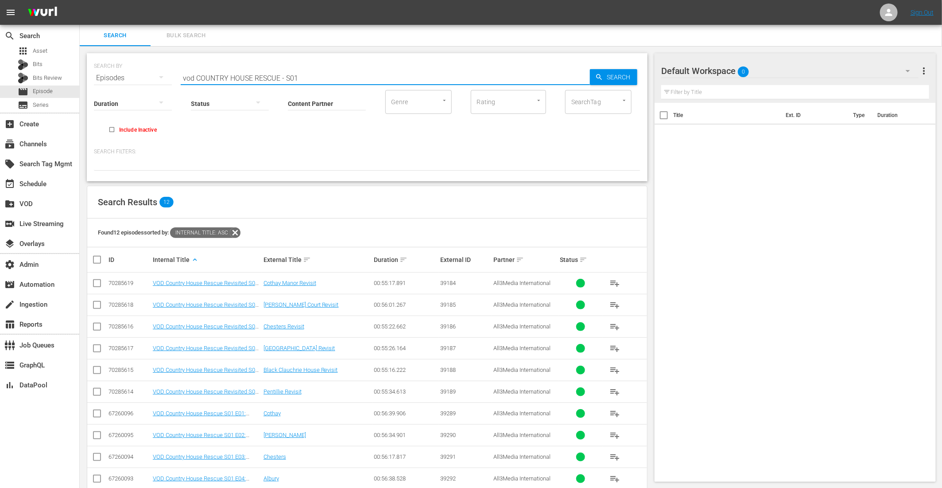
drag, startPoint x: 303, startPoint y: 79, endPoint x: 150, endPoint y: 70, distance: 154.0
click at [150, 70] on div "SEARCH BY Search By Episodes Search ID, Title, Description, Keywords, or Catego…" at bounding box center [367, 73] width 547 height 32
type input "v"
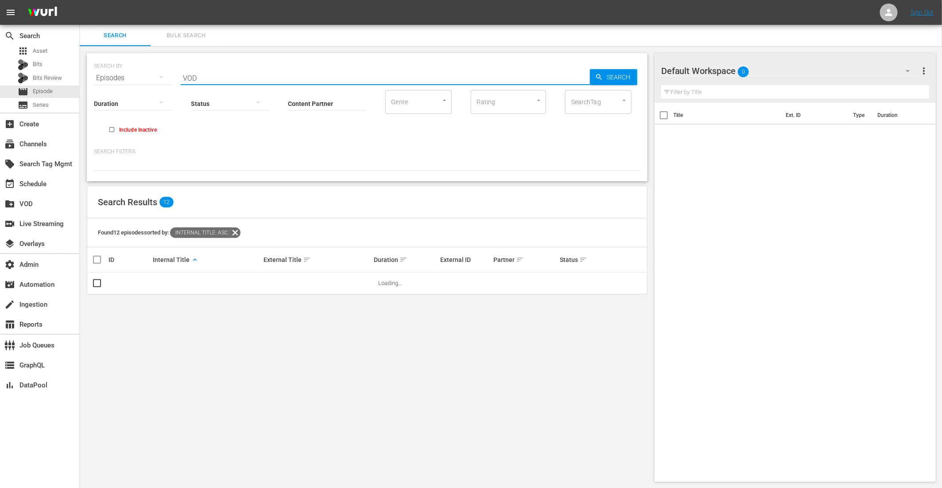
paste input "BIG DREAMS, SMALL SPACES - S02"
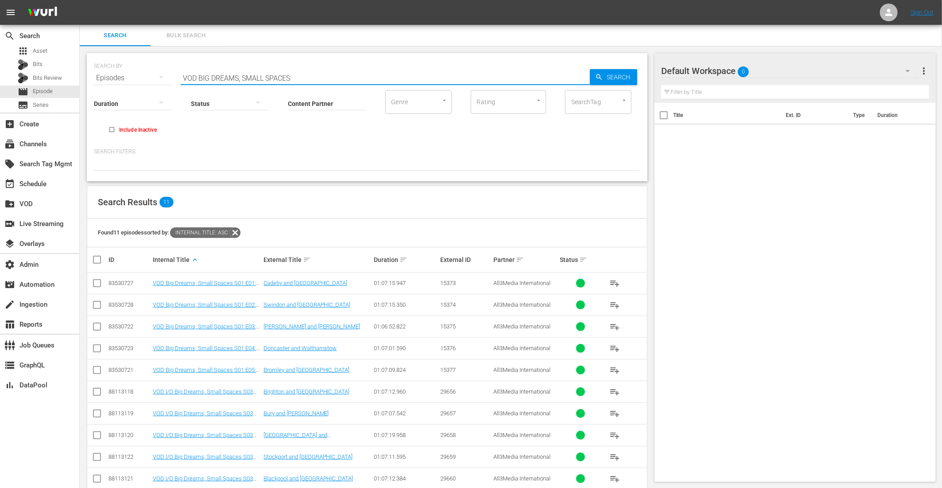
drag, startPoint x: 200, startPoint y: 75, endPoint x: 134, endPoint y: 57, distance: 68.9
click at [134, 57] on div "SEARCH BY Search By Episodes Search ID, Title, Description, Keywords, or Catego…" at bounding box center [367, 73] width 547 height 32
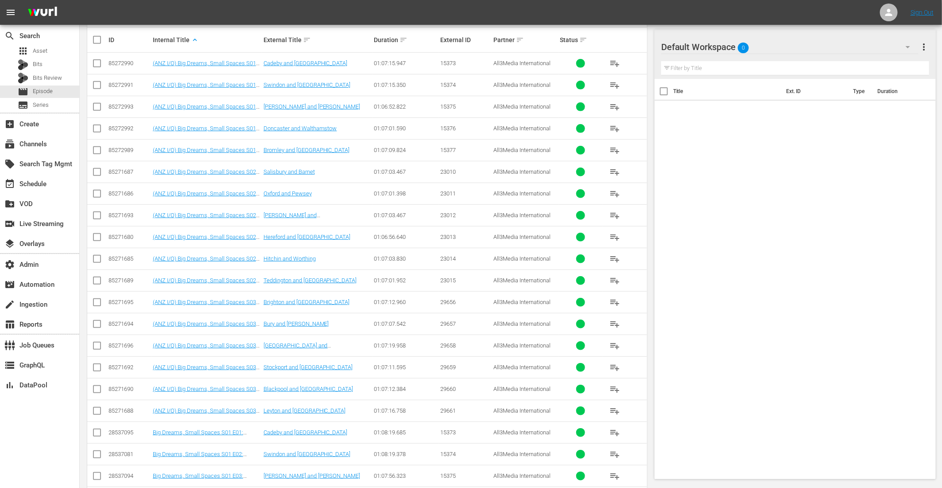
scroll to position [252, 0]
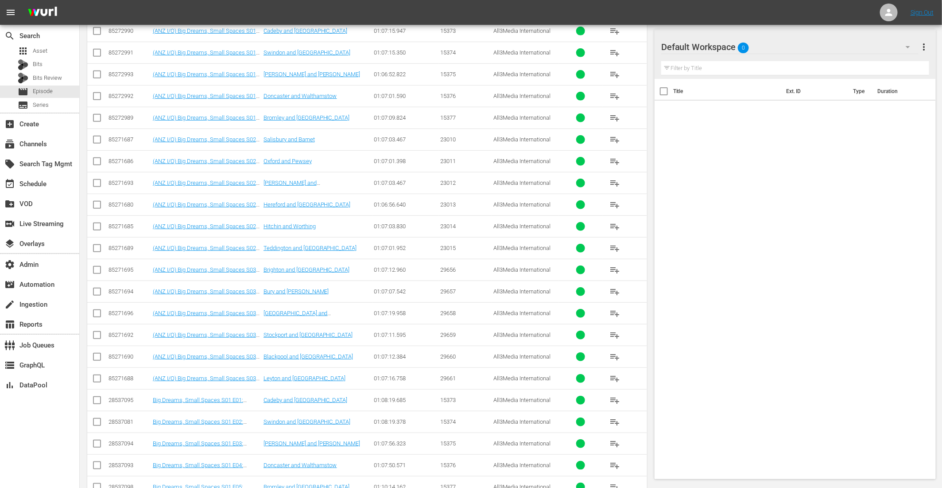
type input "BIG DREAMS, SMALL SPACES"
click at [98, 138] on input "checkbox" at bounding box center [97, 141] width 11 height 11
checkbox input "true"
click at [98, 161] on input "checkbox" at bounding box center [97, 163] width 11 height 11
checkbox input "true"
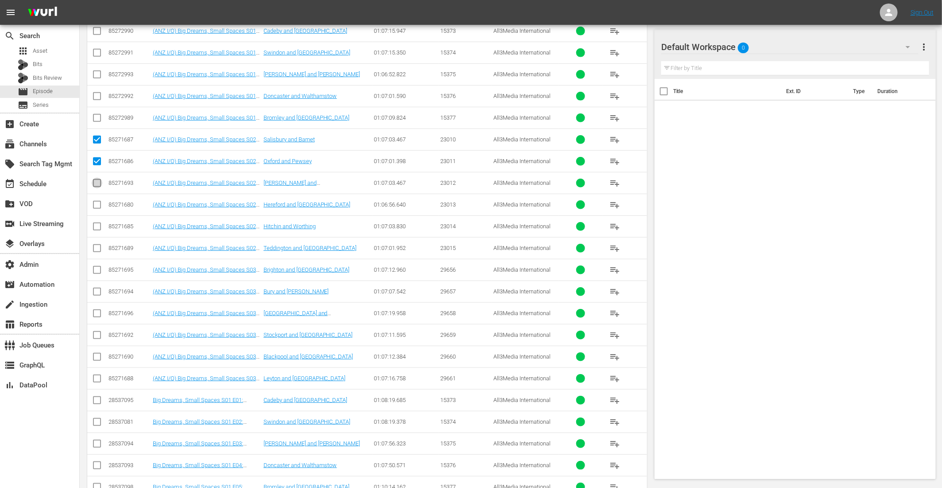
click at [98, 183] on input "checkbox" at bounding box center [97, 184] width 11 height 11
checkbox input "true"
click at [99, 203] on input "checkbox" at bounding box center [97, 206] width 11 height 11
checkbox input "true"
click at [98, 226] on input "checkbox" at bounding box center [97, 228] width 11 height 11
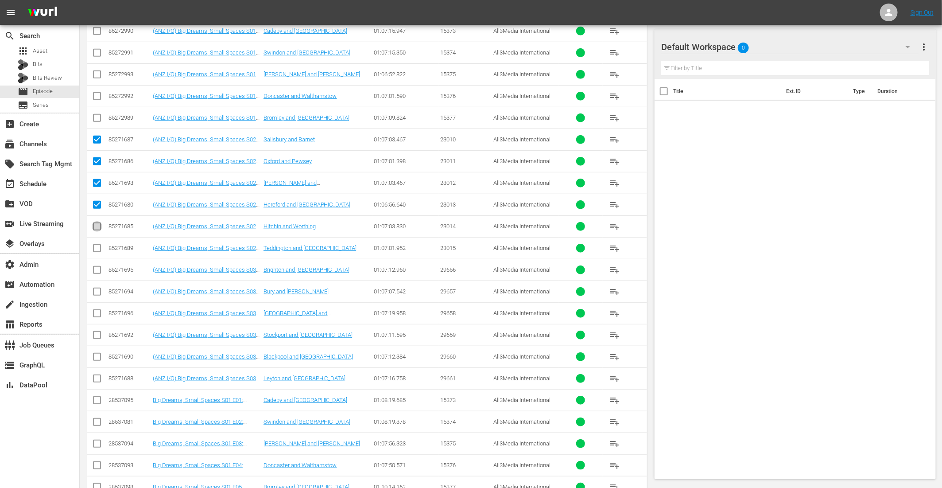
checkbox input "true"
click at [100, 245] on input "checkbox" at bounding box center [97, 250] width 11 height 11
checkbox input "true"
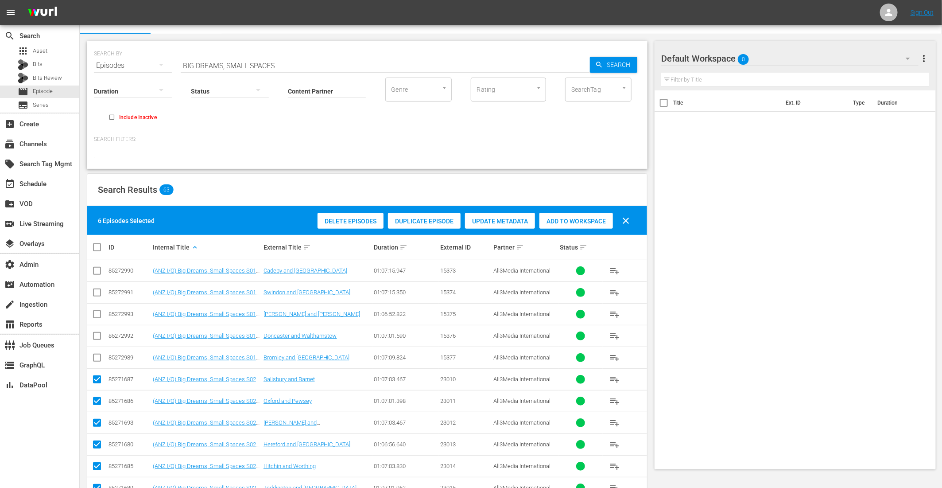
scroll to position [0, 0]
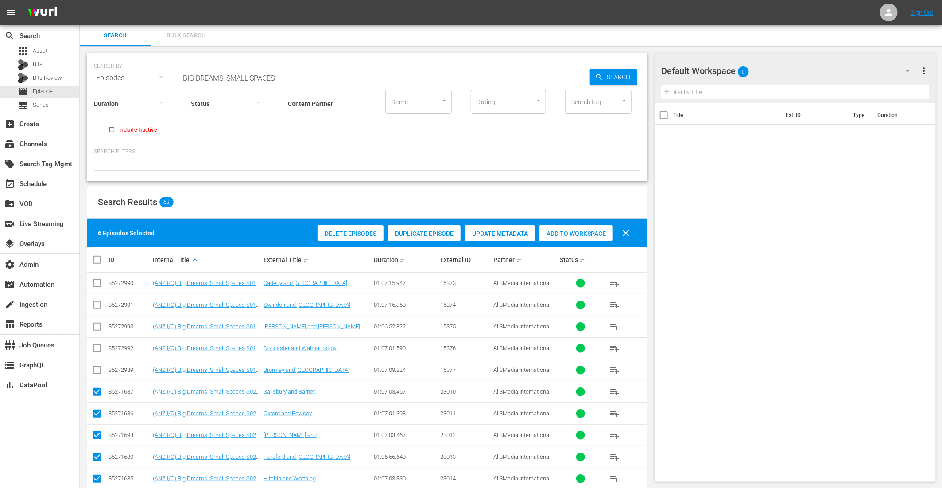
click at [438, 235] on span "Duplicate Episode" at bounding box center [424, 233] width 73 height 7
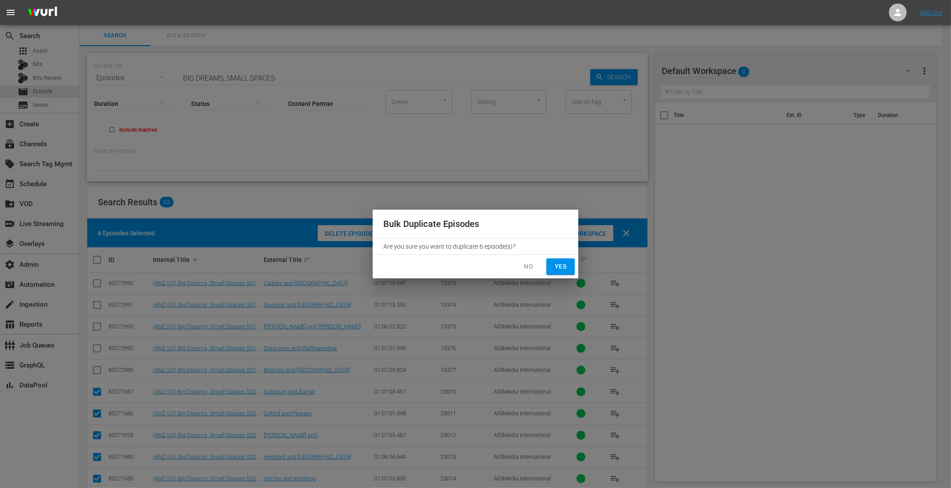
click at [549, 265] on button "Yes" at bounding box center [560, 266] width 28 height 16
checkbox input "false"
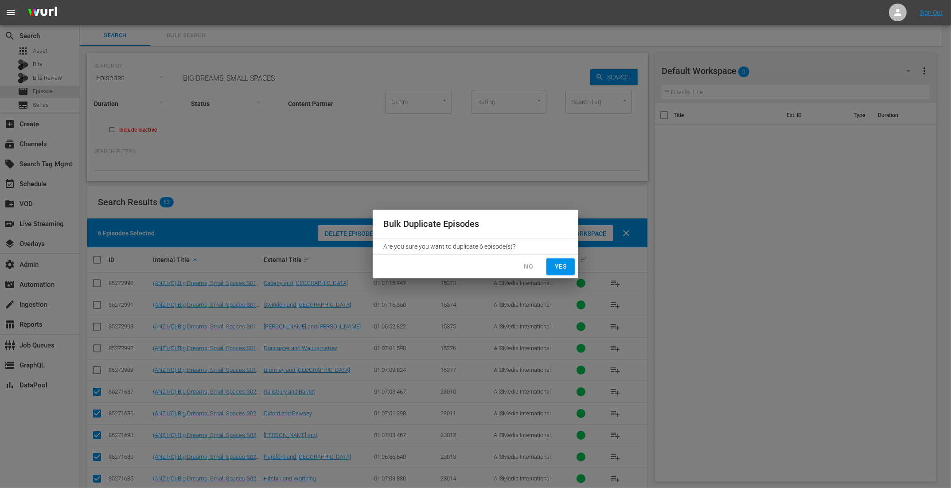
checkbox input "false"
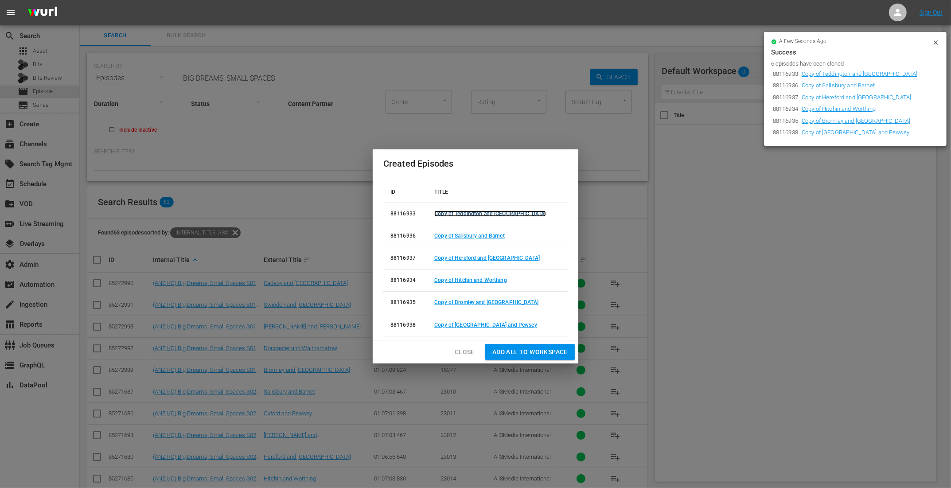
click at [492, 213] on link "Copy of Teddington and Billericay" at bounding box center [490, 213] width 112 height 6
click at [483, 233] on link "Copy of Salisbury and Barnet" at bounding box center [469, 236] width 70 height 6
click at [477, 258] on link "Copy of Hereford and Clapham" at bounding box center [486, 258] width 105 height 6
click at [474, 278] on link "Copy of Hitchin and Worthing" at bounding box center [470, 280] width 73 height 6
click at [469, 302] on link "Copy of Bromley and Stoke" at bounding box center [486, 302] width 104 height 6
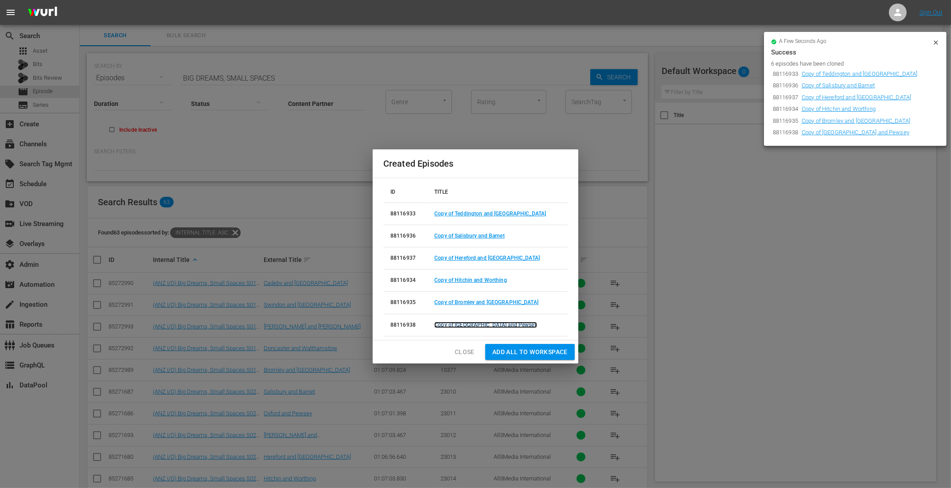
click at [462, 322] on link "Copy of Oxford and Pewsey" at bounding box center [485, 325] width 103 height 6
drag, startPoint x: 471, startPoint y: 354, endPoint x: 389, endPoint y: 117, distance: 250.1
click at [471, 354] on span "Close" at bounding box center [465, 351] width 20 height 11
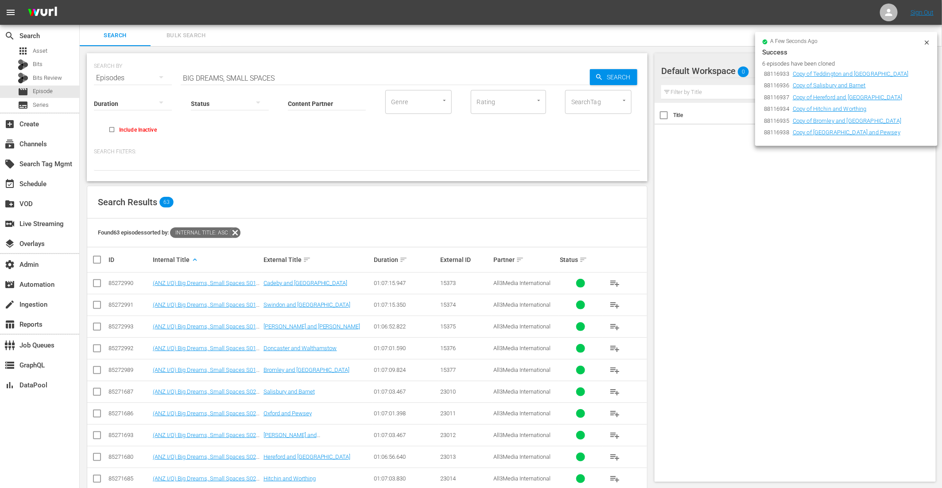
click at [183, 78] on input "BIG DREAMS, SMALL SPACES" at bounding box center [385, 77] width 409 height 21
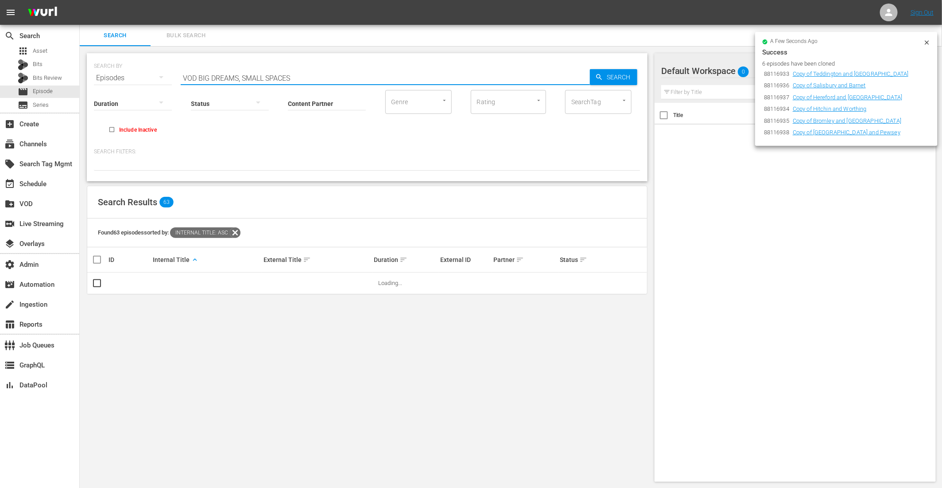
type input "VOD BIG DREAMS, SMALL SPACES"
click at [929, 42] on icon at bounding box center [927, 42] width 7 height 7
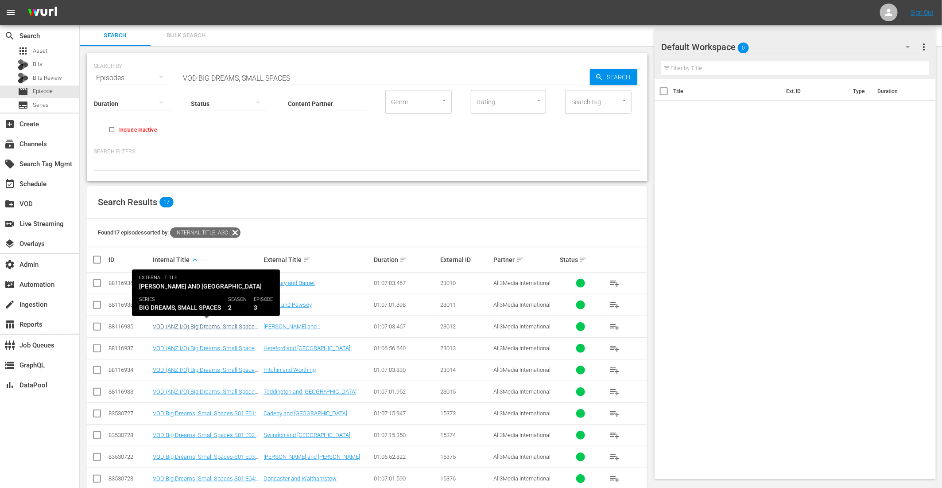
scroll to position [166, 0]
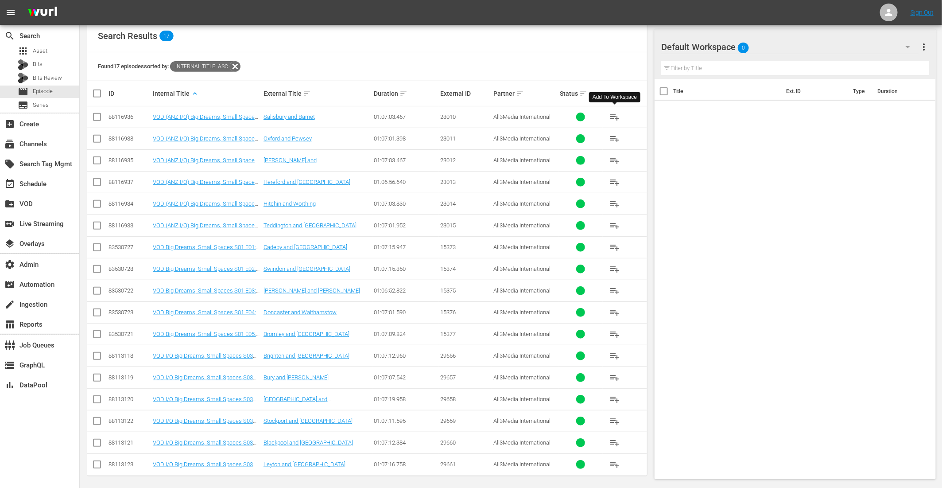
click at [614, 113] on span "playlist_add" at bounding box center [615, 117] width 11 height 11
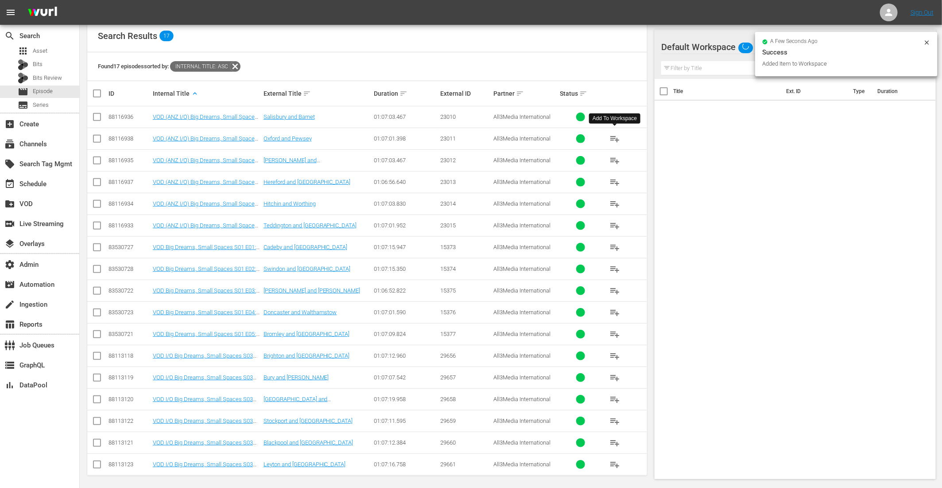
click at [617, 138] on span "playlist_add" at bounding box center [615, 138] width 11 height 11
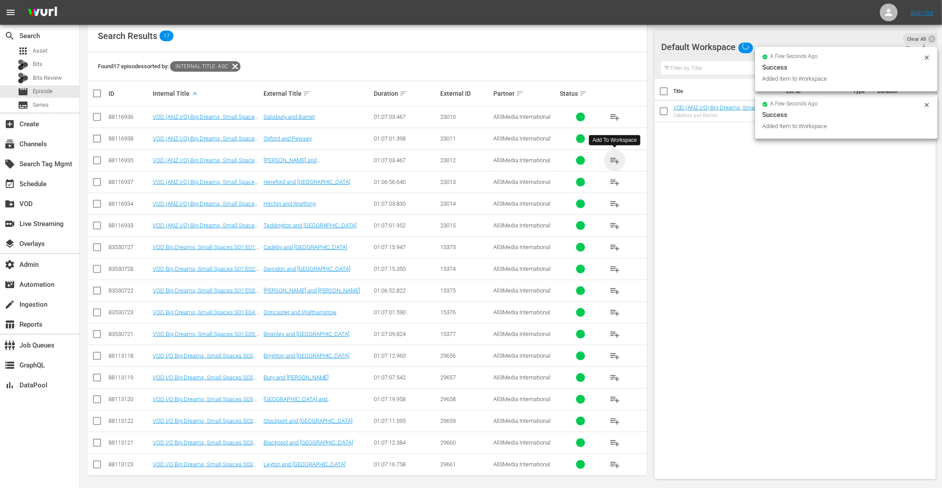
click at [615, 159] on span "playlist_add" at bounding box center [615, 160] width 11 height 11
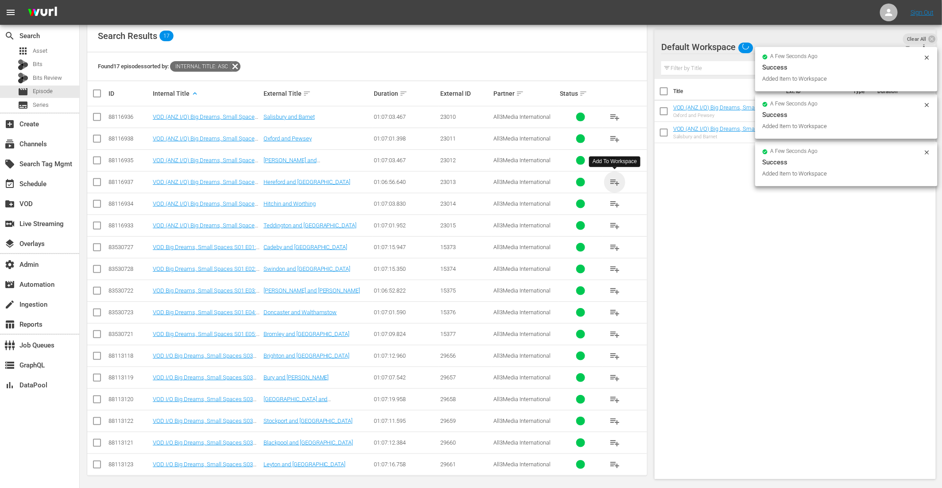
click at [616, 179] on span "playlist_add" at bounding box center [615, 182] width 11 height 11
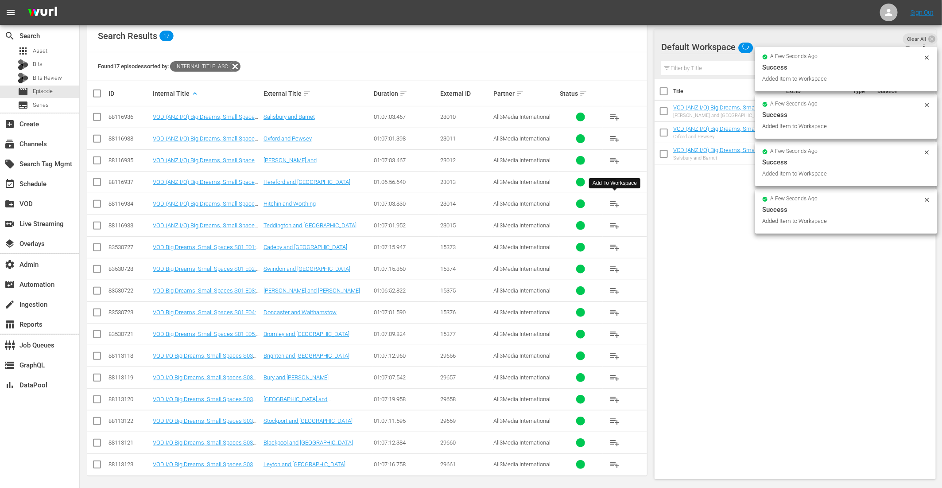
click at [618, 204] on span "playlist_add" at bounding box center [615, 203] width 11 height 11
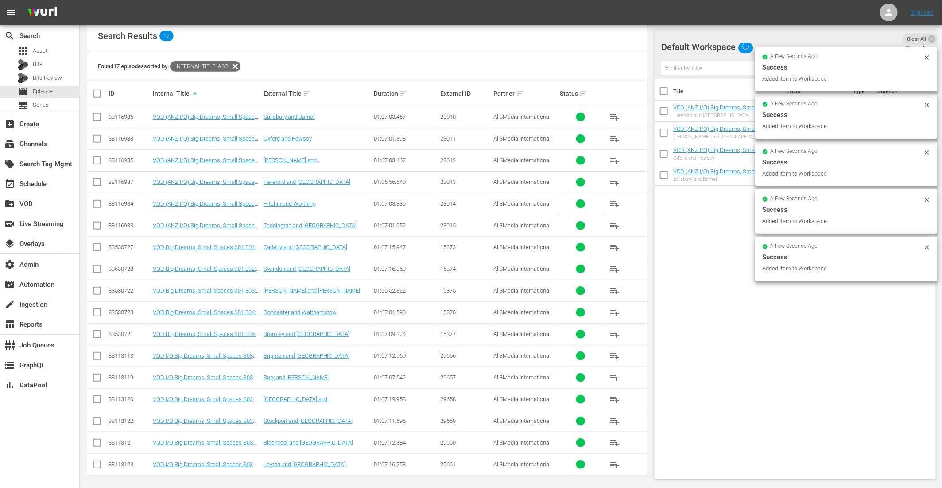
click at [616, 225] on span "playlist_add" at bounding box center [615, 225] width 11 height 11
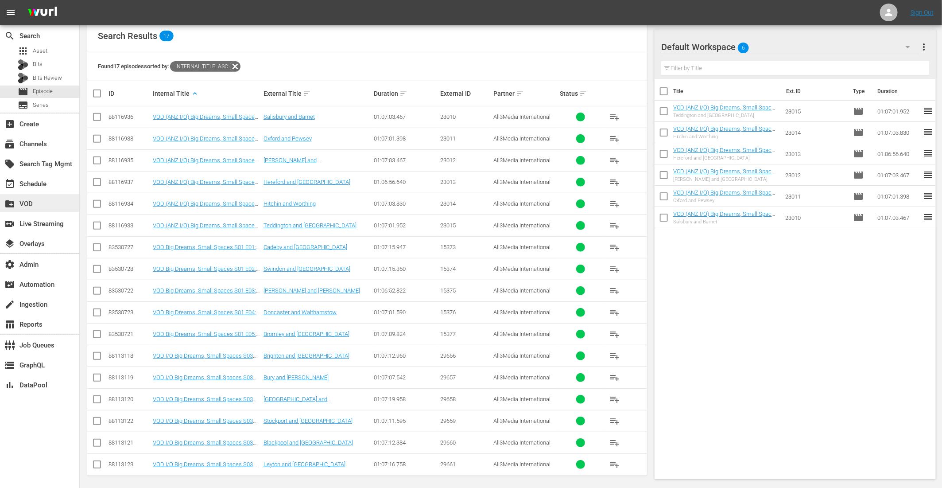
click at [31, 202] on div "create_new_folder VOD" at bounding box center [25, 202] width 50 height 8
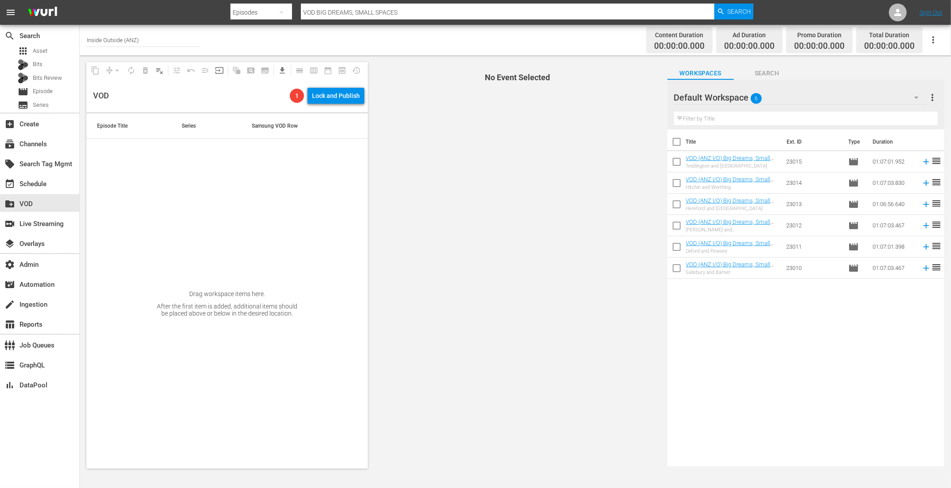
click at [674, 141] on input "checkbox" at bounding box center [676, 143] width 19 height 19
checkbox input "true"
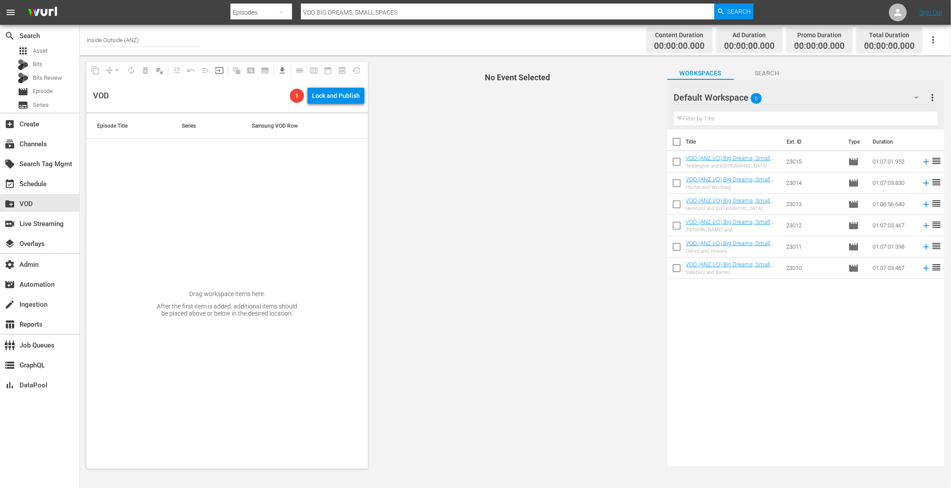
checkbox input "true"
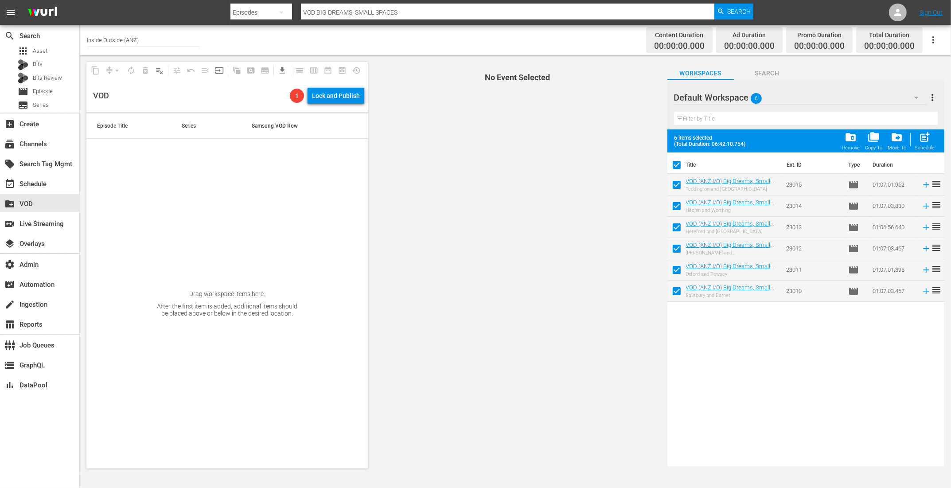
click at [914, 99] on icon "button" at bounding box center [916, 97] width 11 height 11
click at [932, 96] on div "Default Workspace (6)" at bounding box center [475, 244] width 951 height 488
click at [932, 95] on div "Default Workspace (6)" at bounding box center [475, 244] width 951 height 488
click at [932, 95] on span "more_vert" at bounding box center [932, 97] width 11 height 11
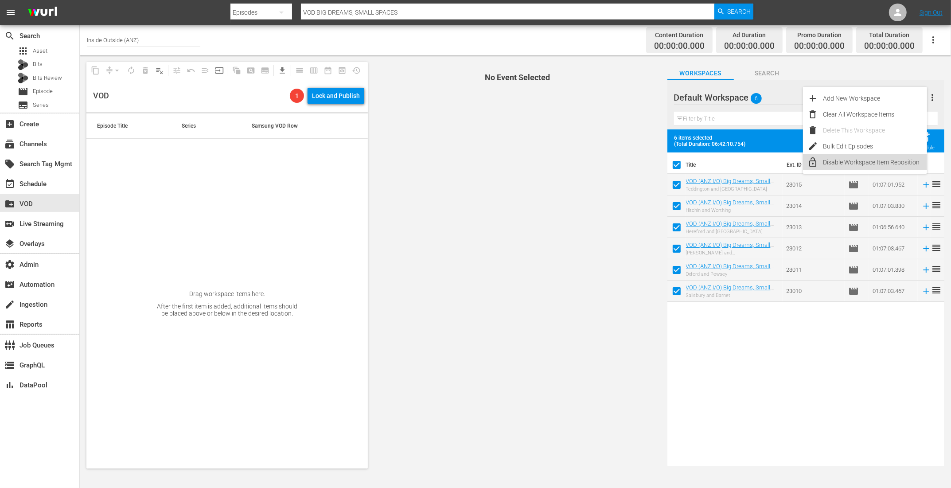
click at [848, 158] on div "Disable Workspace Item Reposition" at bounding box center [875, 162] width 104 height 16
click at [848, 158] on div "add Add New Workspace Clear All Workspace Items delete Delete This Workspace ed…" at bounding box center [865, 130] width 124 height 87
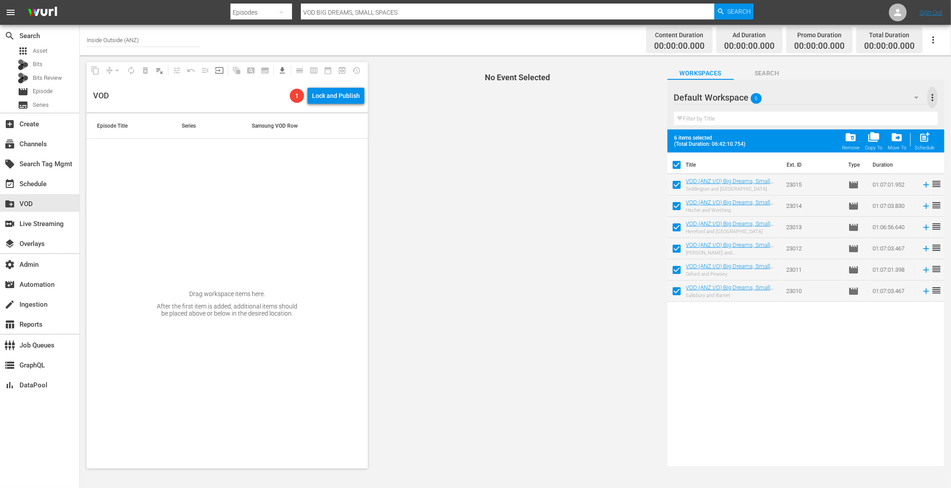
click at [930, 93] on span "more_vert" at bounding box center [932, 97] width 11 height 11
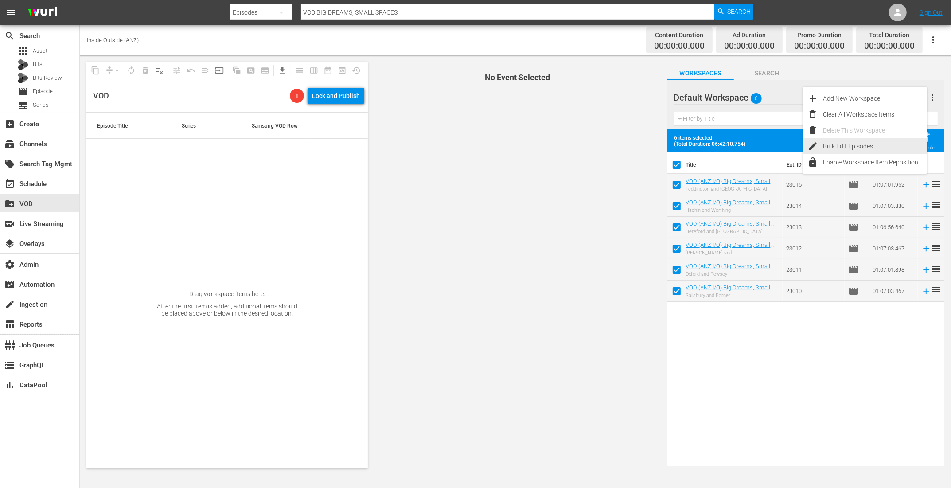
click at [835, 145] on div "Bulk Edit Episodes" at bounding box center [875, 146] width 104 height 16
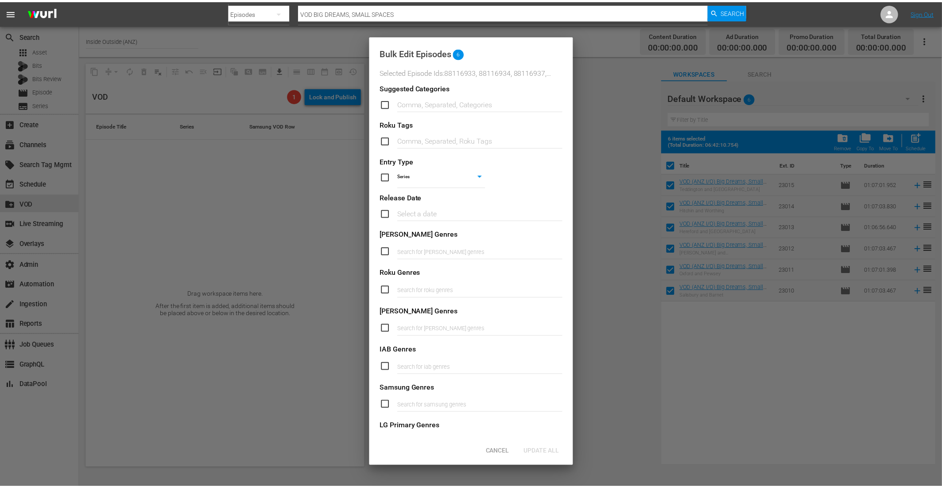
scroll to position [213, 0]
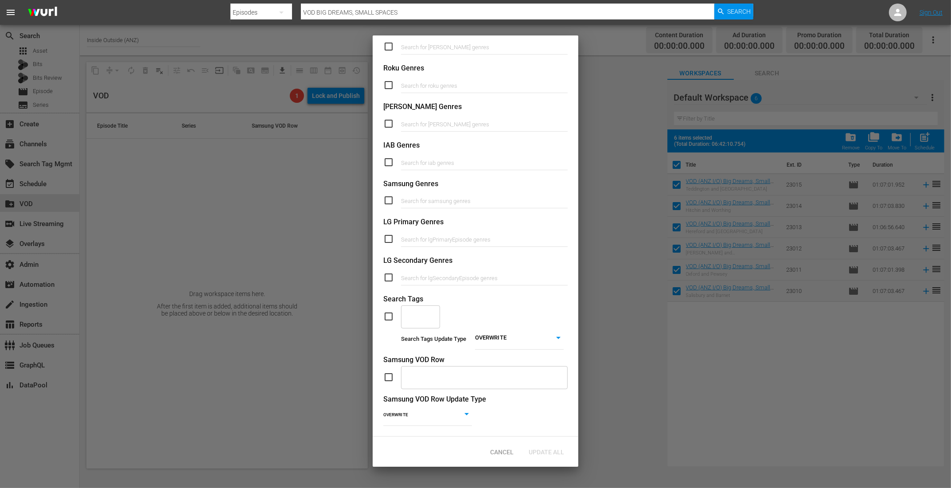
drag, startPoint x: 389, startPoint y: 367, endPoint x: 410, endPoint y: 369, distance: 21.8
click at [389, 372] on input "checkbox" at bounding box center [392, 377] width 18 height 11
checkbox input "true"
click at [434, 371] on input "text" at bounding box center [477, 377] width 145 height 17
type input "Big Dreams small spaces S2 I/O"
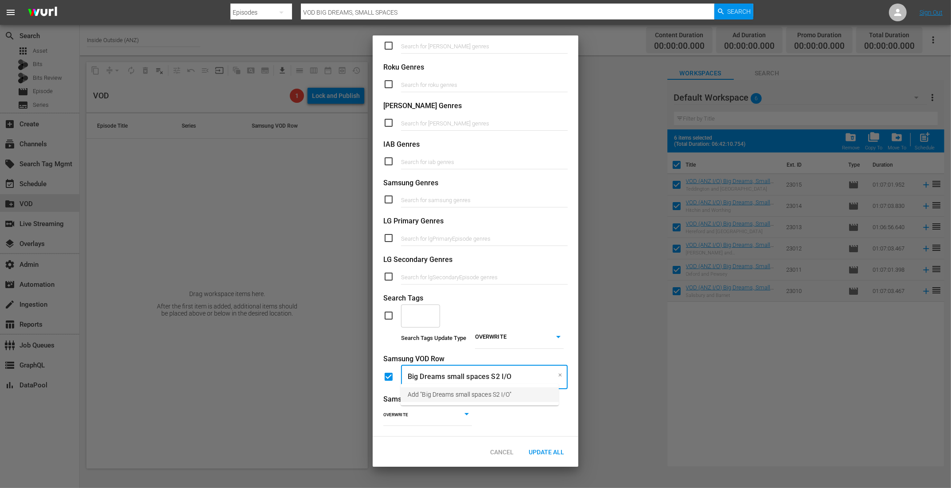
click at [518, 392] on li "Add "Big Dreams small spaces S2 I/O"" at bounding box center [479, 394] width 158 height 15
click at [545, 450] on span "Update All" at bounding box center [546, 451] width 50 height 7
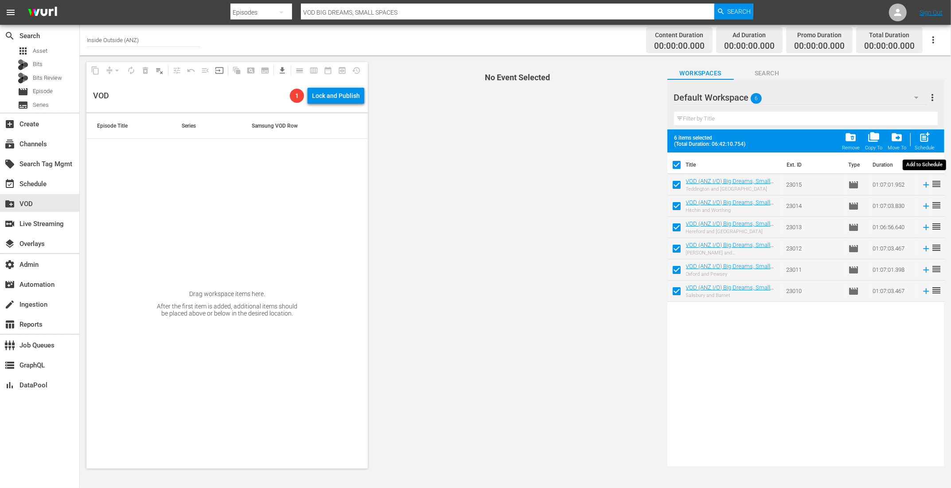
click at [925, 137] on span "post_add" at bounding box center [924, 137] width 12 height 12
checkbox input "false"
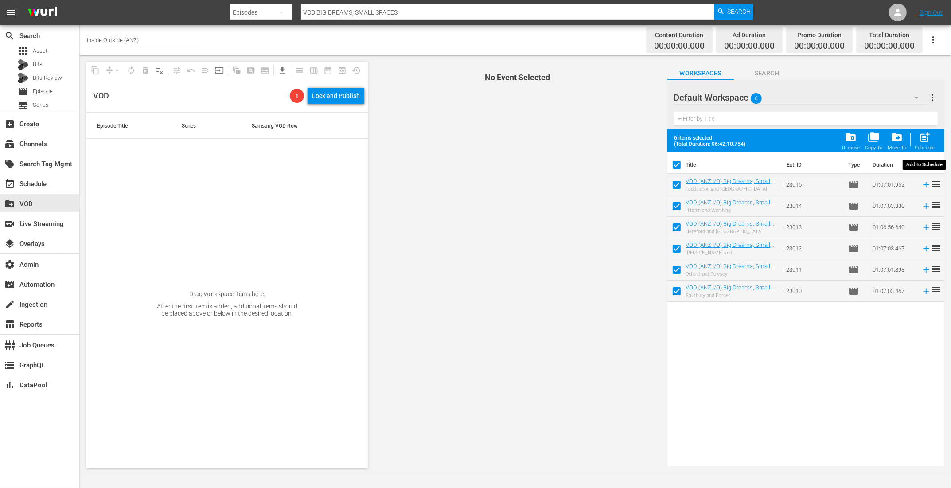
checkbox input "false"
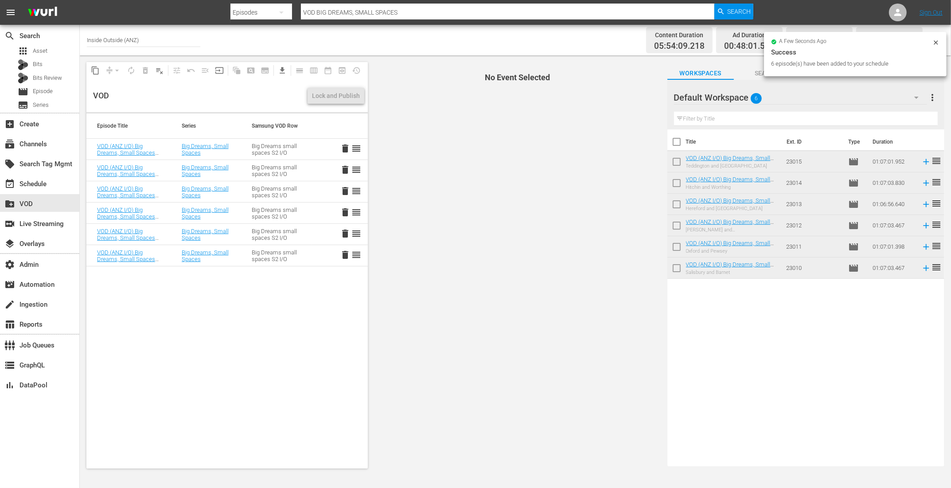
click at [675, 141] on input "checkbox" at bounding box center [676, 143] width 19 height 19
checkbox input "true"
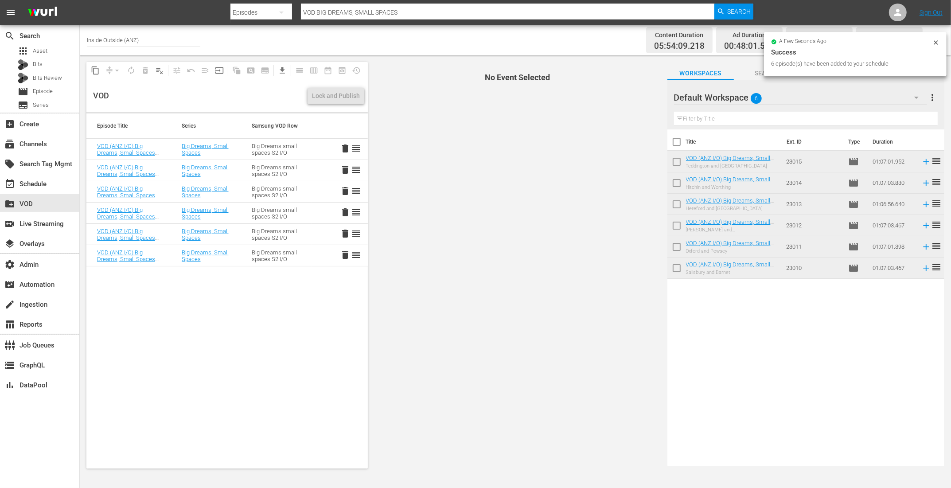
checkbox input "true"
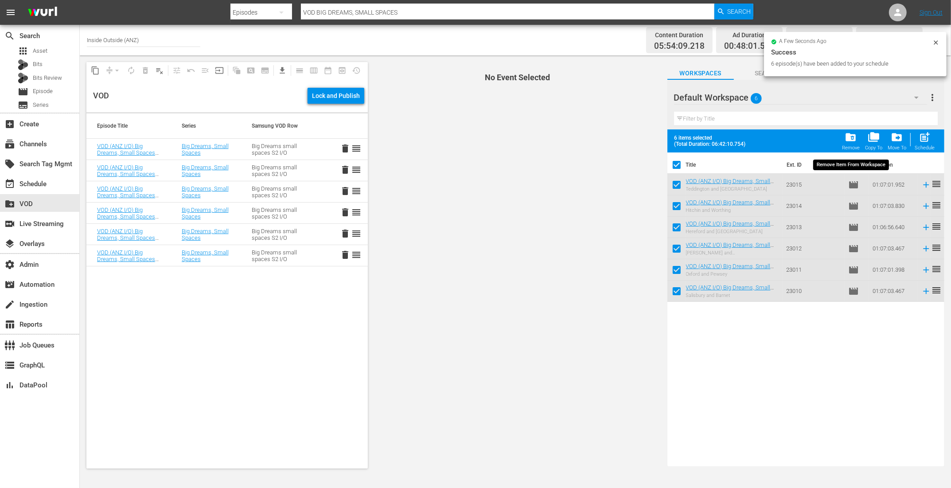
click at [855, 138] on span "folder_delete" at bounding box center [850, 137] width 12 height 12
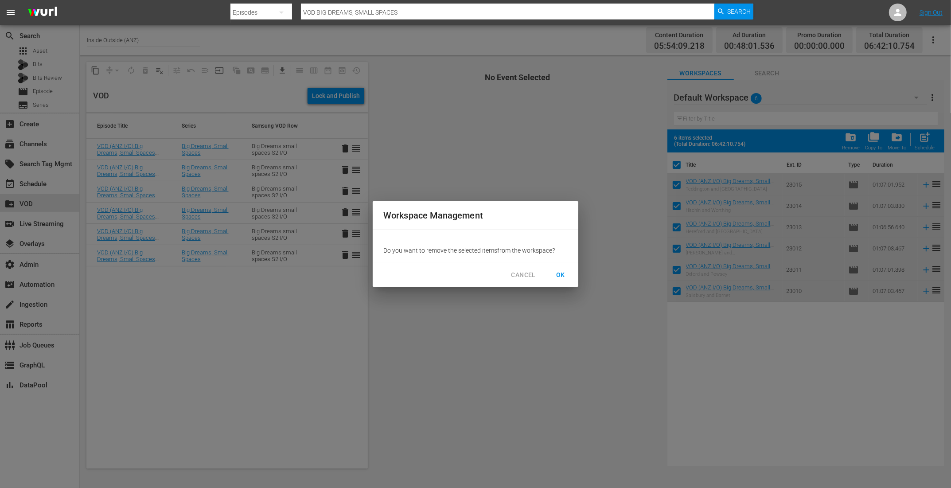
click at [566, 275] on span "OK" at bounding box center [560, 274] width 14 height 11
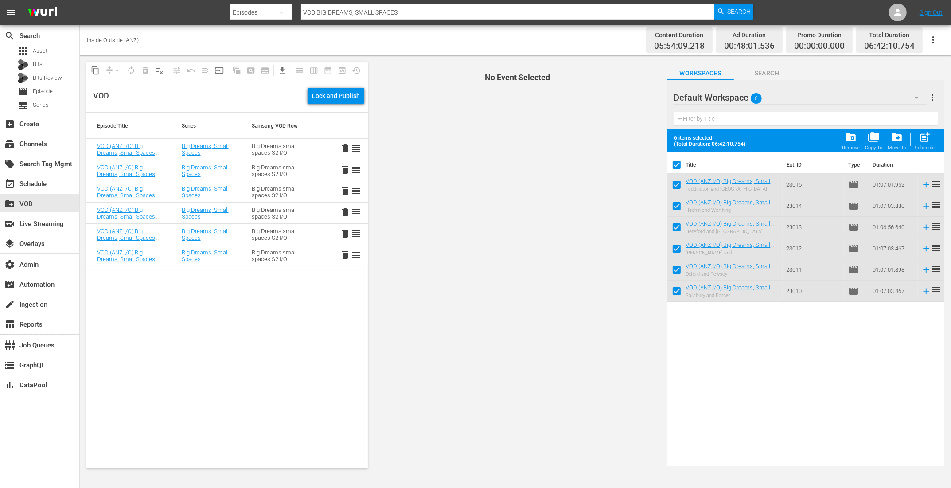
checkbox input "false"
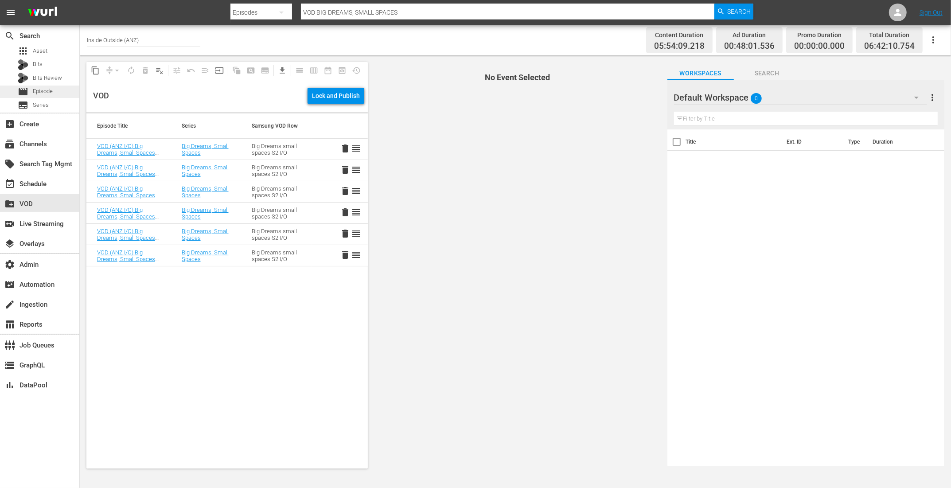
click at [49, 87] on span "Episode" at bounding box center [43, 91] width 20 height 9
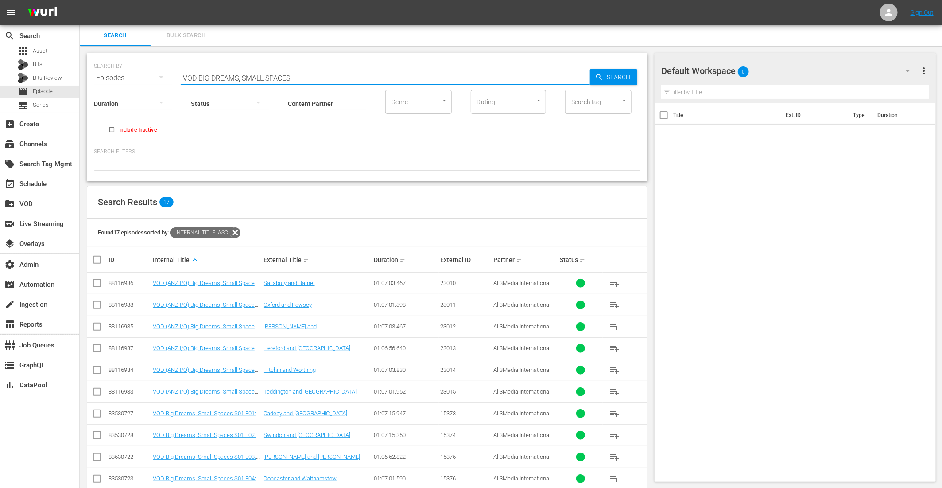
drag, startPoint x: 295, startPoint y: 80, endPoint x: 198, endPoint y: 76, distance: 97.1
click at [198, 76] on input "VOD BIG DREAMS, SMALL SPACES" at bounding box center [385, 77] width 409 height 21
paste input "GARDENERS' WORLD - S04"
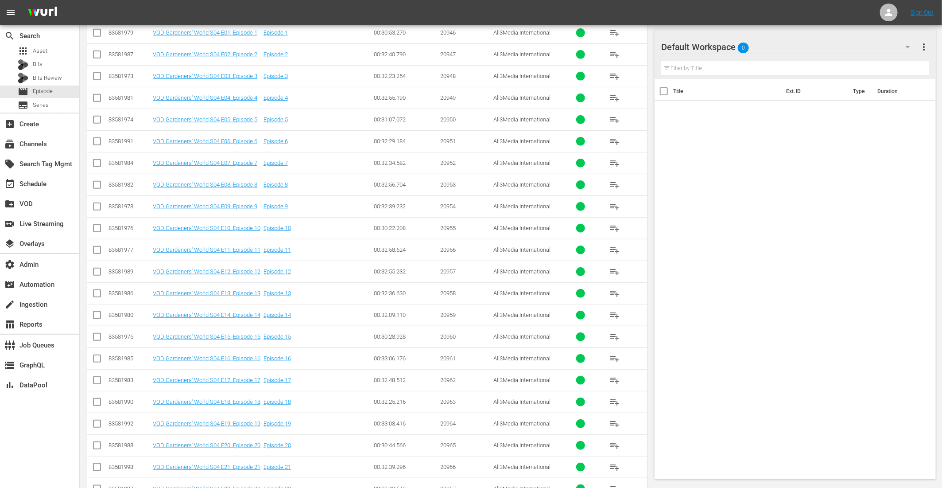
scroll to position [66, 0]
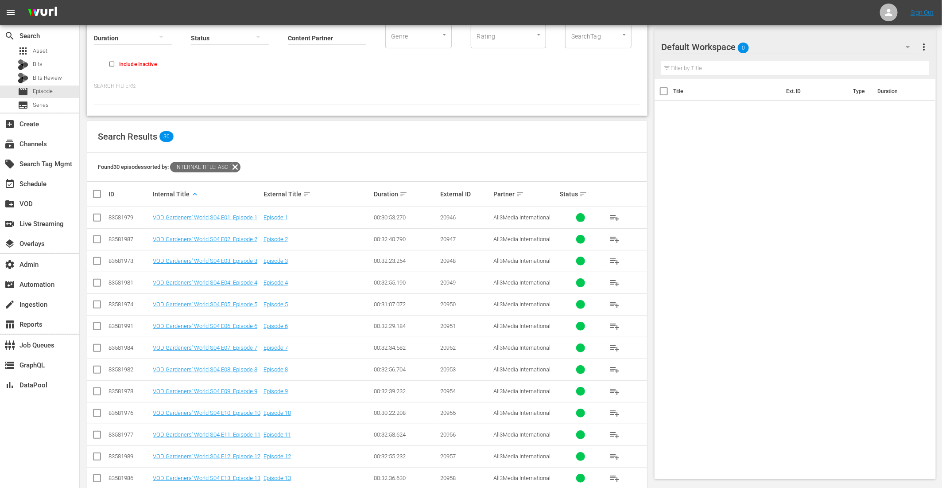
type input "VOD GARDENERS' WORLD - S04"
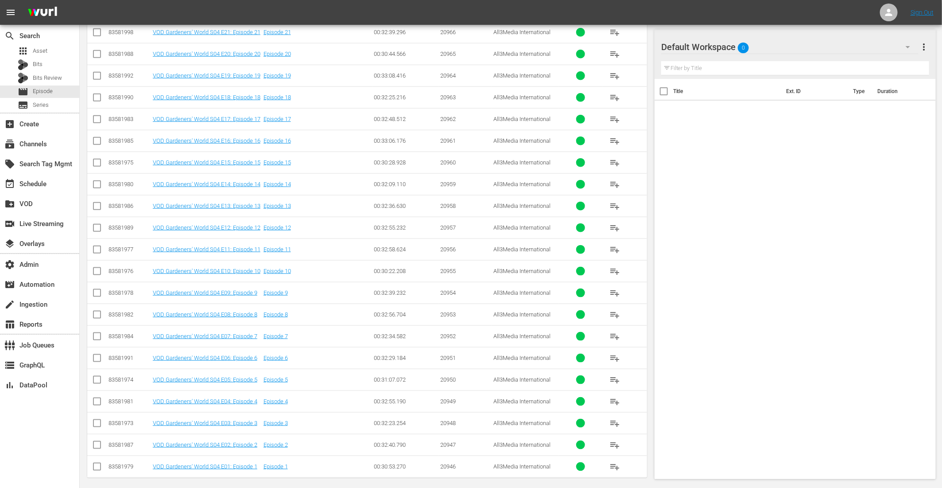
scroll to position [151, 0]
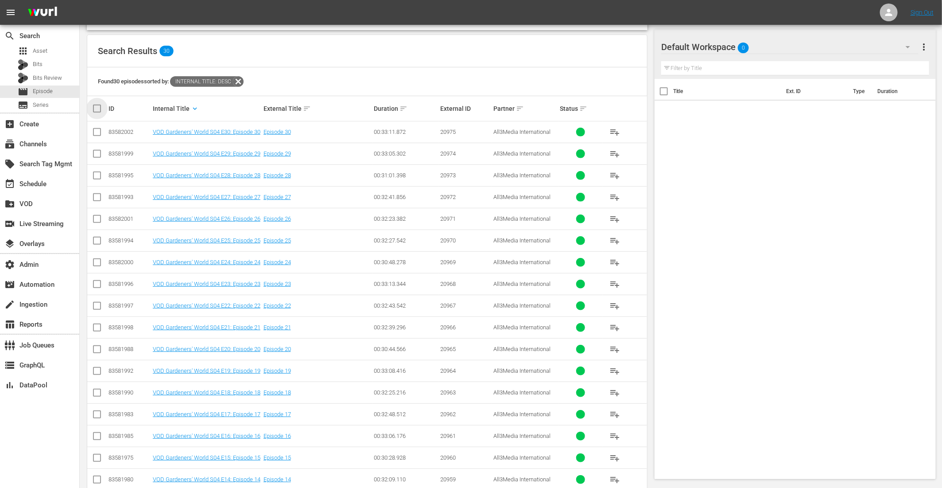
click at [95, 105] on input "checkbox" at bounding box center [101, 108] width 18 height 11
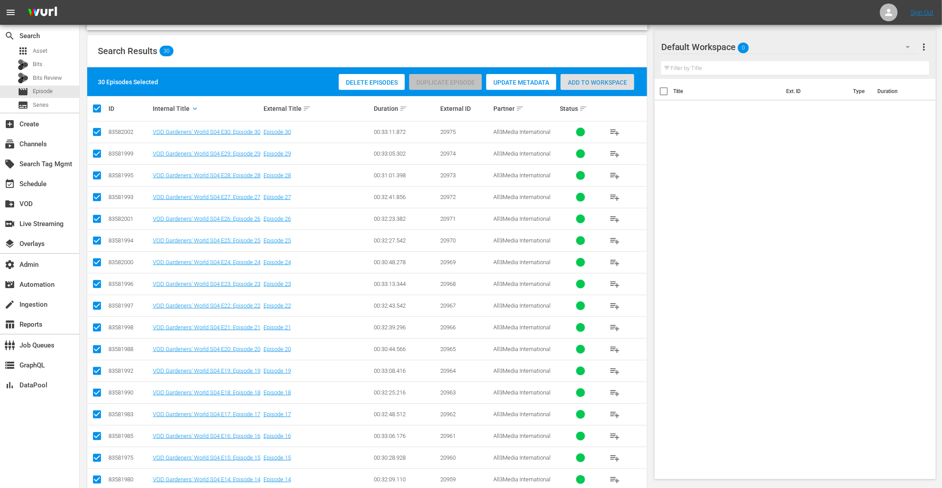
click at [612, 77] on div "Add to Workspace" at bounding box center [598, 82] width 74 height 17
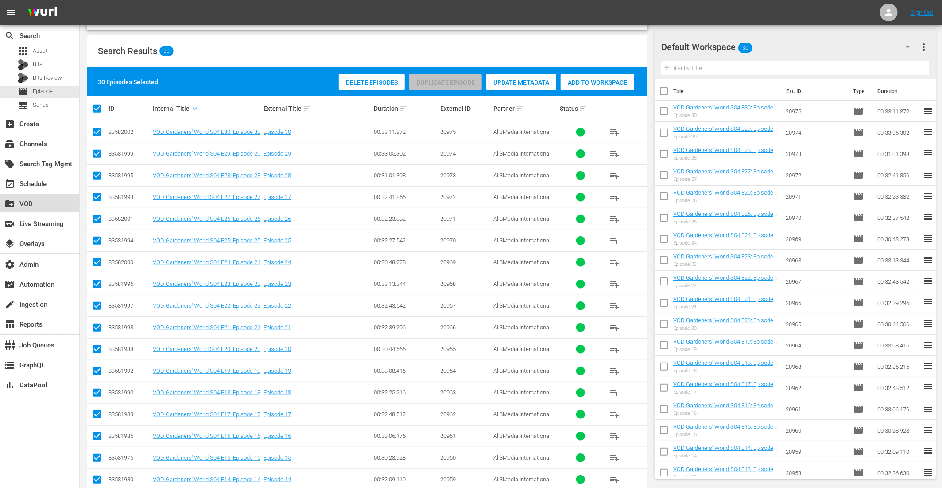
click at [41, 202] on div "create_new_folder VOD" at bounding box center [25, 202] width 50 height 8
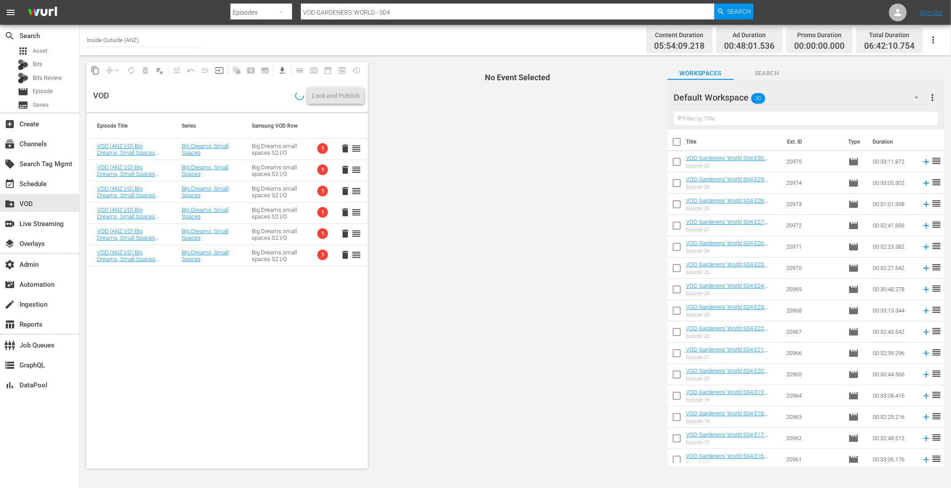
click at [677, 143] on input "checkbox" at bounding box center [676, 143] width 19 height 19
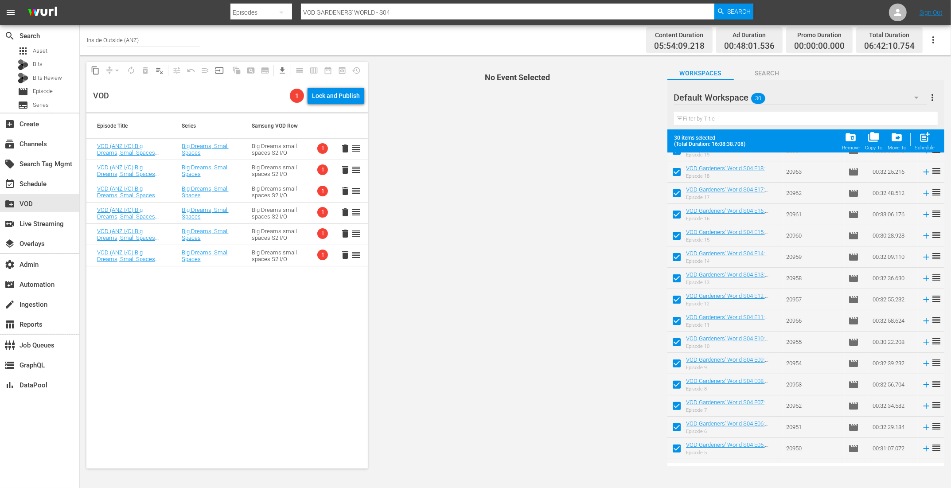
scroll to position [349, 0]
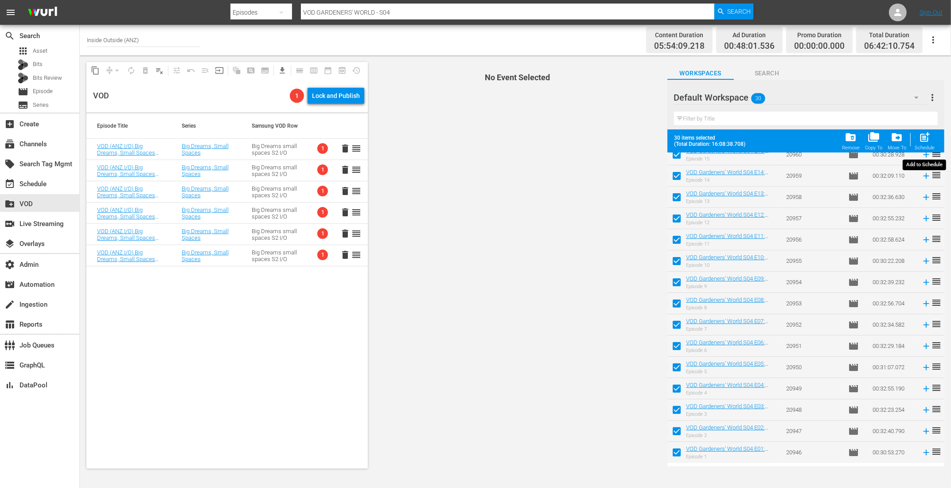
click at [924, 134] on span "post_add" at bounding box center [924, 137] width 12 height 12
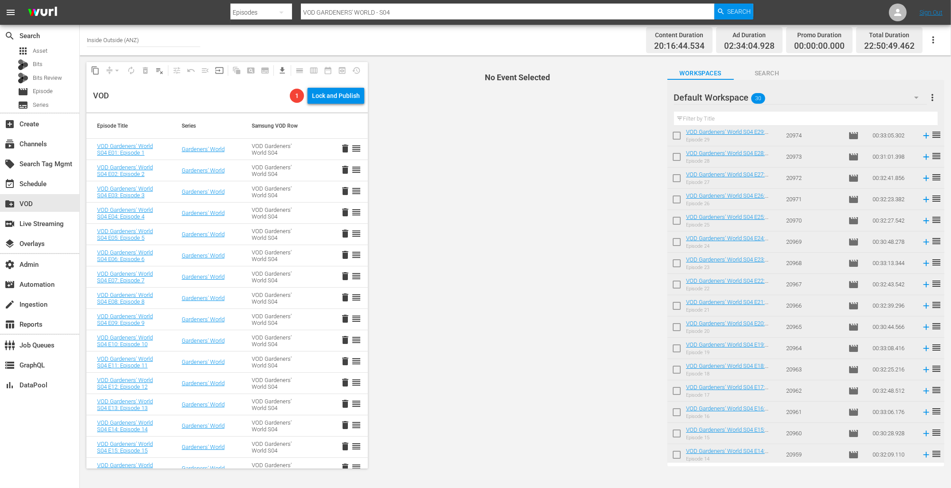
scroll to position [0, 0]
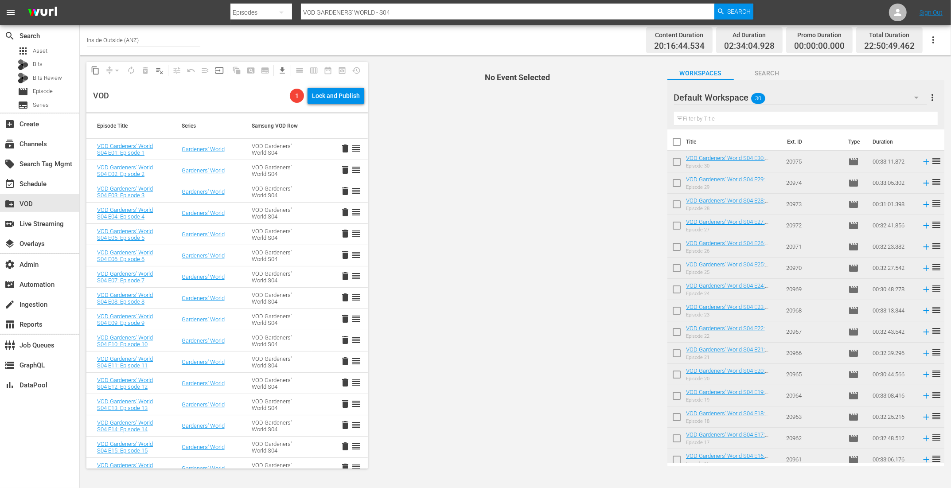
click at [672, 137] on input "checkbox" at bounding box center [676, 143] width 19 height 19
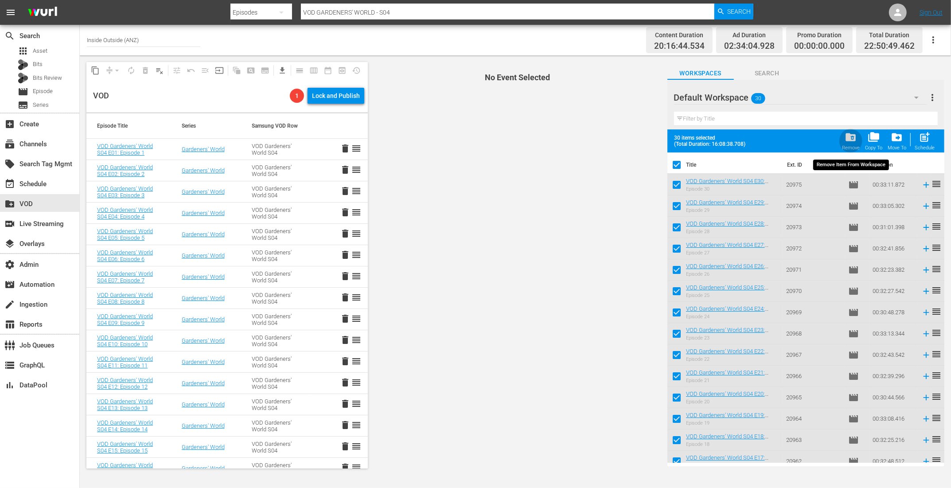
click at [849, 134] on span "folder_delete" at bounding box center [850, 137] width 12 height 12
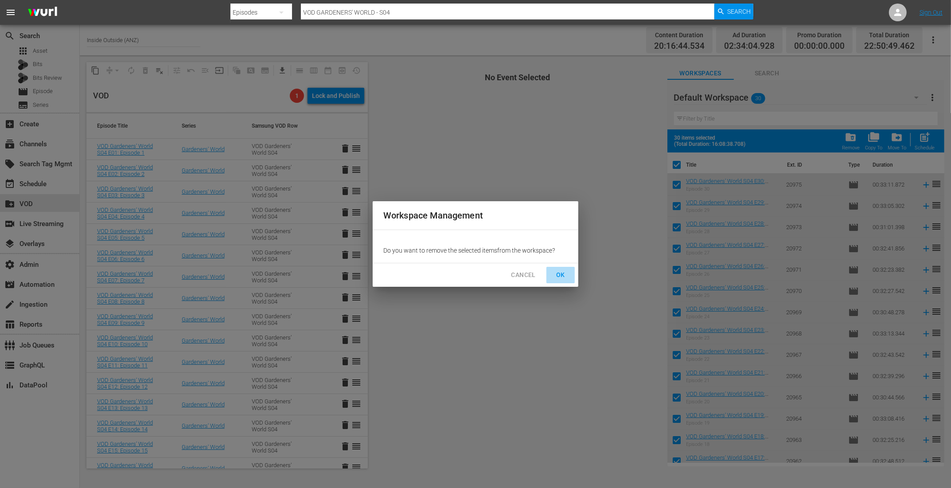
click at [559, 275] on span "OK" at bounding box center [560, 274] width 14 height 11
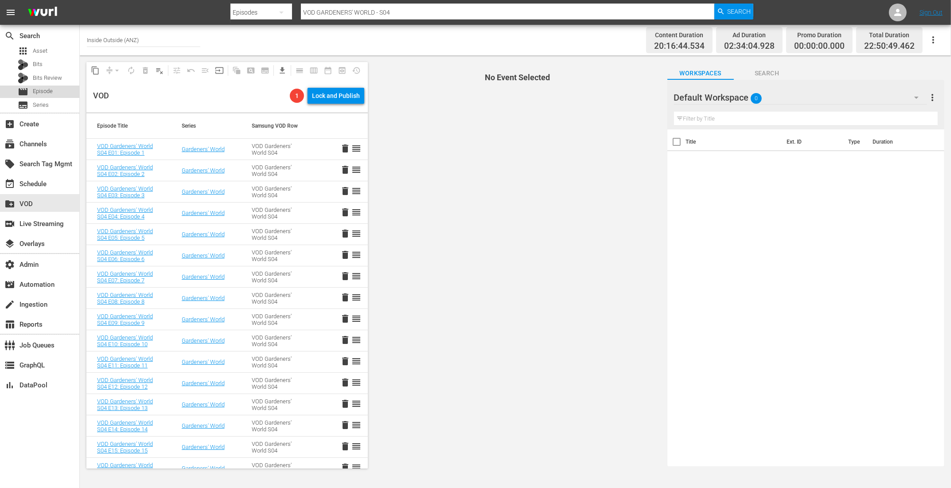
click at [47, 87] on span "Episode" at bounding box center [43, 91] width 20 height 9
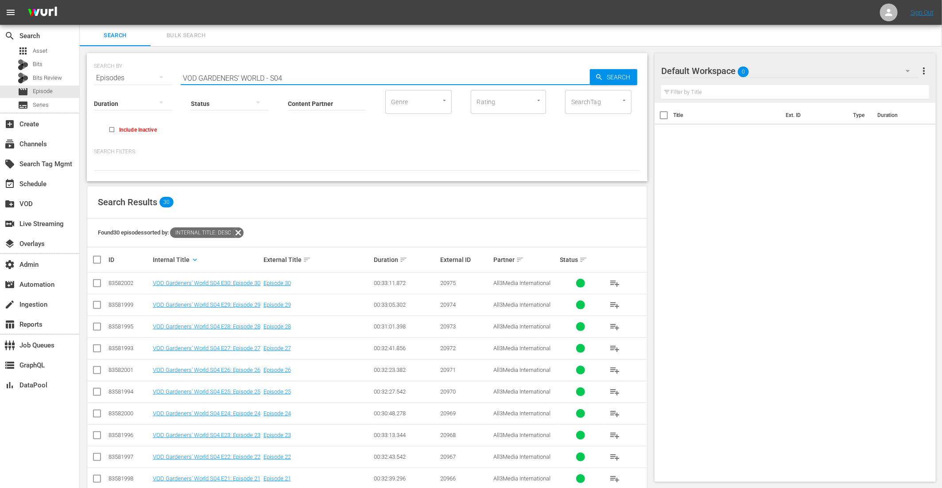
drag, startPoint x: 277, startPoint y: 74, endPoint x: 196, endPoint y: 75, distance: 81.5
click at [199, 75] on input "VOD GARDENERS' WORLD - S04" at bounding box center [385, 77] width 409 height 21
paste input "Hoarders, Get Your House in Order"
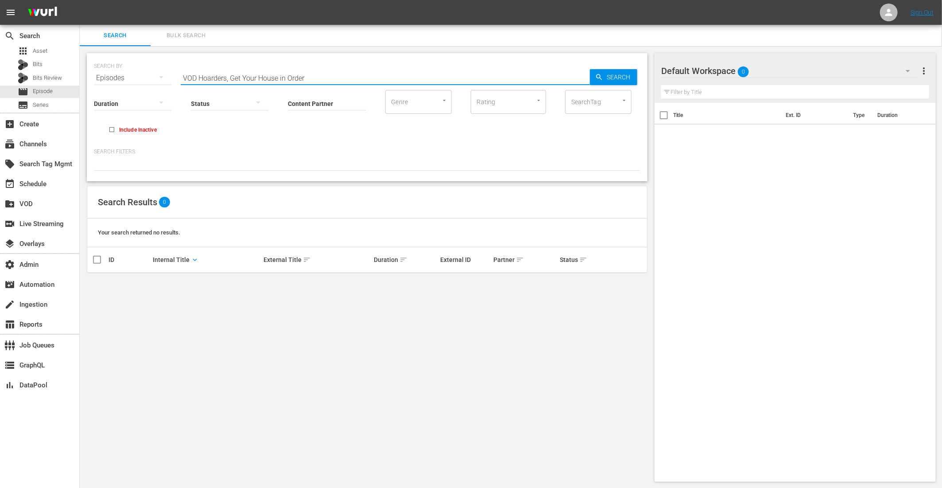
drag, startPoint x: 231, startPoint y: 78, endPoint x: 199, endPoint y: 80, distance: 31.9
click at [199, 80] on input "VOD Hoarders, Get Your House in Order" at bounding box center [385, 77] width 409 height 21
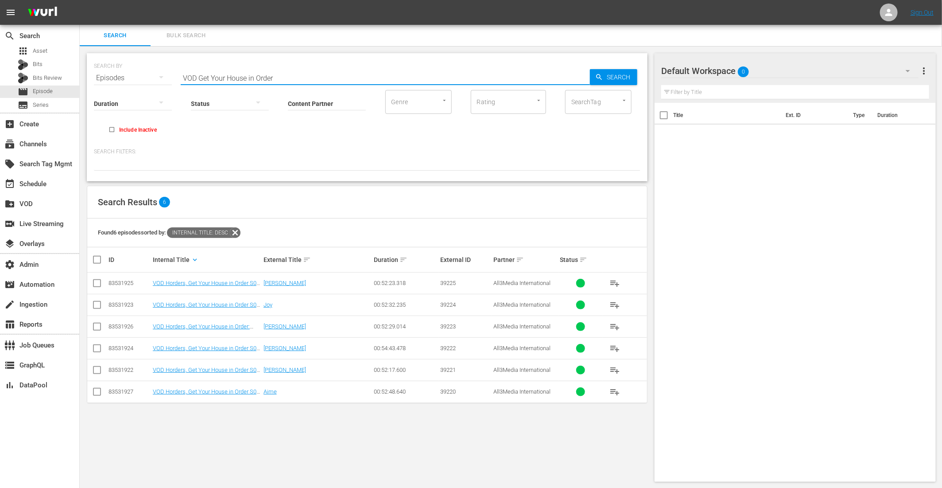
click at [102, 258] on input "checkbox" at bounding box center [101, 259] width 18 height 11
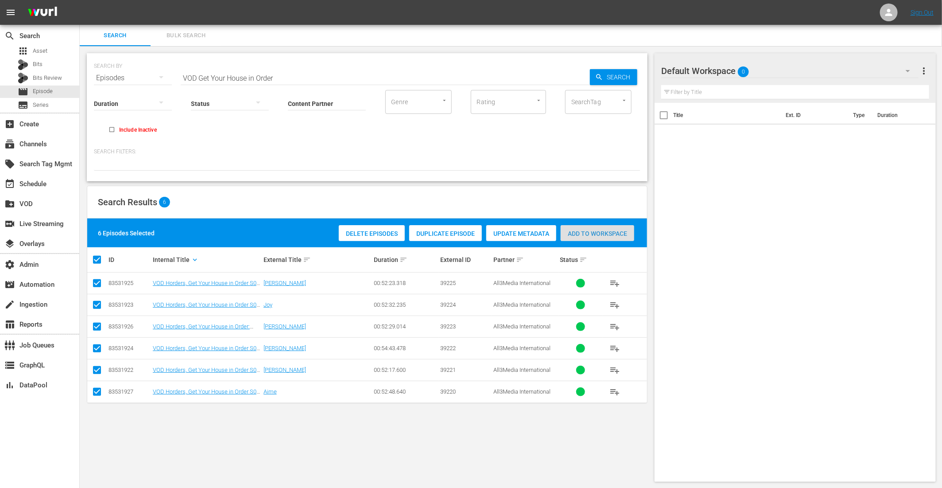
click at [592, 234] on span "Add to Workspace" at bounding box center [598, 233] width 74 height 7
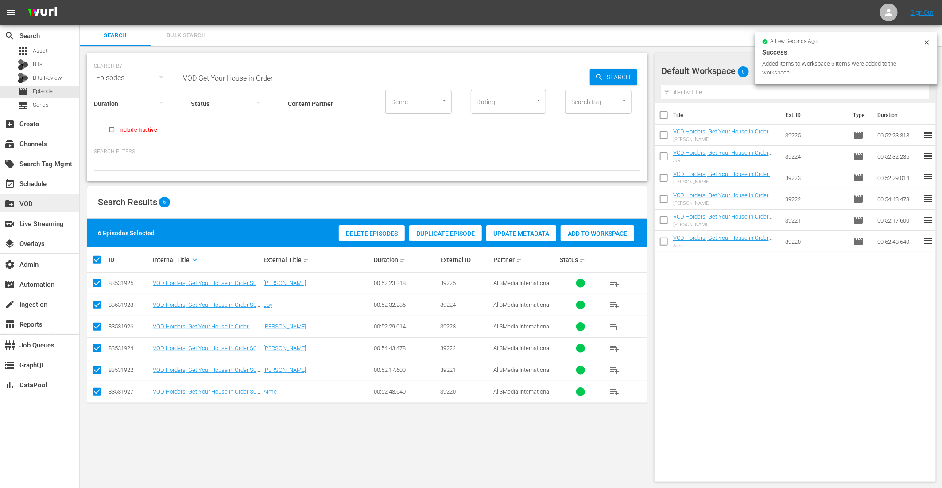
click at [28, 202] on div "create_new_folder VOD" at bounding box center [25, 202] width 50 height 8
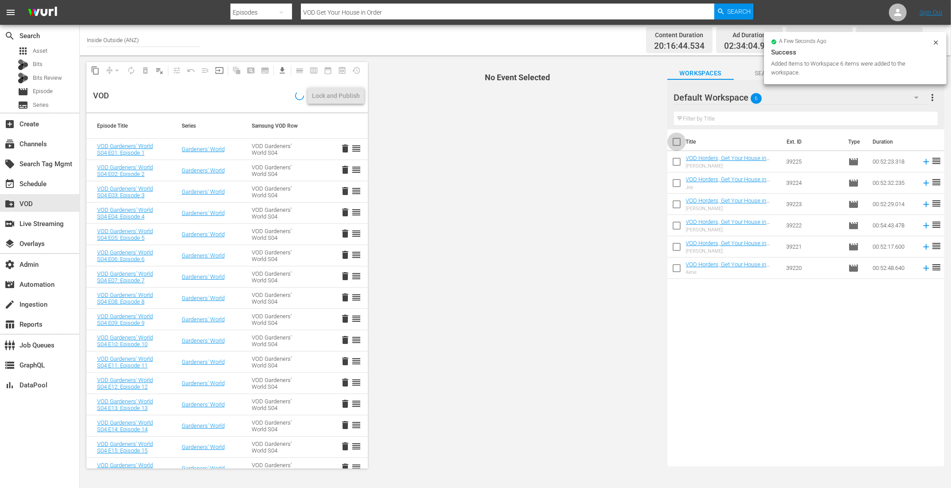
click at [681, 144] on input "checkbox" at bounding box center [676, 143] width 19 height 19
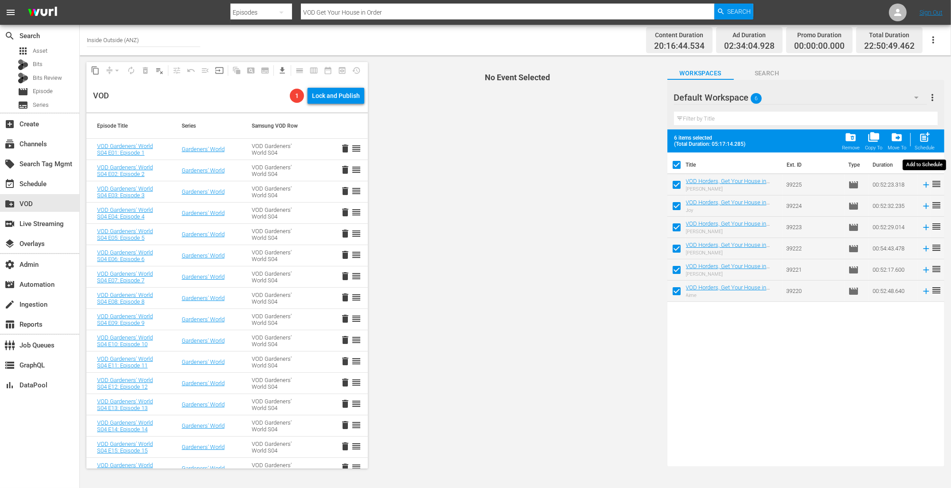
click at [929, 138] on span "post_add" at bounding box center [924, 137] width 12 height 12
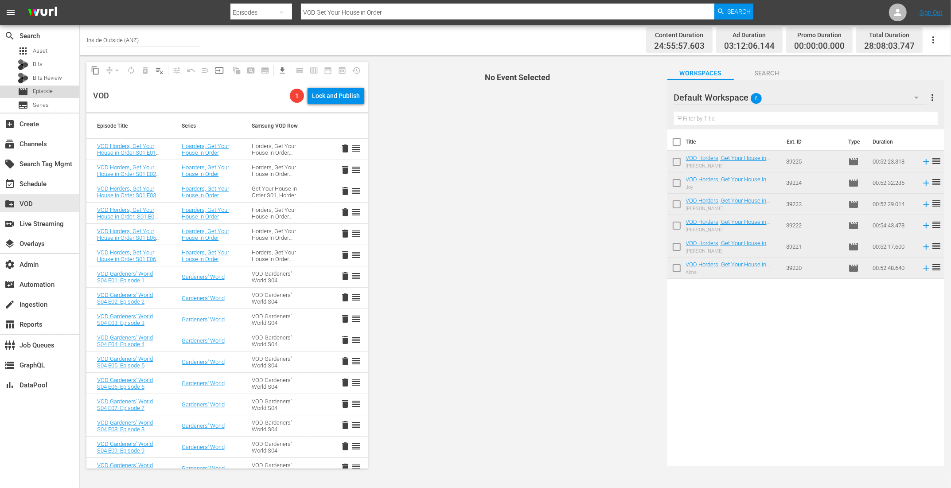
click at [53, 91] on div "movie Episode" at bounding box center [39, 91] width 79 height 12
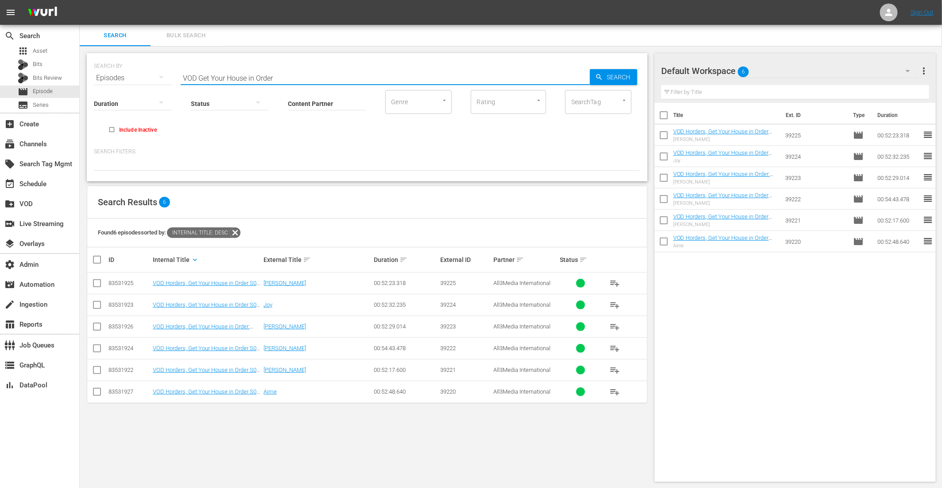
drag, startPoint x: 287, startPoint y: 77, endPoint x: 199, endPoint y: 76, distance: 88.2
click at [199, 76] on input "VOD Get Your House in Order" at bounding box center [385, 77] width 409 height 21
paste input "BRITAIN'S BEST BACK GARDENS"
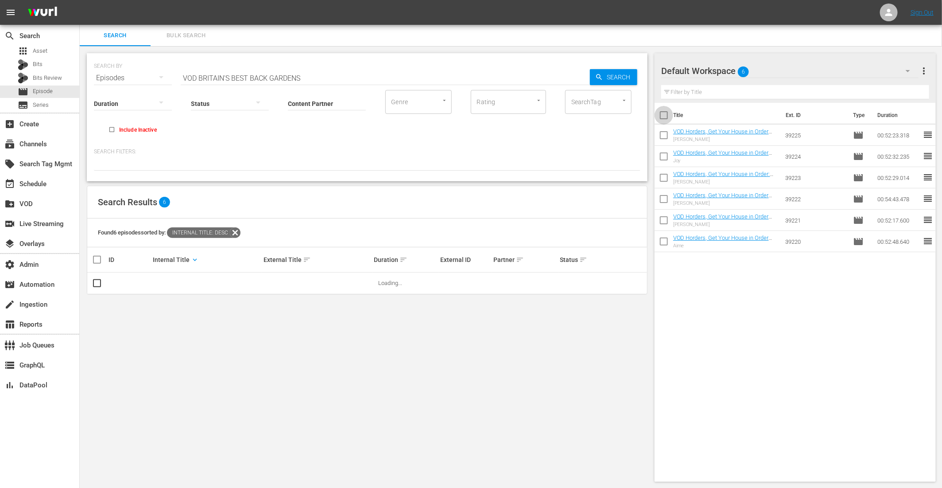
click at [662, 111] on input "checkbox" at bounding box center [664, 117] width 19 height 19
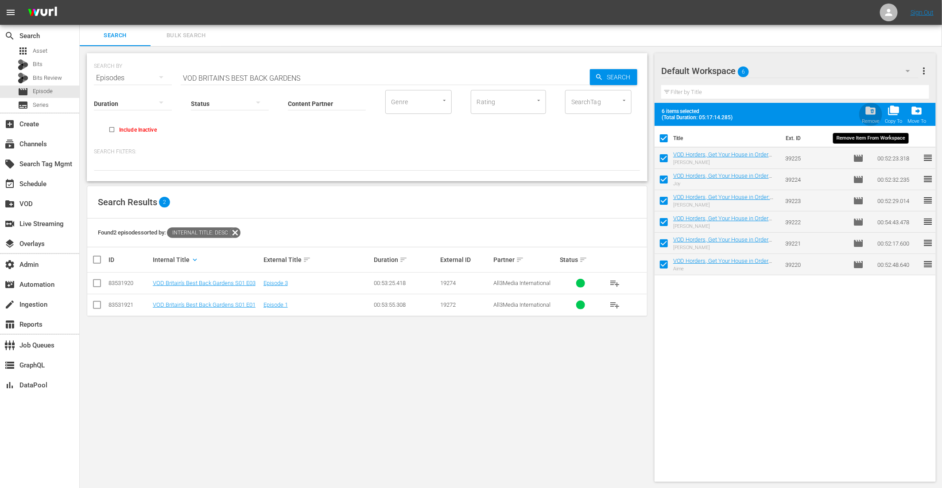
click at [870, 109] on span "folder_delete" at bounding box center [871, 111] width 12 height 12
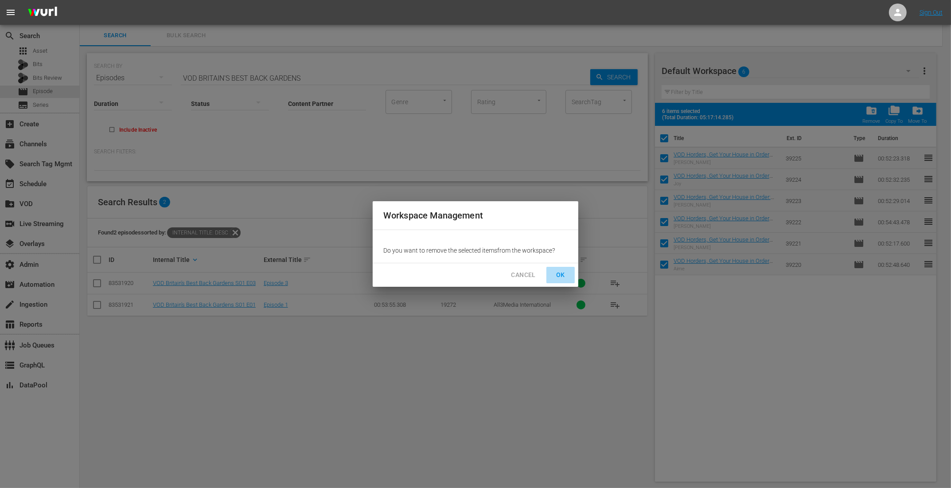
click at [563, 274] on span "OK" at bounding box center [560, 274] width 14 height 11
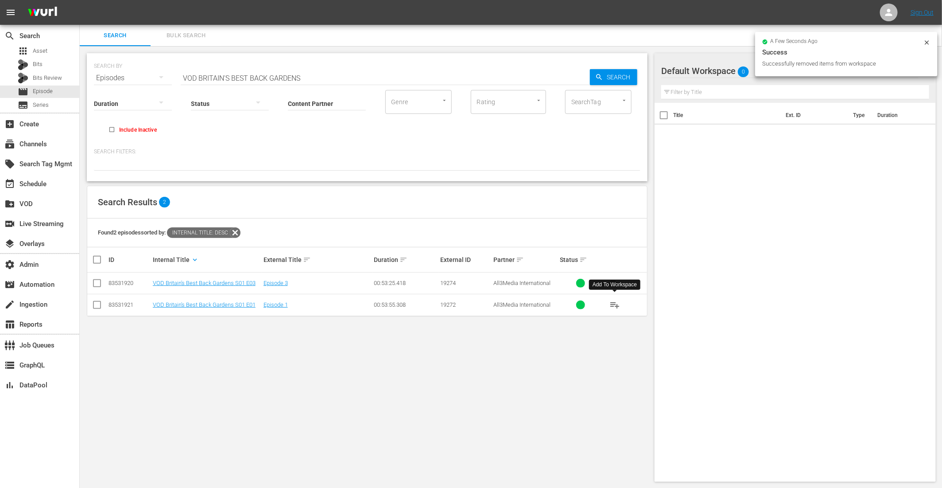
click at [614, 303] on span "playlist_add" at bounding box center [615, 304] width 11 height 11
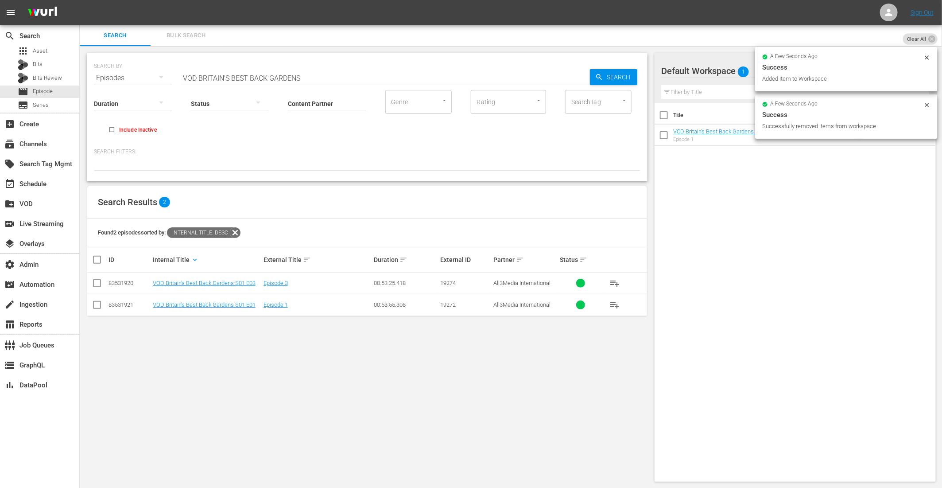
click at [612, 281] on span "playlist_add" at bounding box center [615, 283] width 11 height 11
click at [37, 202] on div "create_new_folder VOD" at bounding box center [25, 202] width 50 height 8
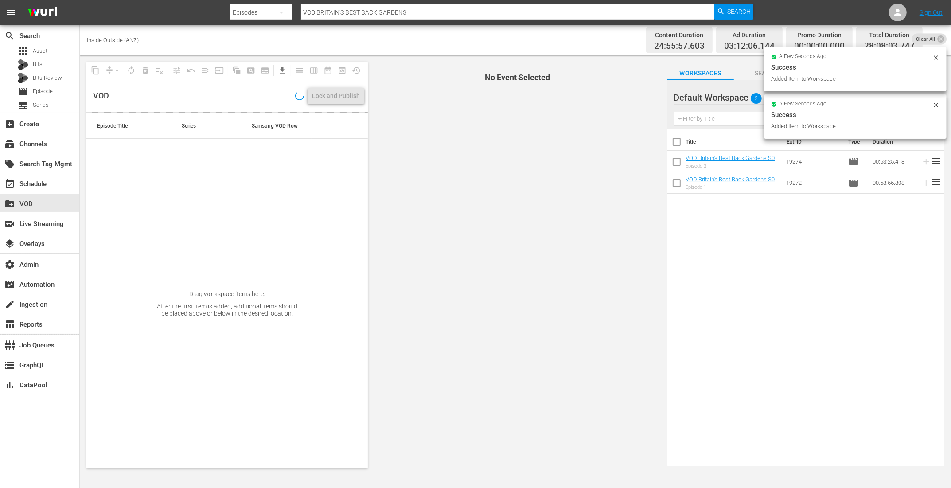
click at [677, 143] on input "checkbox" at bounding box center [676, 143] width 19 height 19
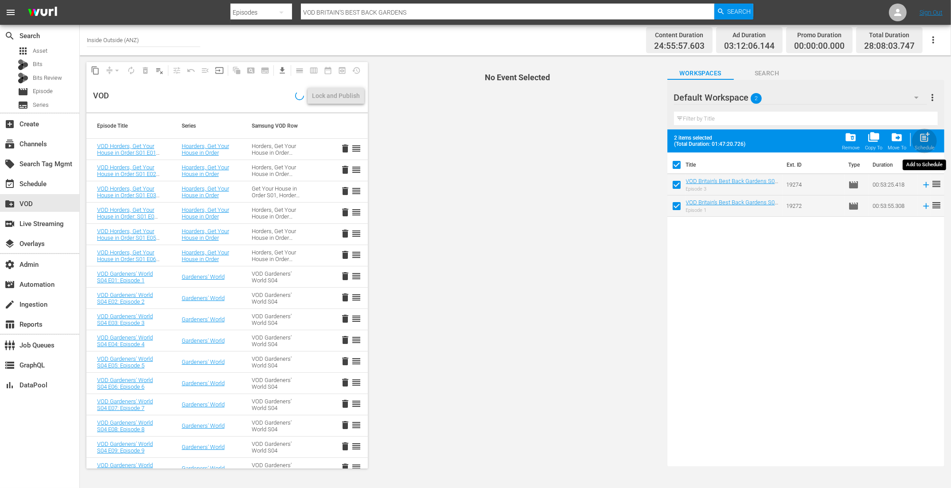
click at [916, 136] on div "post_add Schedule" at bounding box center [924, 140] width 20 height 19
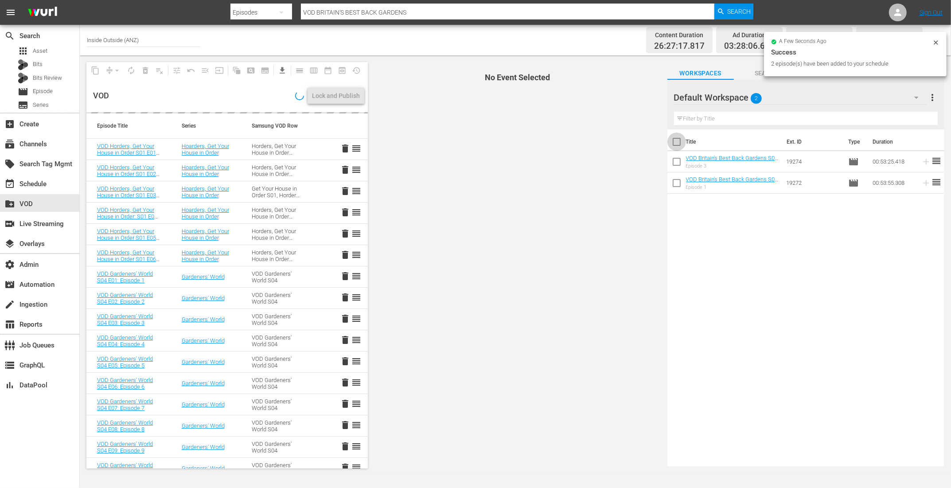
click at [675, 141] on input "checkbox" at bounding box center [676, 143] width 19 height 19
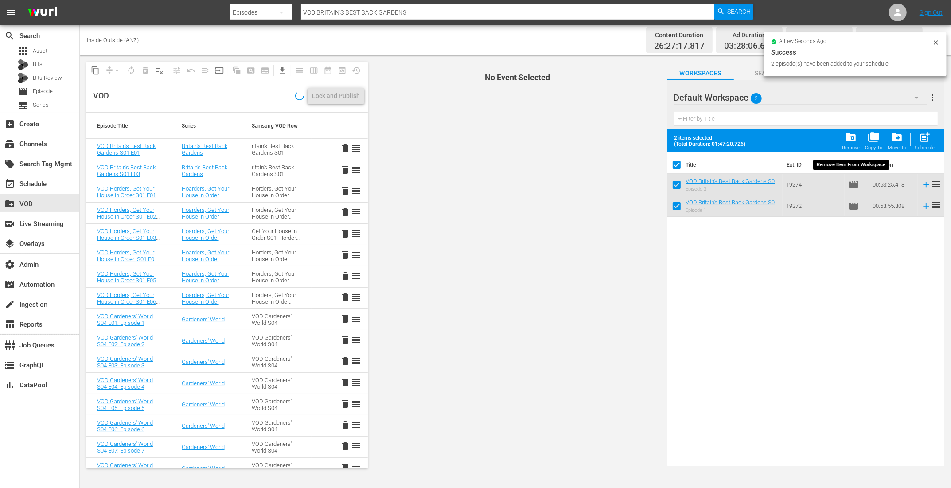
click at [856, 134] on span "folder_delete" at bounding box center [850, 137] width 12 height 12
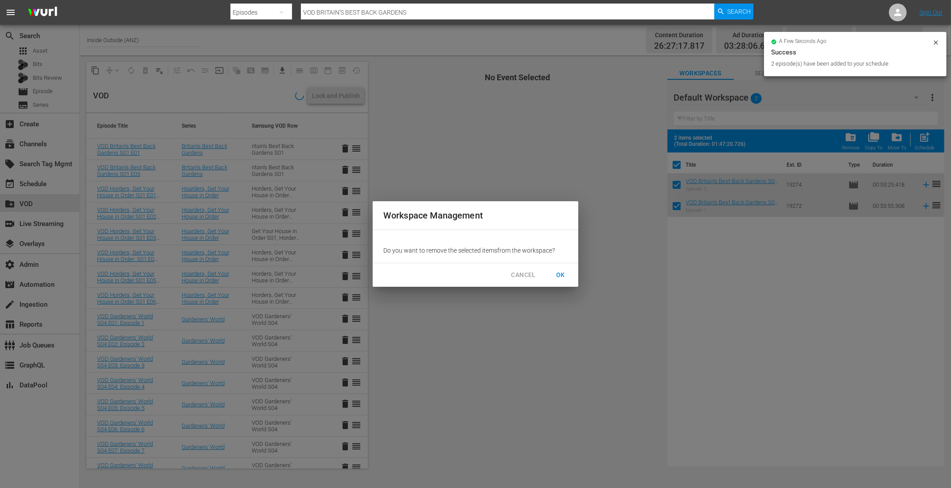
click at [558, 277] on span "OK" at bounding box center [560, 274] width 14 height 11
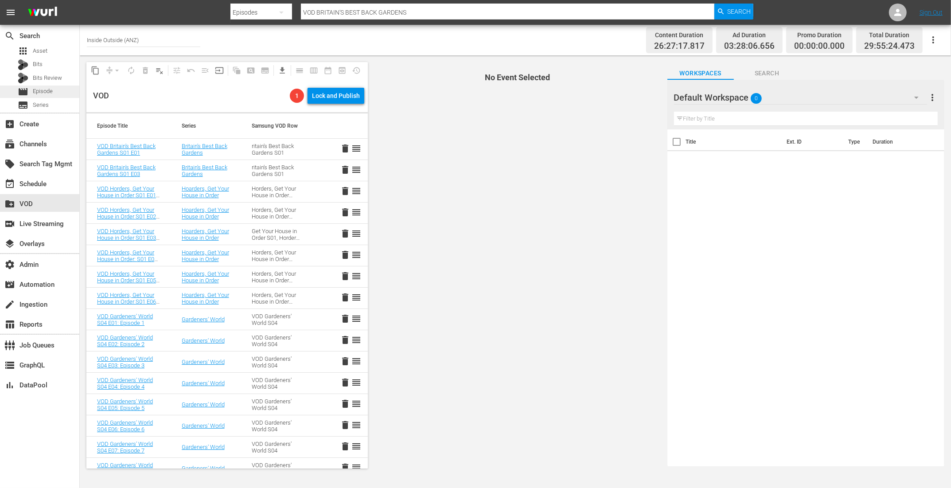
click at [52, 92] on span "Episode" at bounding box center [43, 91] width 20 height 9
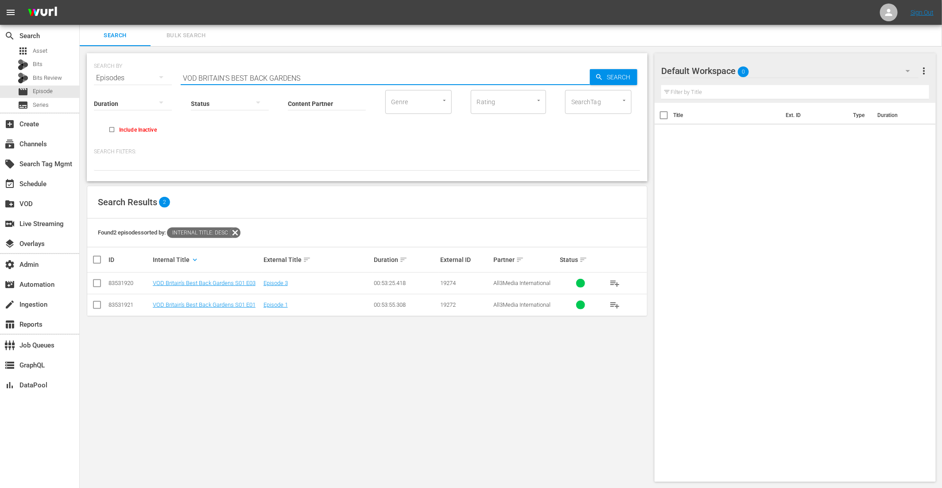
drag, startPoint x: 314, startPoint y: 80, endPoint x: 199, endPoint y: 80, distance: 115.2
click at [199, 80] on input "VOD BRITAIN'S BEST BACK GARDENS" at bounding box center [385, 77] width 409 height 21
drag, startPoint x: 253, startPoint y: 79, endPoint x: 198, endPoint y: 74, distance: 54.3
click at [198, 74] on input "VOD BRITAIN'S BEST BACK GARDENS" at bounding box center [385, 77] width 409 height 21
paste input "Heston's Fishy Feast"
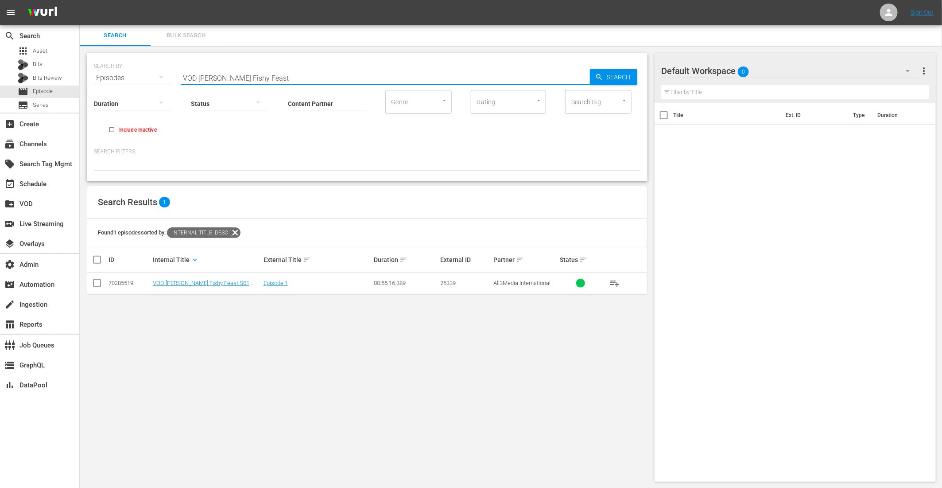
click at [615, 281] on span "playlist_add" at bounding box center [615, 283] width 11 height 11
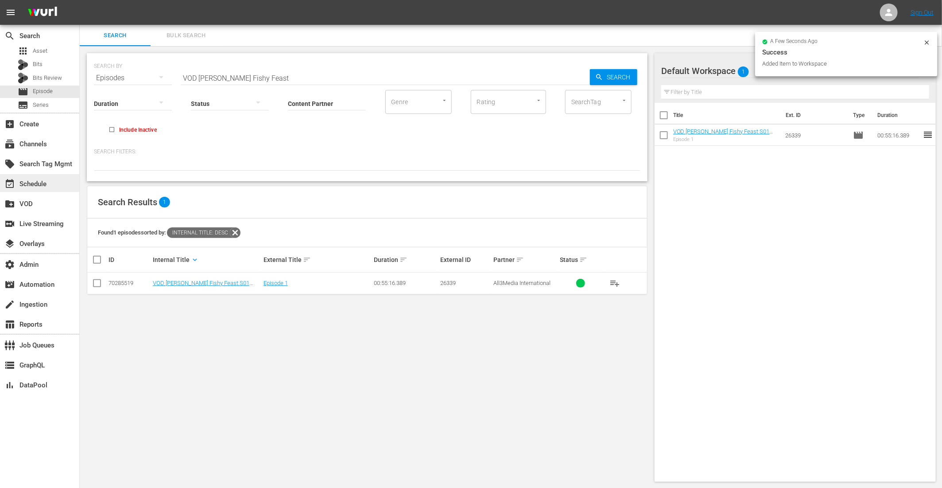
click at [29, 180] on div "event_available Schedule" at bounding box center [25, 183] width 50 height 8
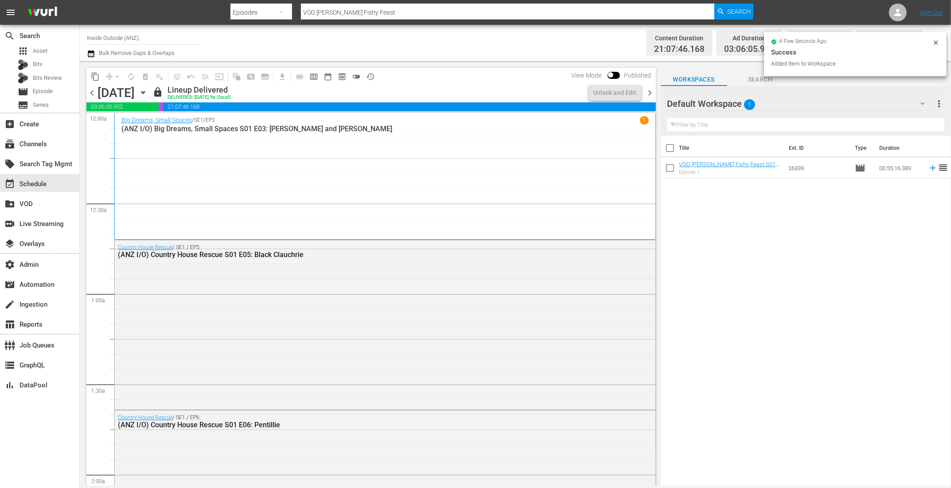
click at [672, 163] on input "checkbox" at bounding box center [669, 169] width 19 height 19
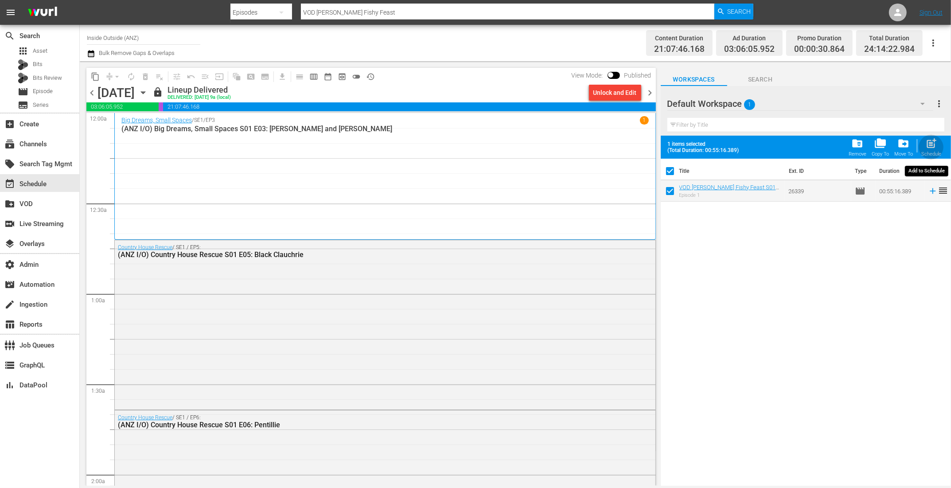
click at [932, 145] on span "post_add" at bounding box center [931, 143] width 12 height 12
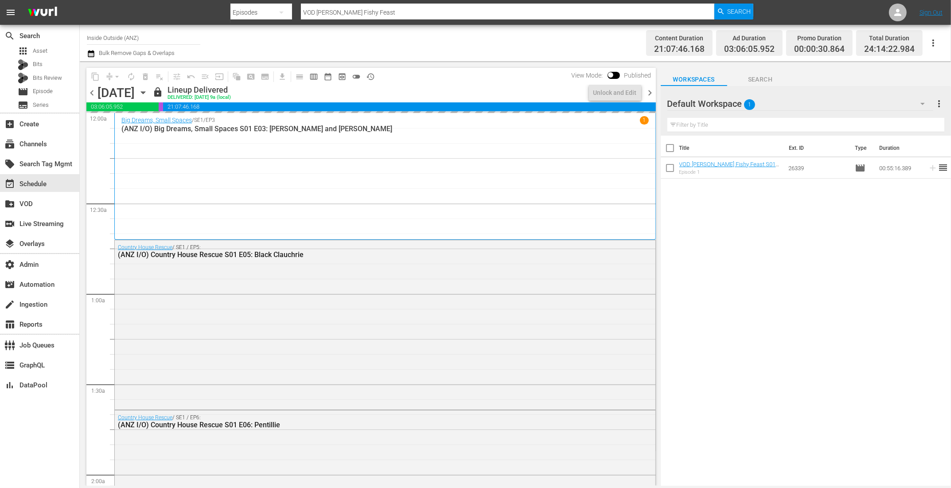
click at [718, 249] on div "Title Ext. ID Type Duration VOD Heston's Fishy Feast S01 E01: Episode 1 Episode…" at bounding box center [805, 311] width 290 height 351
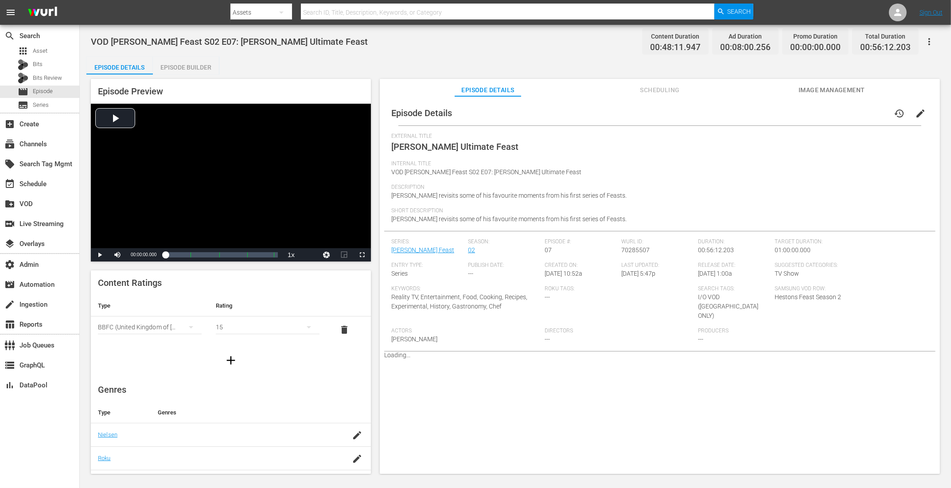
click at [197, 64] on div "Episode Builder" at bounding box center [186, 67] width 66 height 21
click at [192, 69] on div "Episode Builder" at bounding box center [186, 67] width 66 height 21
click at [187, 66] on div "Episode Builder" at bounding box center [186, 67] width 66 height 21
click at [760, 113] on span "edit" at bounding box center [920, 113] width 11 height 11
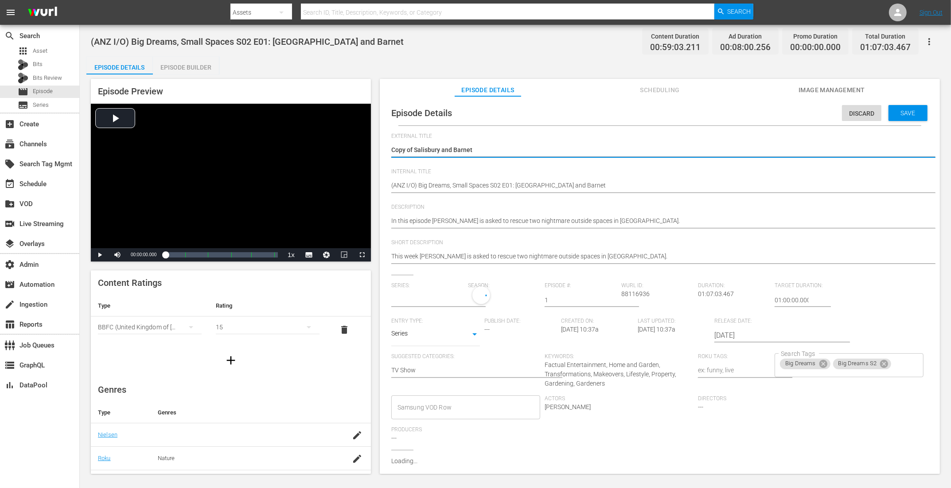
type input "Big Dreams, Small Spaces"
drag, startPoint x: 415, startPoint y: 150, endPoint x: 278, endPoint y: 149, distance: 136.4
click at [280, 150] on div "Episode Preview Video Player is loading. Play Video Play Mute Current Time 00:0…" at bounding box center [515, 277] width 858 height 406
type textarea "Salisbury and Barnet"
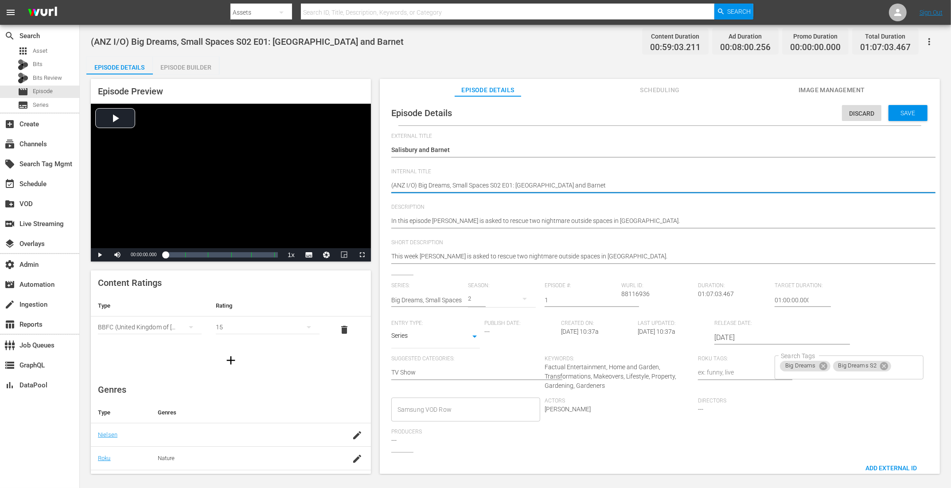
paste textarea "VOD"
type textarea "VOD (ANZ I/O) Big Dreams, Small Spaces S02 E01: [GEOGRAPHIC_DATA] and Barnet"
click at [760, 113] on span "Save" at bounding box center [908, 112] width 29 height 7
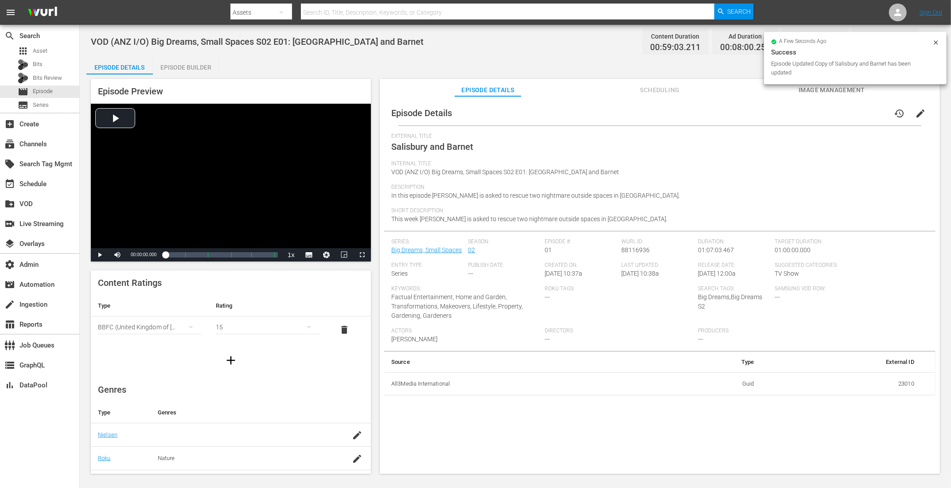
click at [760, 110] on span "edit" at bounding box center [920, 113] width 11 height 11
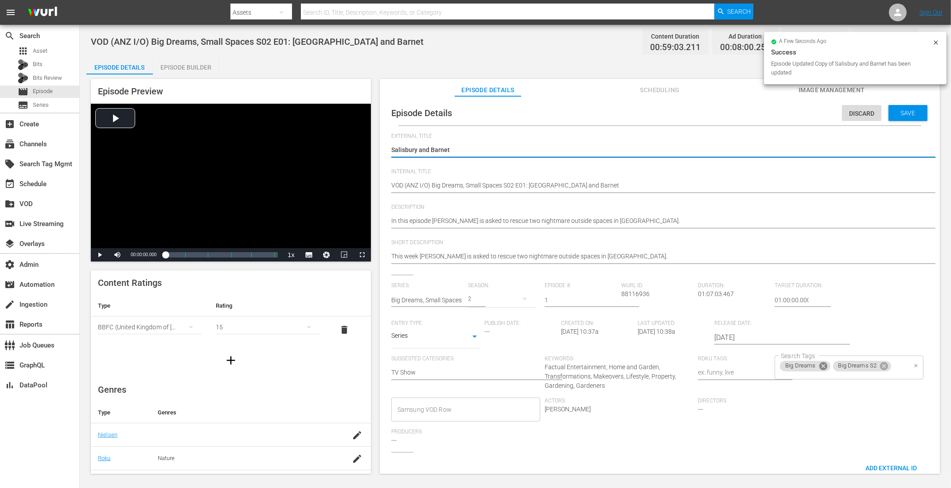
click at [760, 364] on icon at bounding box center [823, 366] width 10 height 10
click at [760, 366] on icon at bounding box center [831, 367] width 8 height 8
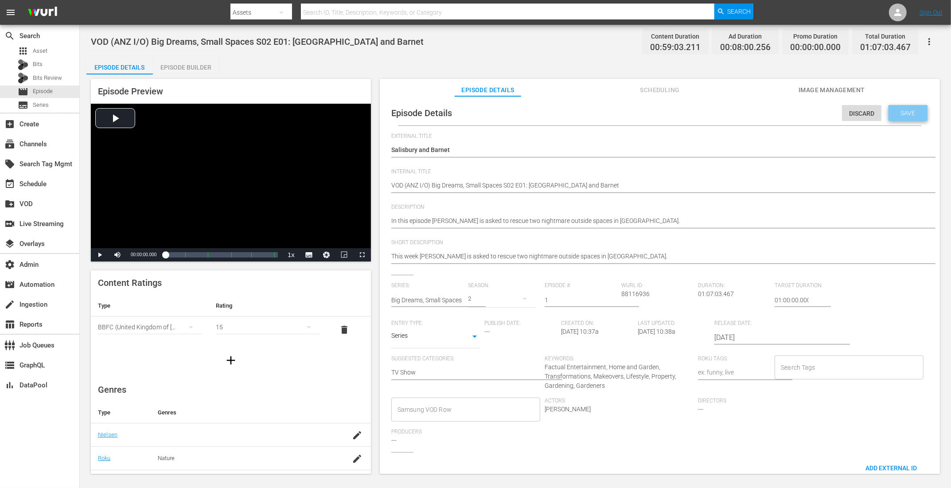
click at [760, 109] on span "Save" at bounding box center [908, 112] width 29 height 7
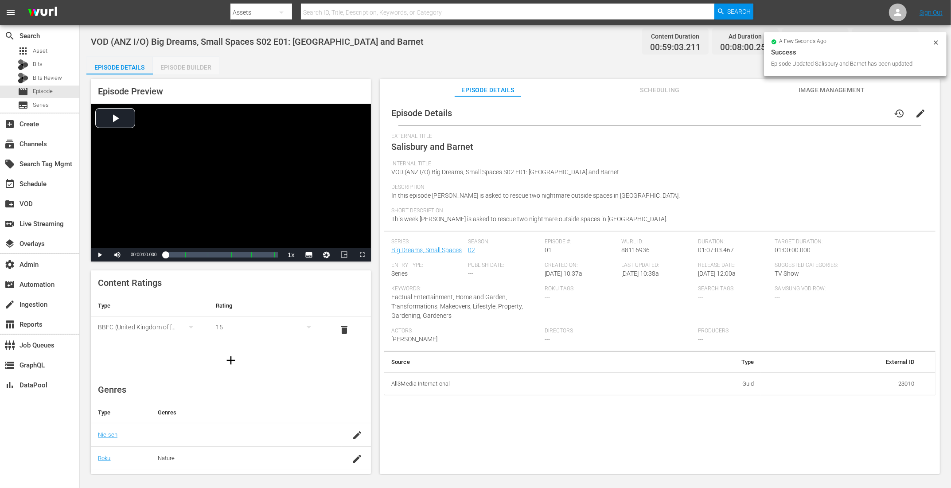
click at [186, 68] on div "Episode Builder" at bounding box center [186, 67] width 66 height 21
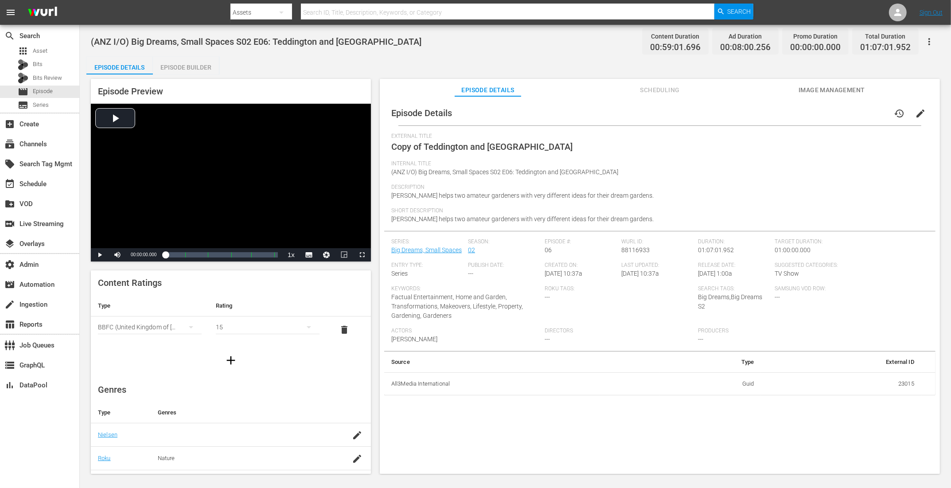
click at [760, 117] on span "edit" at bounding box center [920, 113] width 11 height 11
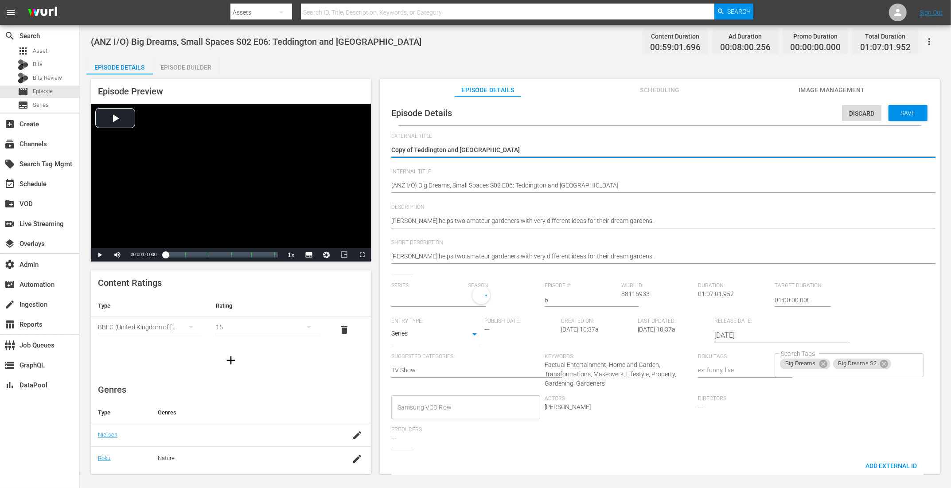
type input "Big Dreams, Small Spaces"
drag, startPoint x: 415, startPoint y: 150, endPoint x: 336, endPoint y: 135, distance: 80.4
click at [342, 136] on div "Episode Preview Video Player is loading. Play Video Play Mute Current Time 00:0…" at bounding box center [515, 277] width 858 height 406
type textarea "Teddington and [GEOGRAPHIC_DATA]"
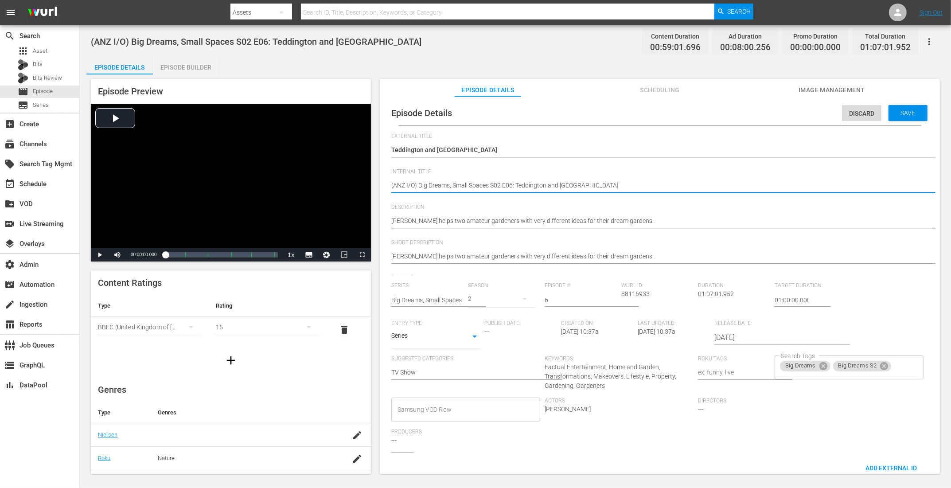
type textarea "V(ANZ I/O) Big Dreams, Small Spaces S02 E06: Teddington and [GEOGRAPHIC_DATA]"
type textarea "VO(ANZ I/O) Big Dreams, Small Spaces S02 E06: Teddington and [GEOGRAPHIC_DATA]"
type textarea "VOD(ANZ I/O) Big Dreams, Small Spaces S02 E06: Teddington and [GEOGRAPHIC_DATA]"
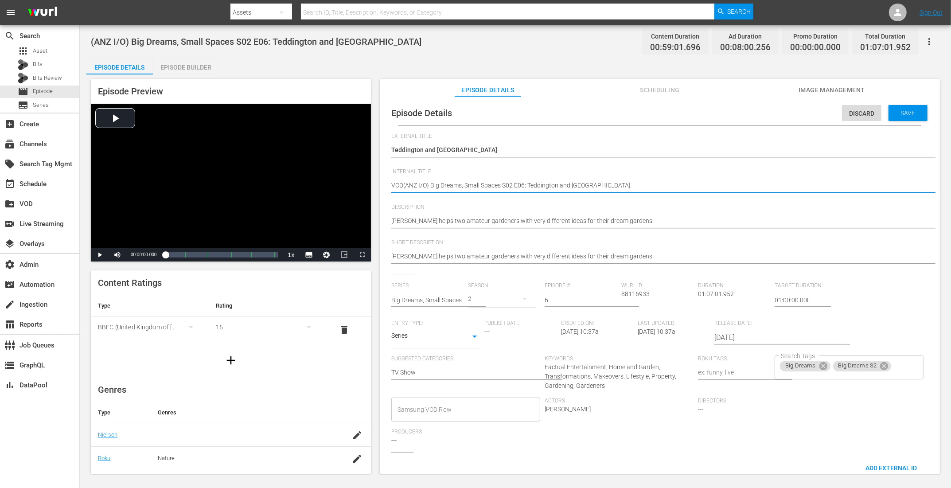
type textarea "VOD (ANZ I/O) Big Dreams, Small Spaces S02 E06: Teddington and [GEOGRAPHIC_DATA]"
click at [760, 364] on icon at bounding box center [823, 366] width 8 height 8
click at [760, 366] on icon at bounding box center [831, 367] width 8 height 8
type textarea "VOD (ANZ I/O) Big Dreams, Small Spaces S02 E06: Teddington and [GEOGRAPHIC_DATA]"
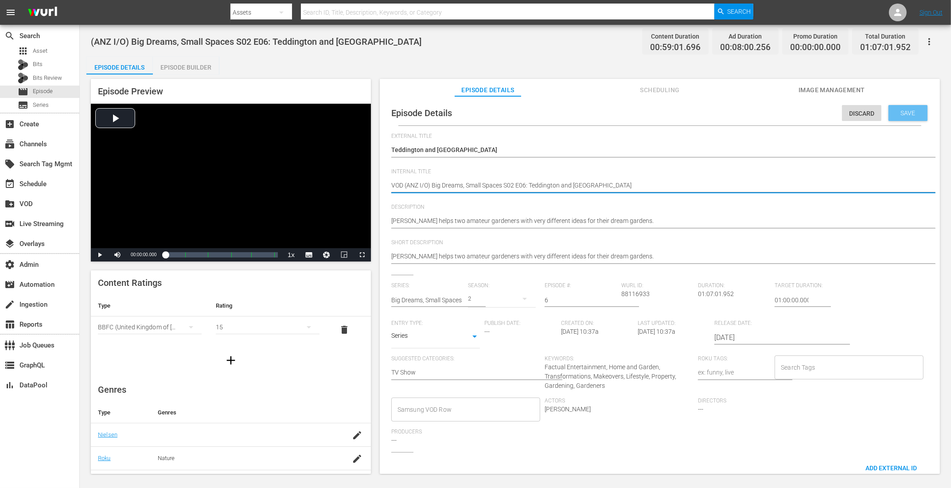
click at [760, 113] on span "Save" at bounding box center [908, 112] width 29 height 7
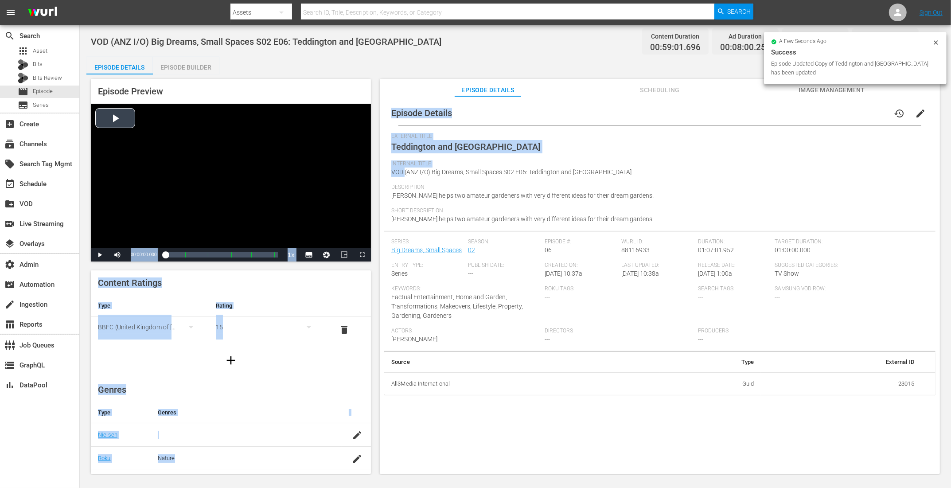
drag, startPoint x: 405, startPoint y: 170, endPoint x: 362, endPoint y: 167, distance: 43.5
click at [362, 167] on div "Episode Preview Video Player is loading. Play Video Play Mute Current Time 00:0…" at bounding box center [515, 277] width 858 height 406
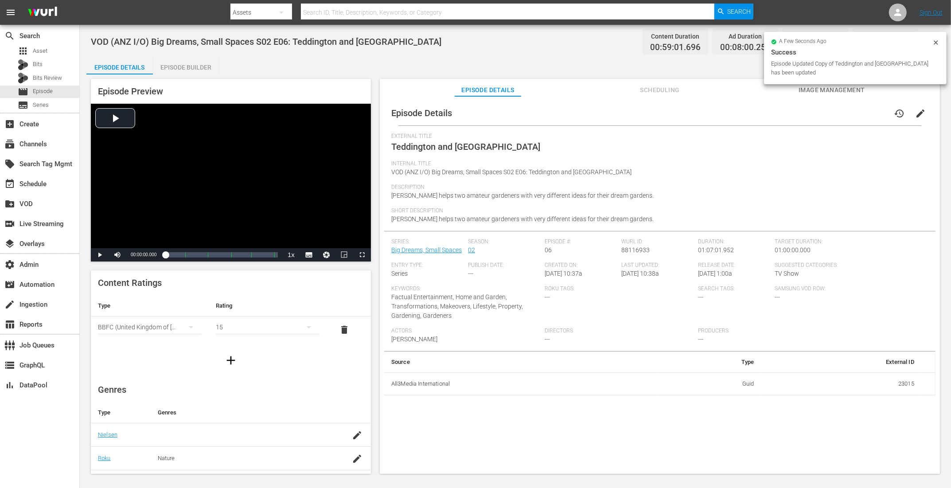
click at [399, 182] on div "Internal Title VOD (ANZ I/O) Big Dreams, Small Spaces S02 E06: Teddington and […" at bounding box center [659, 171] width 537 height 23
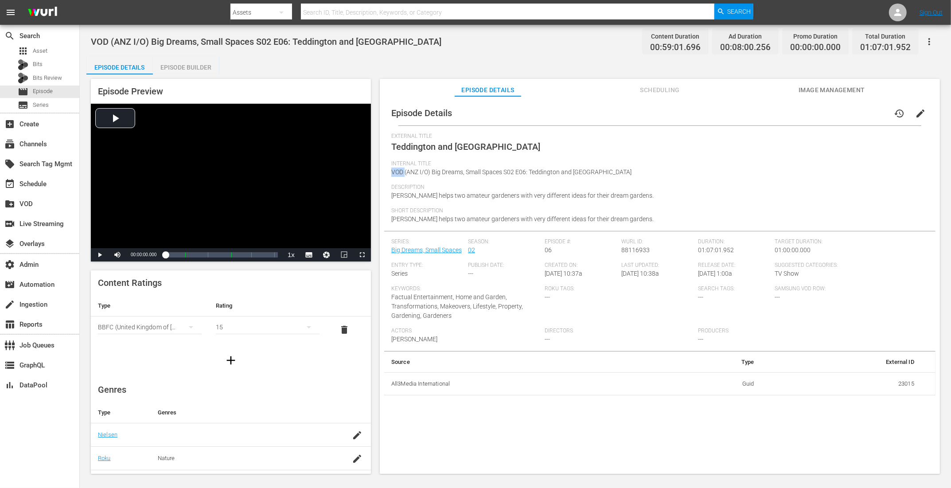
drag, startPoint x: 404, startPoint y: 173, endPoint x: 385, endPoint y: 174, distance: 19.1
click at [385, 174] on div "Episode Details history edit External Title Teddington and Billericay Internal …" at bounding box center [659, 248] width 551 height 295
copy span "VOD"
click at [206, 70] on div "Episode Builder" at bounding box center [186, 67] width 66 height 21
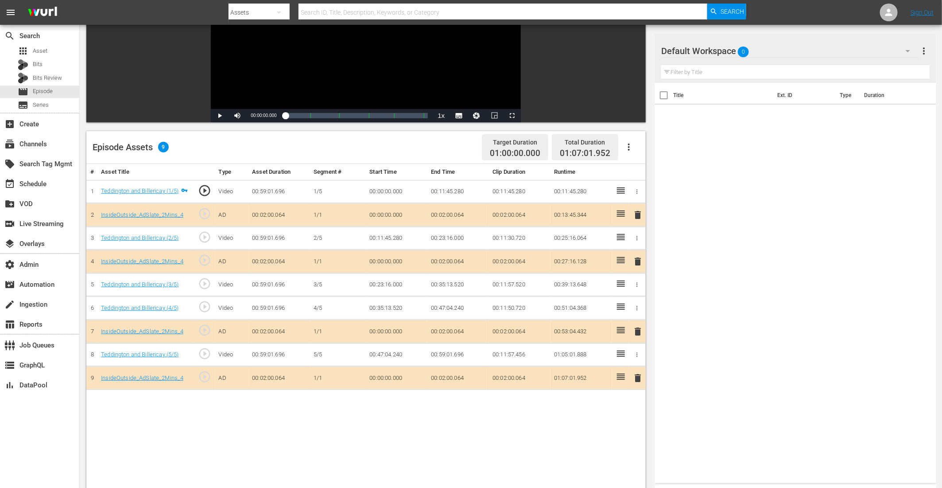
scroll to position [119, 0]
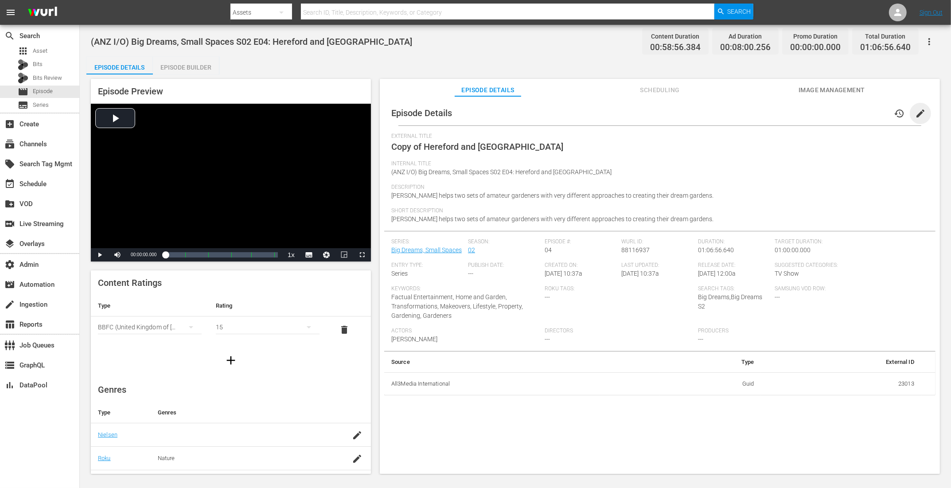
click at [760, 112] on span "edit" at bounding box center [920, 113] width 11 height 11
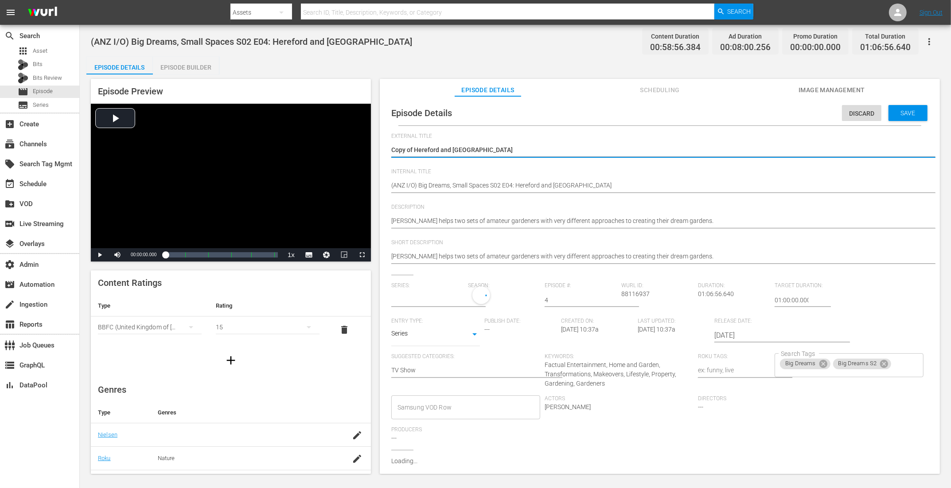
type input "Big Dreams, Small Spaces"
drag, startPoint x: 414, startPoint y: 149, endPoint x: 310, endPoint y: 147, distance: 104.1
click at [311, 148] on div "Episode Preview Video Player is loading. Play Video Play Mute Current Time 00:0…" at bounding box center [515, 277] width 858 height 406
type textarea "Hereford and [GEOGRAPHIC_DATA]"
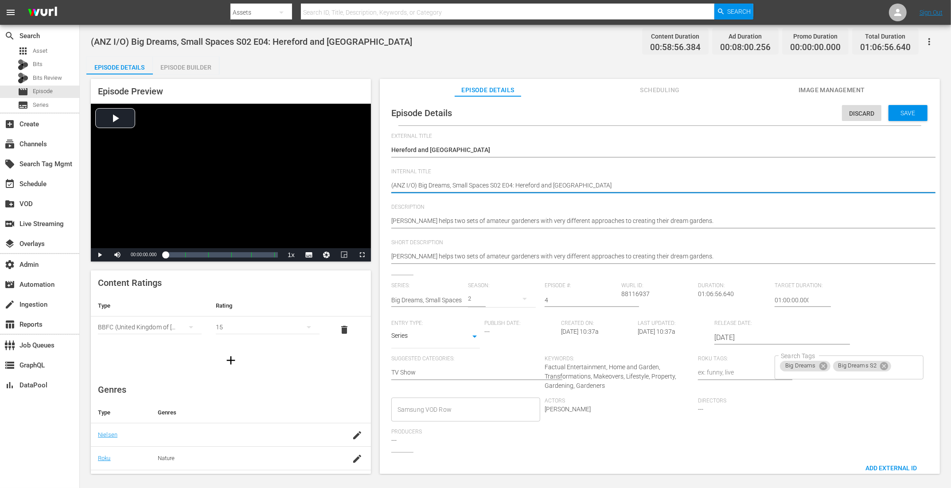
paste textarea "VOD"
type textarea "VOD (ANZ I/O) Big Dreams, Small Spaces S02 E04: Hereford and [GEOGRAPHIC_DATA]"
click at [760, 364] on icon at bounding box center [823, 366] width 8 height 8
click at [760, 366] on icon at bounding box center [831, 367] width 8 height 8
type textarea "VOD (ANZ I/O) Big Dreams, Small Spaces S02 E04: Hereford and [GEOGRAPHIC_DATA]"
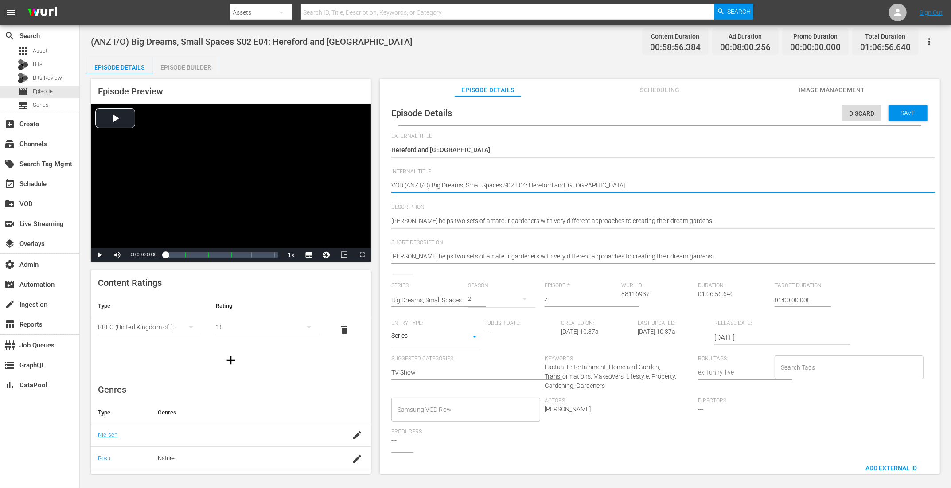
click at [760, 113] on span "Save" at bounding box center [908, 112] width 29 height 7
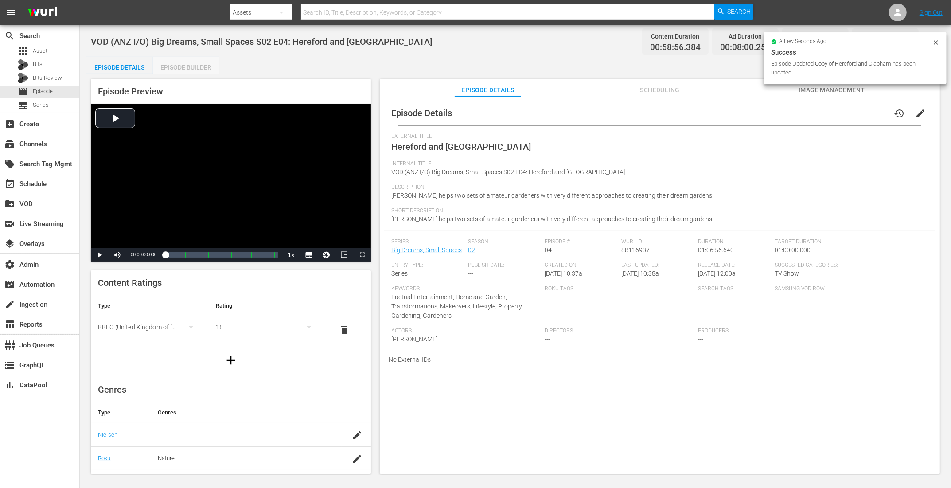
click at [174, 66] on div "Episode Builder" at bounding box center [186, 67] width 66 height 21
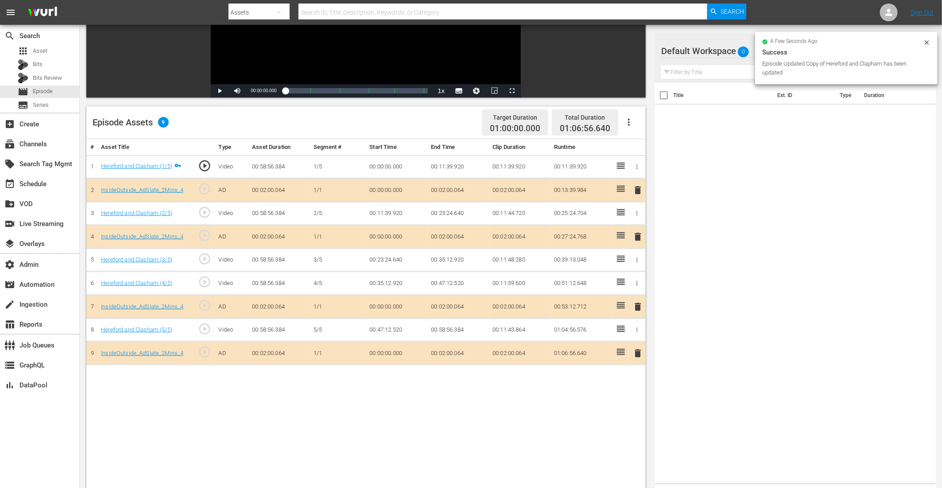
scroll to position [152, 0]
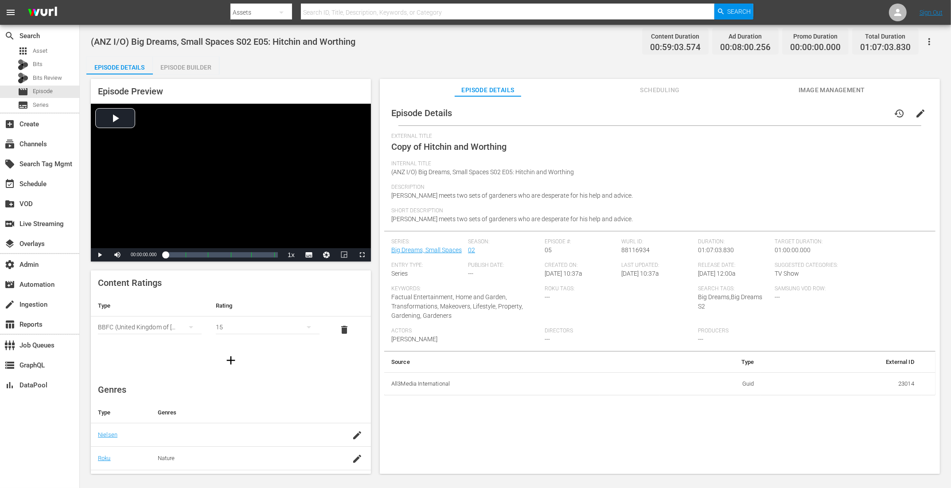
click at [760, 113] on span "edit" at bounding box center [920, 113] width 11 height 11
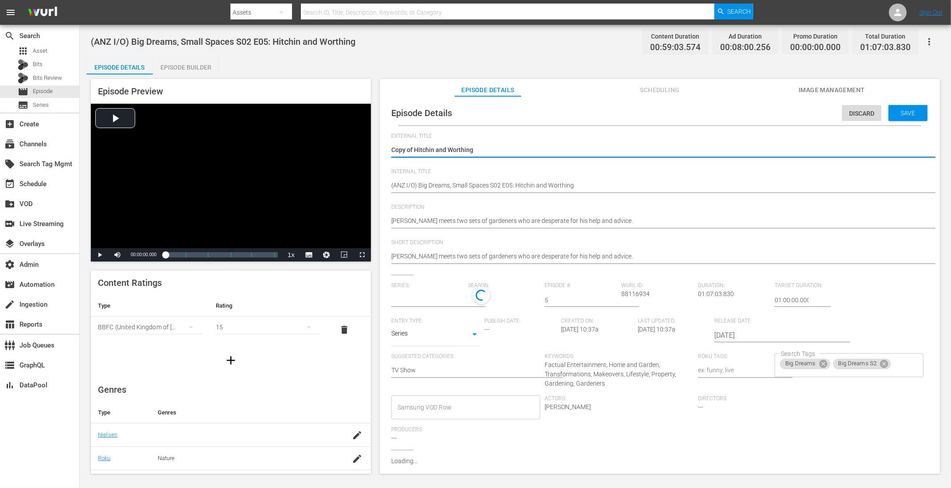
type input "Big Dreams, Small Spaces"
drag, startPoint x: 414, startPoint y: 149, endPoint x: 281, endPoint y: 148, distance: 132.9
click at [281, 148] on div "Episode Preview Video Player is loading. Play Video Play Mute Current Time 00:0…" at bounding box center [515, 277] width 858 height 406
type textarea "Hitchin and Worthing"
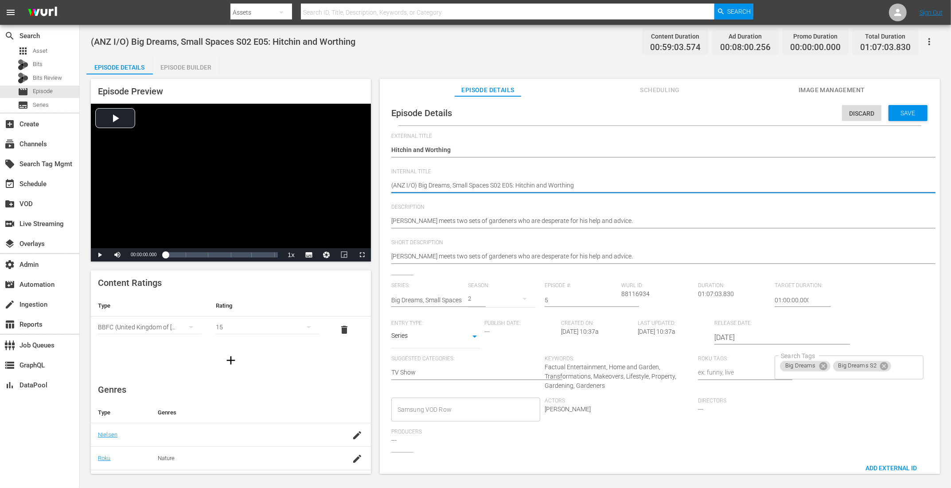
paste textarea "VOD"
type textarea "VOD (ANZ I/O) Big Dreams, Small Spaces S02 E05: Hitchin and Worthing"
click at [760, 362] on icon at bounding box center [823, 366] width 8 height 8
click at [760, 368] on icon at bounding box center [831, 367] width 10 height 10
type textarea "VOD (ANZ I/O) Big Dreams, Small Spaces S02 E05: Hitchin and Worthing"
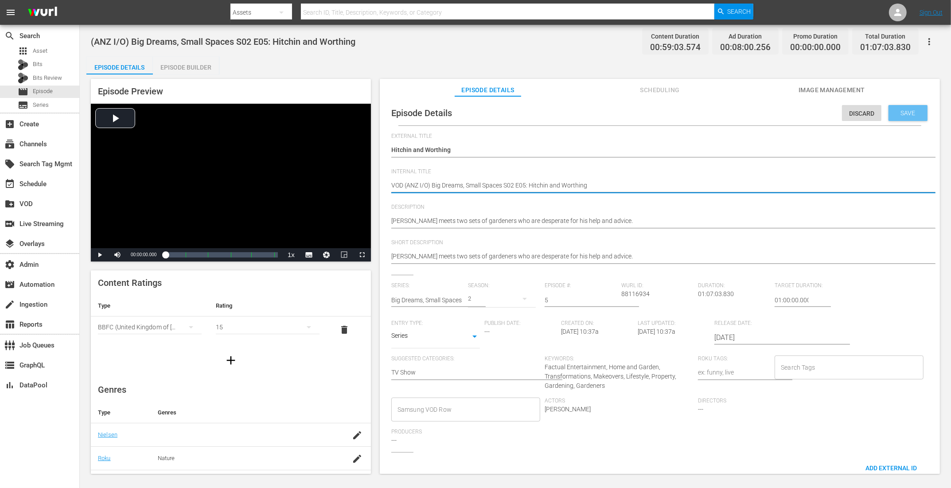
click at [760, 114] on span "Save" at bounding box center [908, 112] width 29 height 7
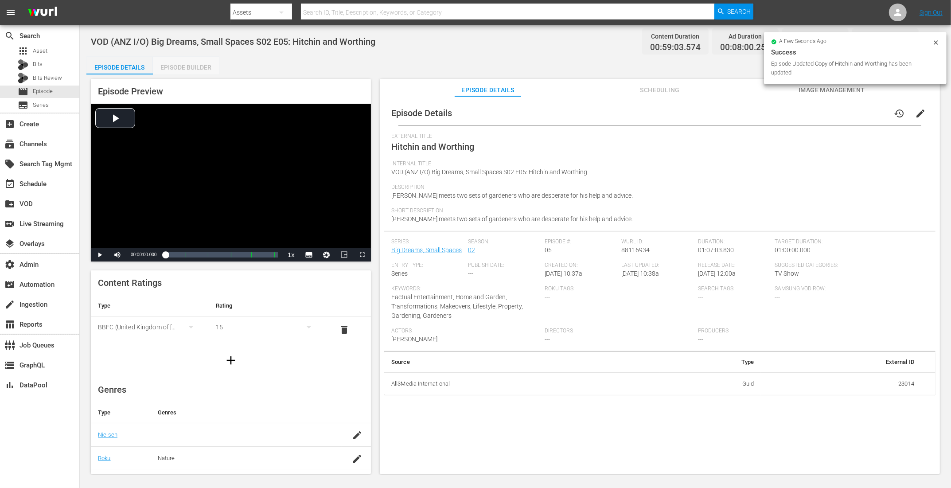
click at [190, 62] on div "Episode Builder" at bounding box center [186, 67] width 66 height 21
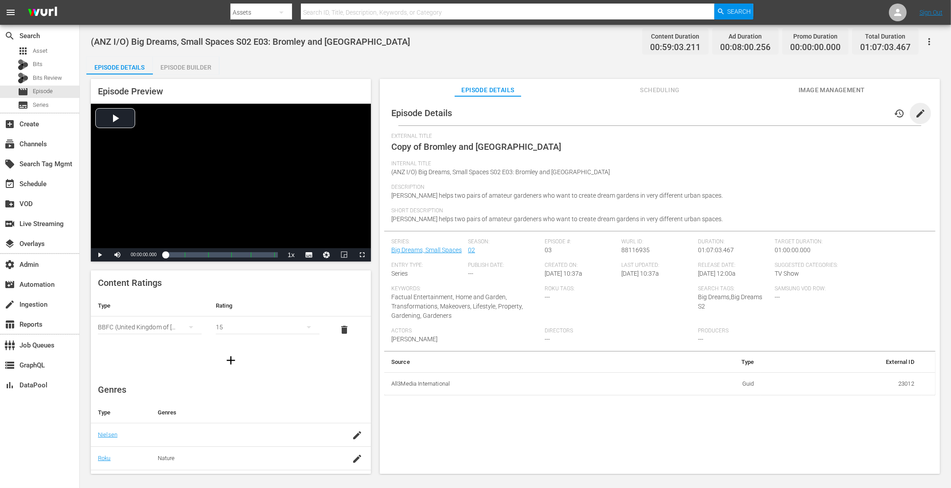
click at [760, 111] on span "edit" at bounding box center [920, 113] width 11 height 11
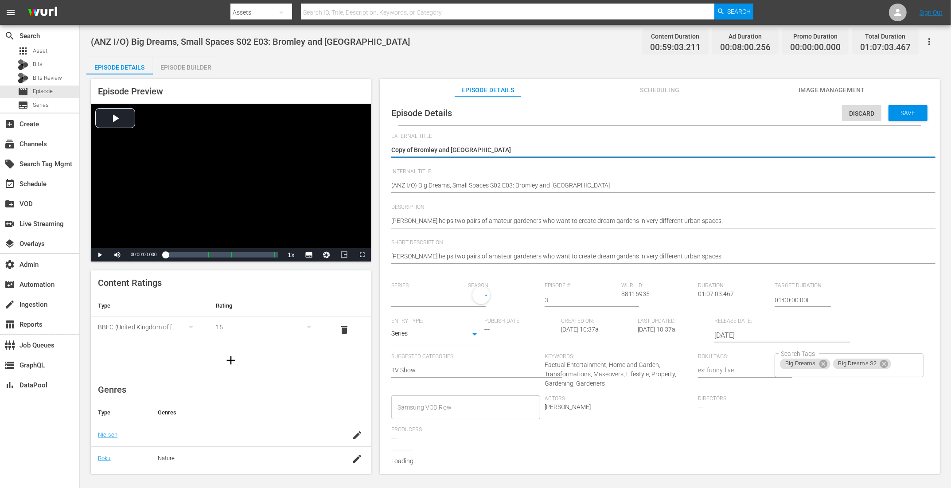
type input "Big Dreams, Small Spaces"
drag, startPoint x: 414, startPoint y: 151, endPoint x: 320, endPoint y: 136, distance: 95.1
click at [321, 138] on div "Episode Preview Video Player is loading. Play Video Play Mute Current Time 00:0…" at bounding box center [515, 277] width 858 height 406
type textarea "[PERSON_NAME] and [GEOGRAPHIC_DATA]"
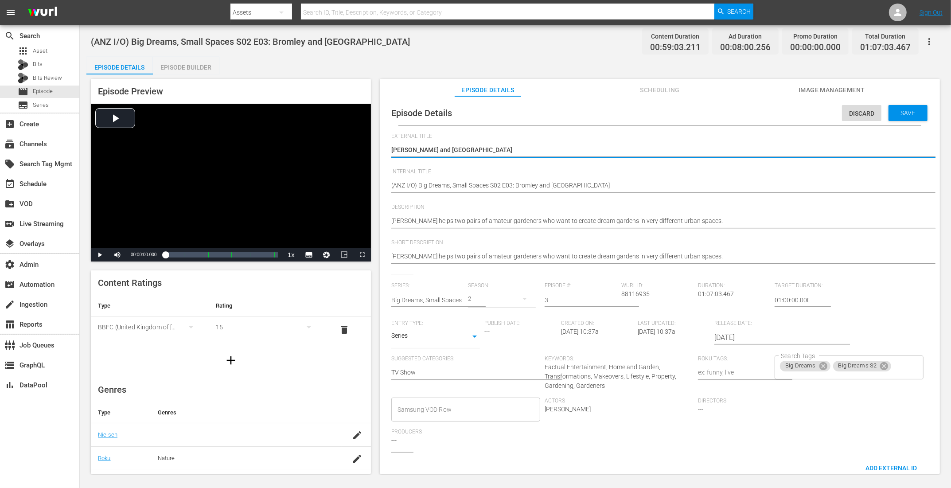
click at [390, 184] on div "Episode Details Discard Save External Title Copy of Bromley and Stoke Copy of […" at bounding box center [659, 314] width 551 height 426
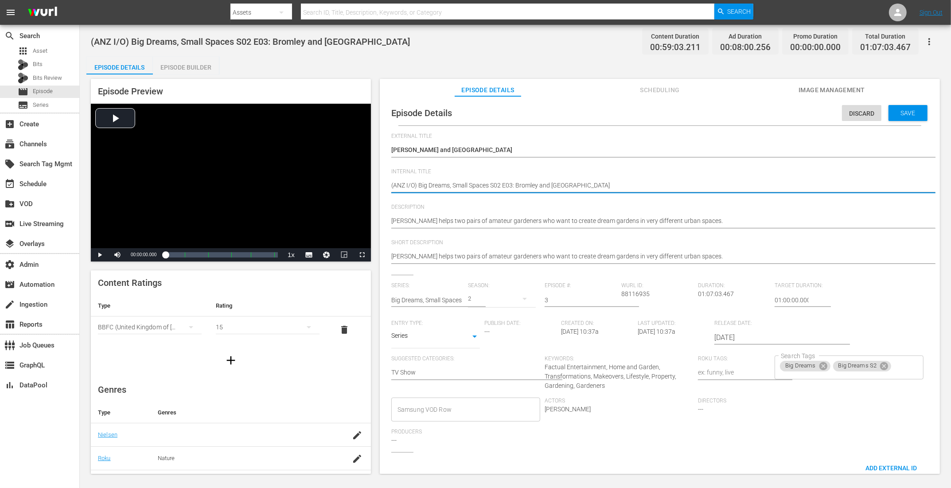
paste textarea "VOD"
type textarea "VOD (ANZ I/O) Big Dreams, Small Spaces S02 E03: Bromley and [GEOGRAPHIC_DATA]"
click at [760, 366] on icon at bounding box center [823, 366] width 8 height 8
click at [760, 366] on icon at bounding box center [831, 367] width 10 height 10
type textarea "VOD (ANZ I/O) Big Dreams, Small Spaces S02 E03: Bromley and [GEOGRAPHIC_DATA]"
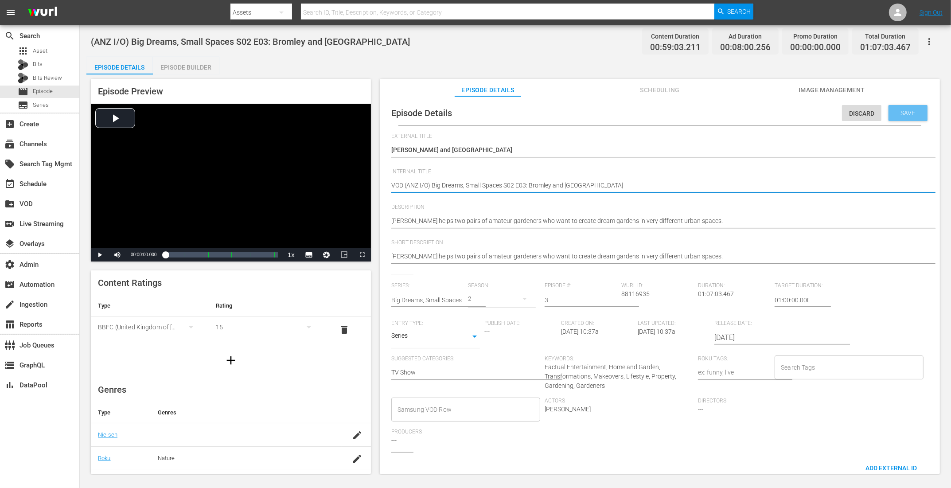
click at [760, 117] on div "Save" at bounding box center [907, 113] width 39 height 16
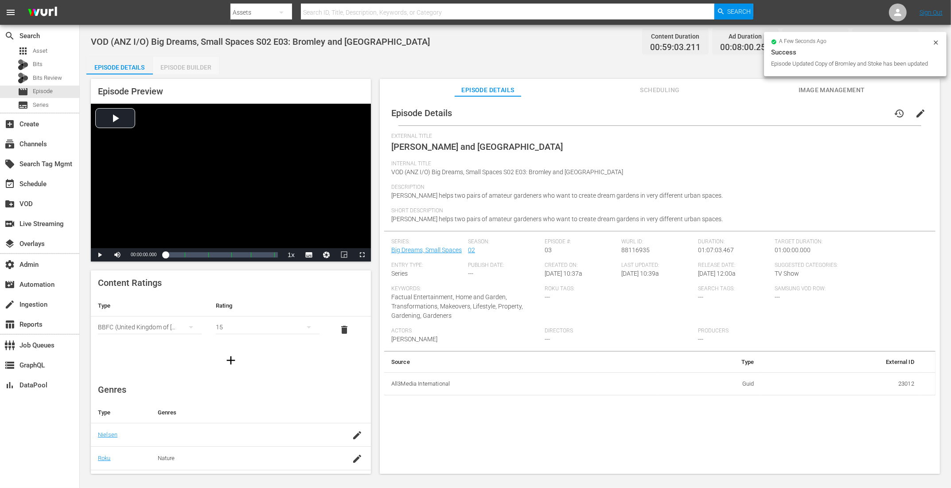
click at [181, 63] on div "Episode Builder" at bounding box center [186, 67] width 66 height 21
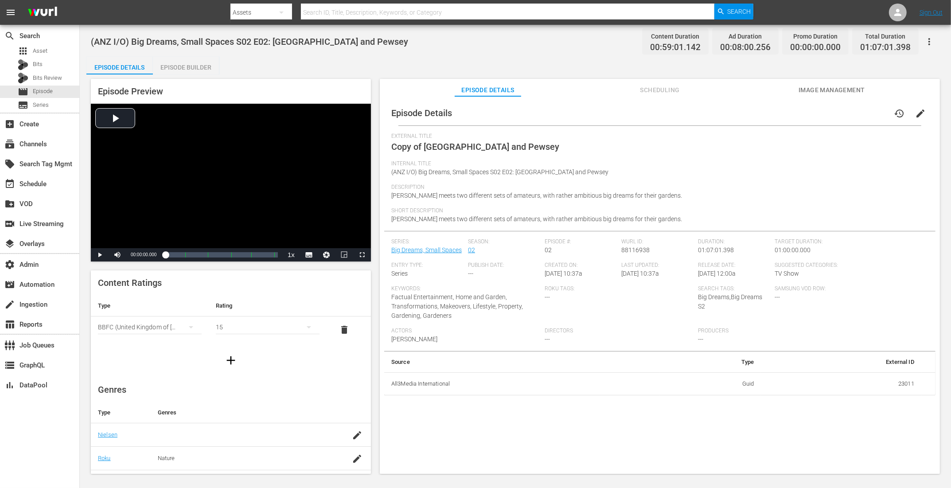
click at [760, 115] on span "edit" at bounding box center [920, 113] width 11 height 11
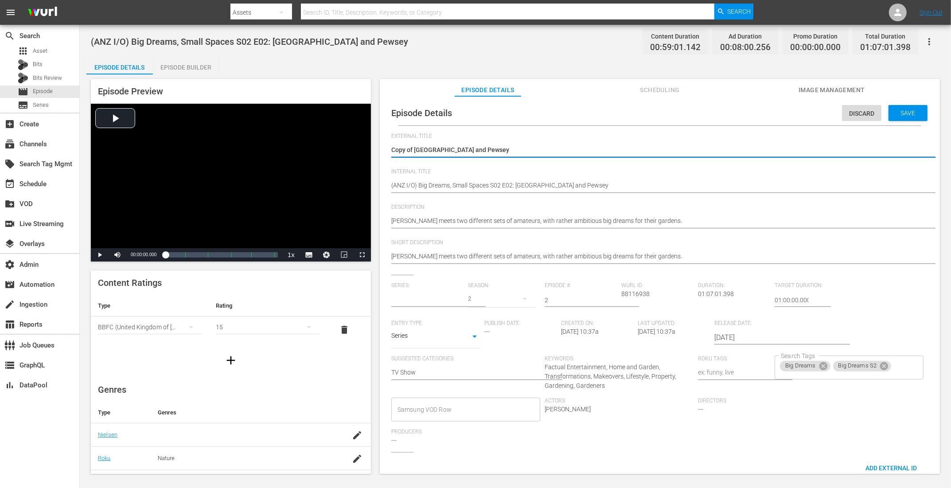
type input "Big Dreams, Small Spaces"
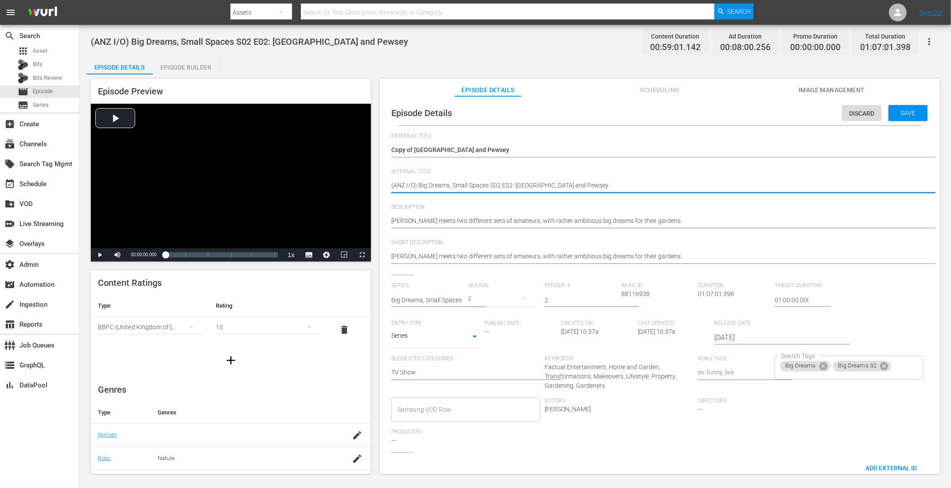
paste textarea "VOD"
type textarea "VOD (ANZ I/O) Big Dreams, Small Spaces S02 E02: [GEOGRAPHIC_DATA] and Pewsey"
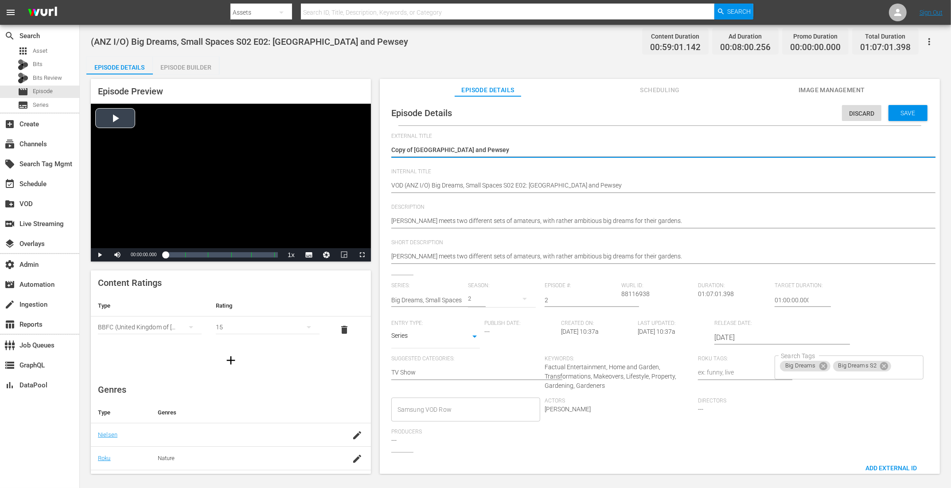
drag, startPoint x: 415, startPoint y: 147, endPoint x: 363, endPoint y: 147, distance: 51.4
type textarea "Oxford and Pewsey"
click at [760, 369] on icon at bounding box center [823, 366] width 8 height 8
click at [760, 369] on icon at bounding box center [831, 367] width 8 height 8
type textarea "Oxford and Pewsey"
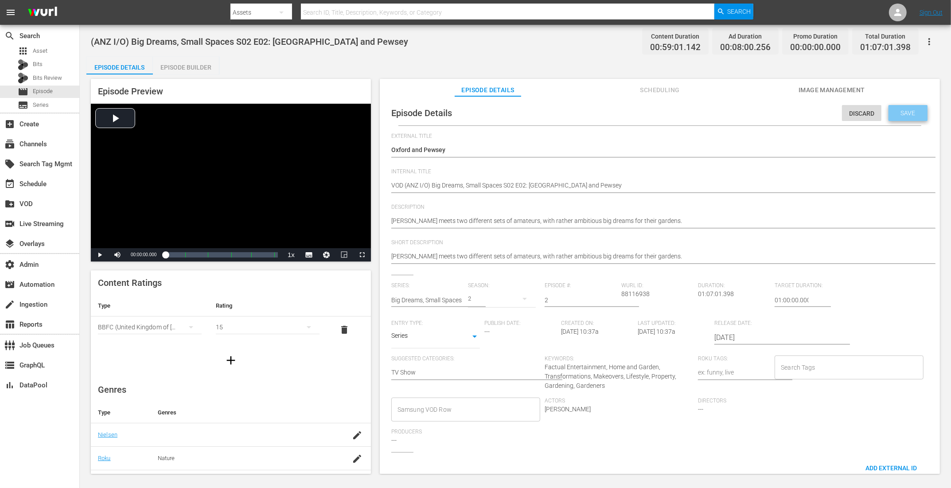
click at [760, 115] on div "Save" at bounding box center [907, 113] width 39 height 16
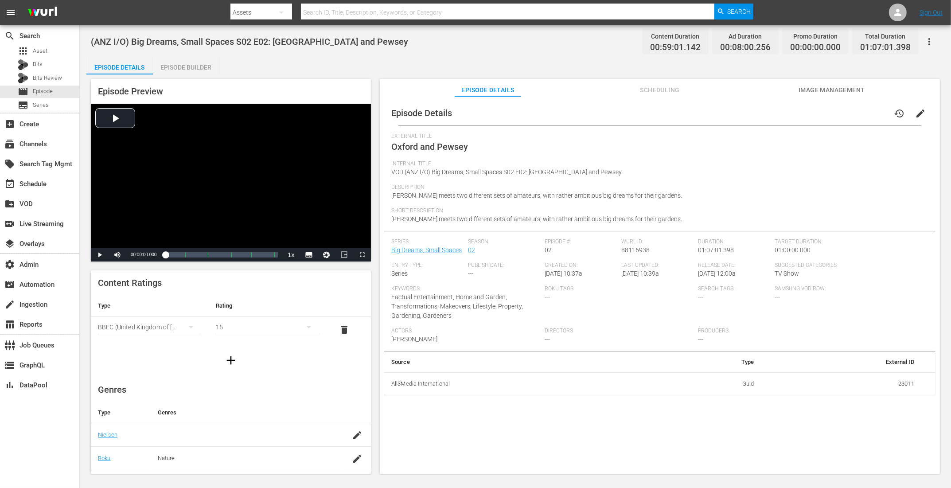
click at [195, 66] on div "Episode Builder" at bounding box center [186, 67] width 66 height 21
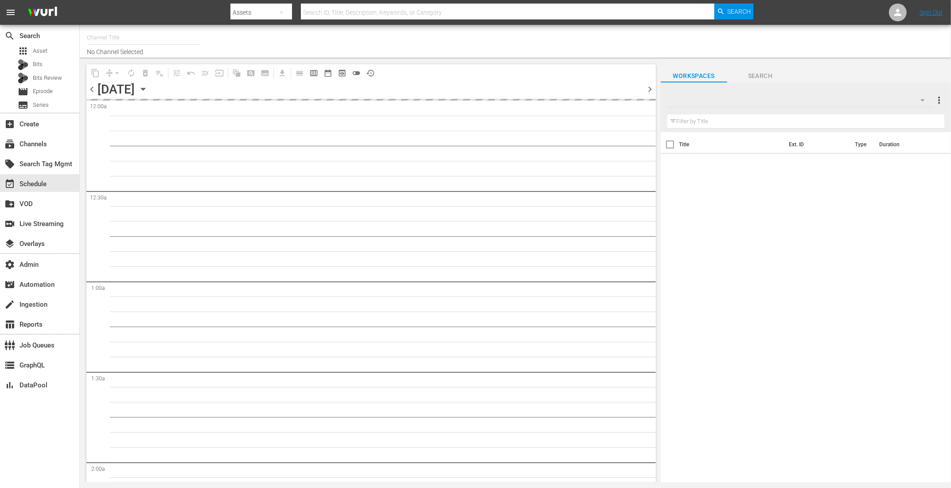
type input "Inside Outside (ANZ) (1907)"
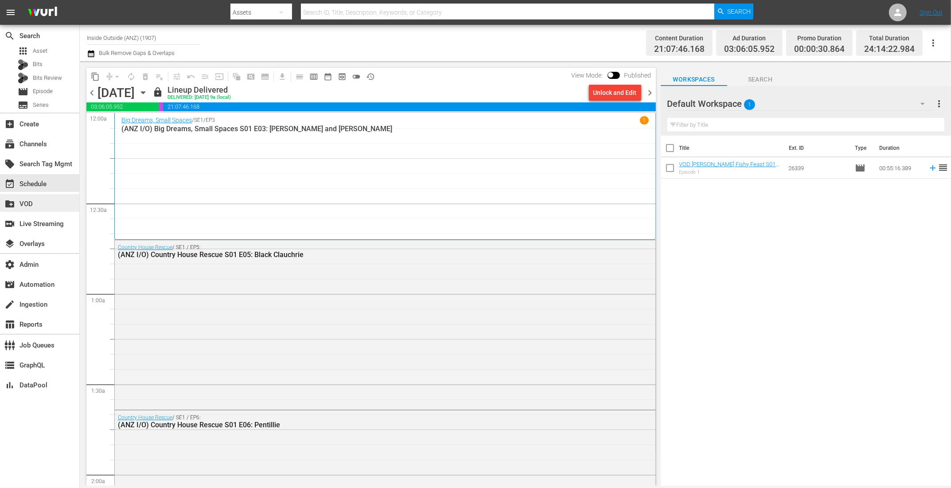
click at [32, 199] on div "create_new_folder VOD" at bounding box center [25, 202] width 50 height 8
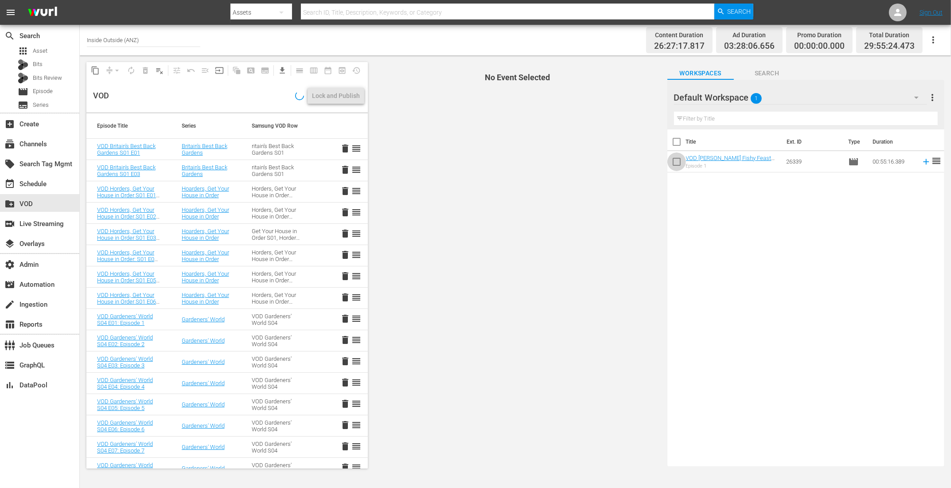
click at [671, 159] on input "checkbox" at bounding box center [676, 163] width 19 height 19
checkbox input "true"
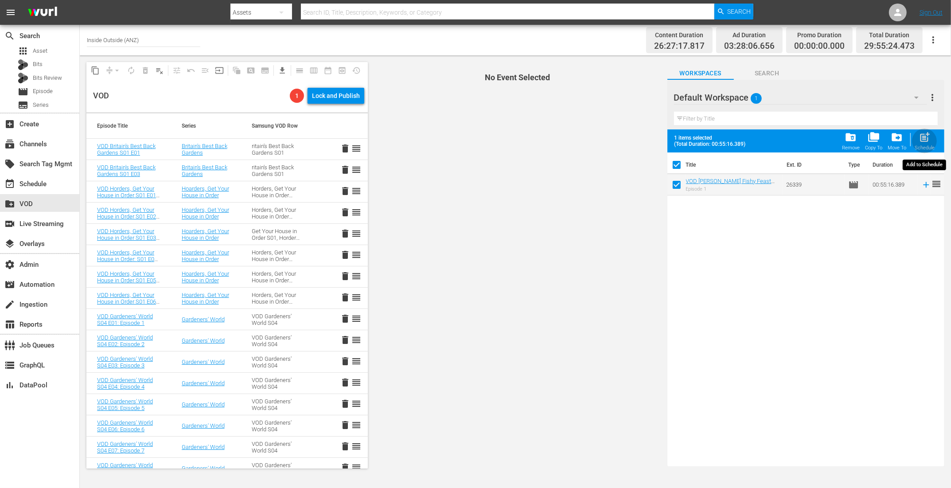
click at [925, 140] on span "post_add" at bounding box center [924, 137] width 12 height 12
checkbox input "false"
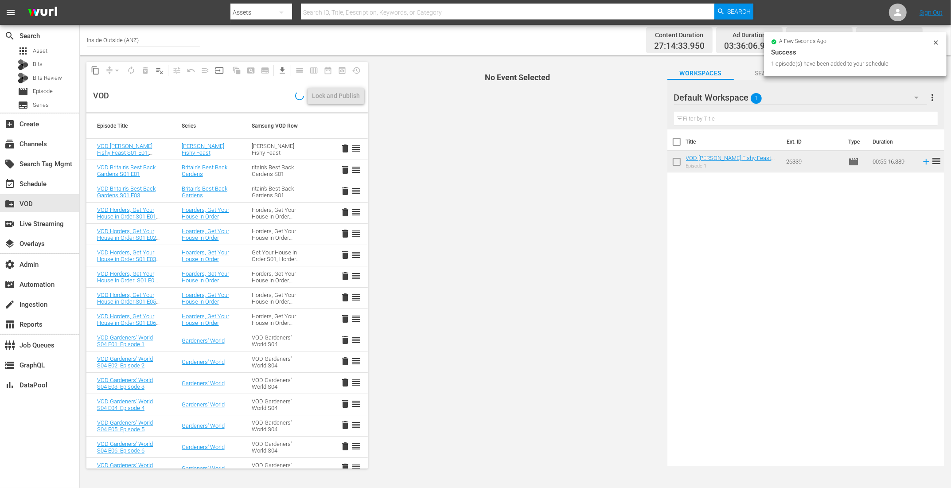
click at [674, 162] on input "checkbox" at bounding box center [676, 163] width 19 height 19
checkbox input "true"
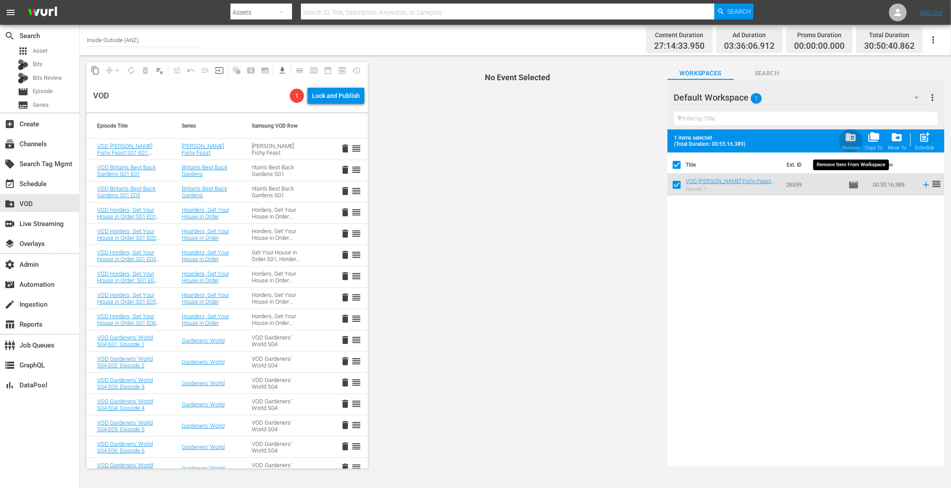
click at [849, 138] on span "folder_delete" at bounding box center [850, 137] width 12 height 12
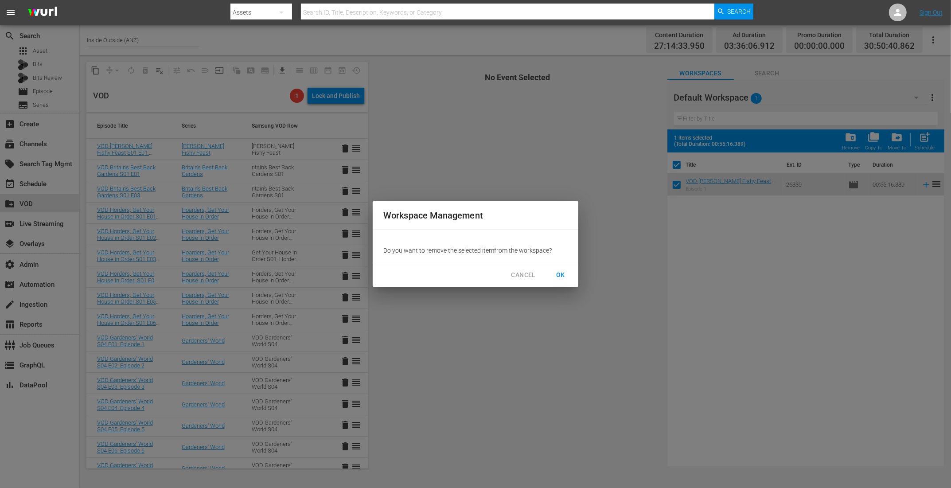
click at [559, 273] on span "OK" at bounding box center [560, 274] width 14 height 11
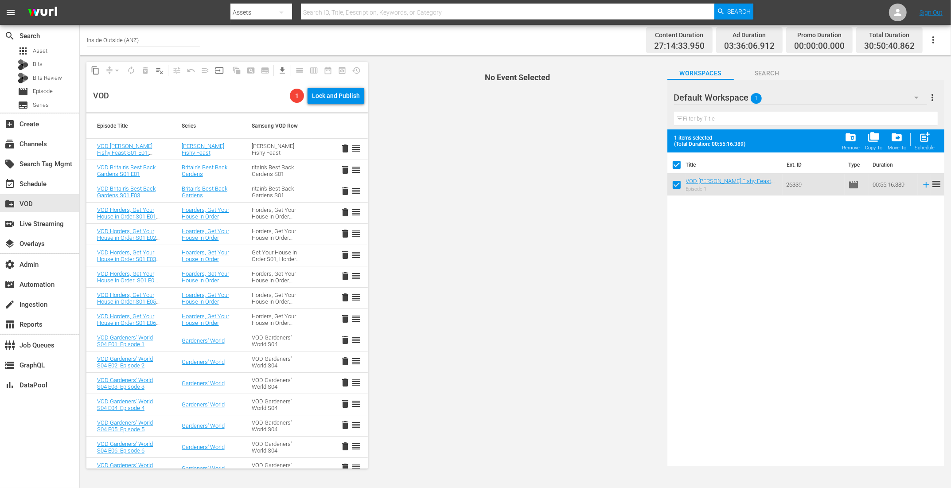
checkbox input "false"
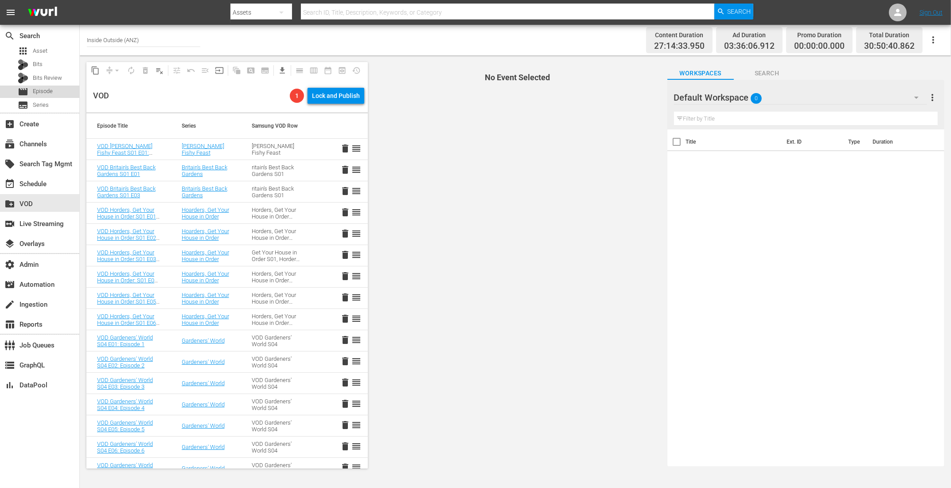
click at [56, 92] on div "movie Episode" at bounding box center [39, 91] width 79 height 12
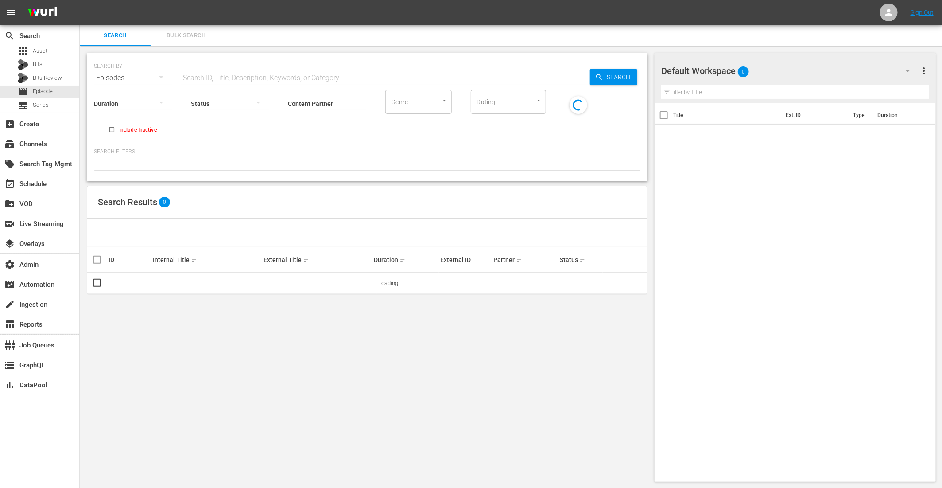
click at [229, 70] on input "text" at bounding box center [385, 77] width 409 height 21
paste input "Gordon Ramsay's Ultimate Home Cooking"
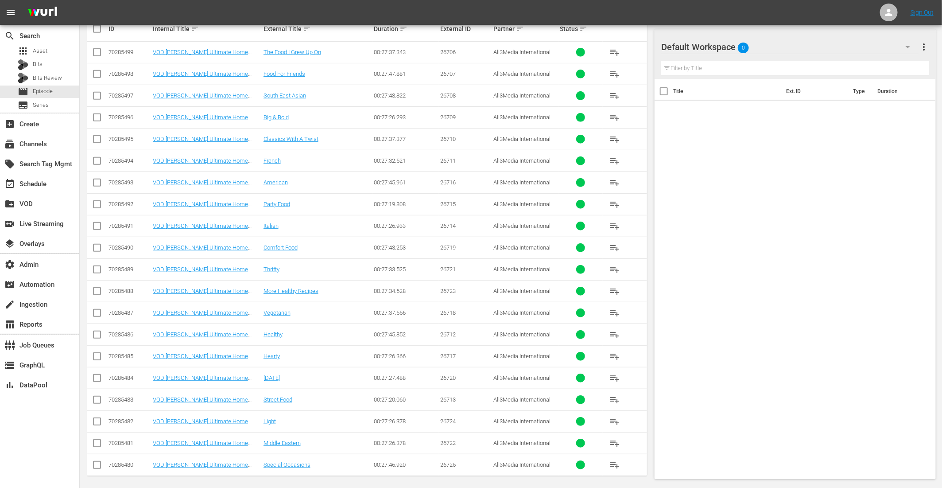
scroll to position [32, 0]
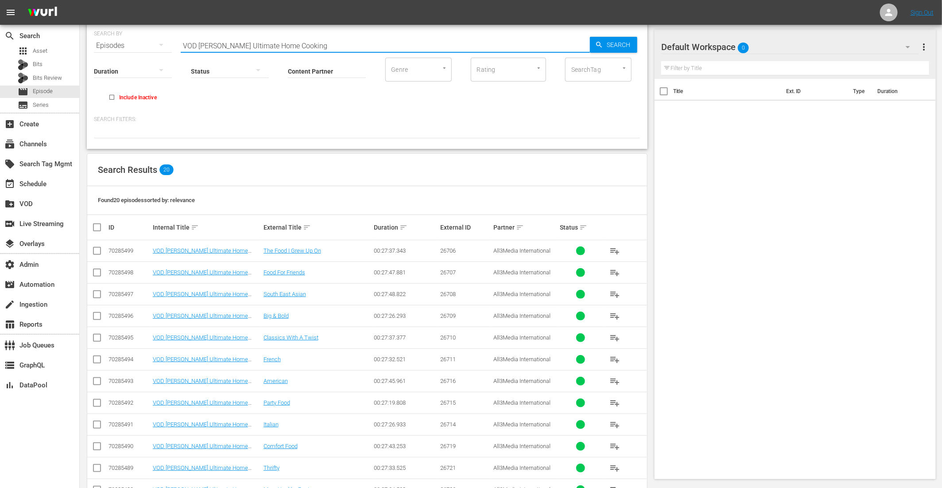
type input "VOD Gordon Ramsay's Ultimate Home Cooking"
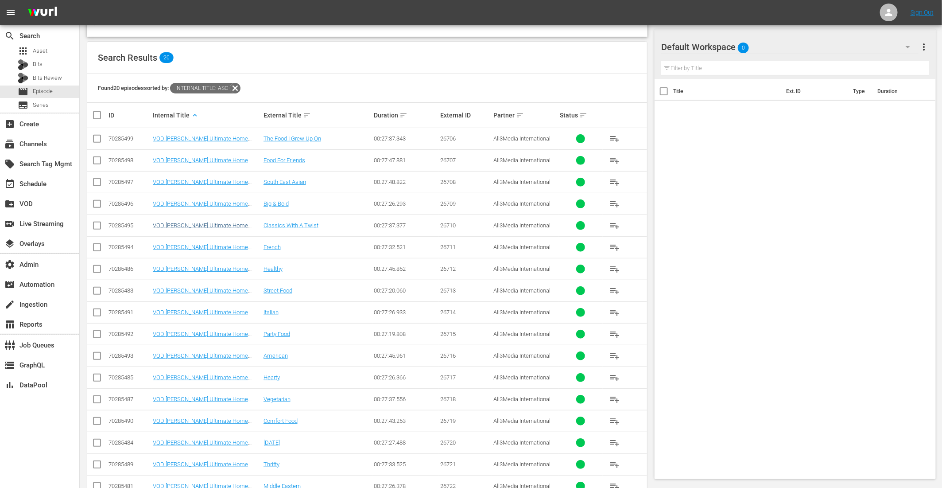
scroll to position [206, 0]
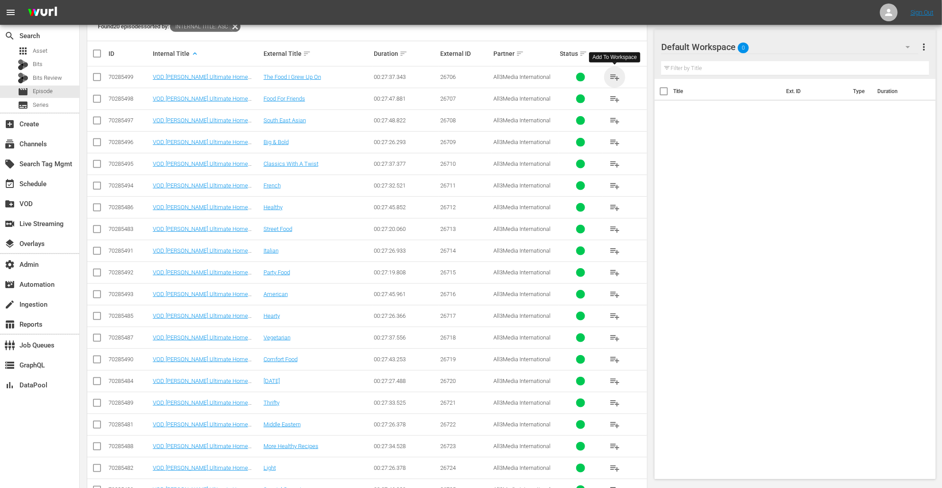
click at [618, 75] on span "playlist_add" at bounding box center [615, 77] width 11 height 11
click at [618, 96] on span "playlist_add" at bounding box center [615, 98] width 11 height 11
click at [614, 119] on span "playlist_add" at bounding box center [615, 120] width 11 height 11
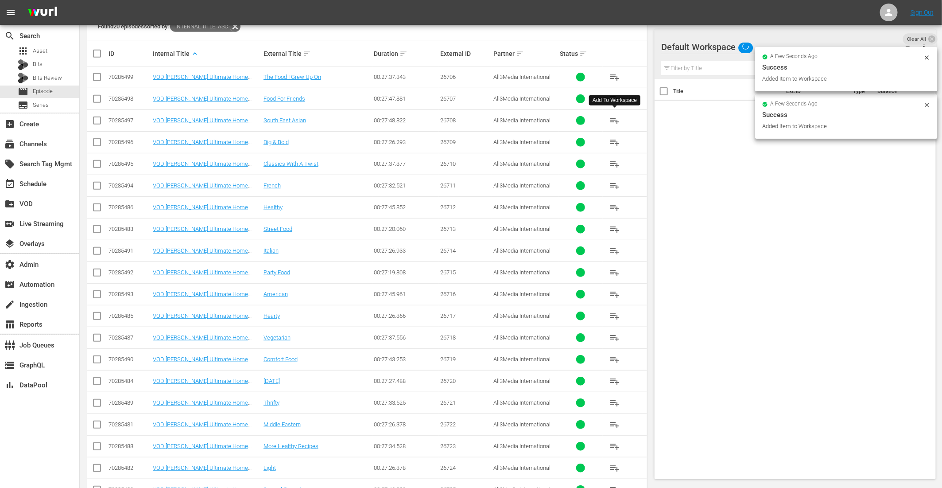
click at [615, 140] on span "playlist_add" at bounding box center [615, 142] width 11 height 11
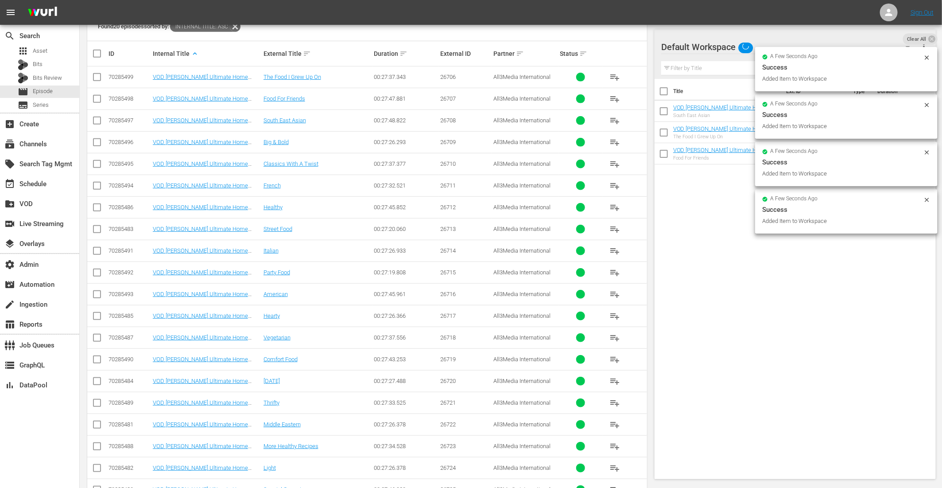
click at [613, 159] on span "playlist_add" at bounding box center [615, 164] width 11 height 11
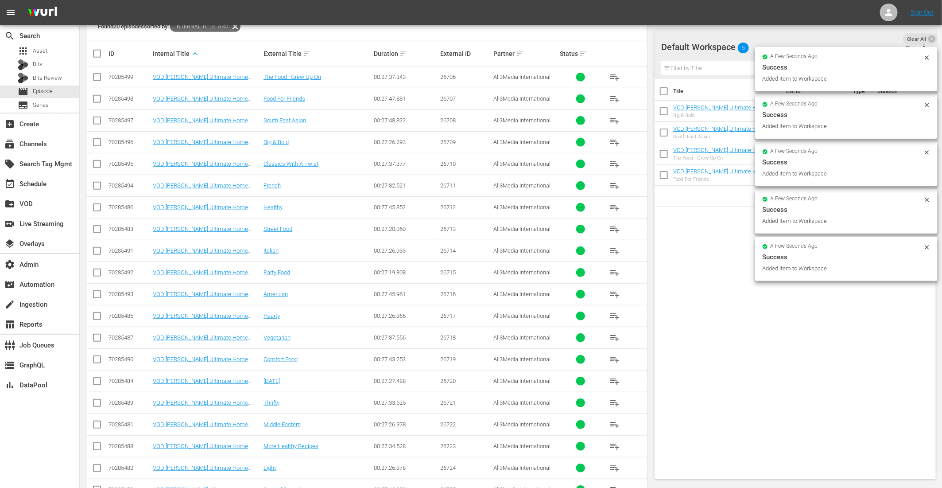
click at [612, 186] on span "playlist_add" at bounding box center [615, 185] width 11 height 11
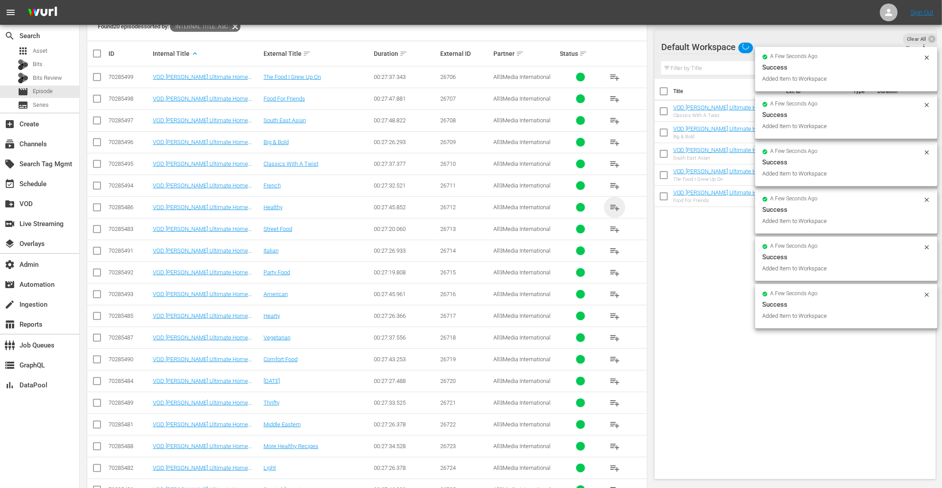
click at [615, 209] on span "playlist_add" at bounding box center [615, 207] width 11 height 11
click at [615, 229] on span "playlist_add" at bounding box center [615, 229] width 11 height 11
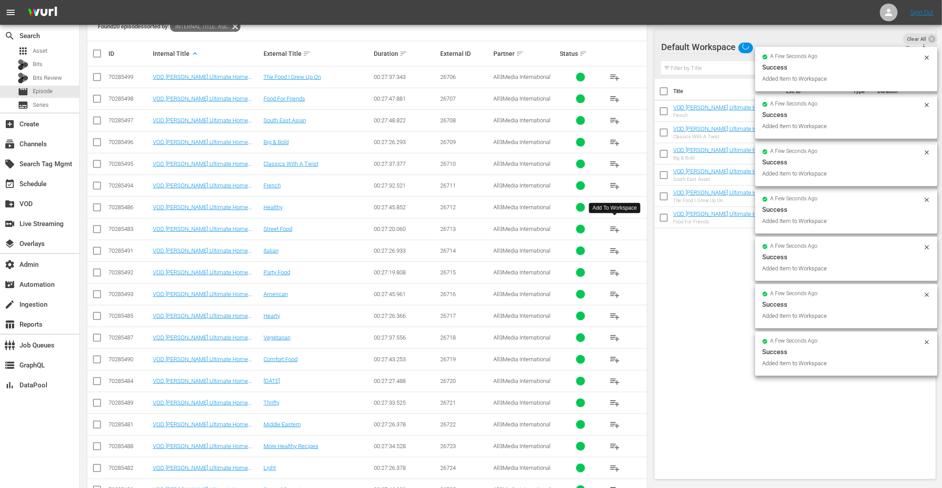
click at [615, 249] on span "playlist_add" at bounding box center [615, 250] width 11 height 11
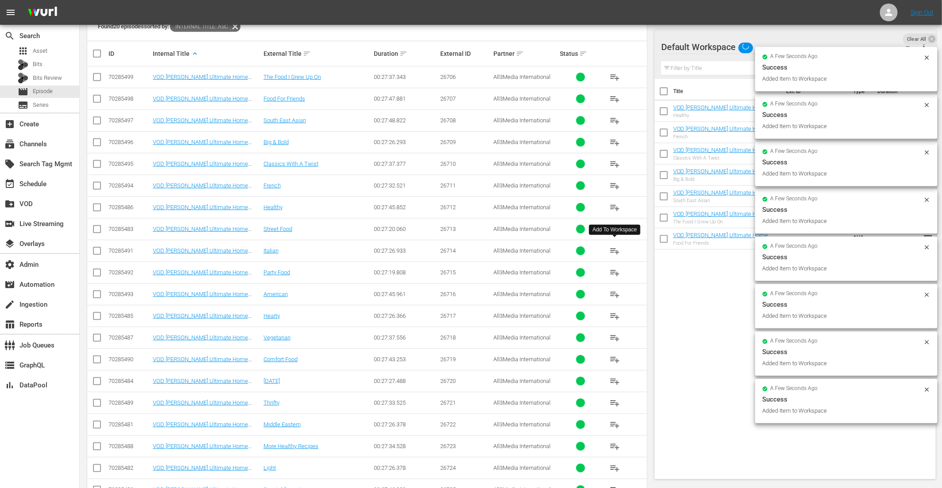
click at [614, 267] on span "playlist_add" at bounding box center [615, 272] width 11 height 11
click at [615, 289] on span "playlist_add" at bounding box center [615, 294] width 11 height 11
click at [615, 315] on span "playlist_add" at bounding box center [615, 316] width 11 height 11
click at [614, 333] on span "playlist_add" at bounding box center [615, 337] width 11 height 11
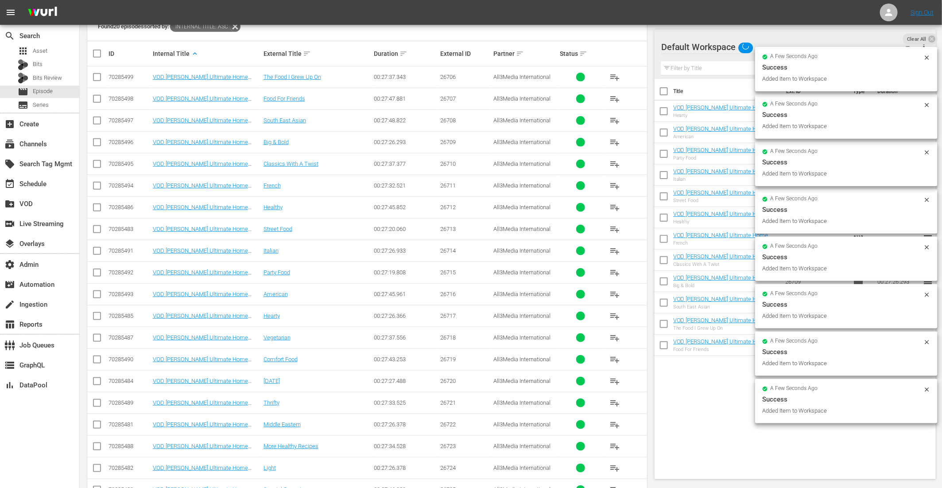
click at [615, 357] on span "playlist_add" at bounding box center [615, 359] width 11 height 11
click at [617, 376] on span "playlist_add" at bounding box center [615, 381] width 11 height 11
click at [612, 397] on span "playlist_add" at bounding box center [615, 402] width 11 height 11
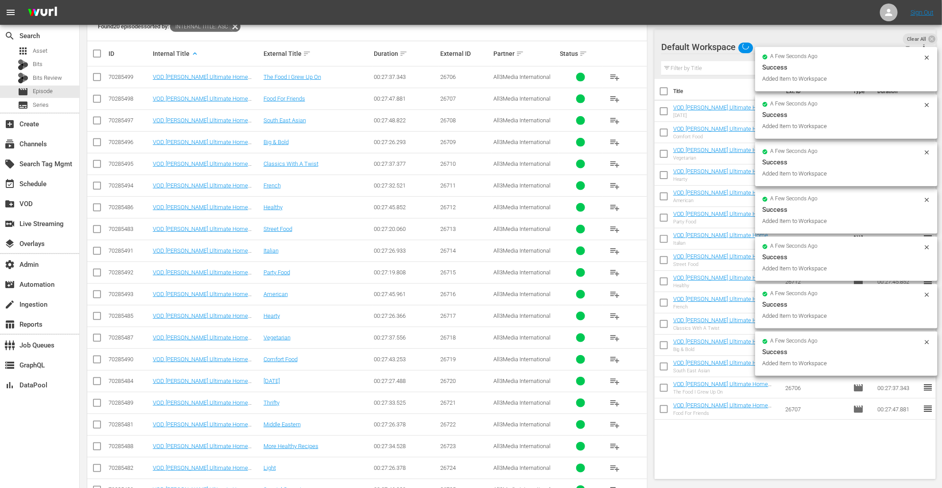
click at [615, 420] on span "playlist_add" at bounding box center [615, 424] width 11 height 11
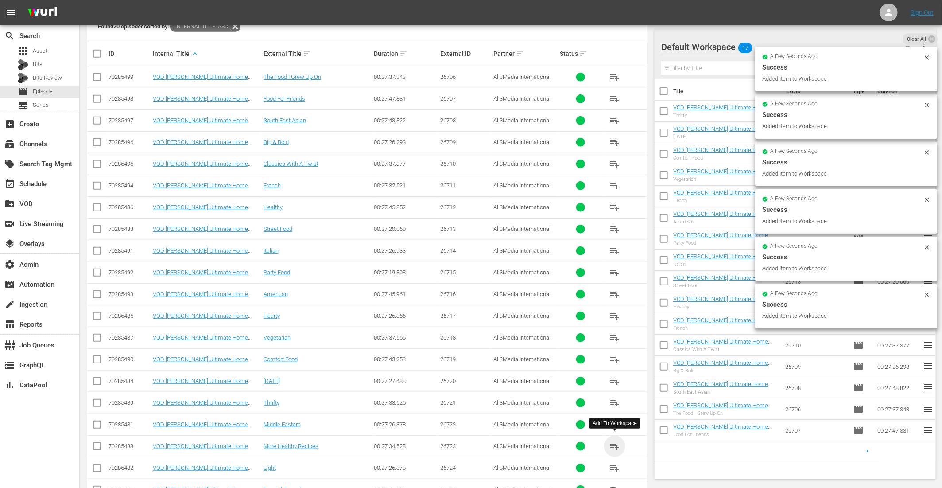
click at [615, 445] on span "playlist_add" at bounding box center [615, 446] width 11 height 11
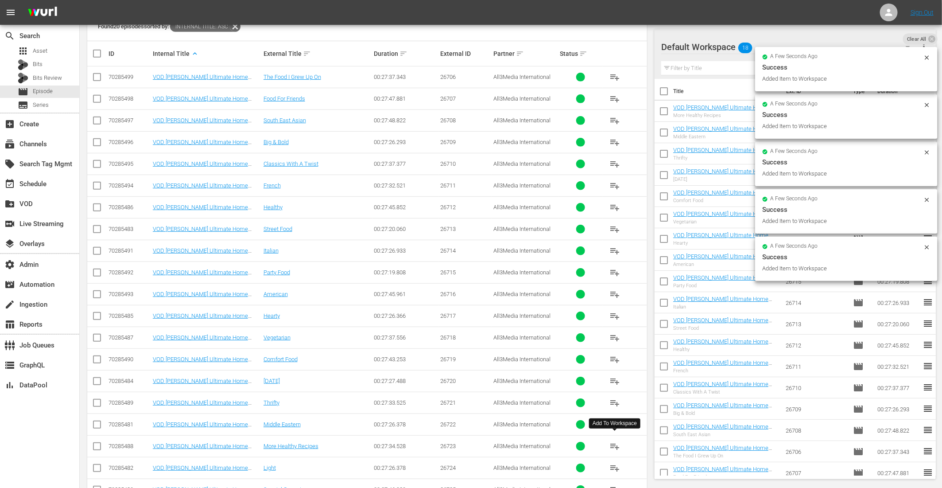
scroll to position [231, 0]
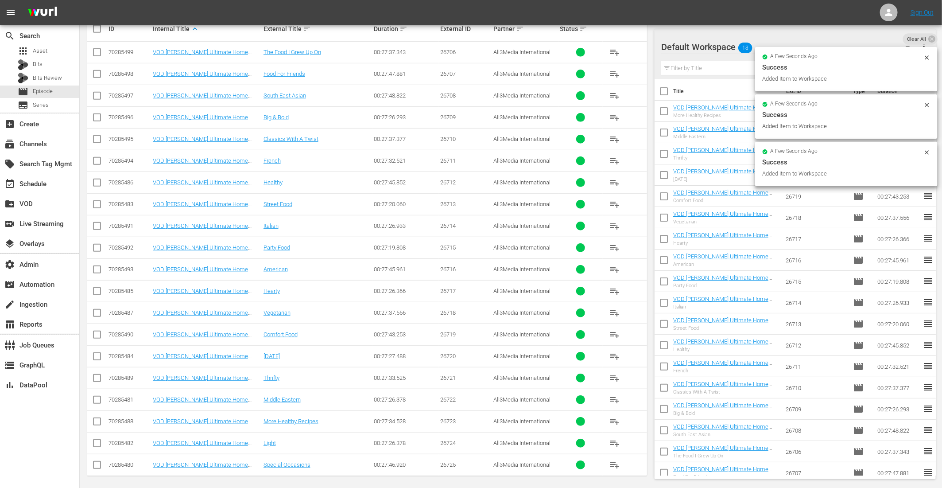
click at [618, 438] on span "playlist_add" at bounding box center [615, 443] width 11 height 11
click at [616, 460] on span "playlist_add" at bounding box center [615, 464] width 11 height 11
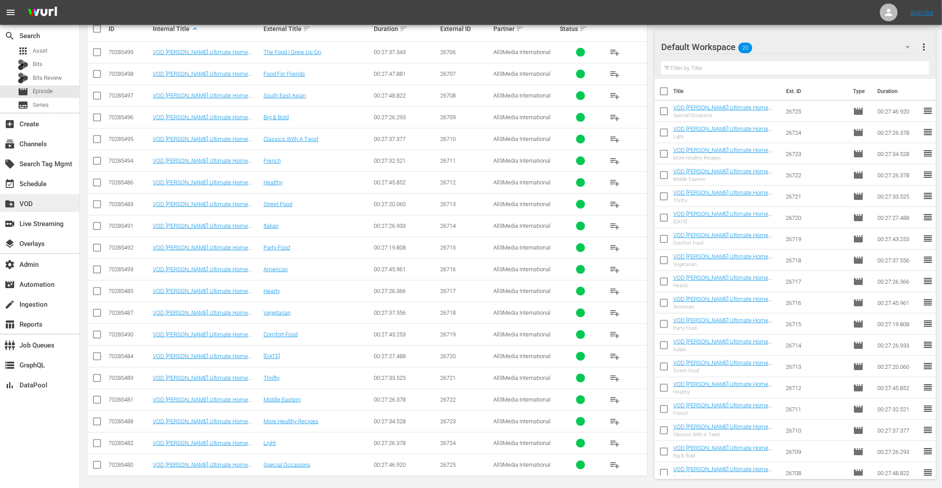
click at [52, 197] on div "create_new_folder VOD" at bounding box center [39, 203] width 79 height 18
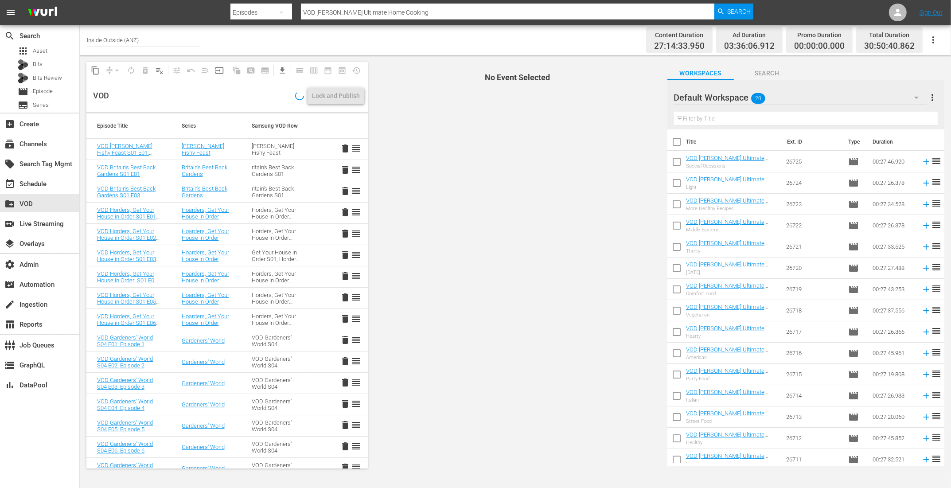
click at [676, 141] on input "checkbox" at bounding box center [676, 143] width 19 height 19
checkbox input "true"
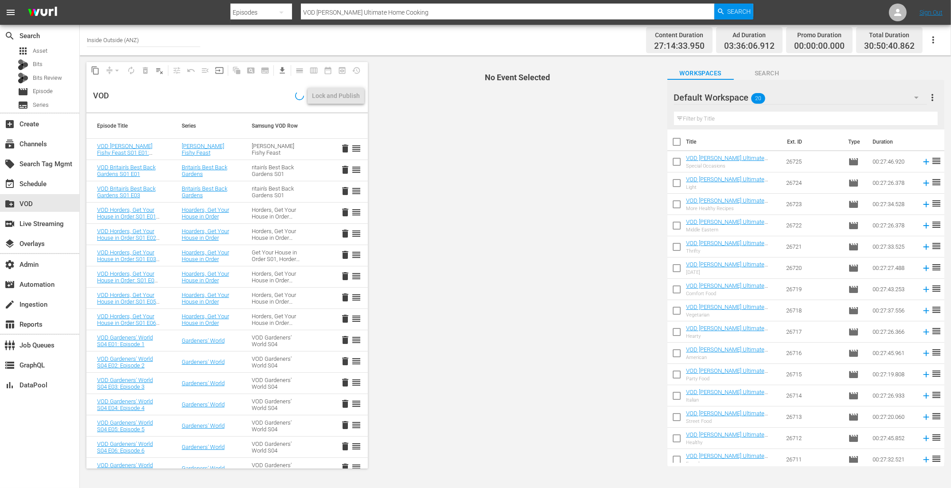
checkbox input "true"
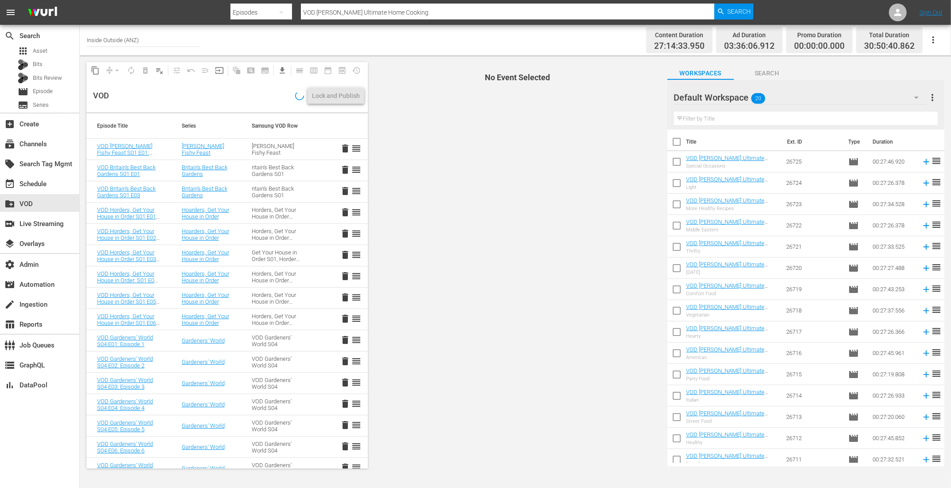
checkbox input "true"
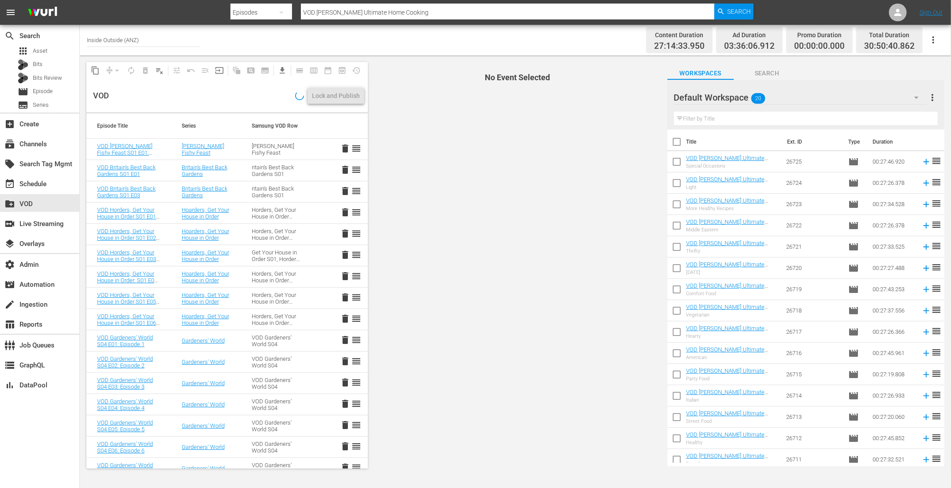
checkbox input "true"
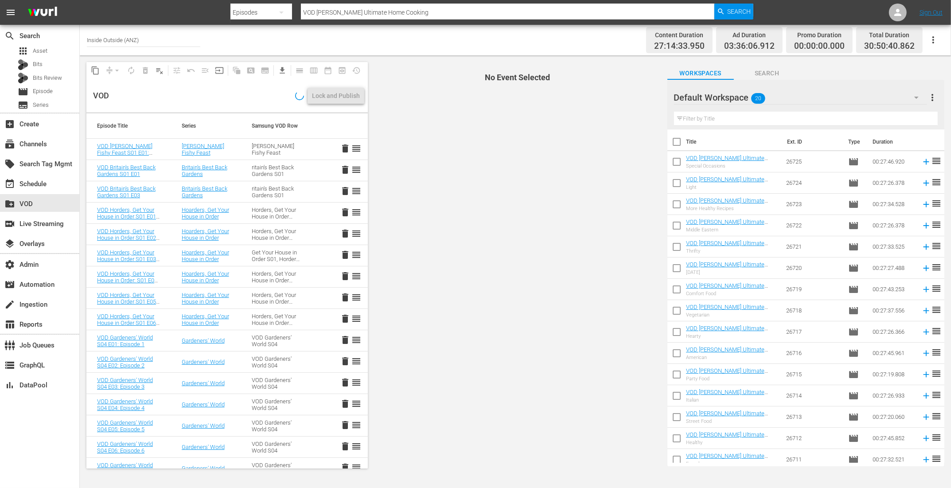
checkbox input "true"
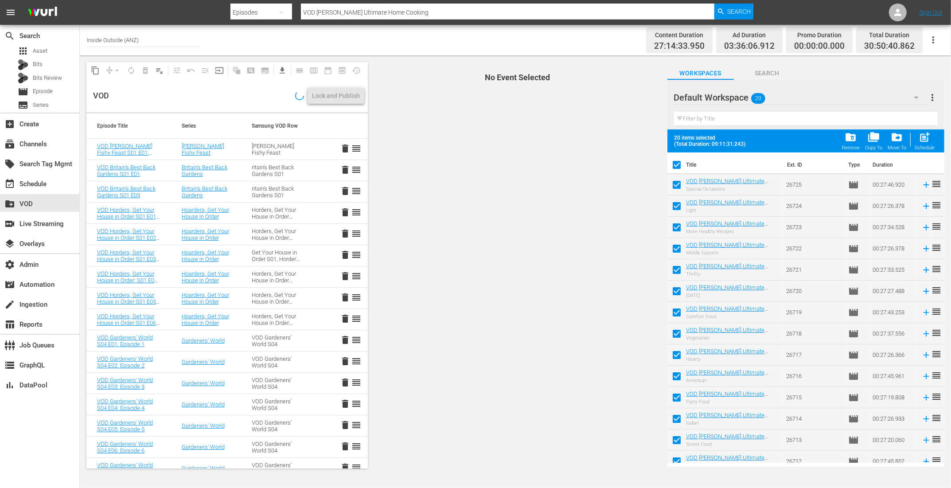
scroll to position [136, 0]
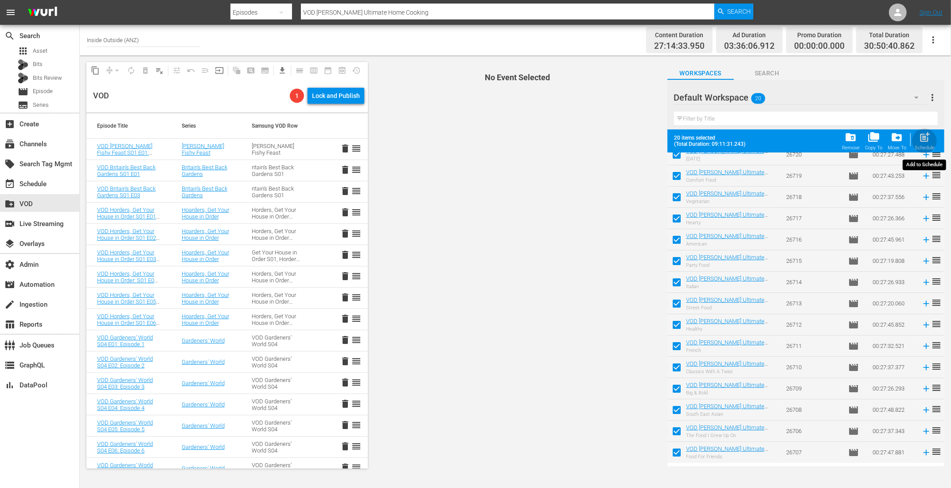
click at [927, 138] on span "post_add" at bounding box center [924, 137] width 12 height 12
checkbox input "false"
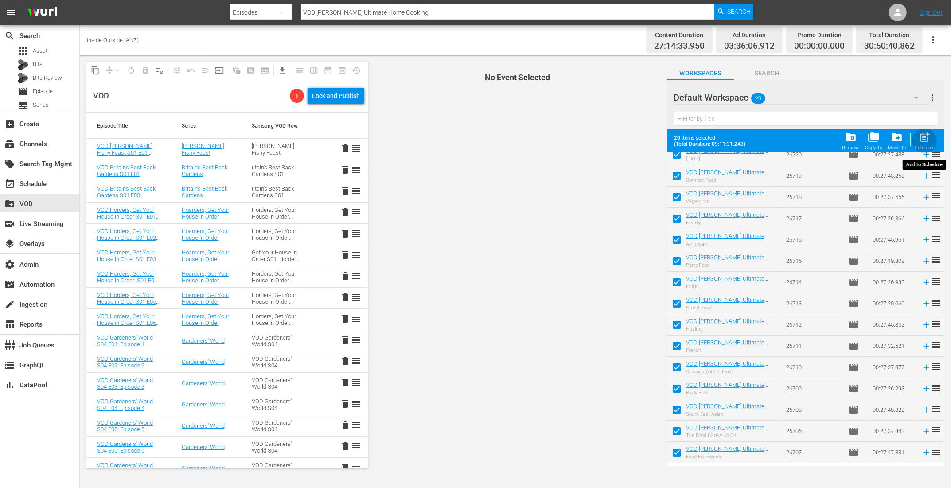
checkbox input "false"
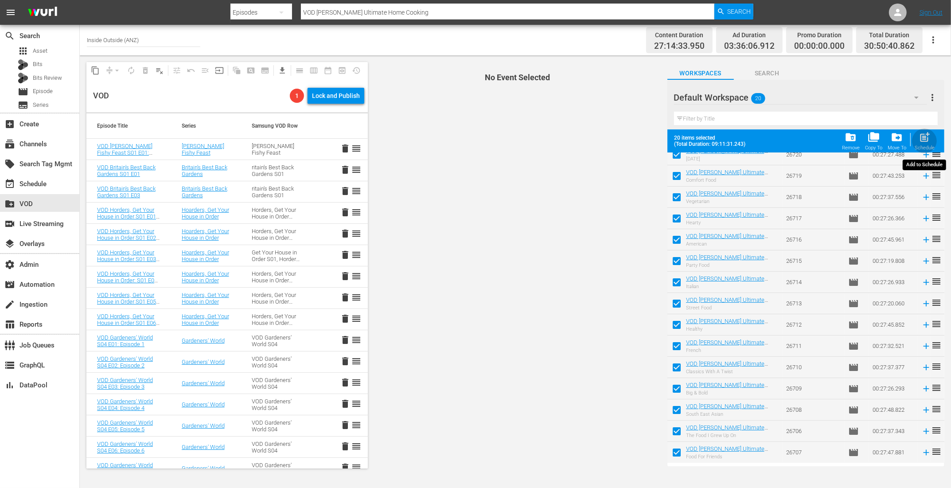
checkbox input "false"
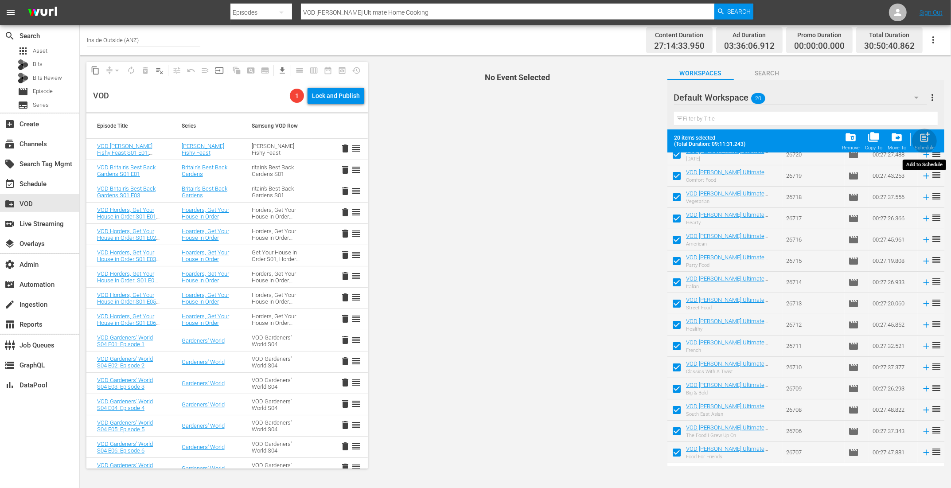
checkbox input "false"
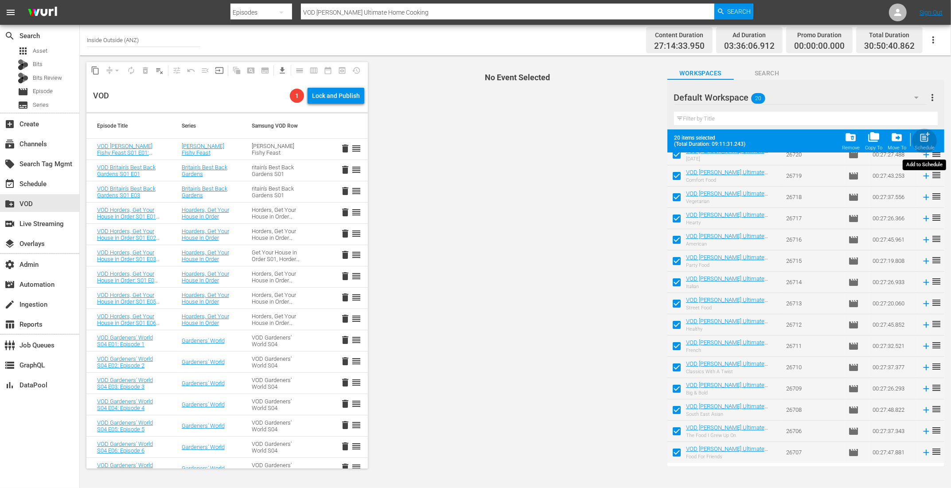
checkbox input "false"
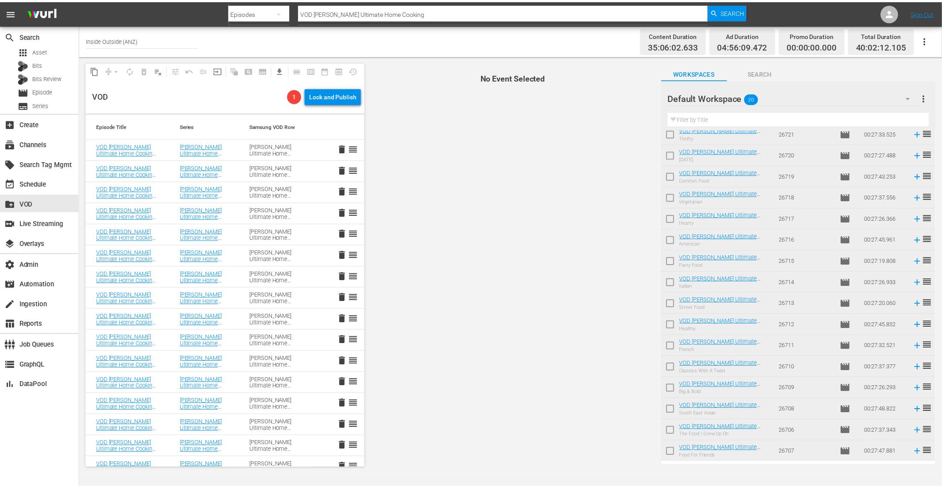
scroll to position [0, 0]
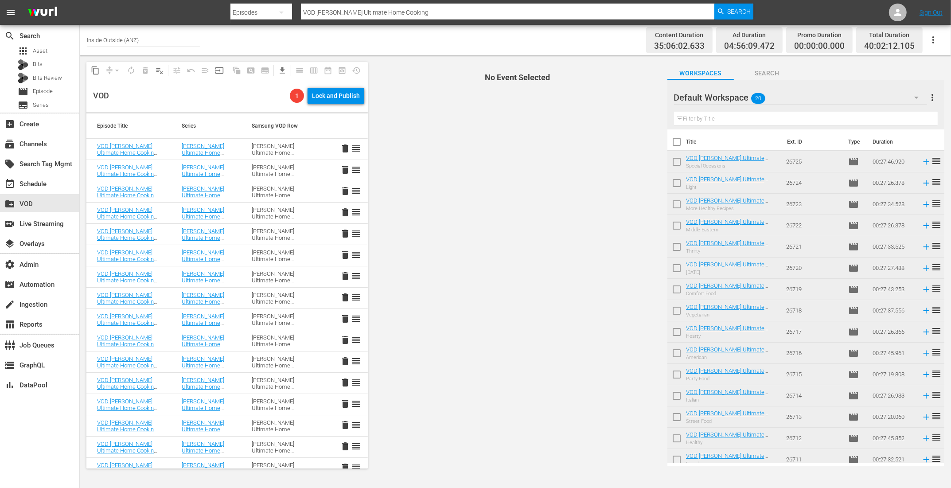
click at [678, 139] on input "checkbox" at bounding box center [676, 143] width 19 height 19
checkbox input "true"
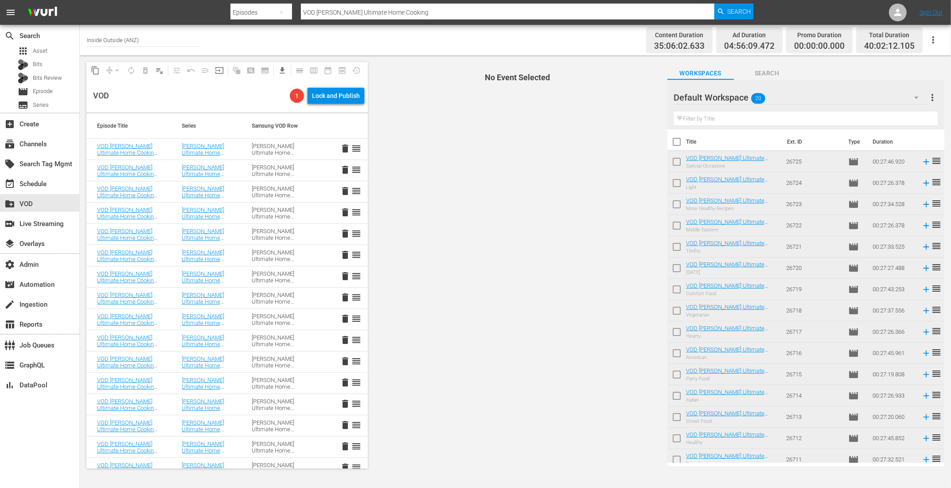
checkbox input "true"
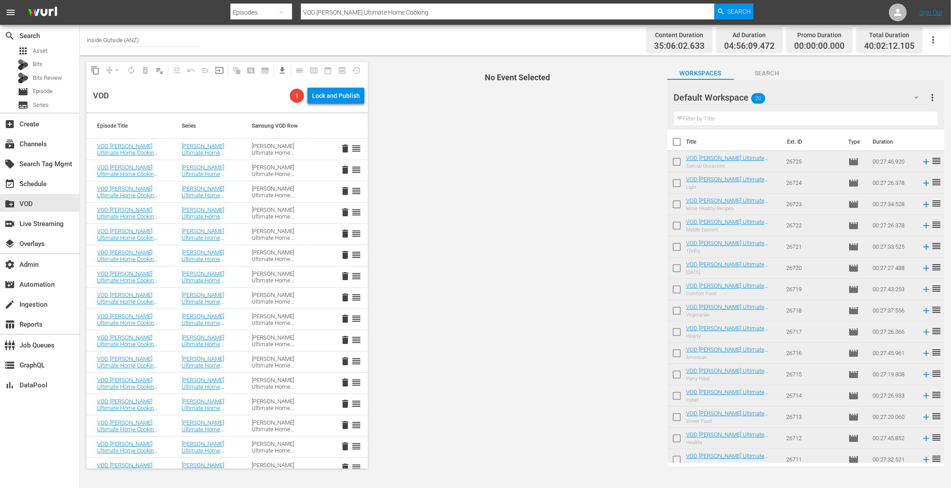
checkbox input "true"
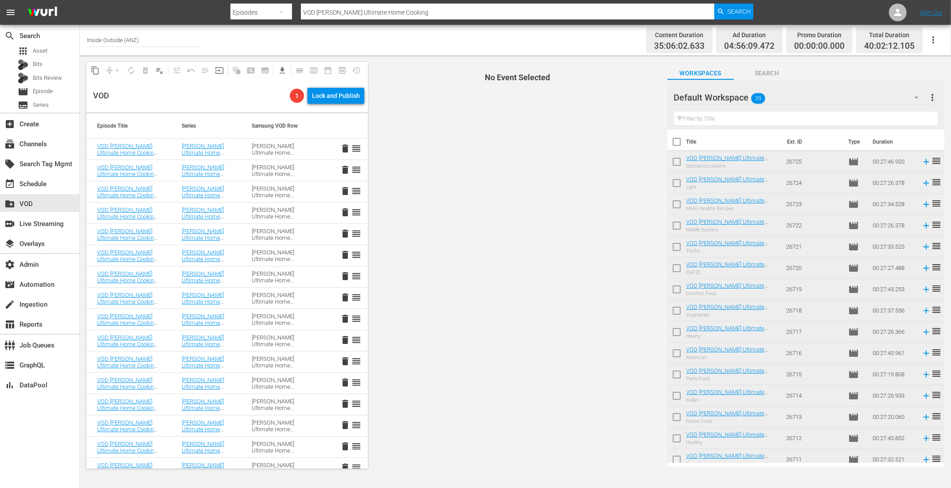
checkbox input "true"
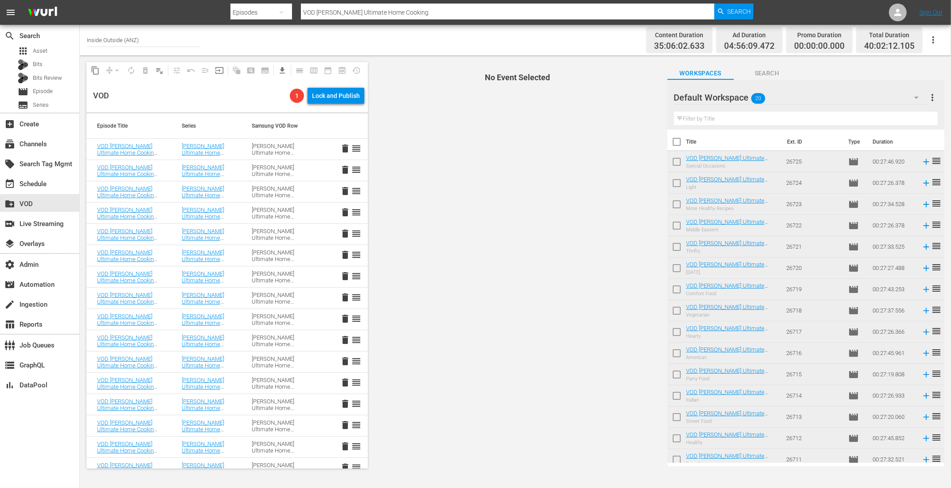
checkbox input "true"
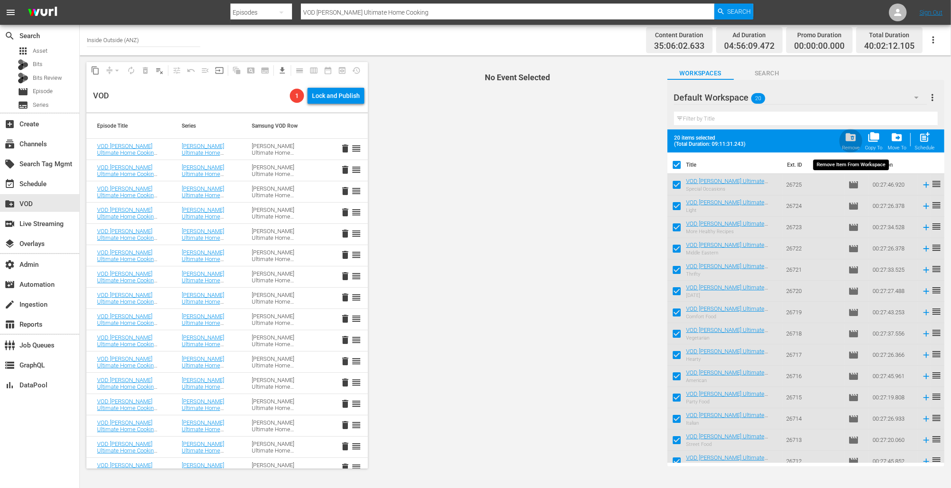
click at [852, 136] on span "folder_delete" at bounding box center [850, 137] width 12 height 12
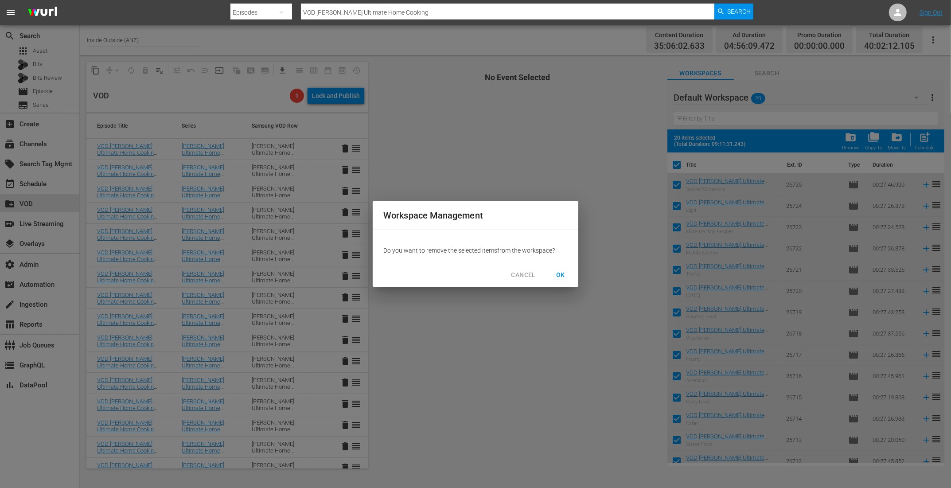
click at [566, 273] on span "OK" at bounding box center [560, 274] width 14 height 11
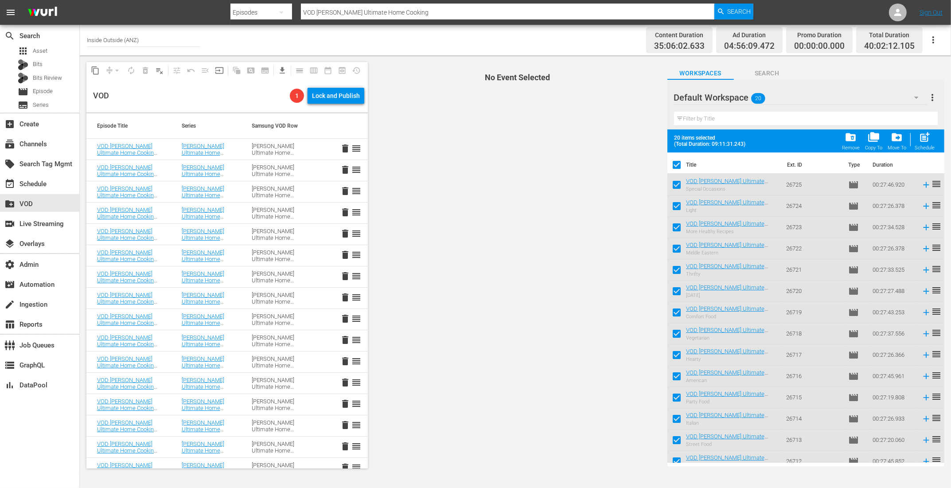
checkbox input "false"
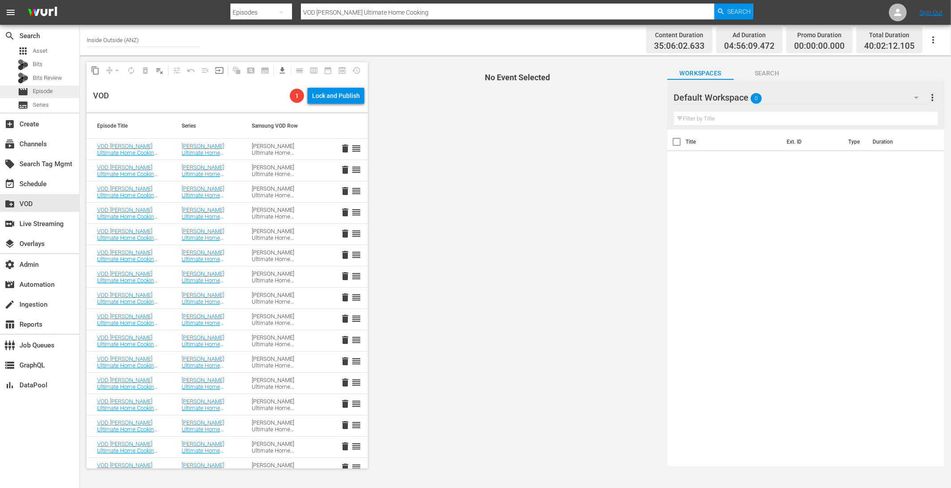
click at [58, 88] on div "movie Episode" at bounding box center [39, 91] width 79 height 12
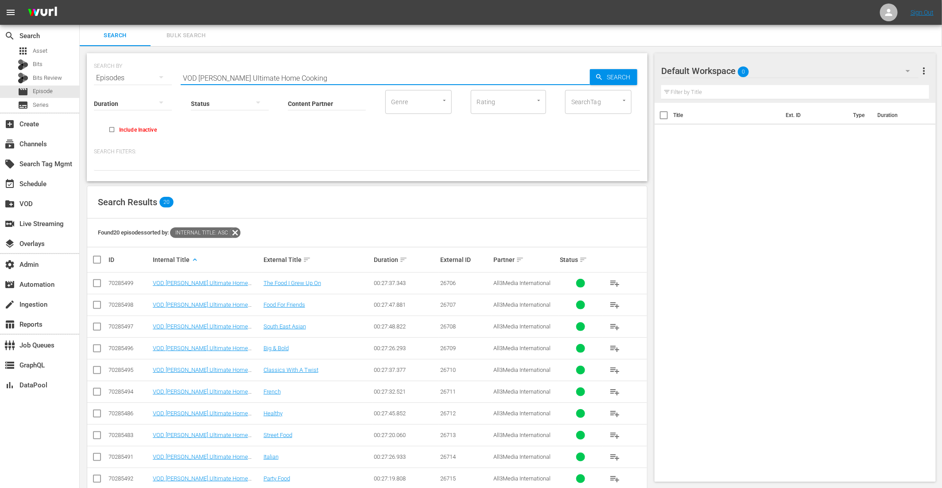
drag, startPoint x: 330, startPoint y: 78, endPoint x: 201, endPoint y: 80, distance: 128.9
click at [201, 80] on input "VOD Gordon Ramsay's Ultimate Home Cooking" at bounding box center [385, 77] width 409 height 21
paste input "ORDON RAMSAY'S ULTIMATE COOKERY COURSE"
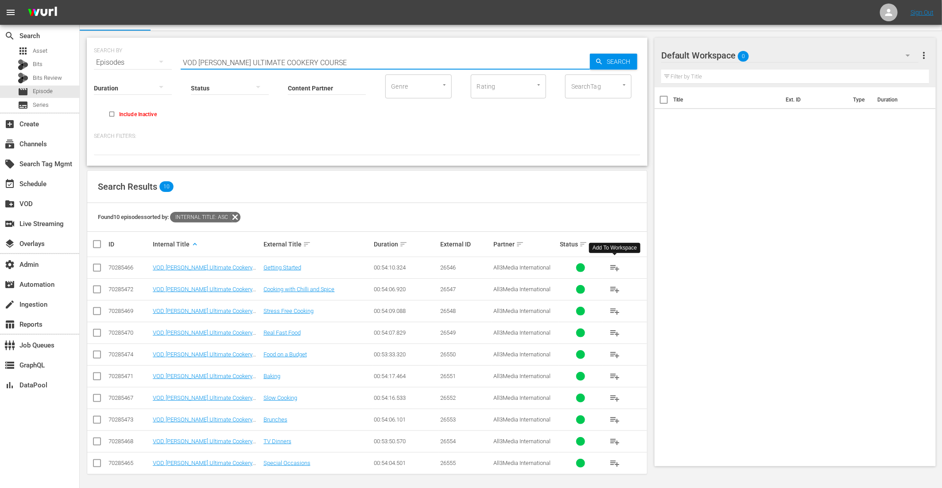
type input "VOD GORDON RAMSAY'S ULTIMATE COOKERY COURSE"
click at [614, 266] on span "playlist_add" at bounding box center [615, 267] width 11 height 11
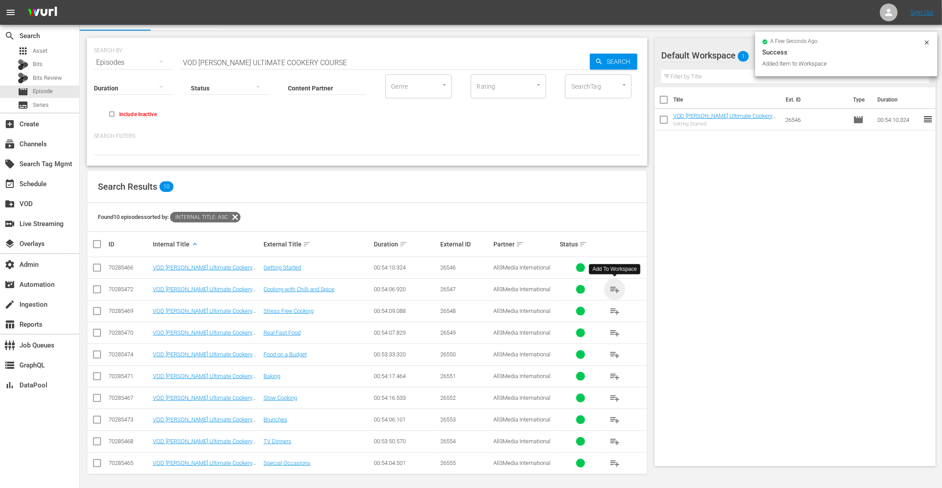
click at [612, 288] on span "playlist_add" at bounding box center [615, 289] width 11 height 11
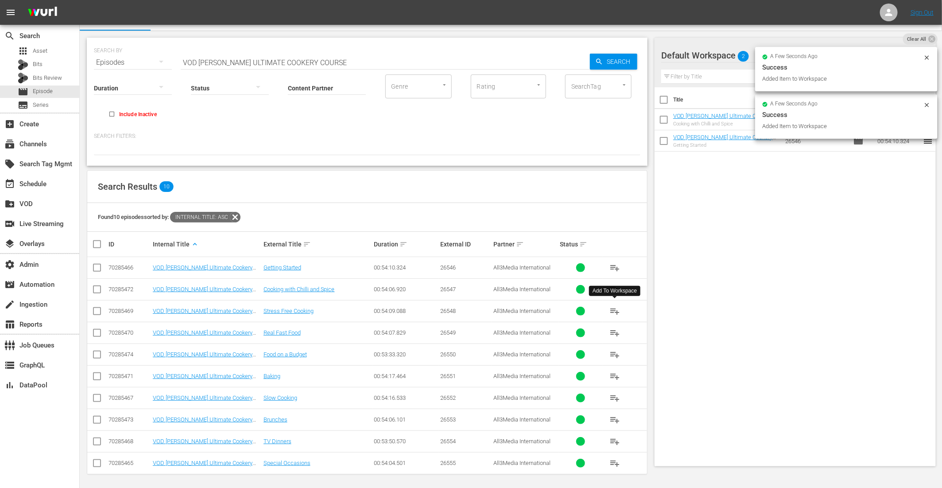
click at [615, 310] on span "playlist_add" at bounding box center [615, 311] width 11 height 11
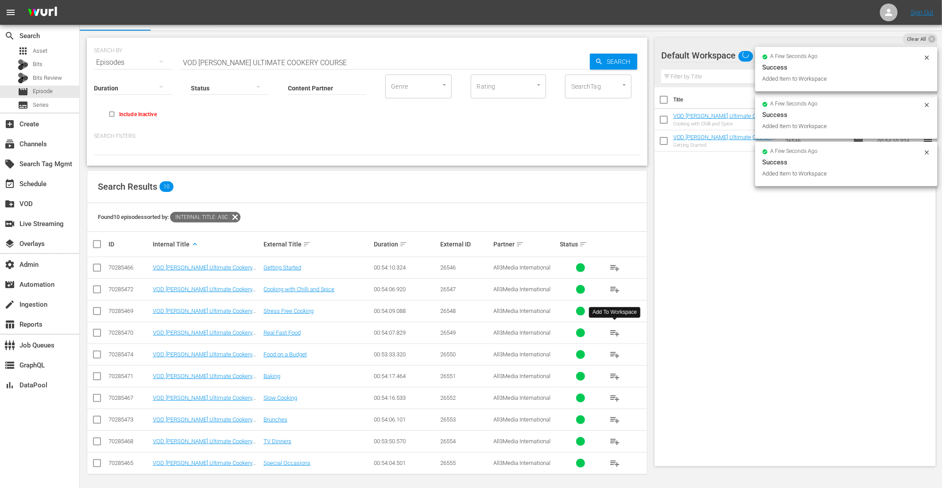
click at [616, 332] on span "playlist_add" at bounding box center [615, 332] width 11 height 11
click at [614, 354] on span "playlist_add" at bounding box center [615, 354] width 11 height 11
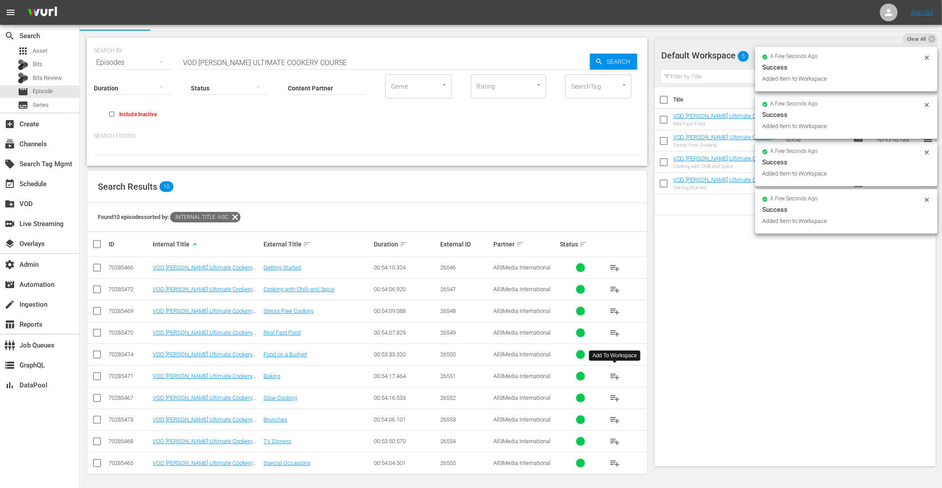
click at [616, 376] on span "playlist_add" at bounding box center [615, 376] width 11 height 11
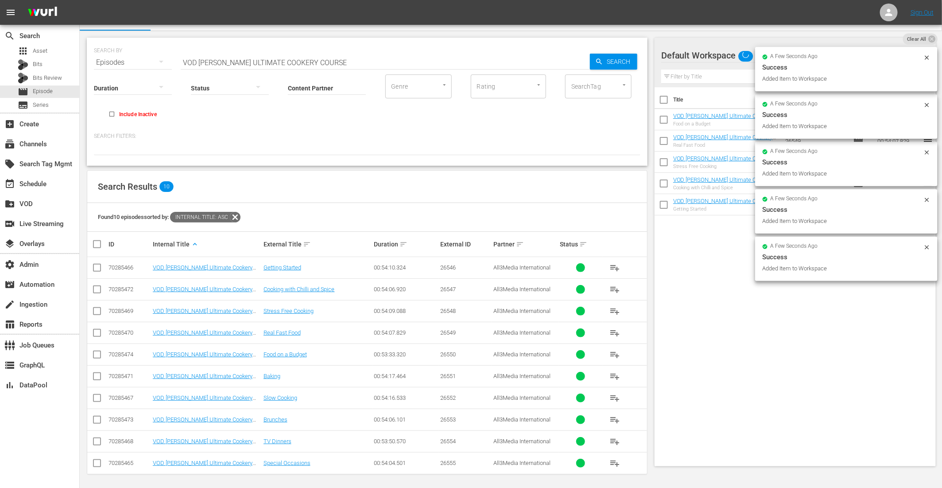
click at [614, 396] on span "playlist_add" at bounding box center [615, 397] width 11 height 11
click at [617, 421] on span "playlist_add" at bounding box center [615, 419] width 11 height 11
click at [614, 439] on span "playlist_add" at bounding box center [615, 441] width 11 height 11
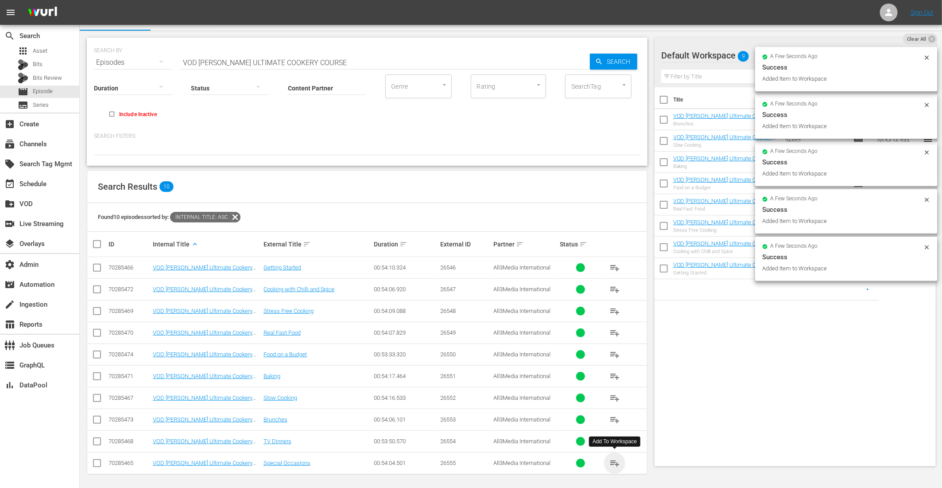
click at [613, 461] on span "playlist_add" at bounding box center [615, 463] width 11 height 11
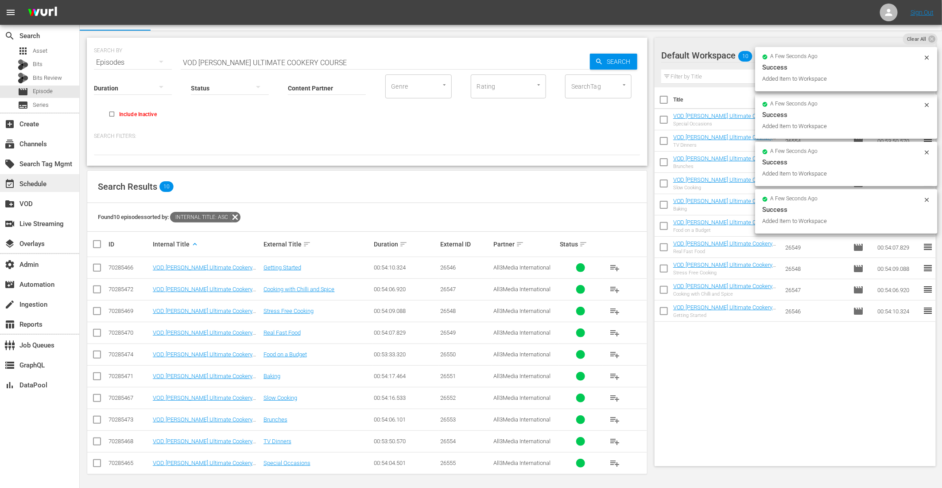
click at [52, 188] on div "event_available Schedule" at bounding box center [39, 183] width 79 height 18
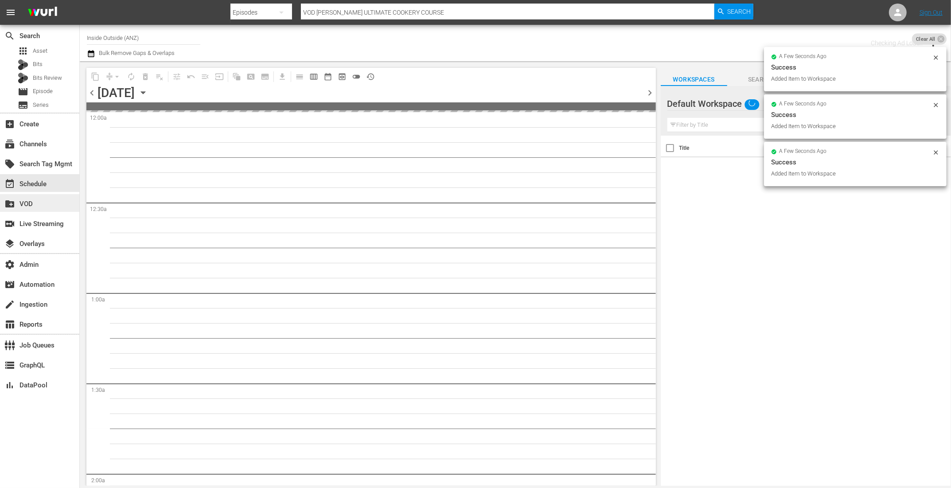
click at [43, 200] on div "create_new_folder VOD" at bounding box center [25, 202] width 50 height 8
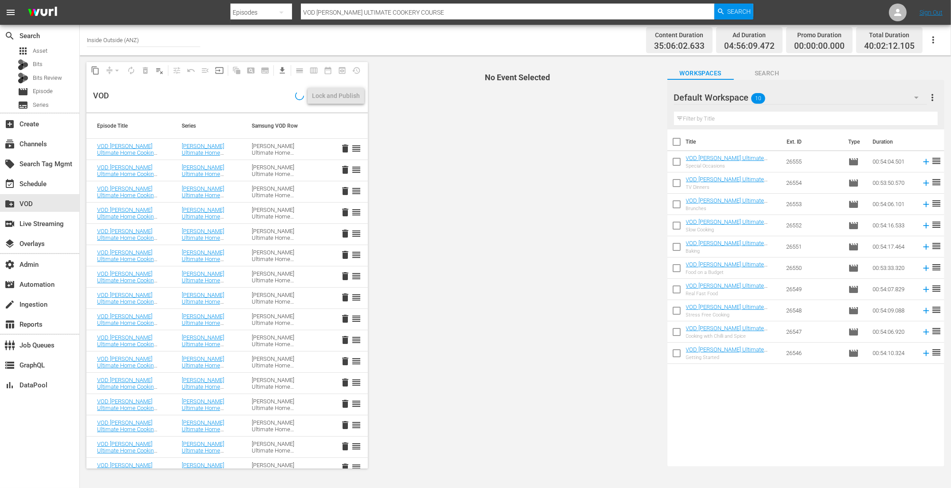
click at [674, 142] on input "checkbox" at bounding box center [676, 143] width 19 height 19
checkbox input "true"
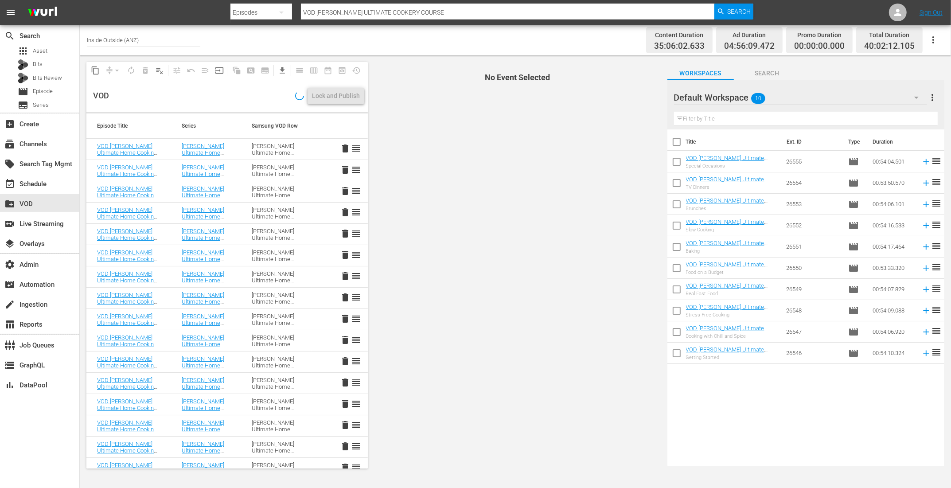
checkbox input "true"
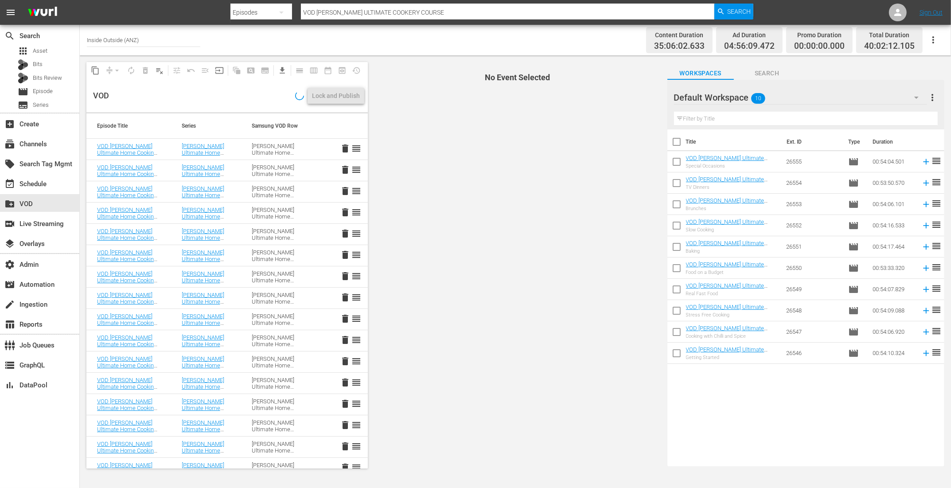
checkbox input "true"
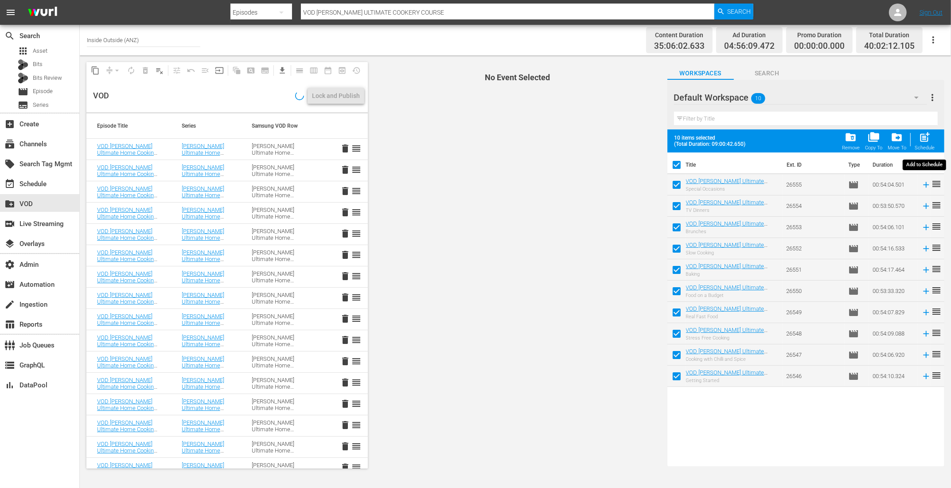
click at [923, 138] on span "post_add" at bounding box center [924, 137] width 12 height 12
checkbox input "false"
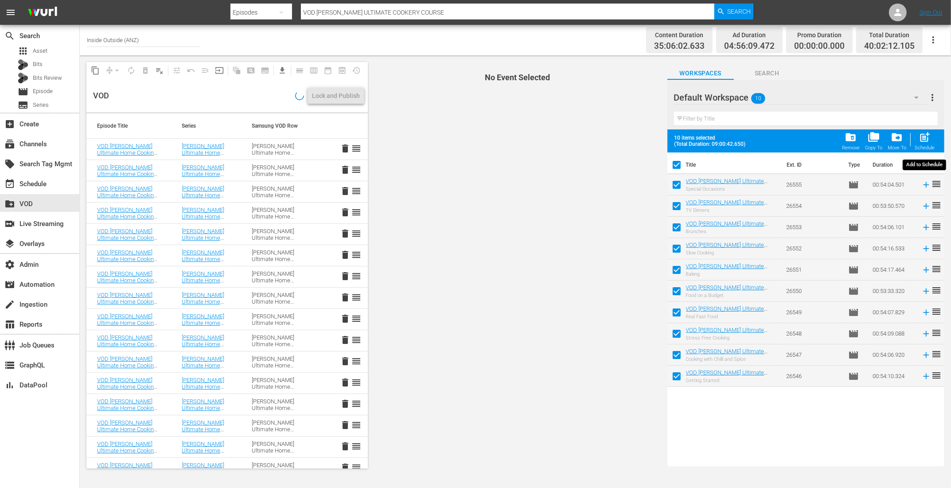
checkbox input "false"
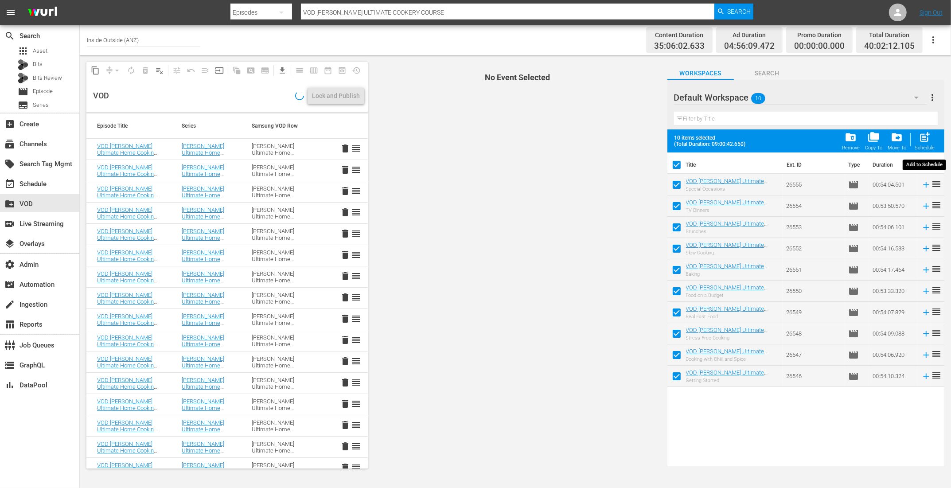
checkbox input "false"
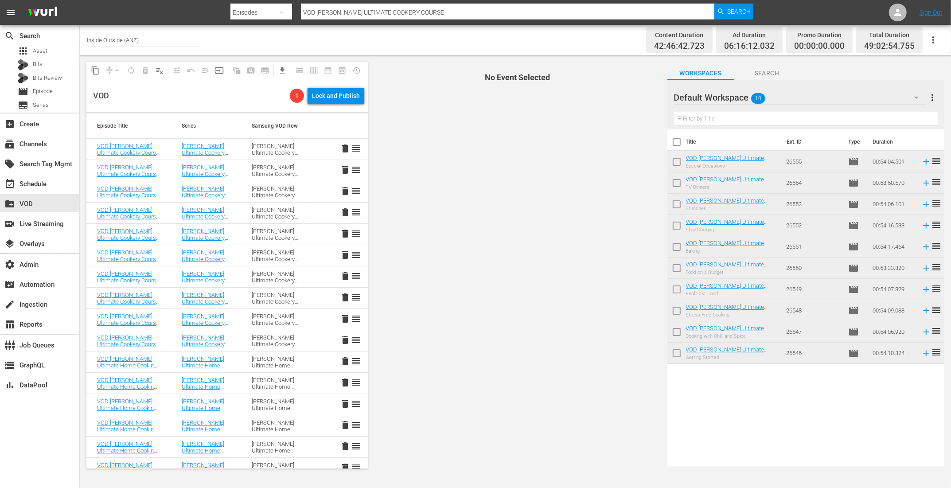
click at [677, 145] on input "checkbox" at bounding box center [676, 143] width 19 height 19
checkbox input "true"
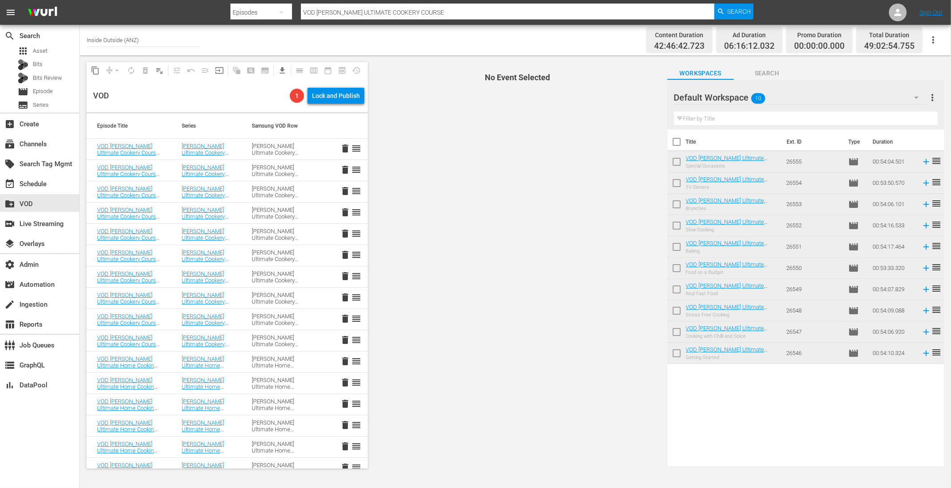
checkbox input "true"
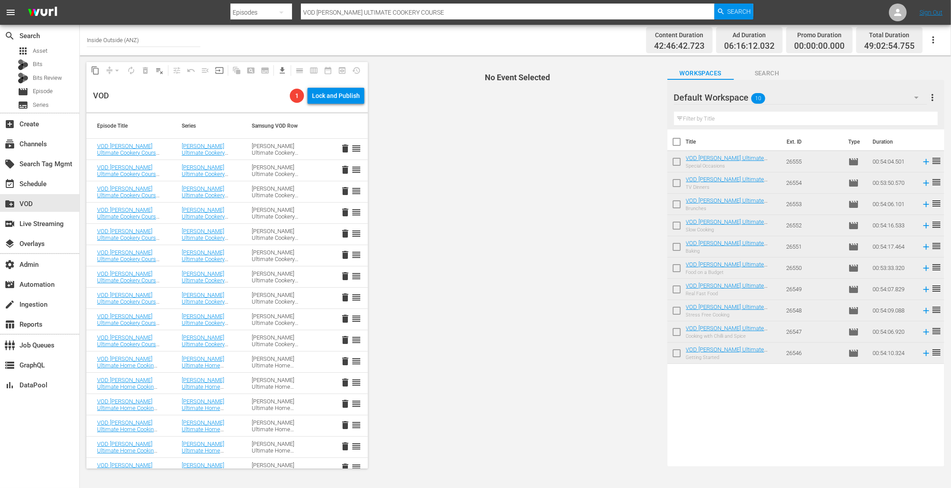
checkbox input "true"
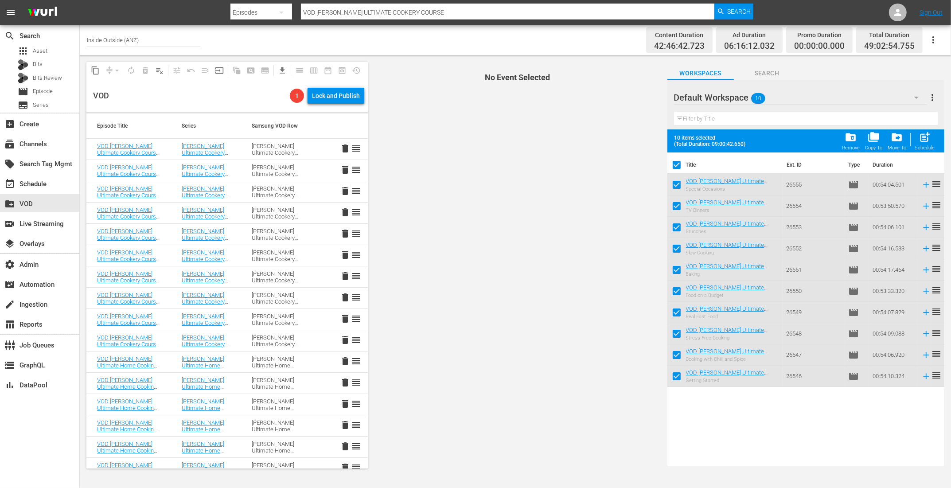
click at [850, 136] on span "folder_delete" at bounding box center [850, 137] width 12 height 12
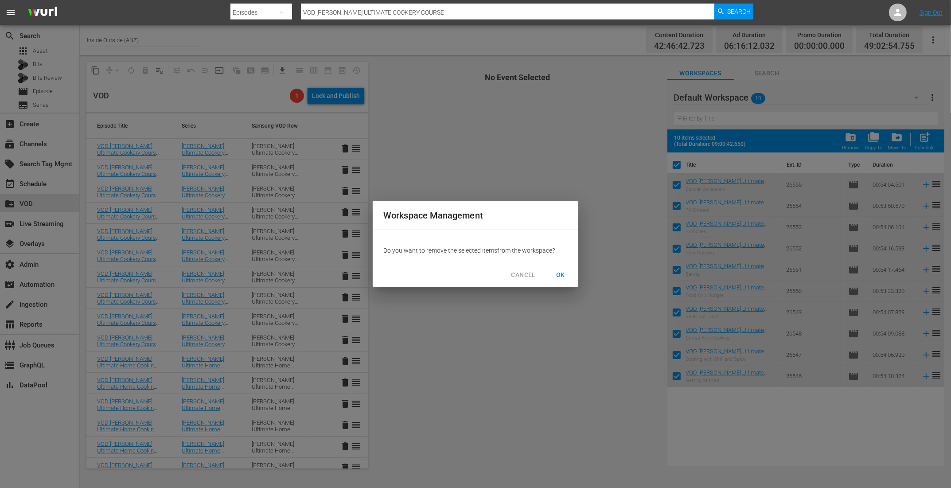
click at [571, 274] on button "OK" at bounding box center [560, 275] width 28 height 16
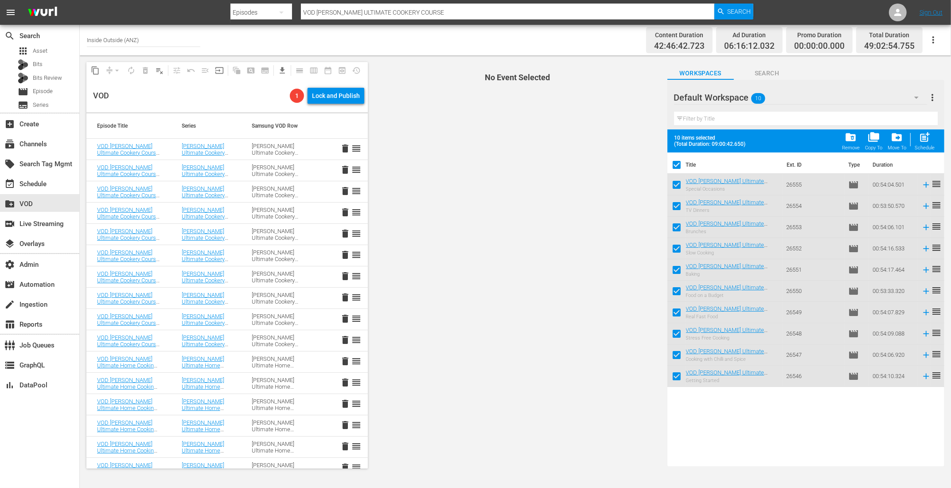
checkbox input "false"
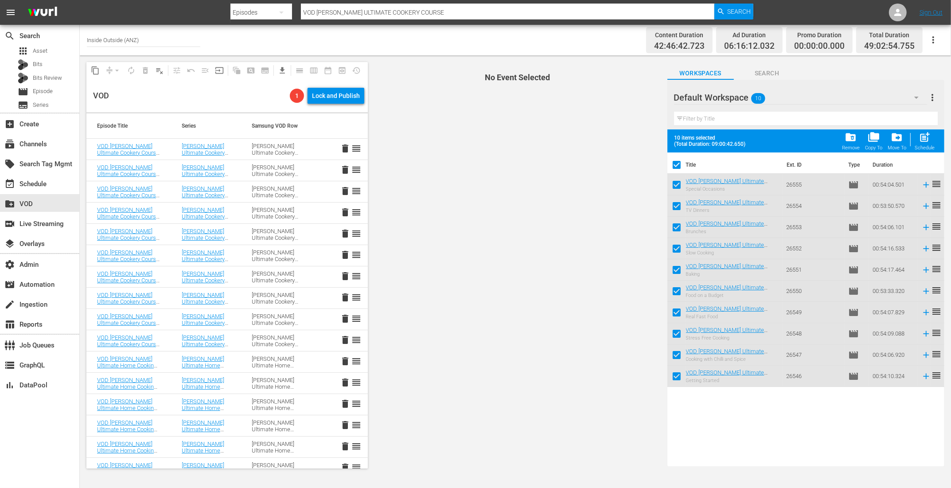
checkbox input "false"
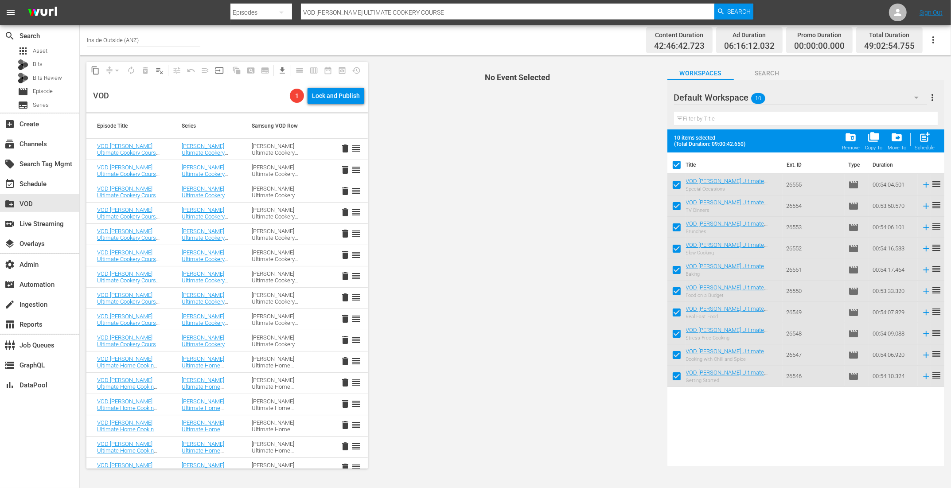
checkbox input "false"
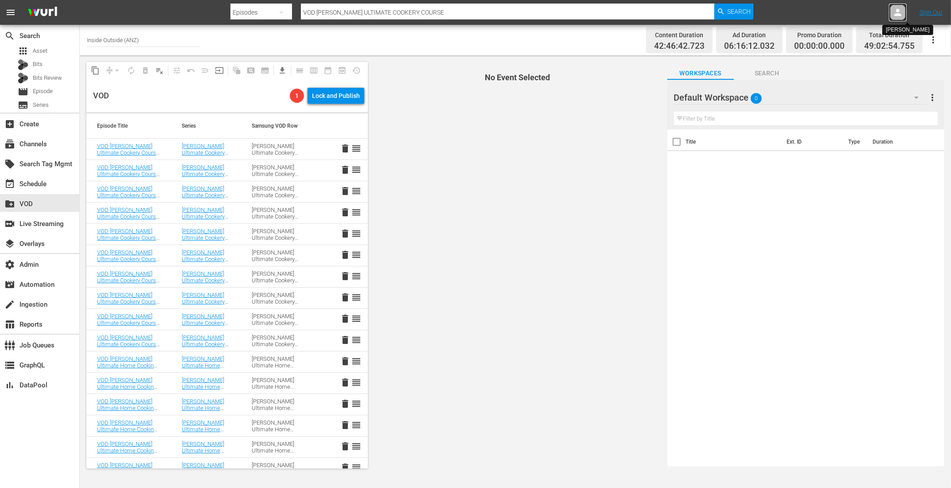
click at [901, 11] on icon at bounding box center [897, 12] width 11 height 11
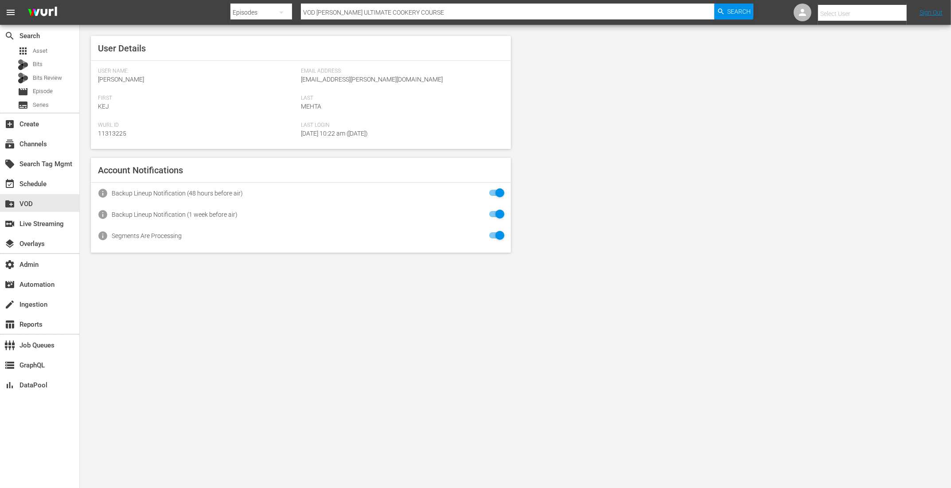
click at [849, 16] on input "text" at bounding box center [874, 13] width 113 height 21
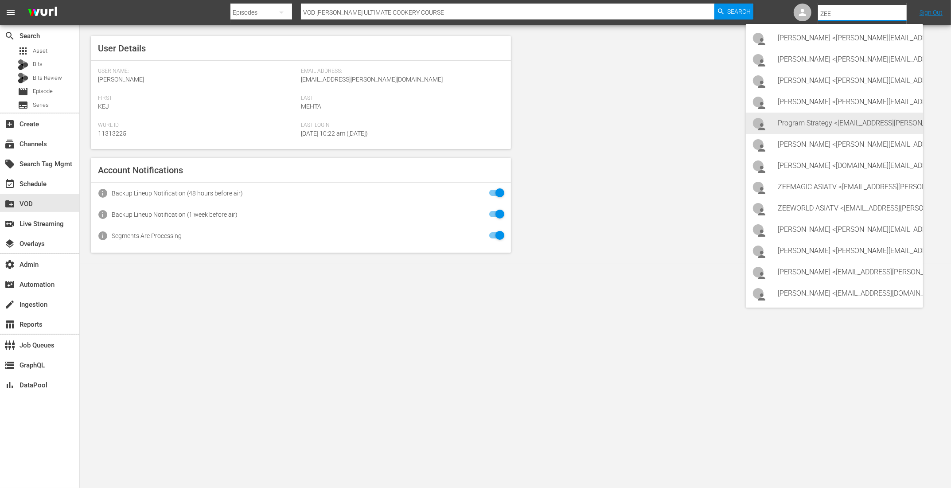
click at [828, 130] on div "Program Strategy <Zeeone_asiatv@wurl.com>" at bounding box center [846, 123] width 138 height 21
type input "Program Strategy (11314148)"
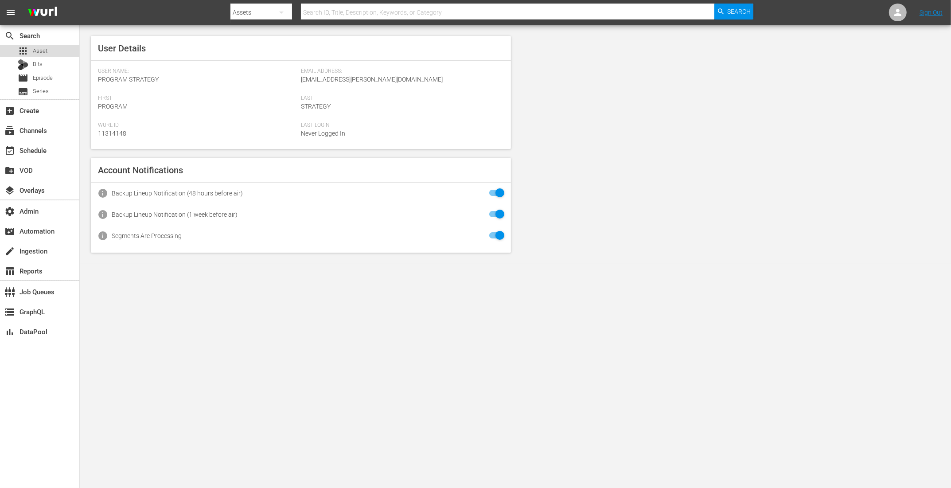
click at [50, 52] on div "apps Asset" at bounding box center [39, 51] width 79 height 12
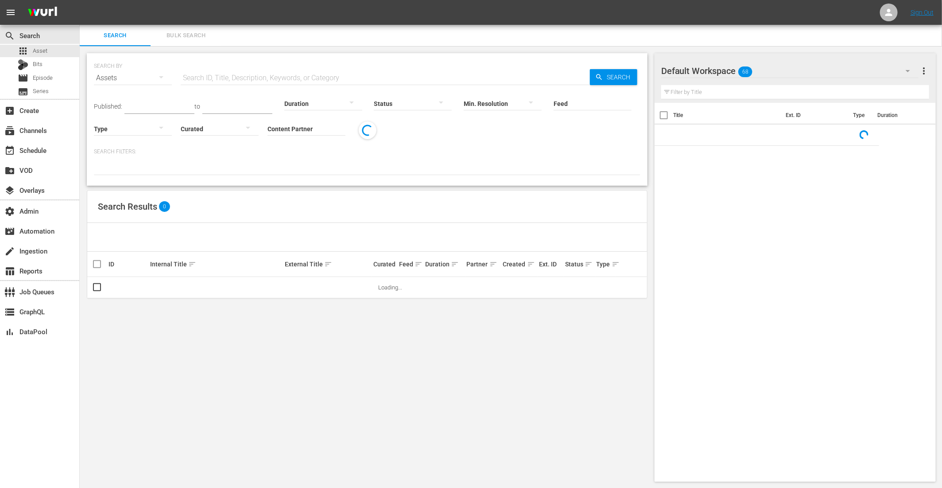
click at [288, 126] on input "Content Partner" at bounding box center [307, 129] width 78 height 32
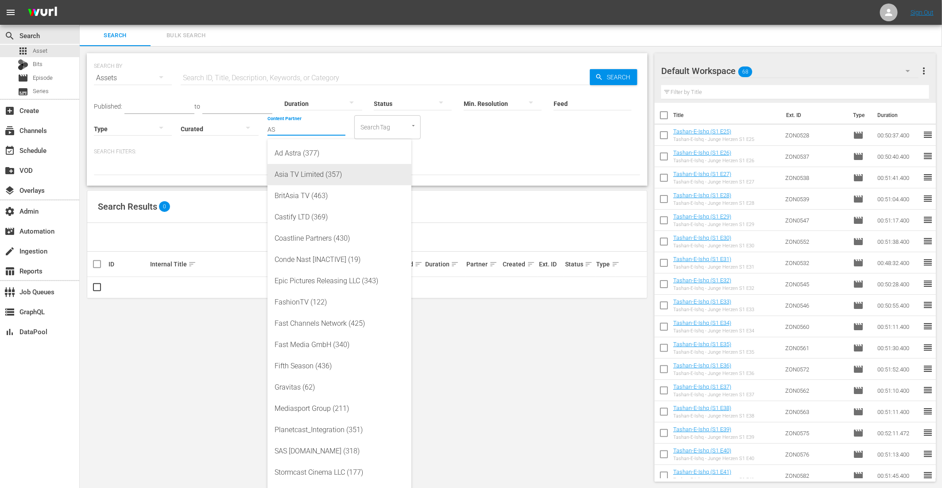
click at [303, 174] on div "Asia TV Limited (357)" at bounding box center [340, 174] width 130 height 21
type input "Asia TV Limited (357)"
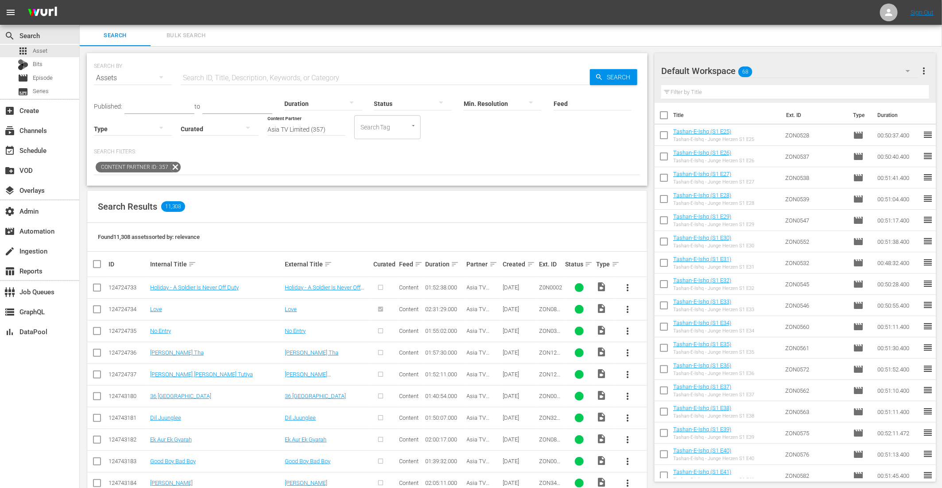
click at [535, 261] on div "Created sort" at bounding box center [520, 264] width 34 height 11
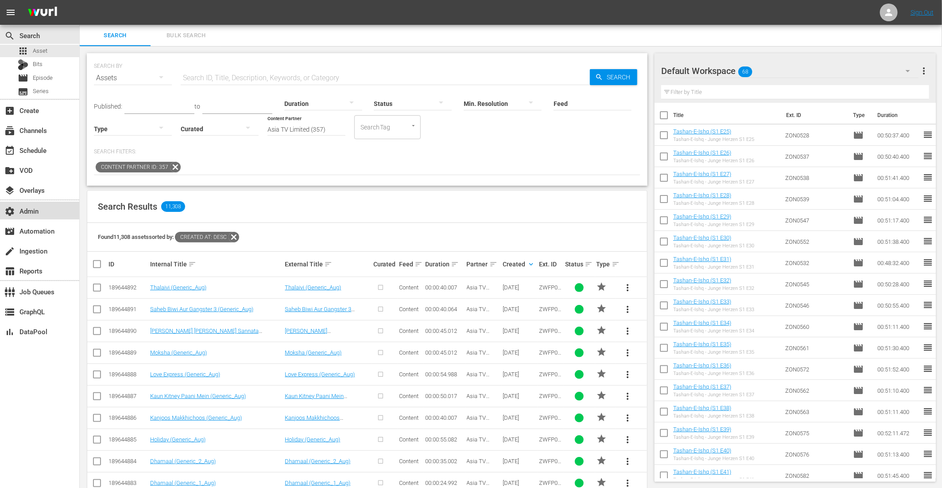
click at [36, 208] on div "settings Admin" at bounding box center [25, 210] width 50 height 8
